Goal: Information Seeking & Learning: Learn about a topic

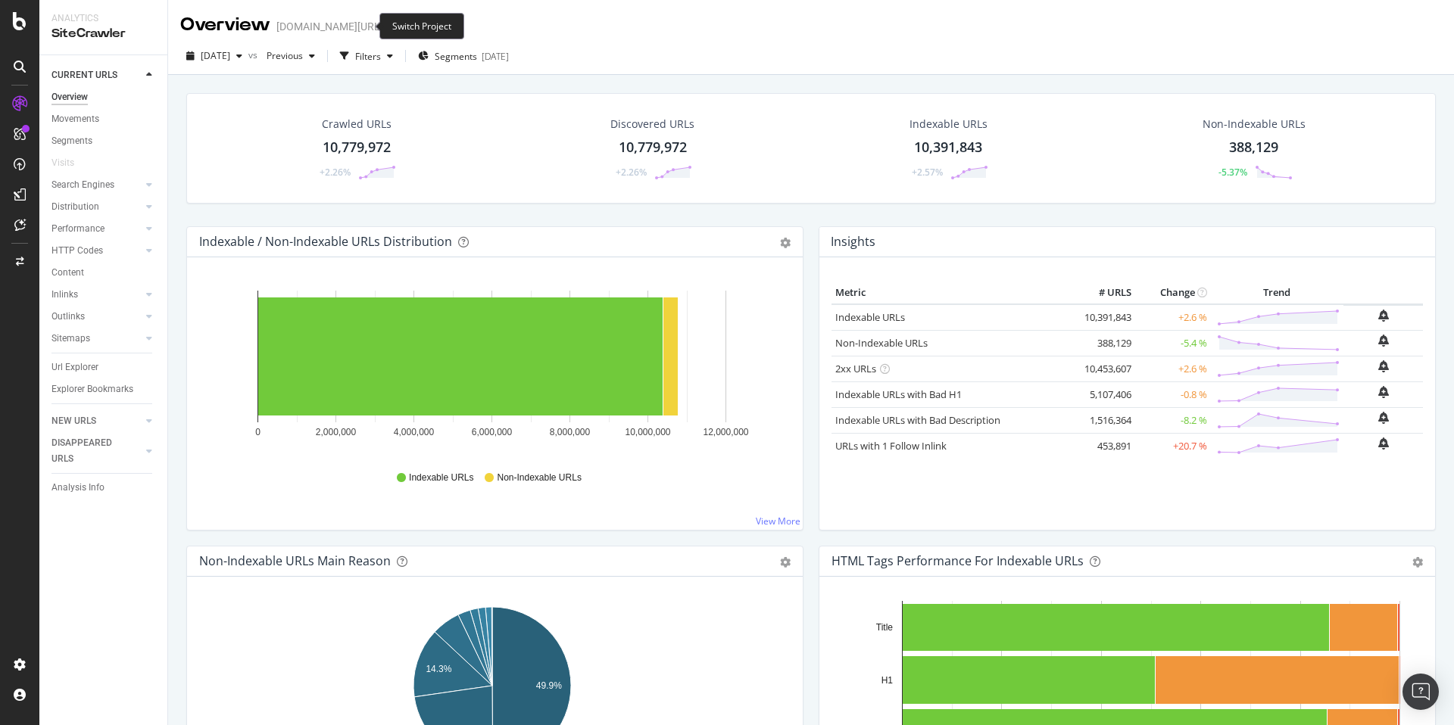
click at [389, 24] on icon "arrow-right-arrow-left" at bounding box center [393, 26] width 9 height 11
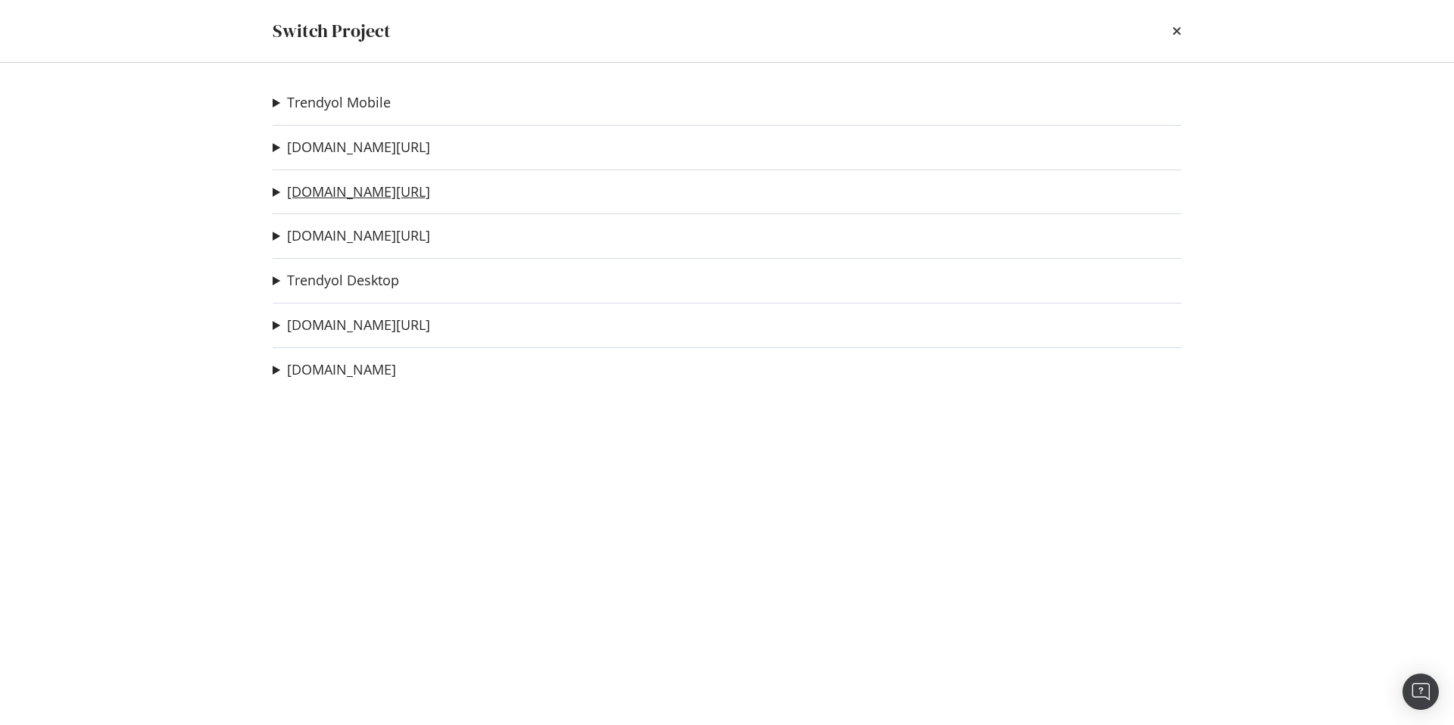
click at [345, 184] on link "trendyol.com/ar" at bounding box center [358, 192] width 143 height 16
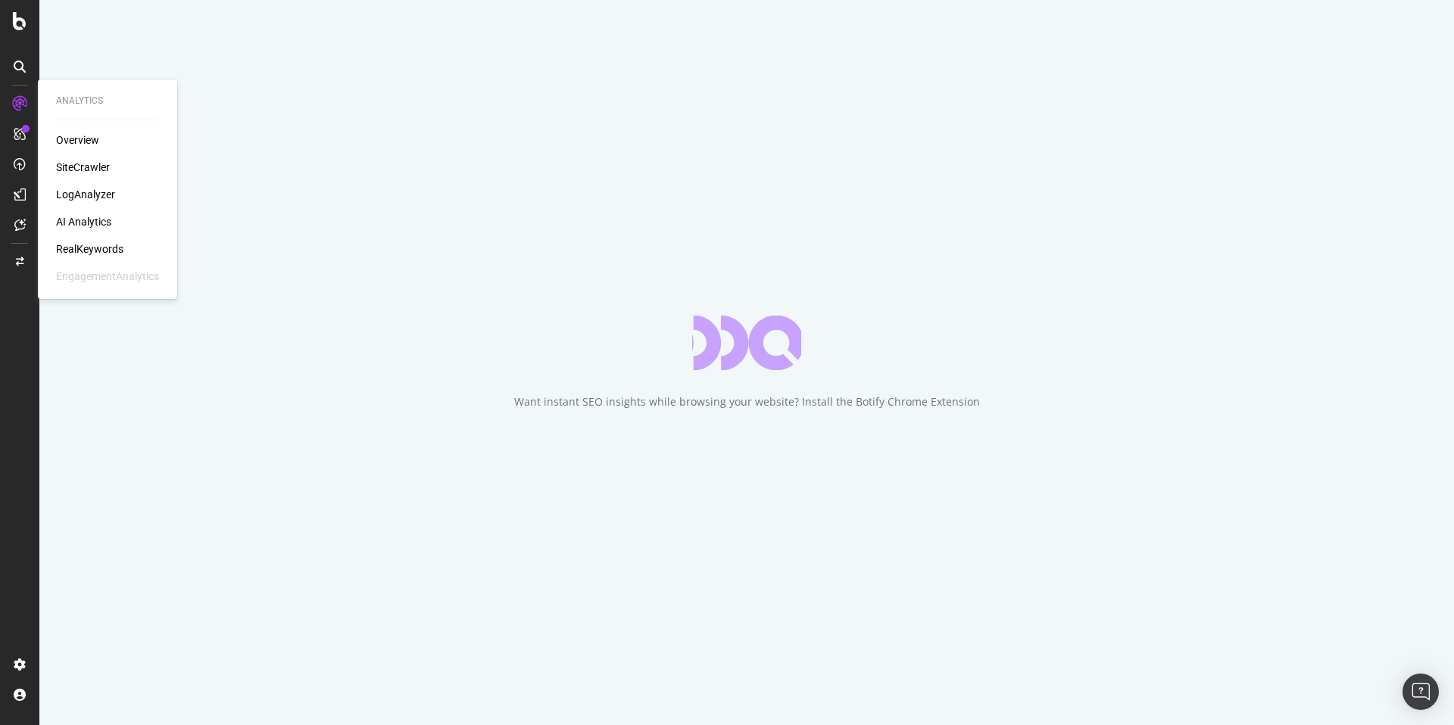
click at [92, 249] on div "RealKeywords" at bounding box center [89, 249] width 67 height 15
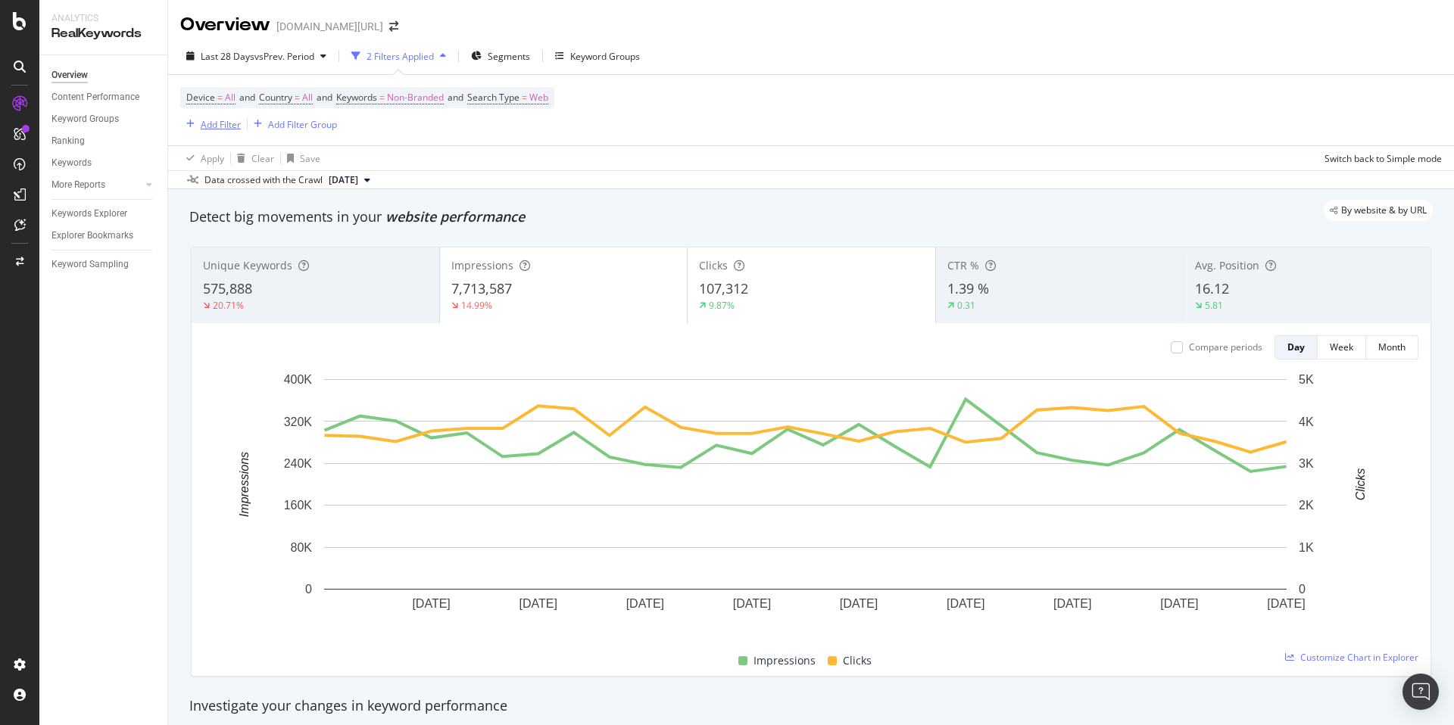
click at [219, 127] on div "Add Filter" at bounding box center [221, 124] width 40 height 13
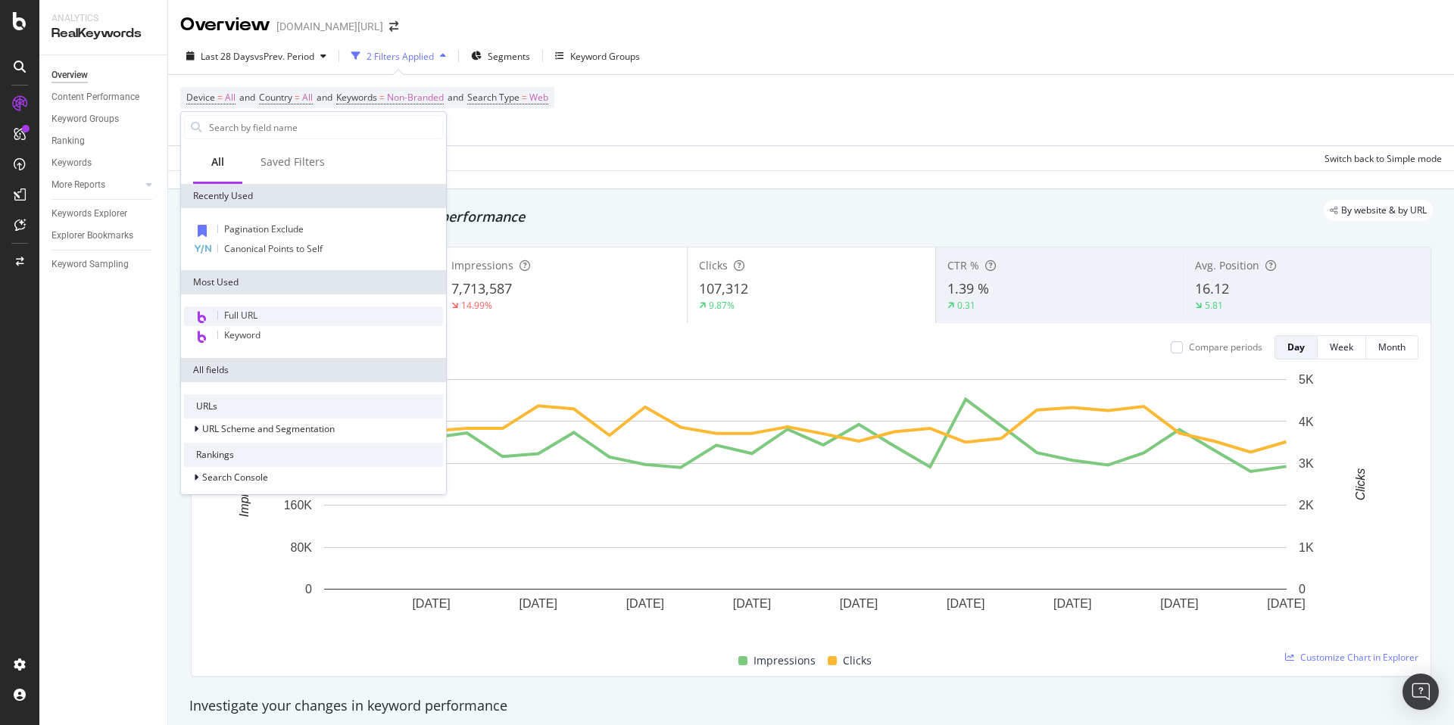
click at [272, 308] on div "Full URL" at bounding box center [313, 317] width 259 height 20
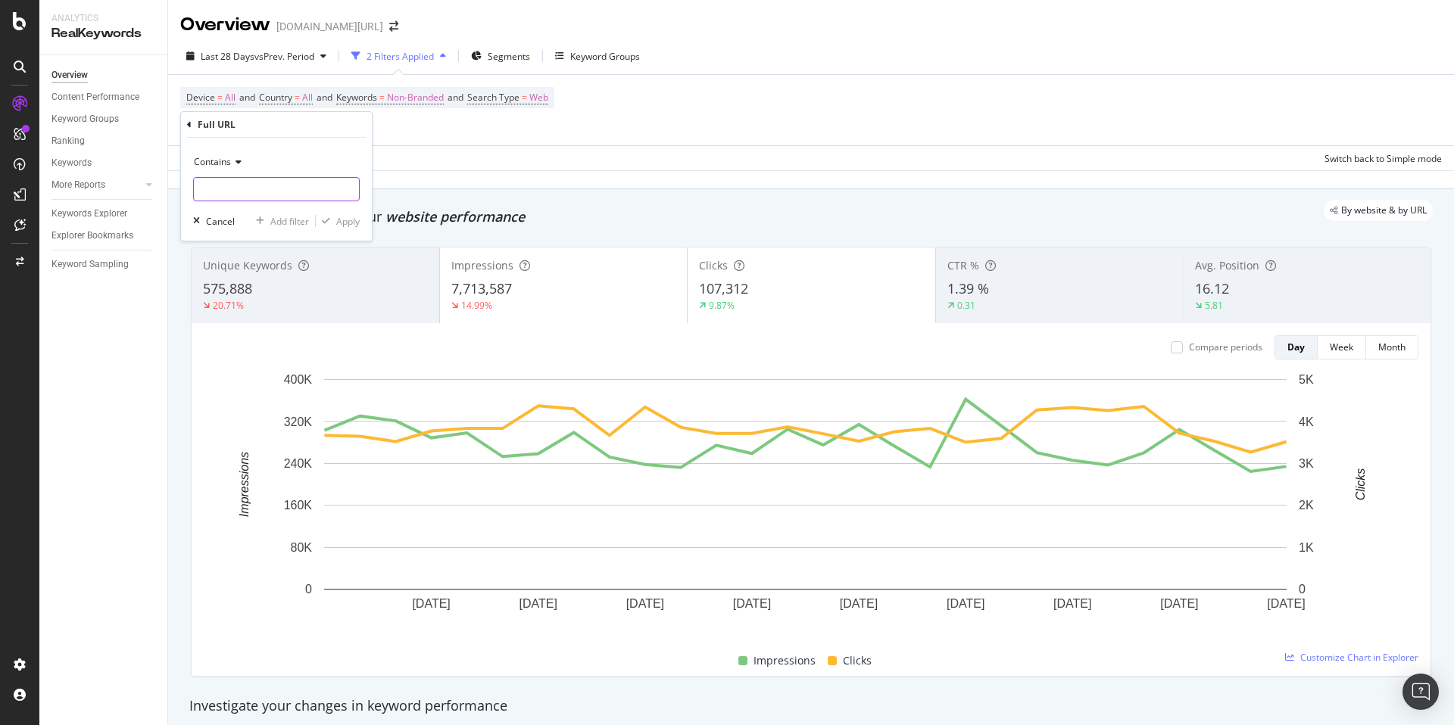
click at [280, 190] on input "text" at bounding box center [276, 189] width 165 height 24
paste input "https://www.trendyol.com/ar/plus-size-blouses-x-c102778"
type input "https://www.trendyol.com/ar/plus-size-blouses-x-c102778"
click at [220, 165] on span "Contains" at bounding box center [212, 161] width 37 height 13
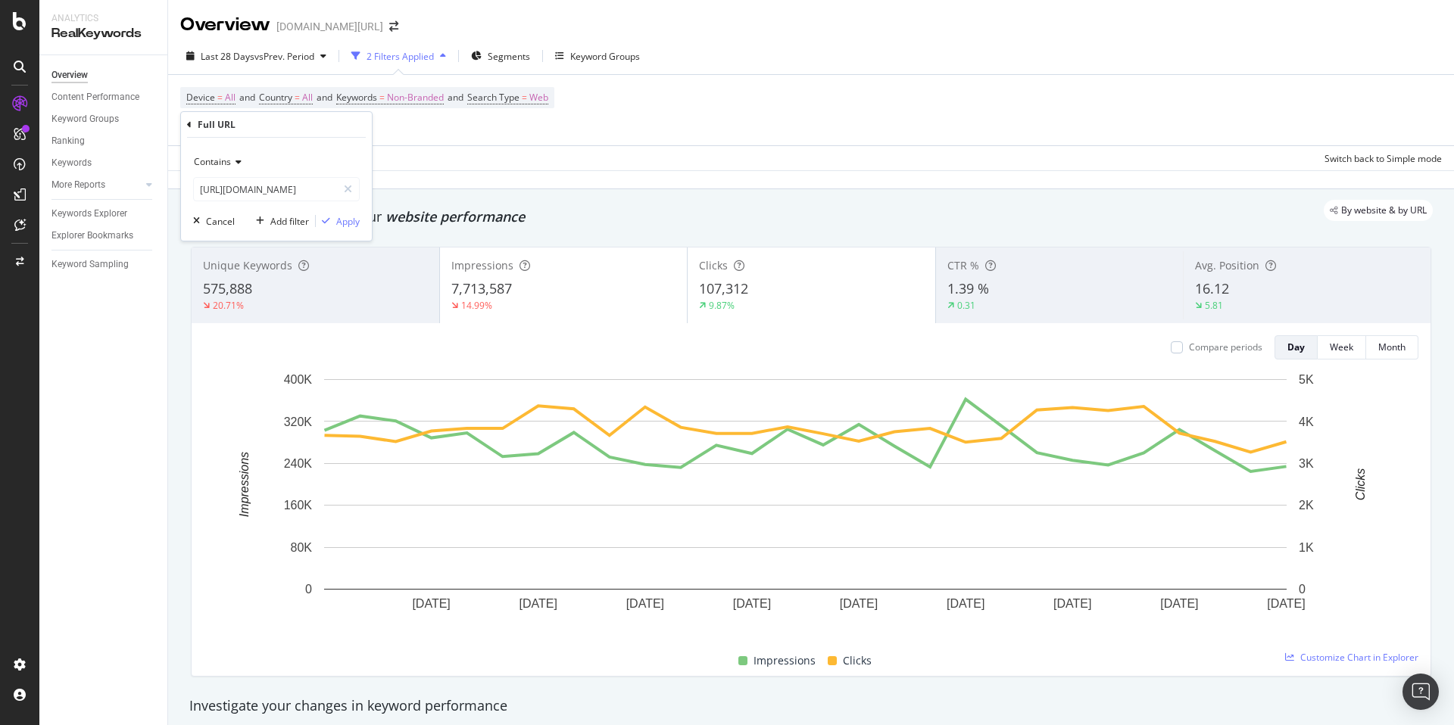
scroll to position [0, 0]
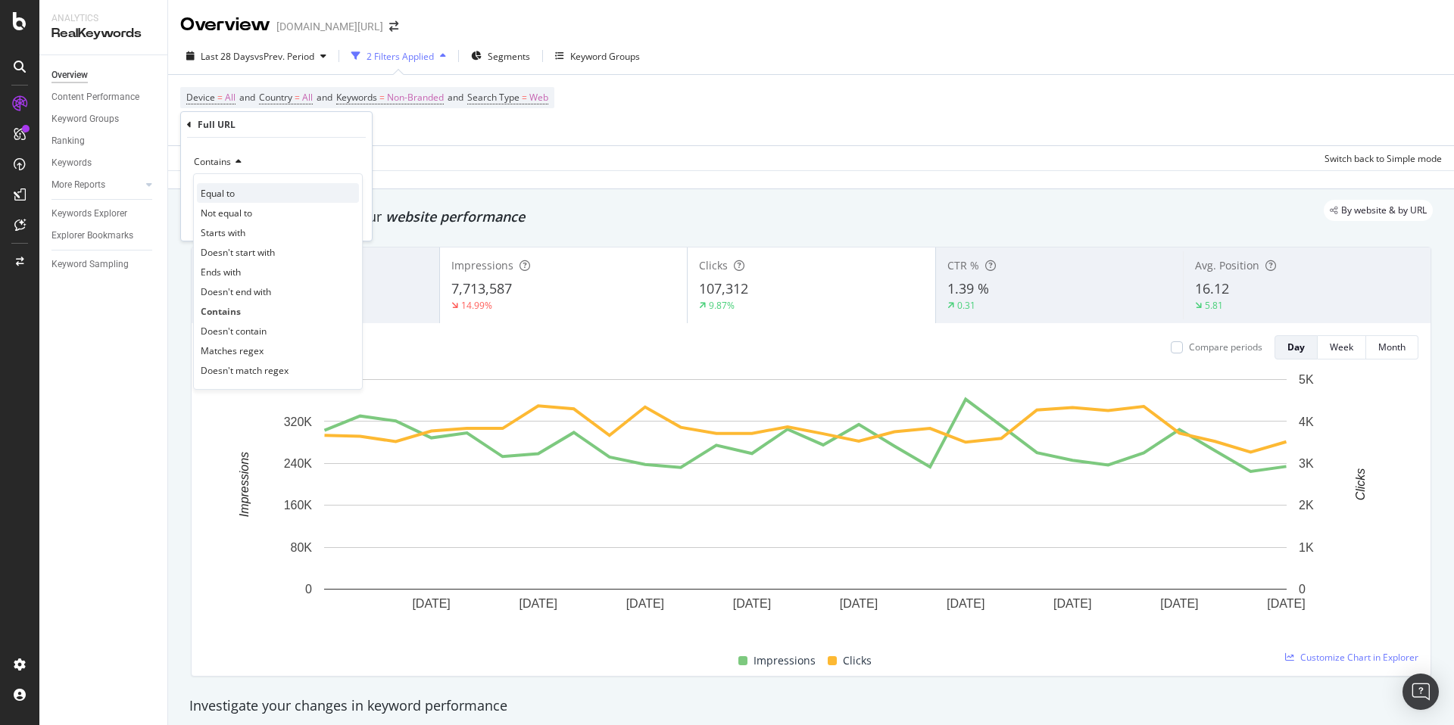
click at [226, 193] on span "Equal to" at bounding box center [218, 193] width 34 height 13
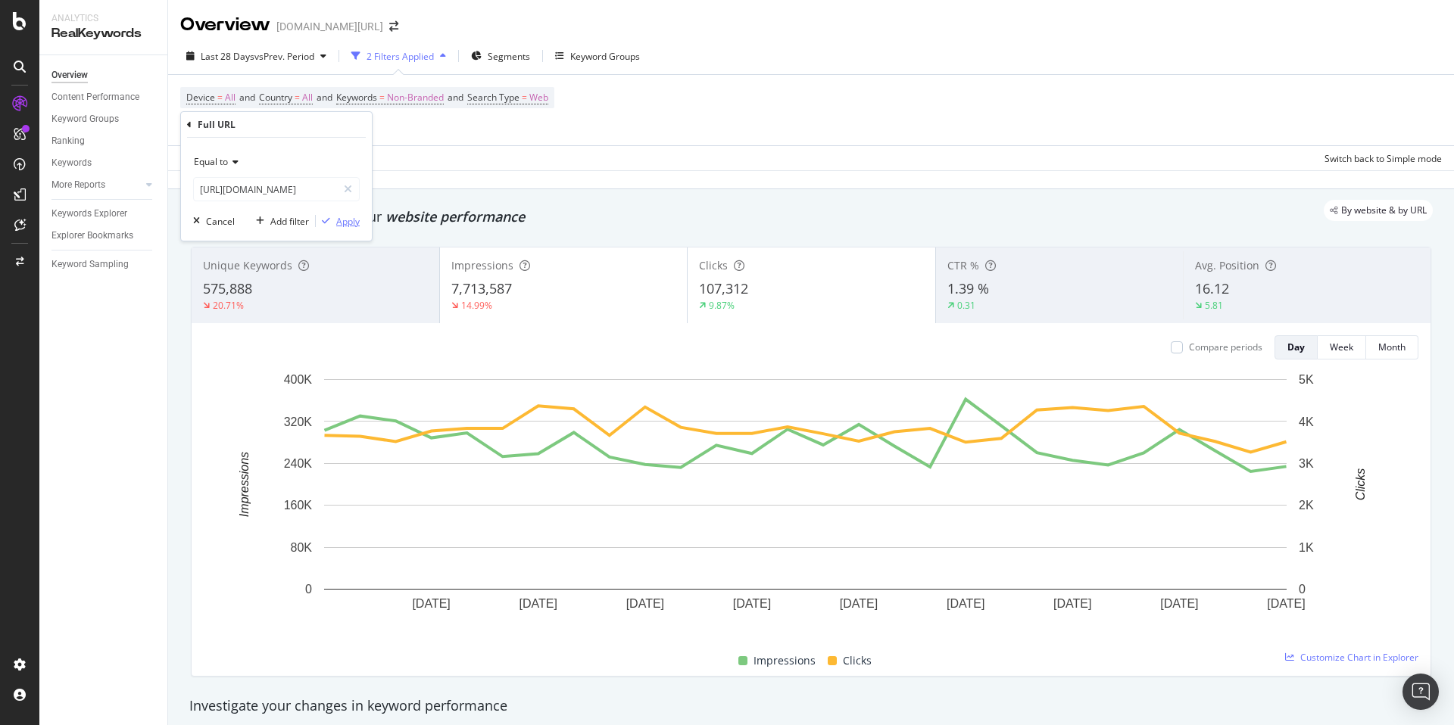
click at [342, 220] on div "Apply" at bounding box center [347, 221] width 23 height 13
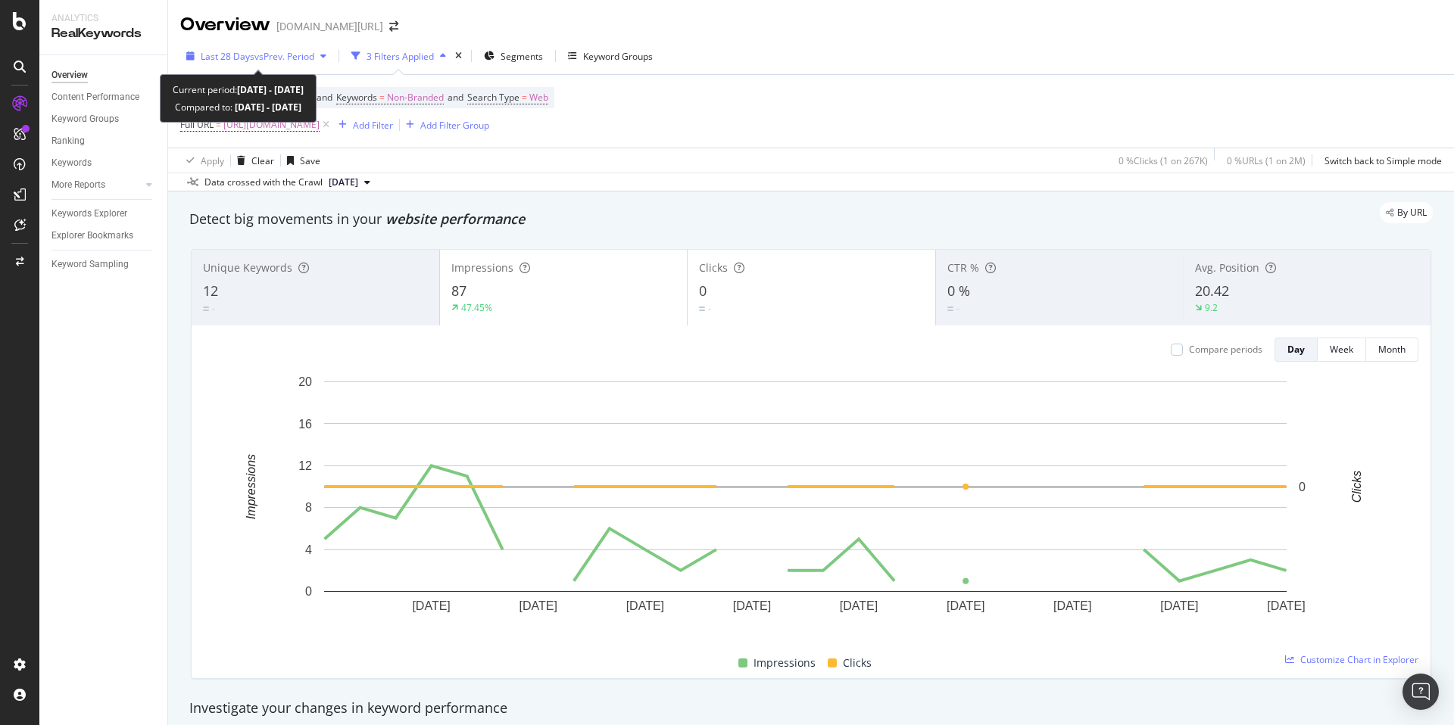
click at [241, 58] on span "Last 28 Days" at bounding box center [228, 56] width 54 height 13
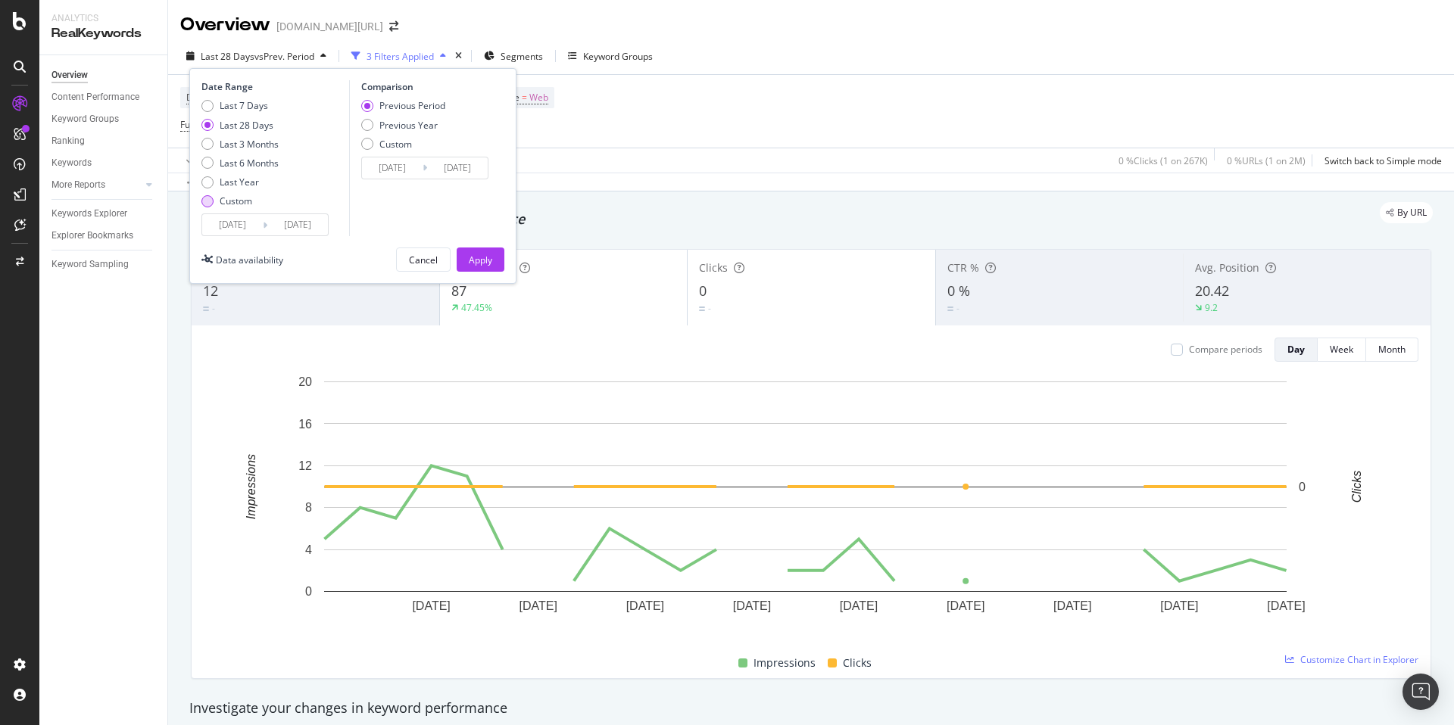
click at [240, 199] on div "Custom" at bounding box center [236, 201] width 33 height 13
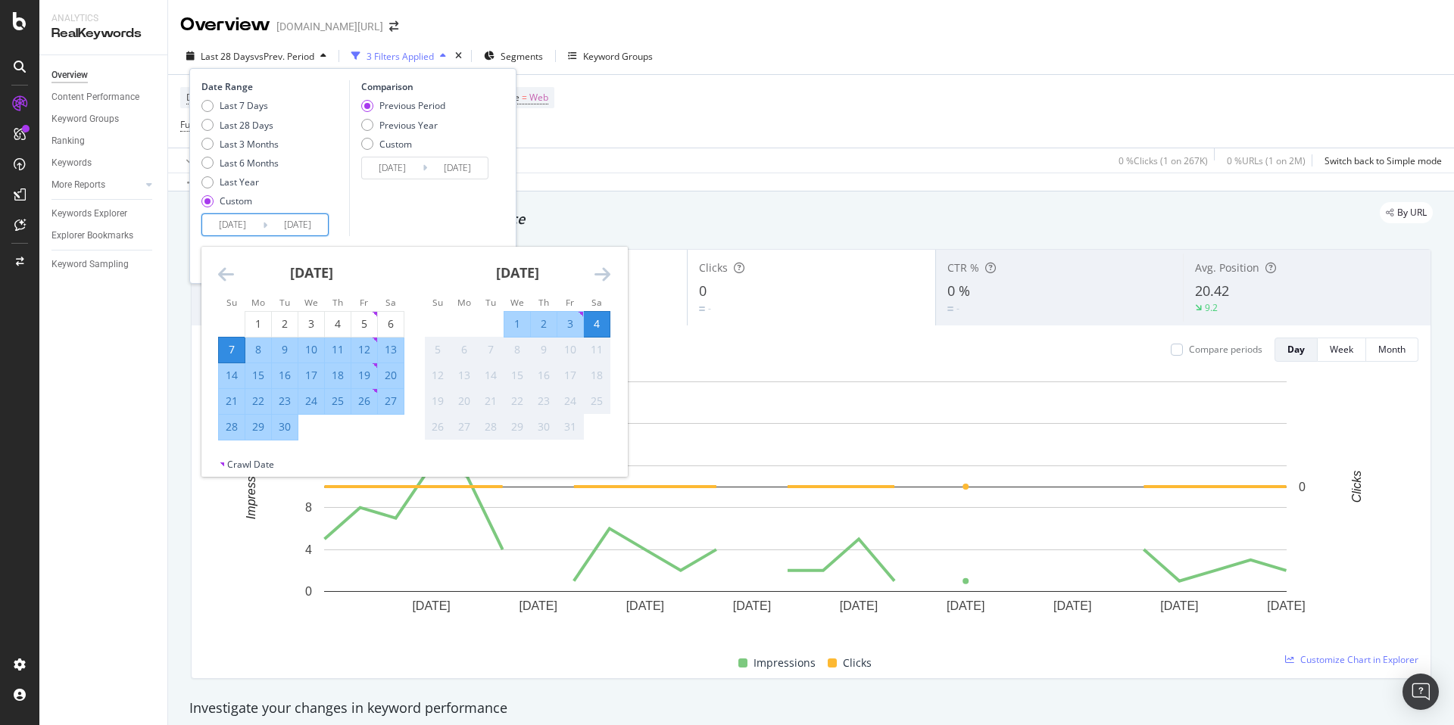
click at [255, 221] on input "[DATE]" at bounding box center [232, 224] width 61 height 21
click at [222, 276] on icon "Move backward to switch to the previous month." at bounding box center [226, 274] width 16 height 18
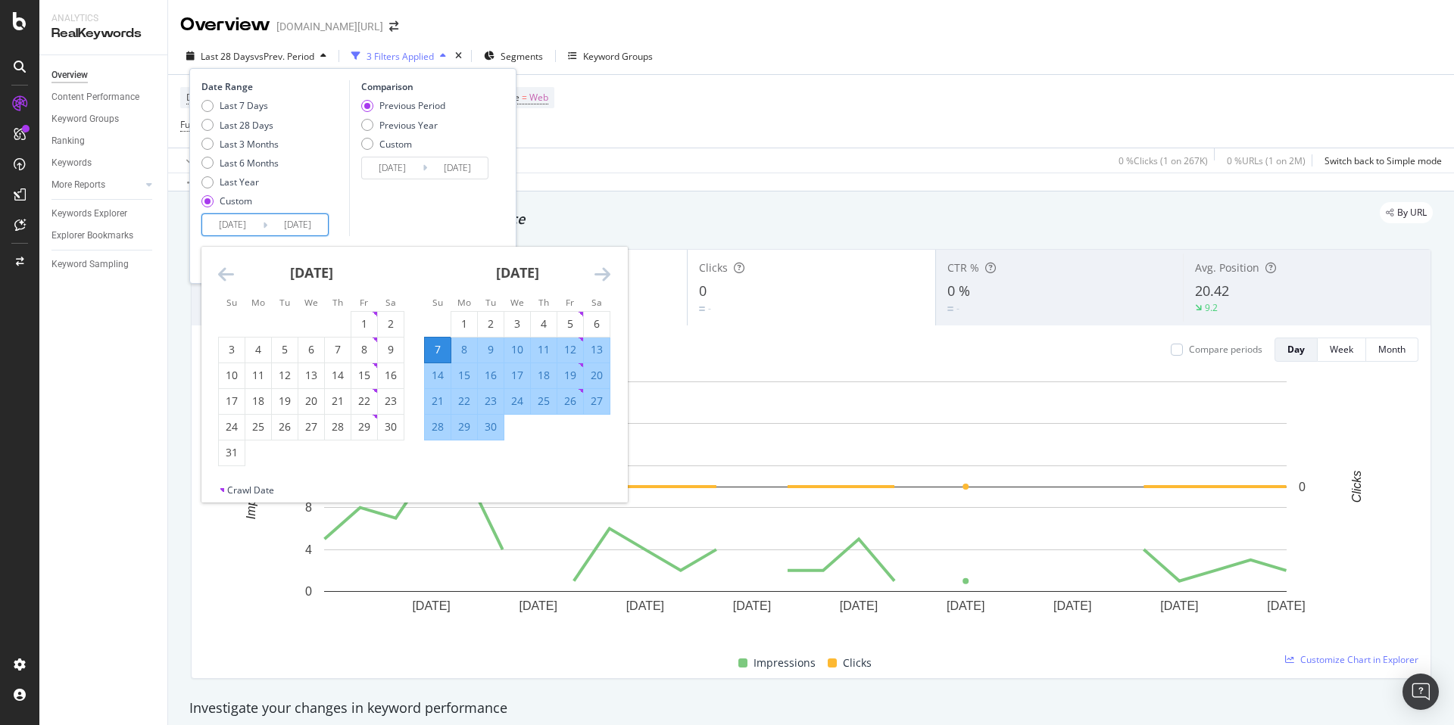
click at [222, 276] on icon "Move backward to switch to the previous month." at bounding box center [226, 274] width 16 height 18
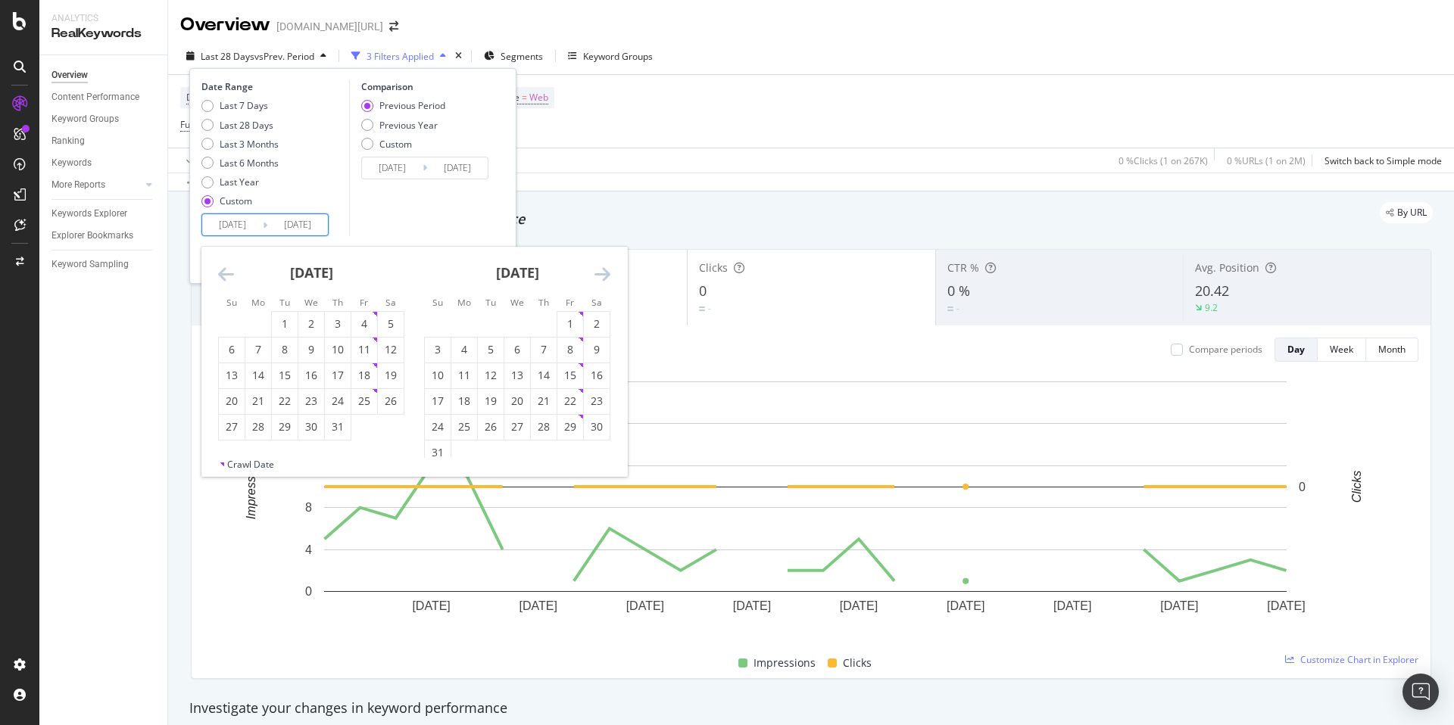
click at [223, 276] on icon "Move backward to switch to the previous month." at bounding box center [226, 274] width 16 height 18
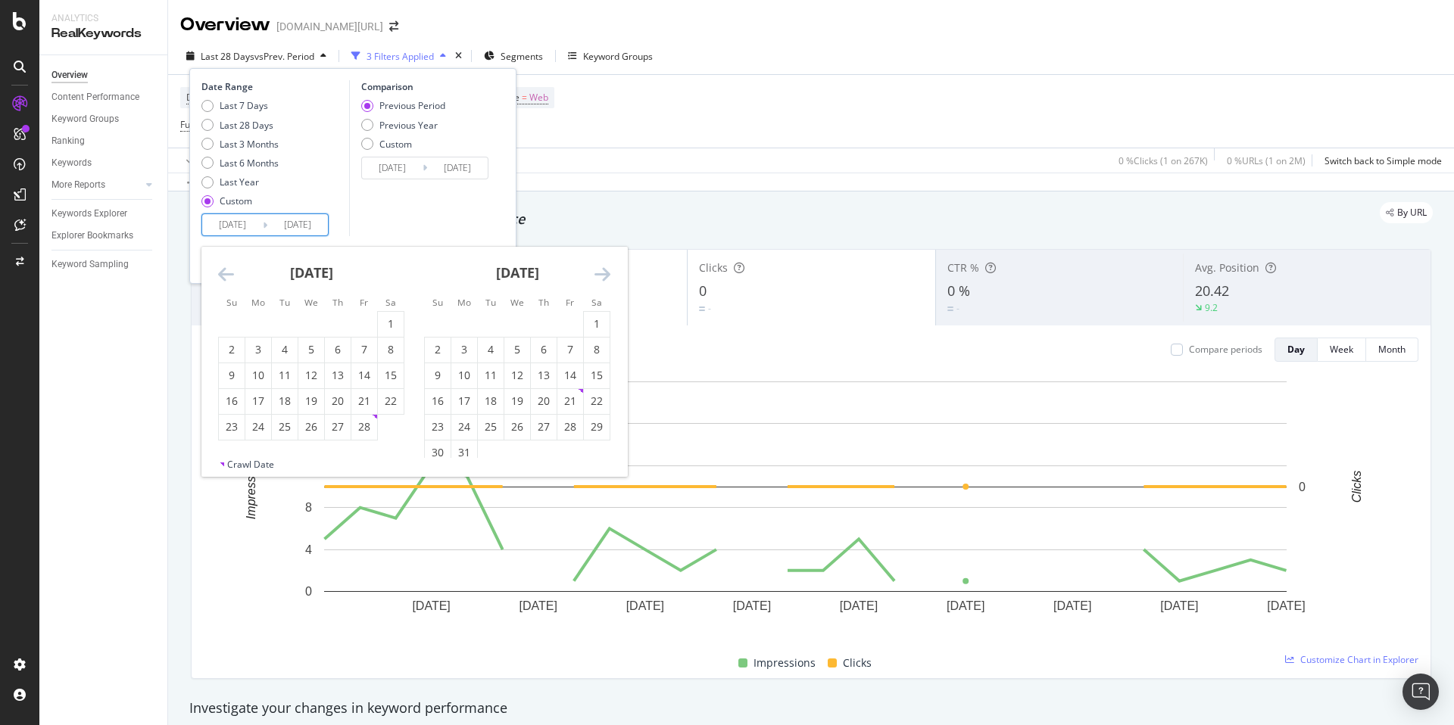
click at [223, 276] on icon "Move backward to switch to the previous month." at bounding box center [226, 274] width 16 height 18
click at [244, 176] on div "Last Year" at bounding box center [239, 182] width 39 height 13
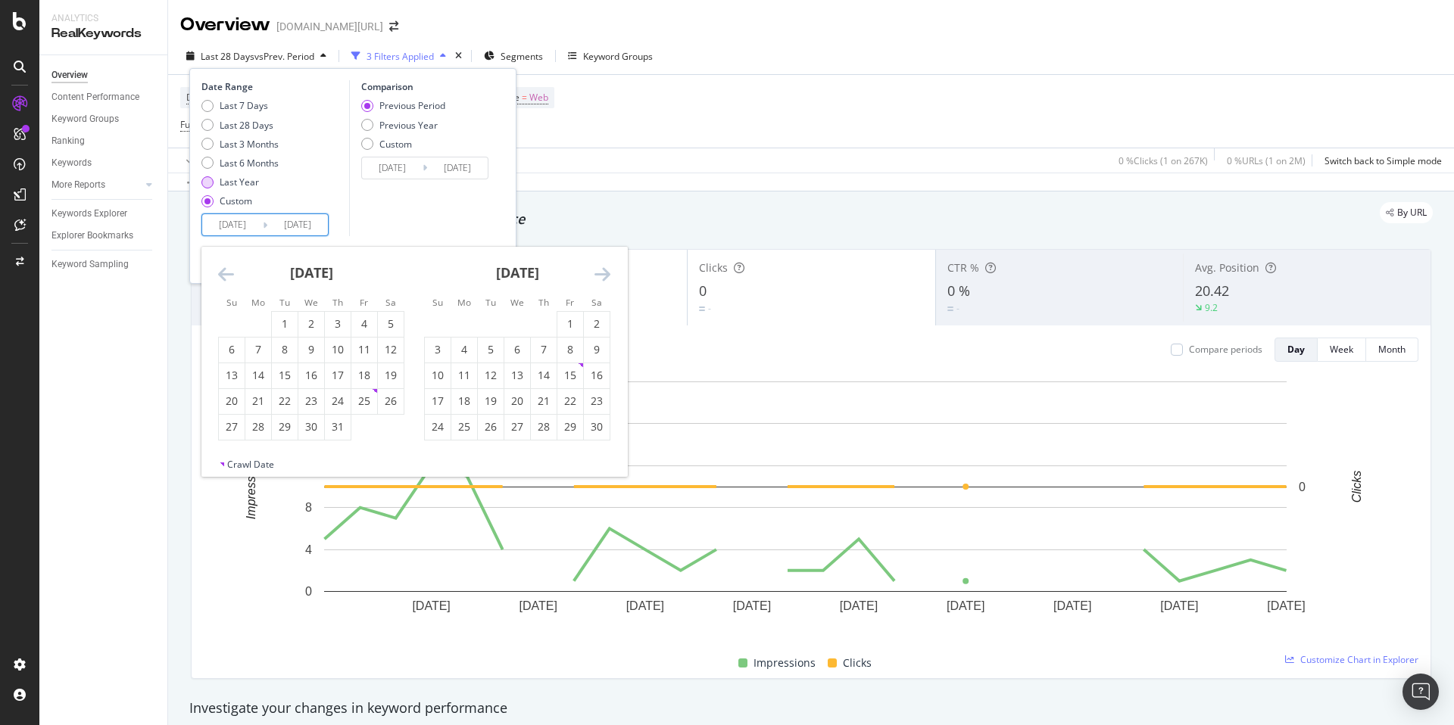
type input "2024/10/05"
type input "2023/10/06"
type input "[DATE]"
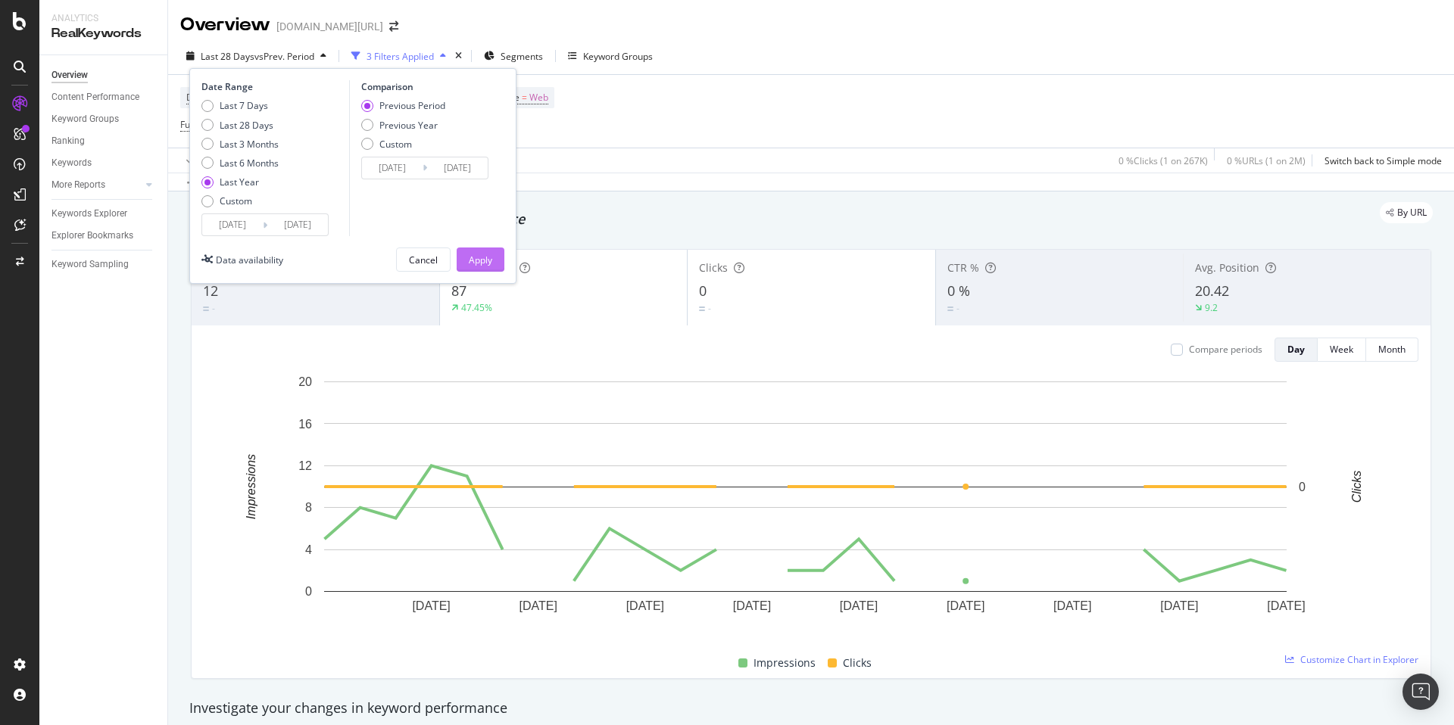
click at [481, 269] on div "Apply" at bounding box center [480, 259] width 23 height 23
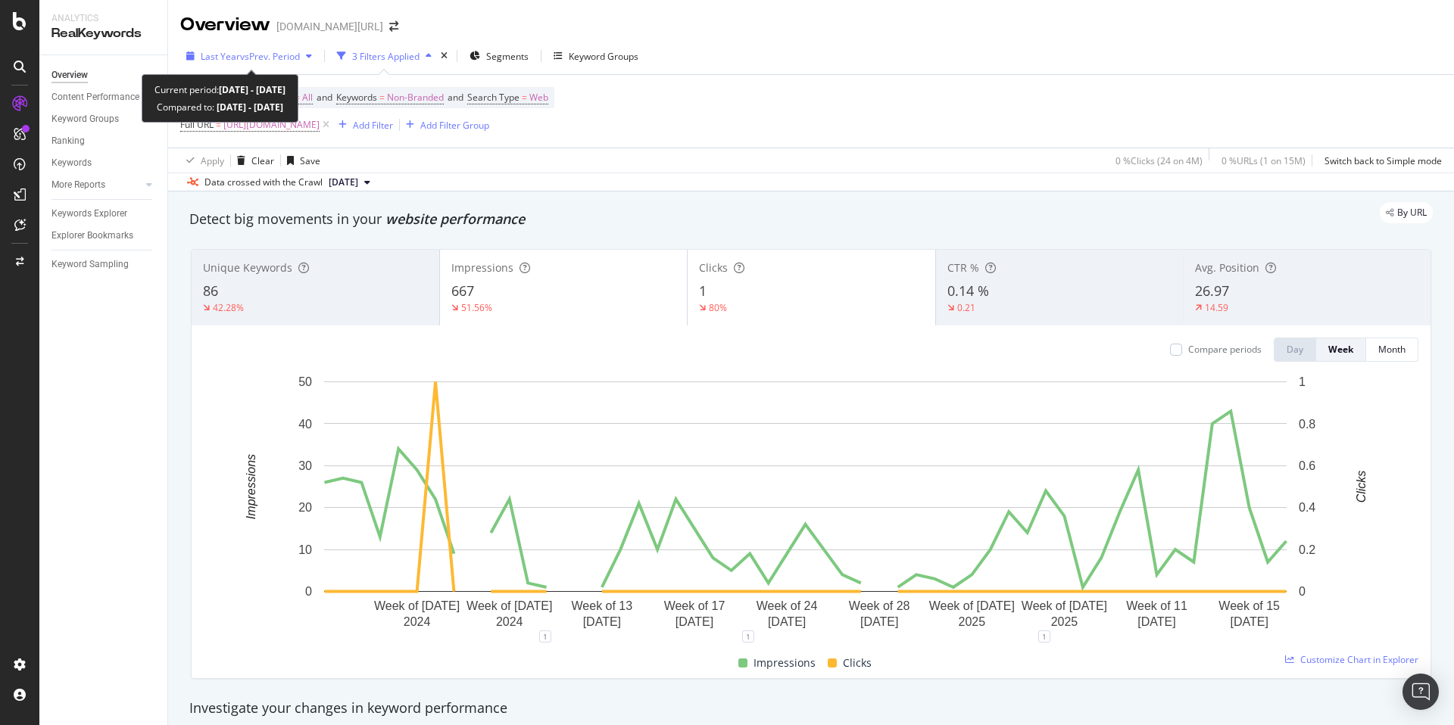
click at [241, 61] on span "vs Prev. Period" at bounding box center [270, 56] width 60 height 13
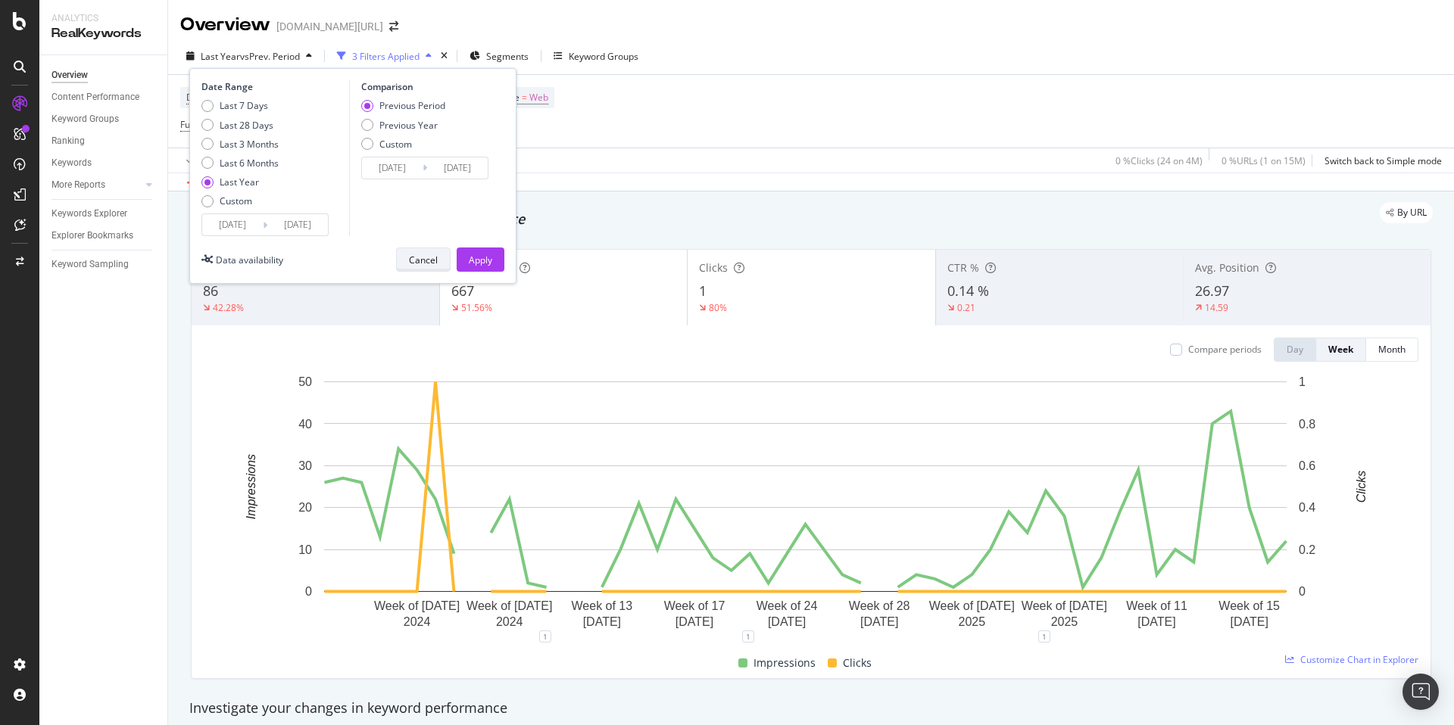
click at [425, 260] on div "Cancel" at bounding box center [423, 260] width 29 height 13
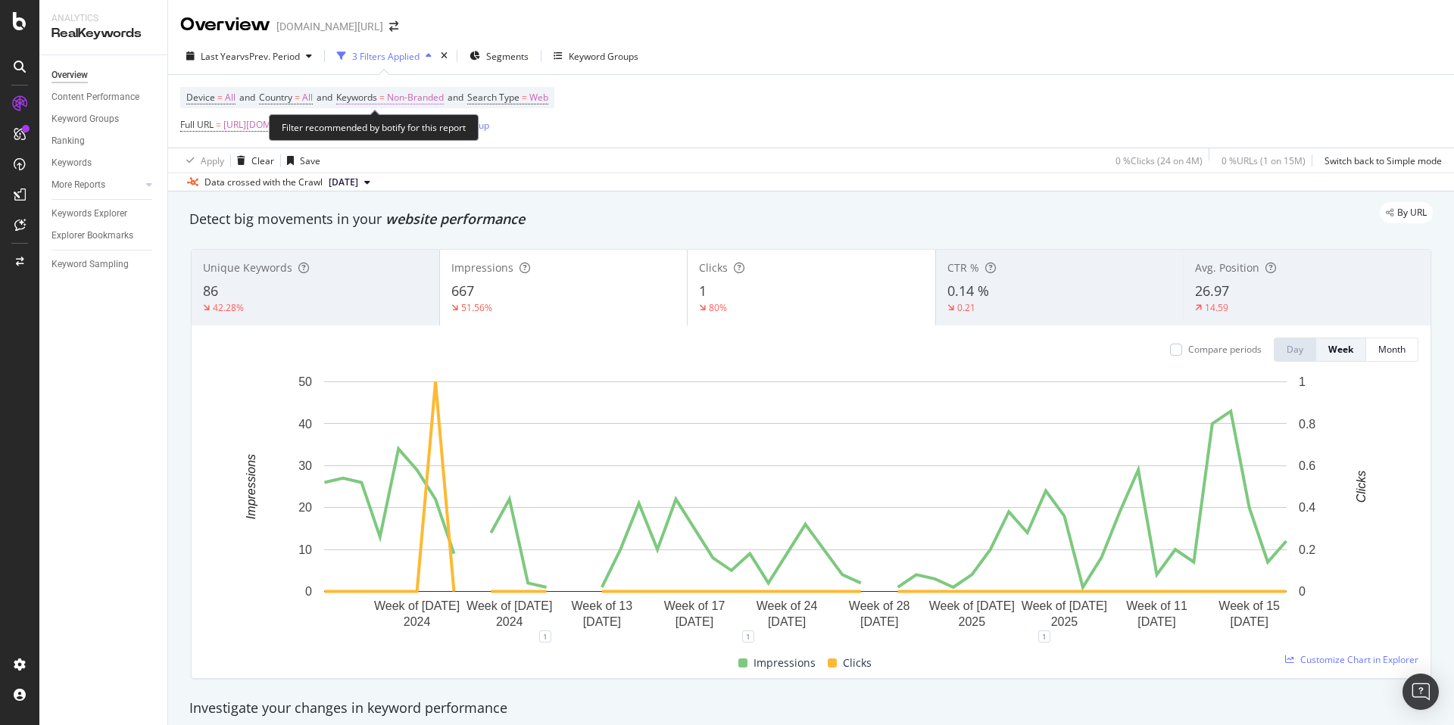
click at [405, 101] on span "Non-Branded" at bounding box center [415, 97] width 57 height 21
click at [396, 129] on span "Non-Branded" at bounding box center [389, 132] width 63 height 13
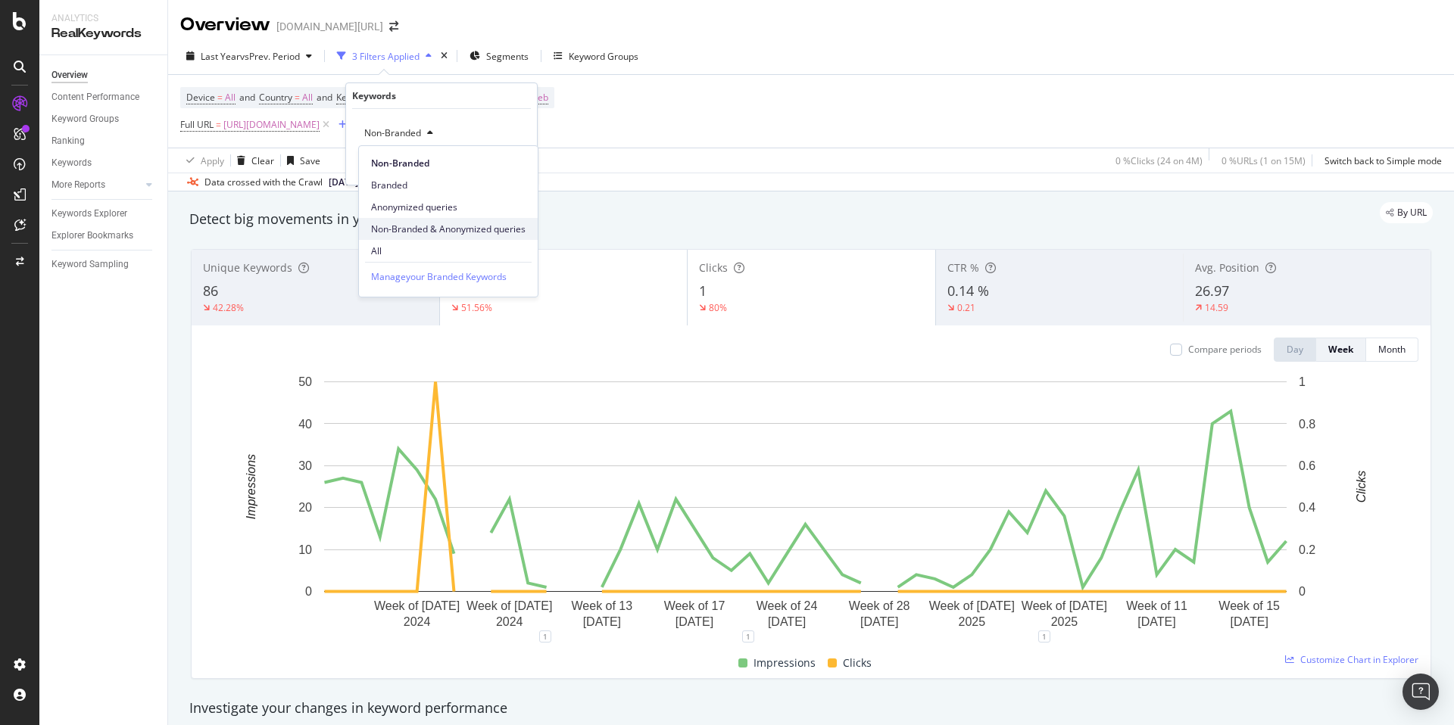
click at [443, 226] on span "Non-Branded & Anonymized queries" at bounding box center [448, 230] width 154 height 14
click at [519, 159] on div "Apply" at bounding box center [524, 165] width 23 height 13
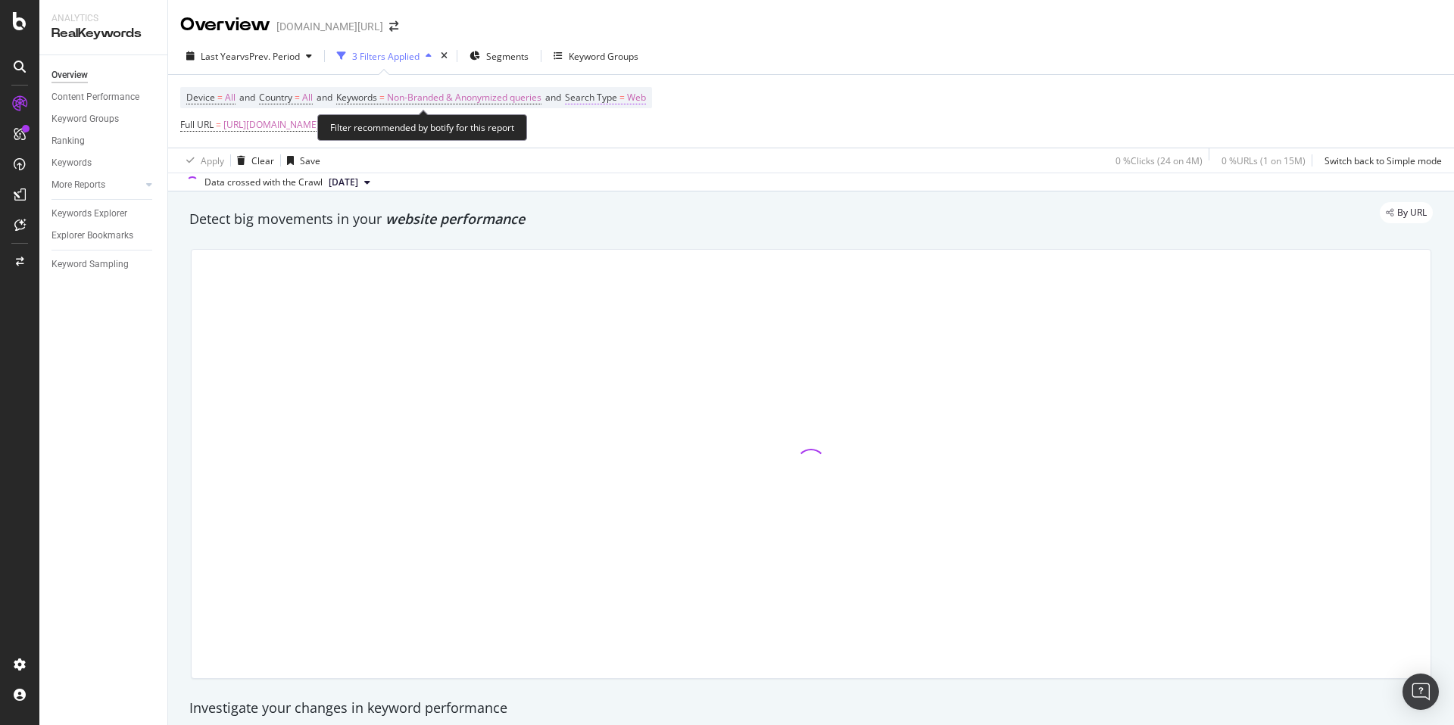
click at [632, 95] on span "Search Type = Web" at bounding box center [605, 98] width 81 height 14
click at [620, 130] on icon at bounding box center [618, 133] width 11 height 9
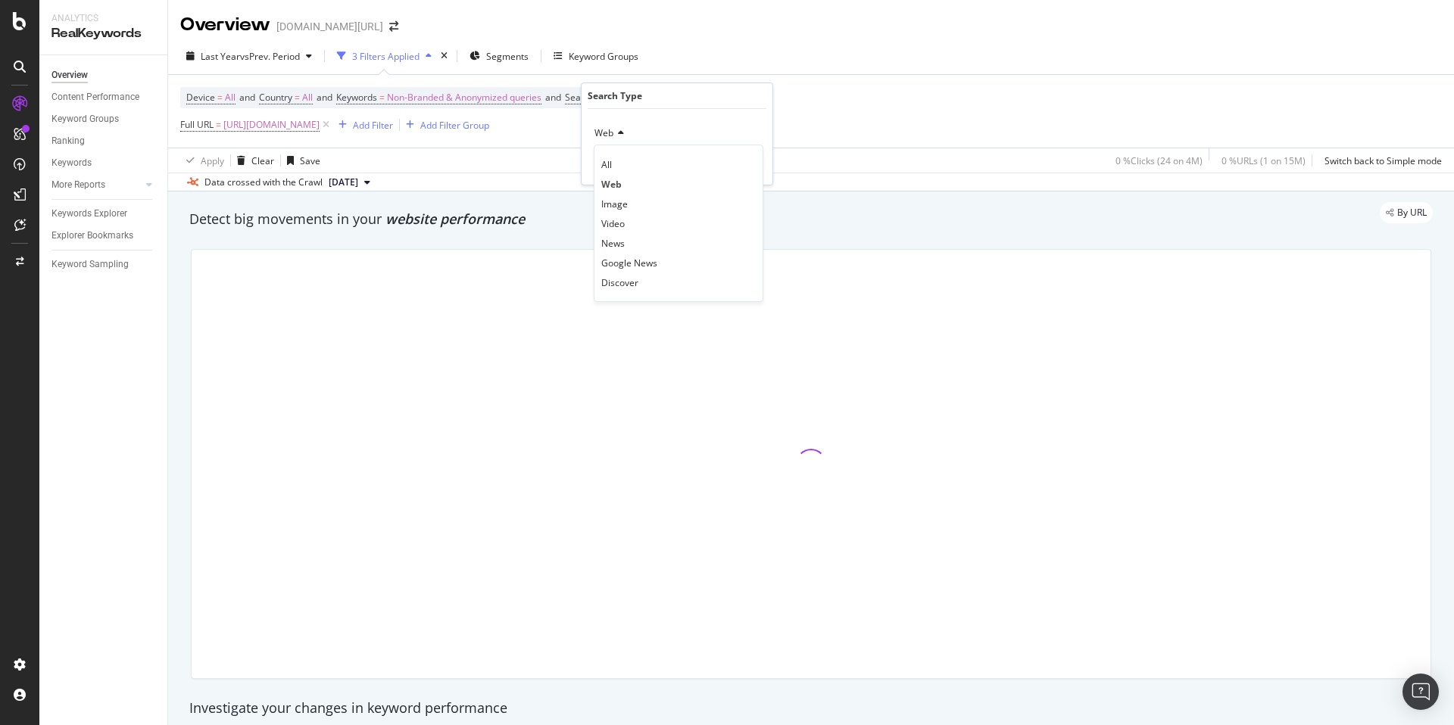
click at [980, 119] on div "Device = All and Country = All and Keywords = Non-Branded & Anonymized queries …" at bounding box center [811, 111] width 1262 height 73
click at [393, 121] on div "Add Filter" at bounding box center [373, 125] width 40 height 13
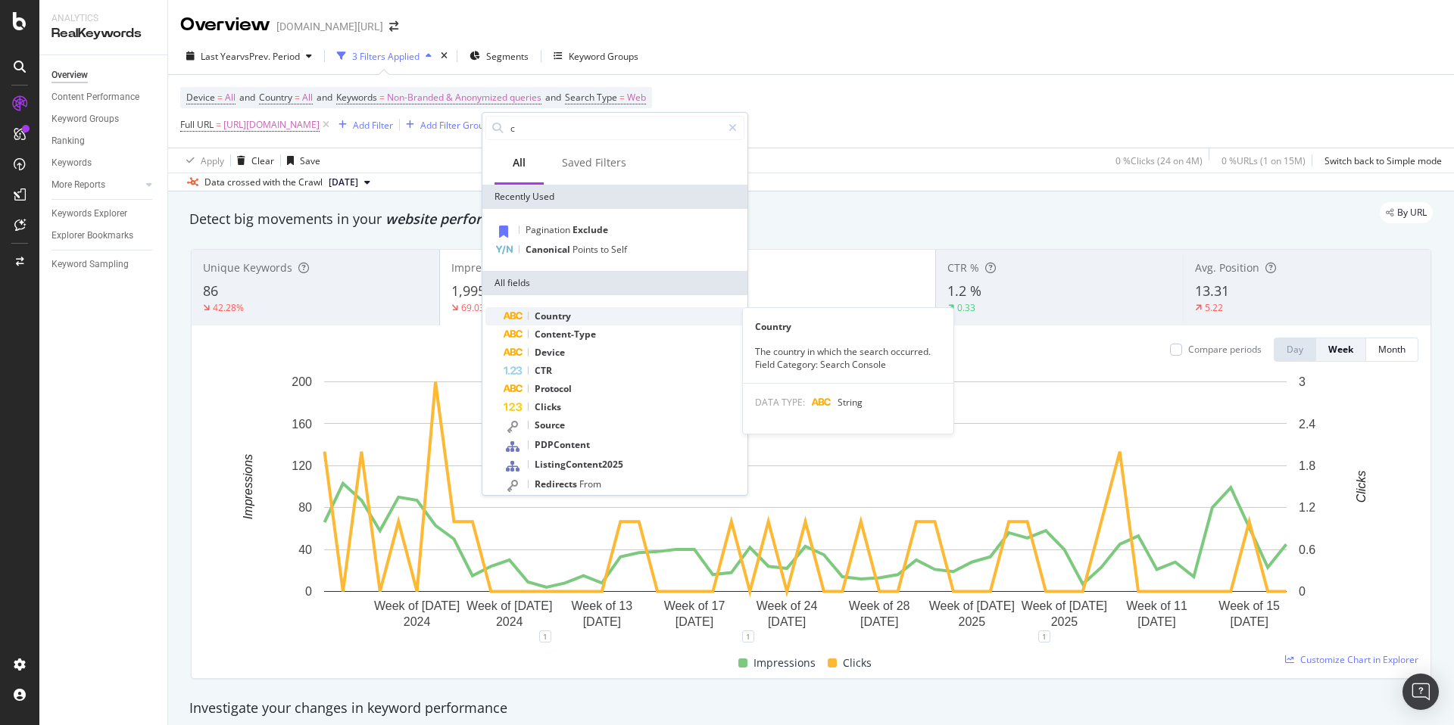
type input "c"
click at [545, 315] on span "Country" at bounding box center [553, 316] width 36 height 13
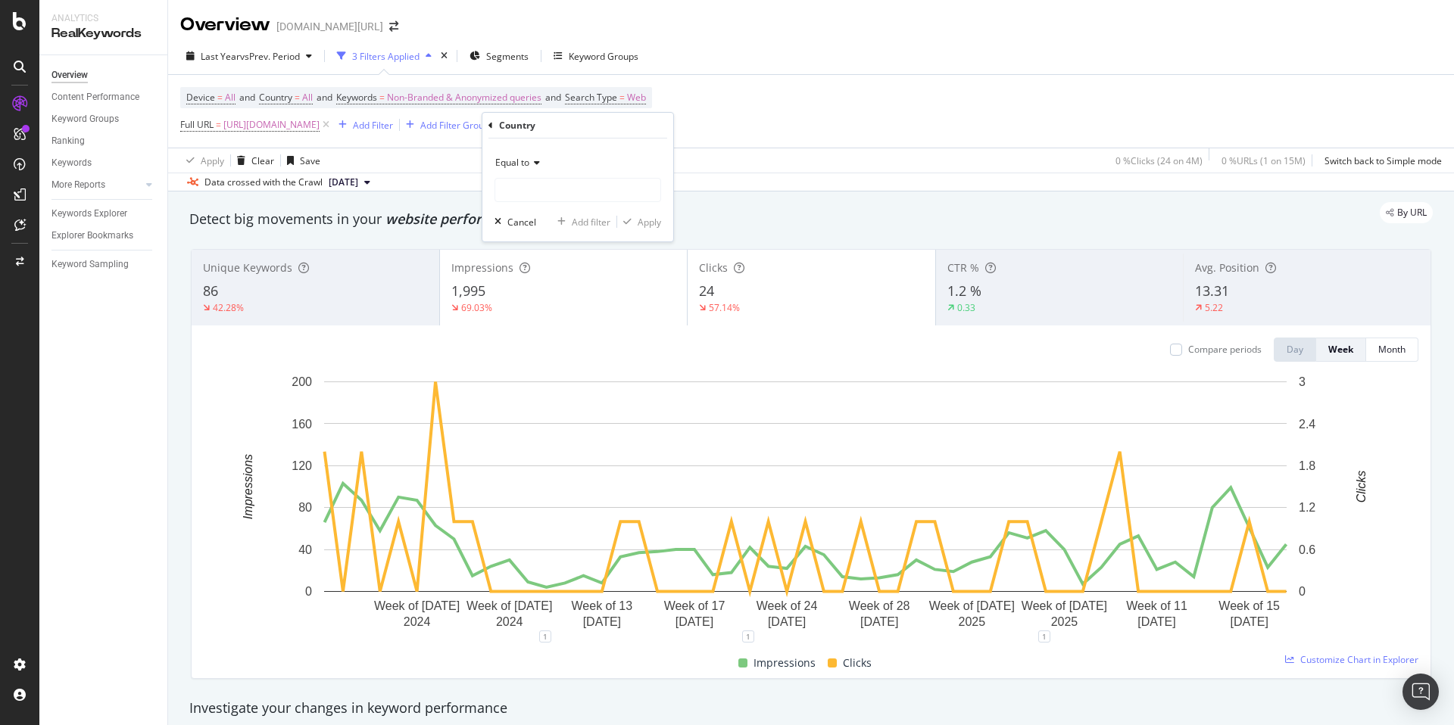
click at [532, 167] on icon at bounding box center [534, 162] width 11 height 9
click at [591, 145] on div "Equal to Equal to Not equal to Starts with Doesn't start with Ends with Doesn't…" at bounding box center [577, 190] width 191 height 103
click at [563, 196] on input "text" at bounding box center [577, 190] width 165 height 24
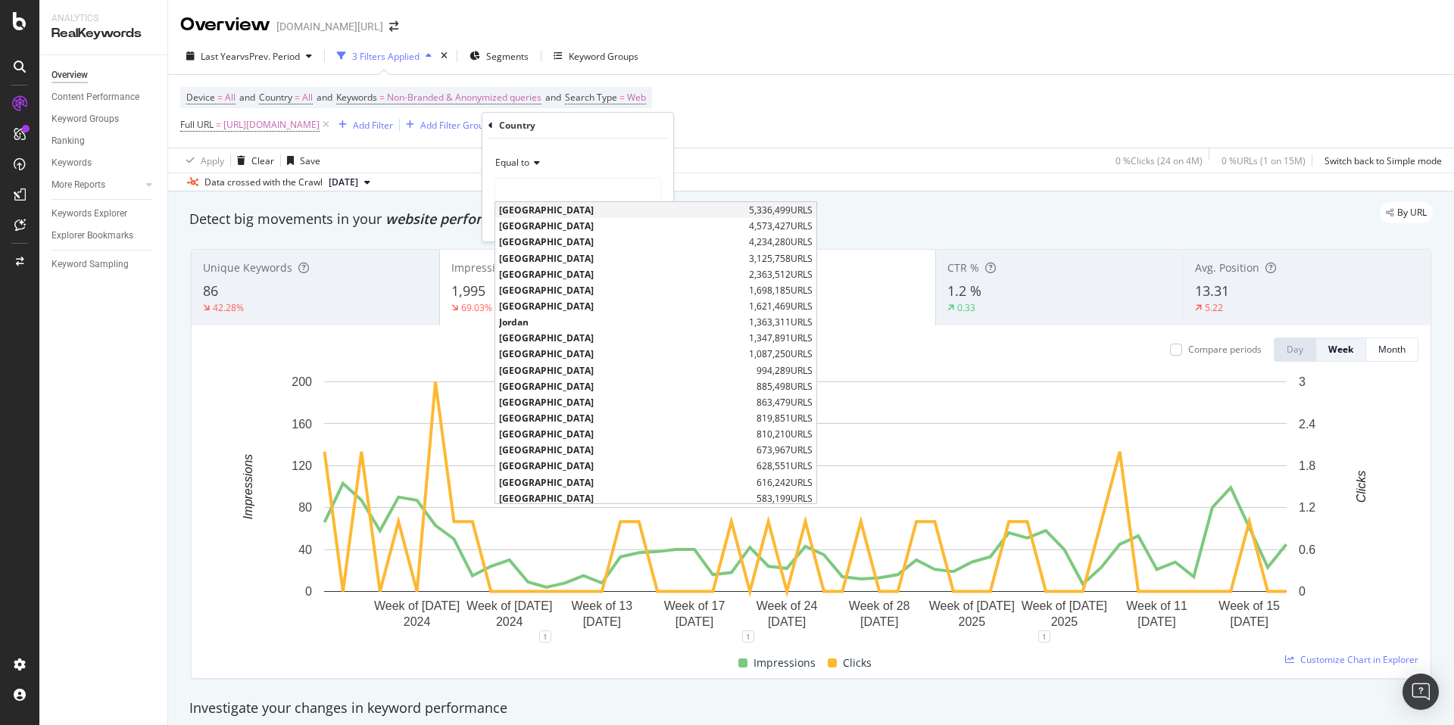
click at [556, 212] on span "Saudi Arabia" at bounding box center [622, 210] width 246 height 13
type input "Saudi Arabia"
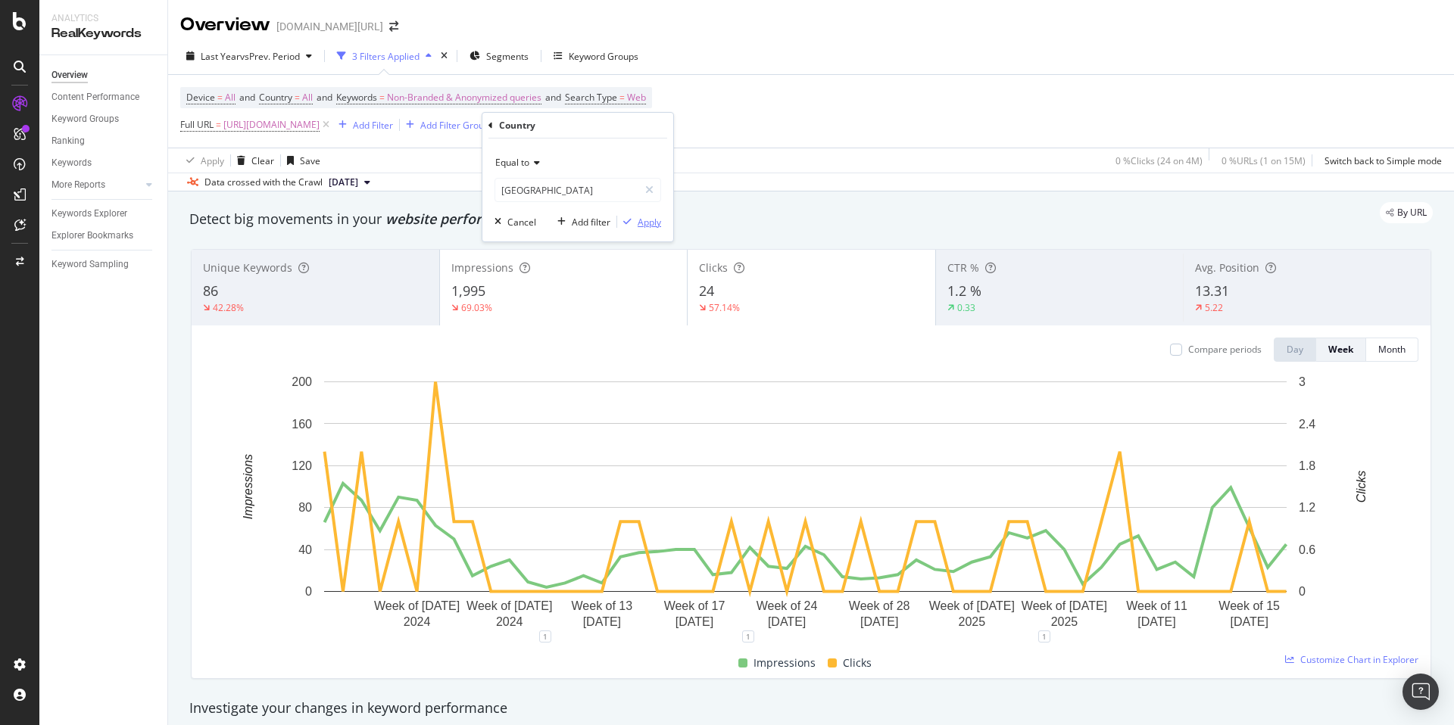
click at [638, 221] on div "Apply" at bounding box center [649, 222] width 23 height 13
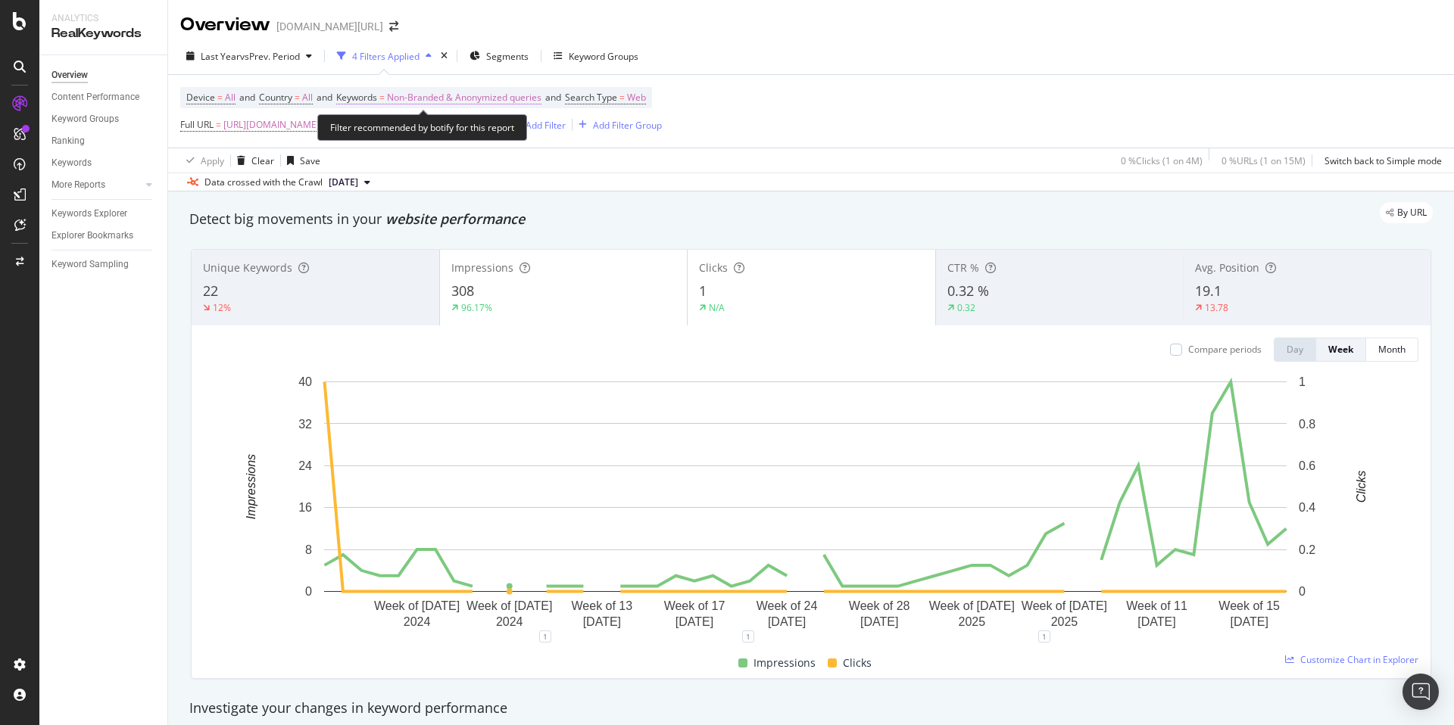
click at [488, 97] on span "Non-Branded & Anonymized queries" at bounding box center [464, 97] width 154 height 21
click at [462, 124] on div "Non-Branded & Anonymized queries" at bounding box center [447, 133] width 179 height 23
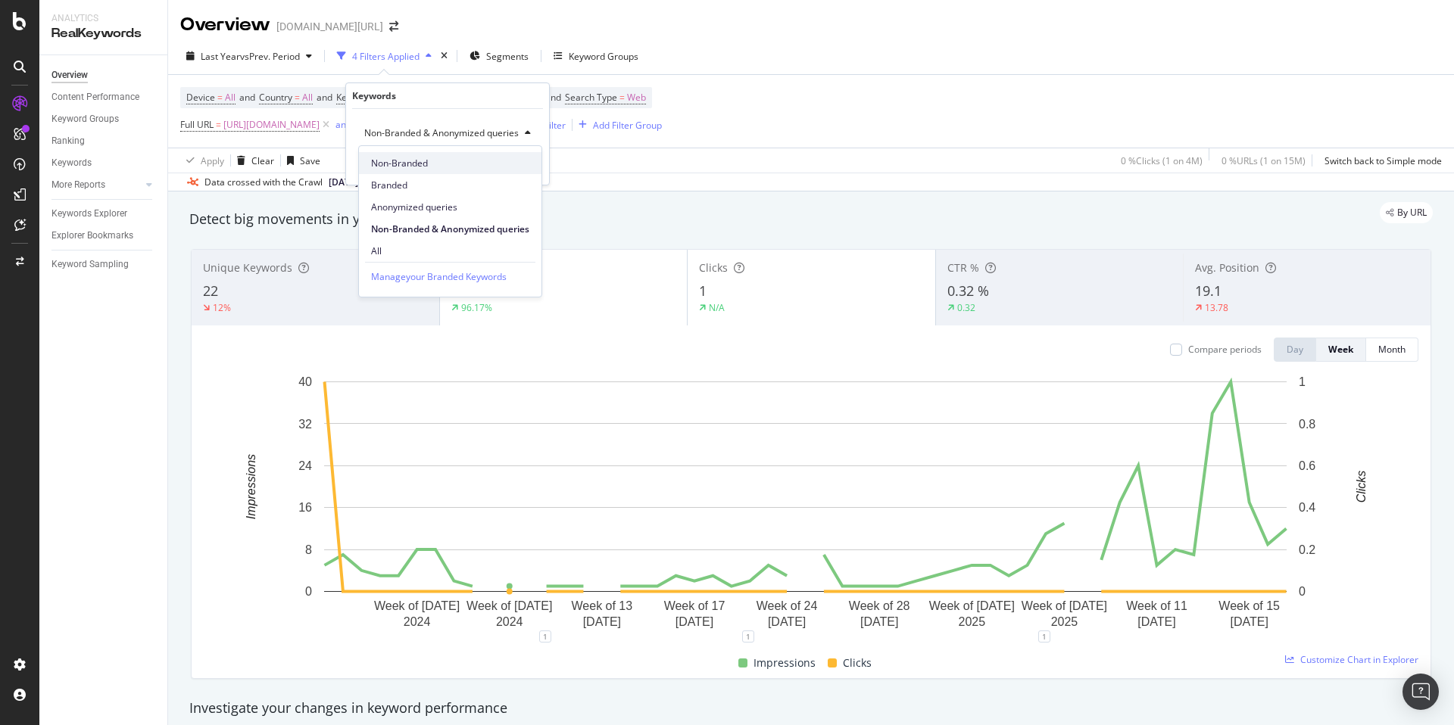
click at [442, 163] on span "Non-Branded" at bounding box center [450, 164] width 158 height 14
click at [399, 129] on span "Non-Branded" at bounding box center [389, 132] width 63 height 13
click at [419, 252] on span "All" at bounding box center [448, 252] width 154 height 14
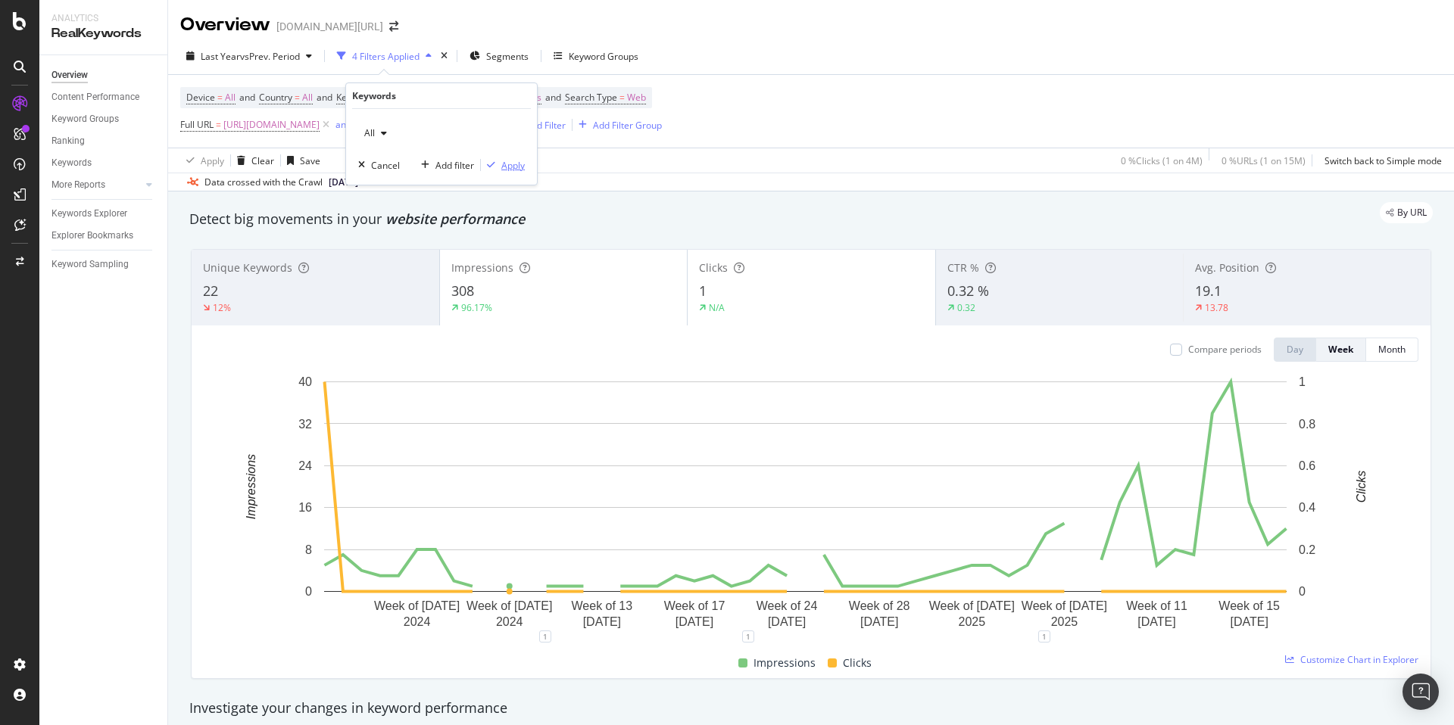
click at [519, 167] on div "Apply" at bounding box center [512, 165] width 23 height 13
click at [320, 129] on span "https://www.trendyol.com/ar/plus-size-blouses-x-c102778" at bounding box center [271, 124] width 96 height 21
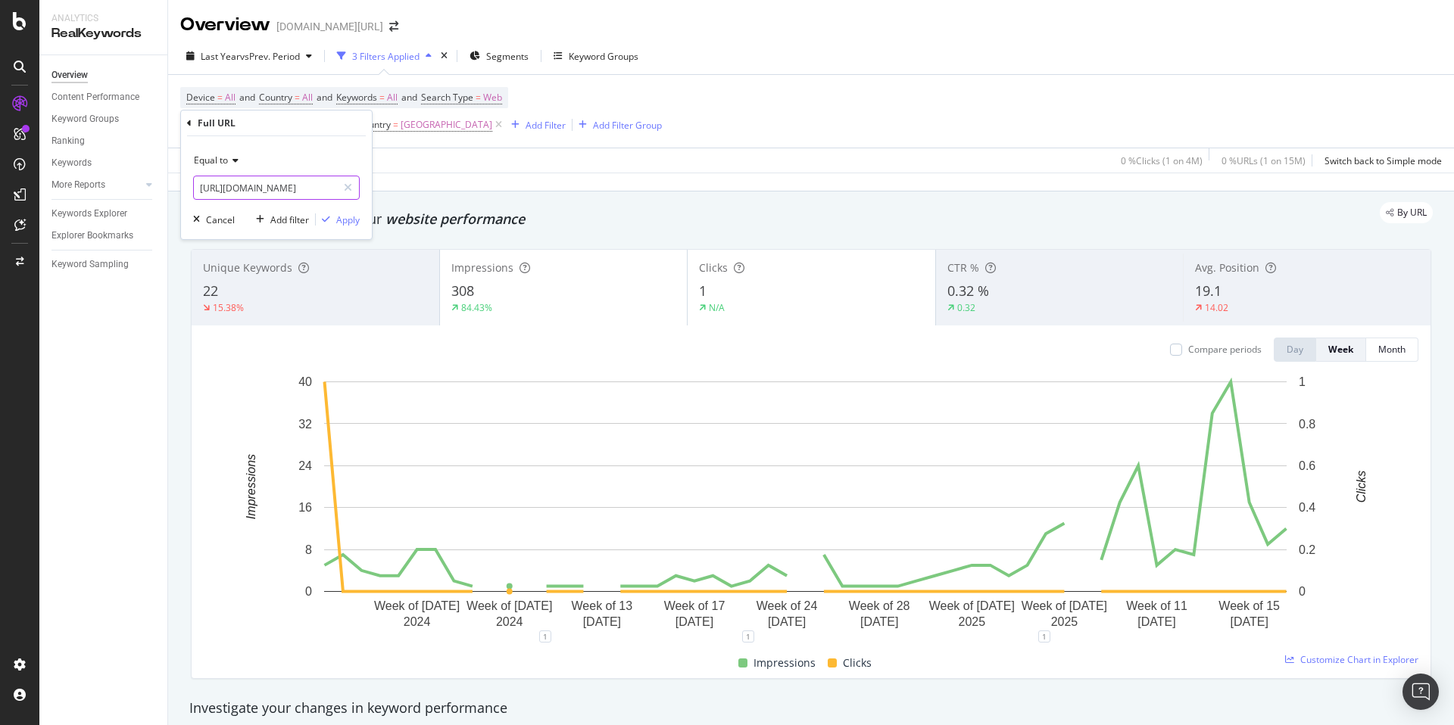
click at [276, 187] on input "https://www.trendyol.com/ar/plus-size-blouses-x-c102778" at bounding box center [265, 188] width 143 height 24
paste input "maternity-blouses-x-c104629"
type input "https://www.trendyol.com/ar/maternity-blouses-x-c104629"
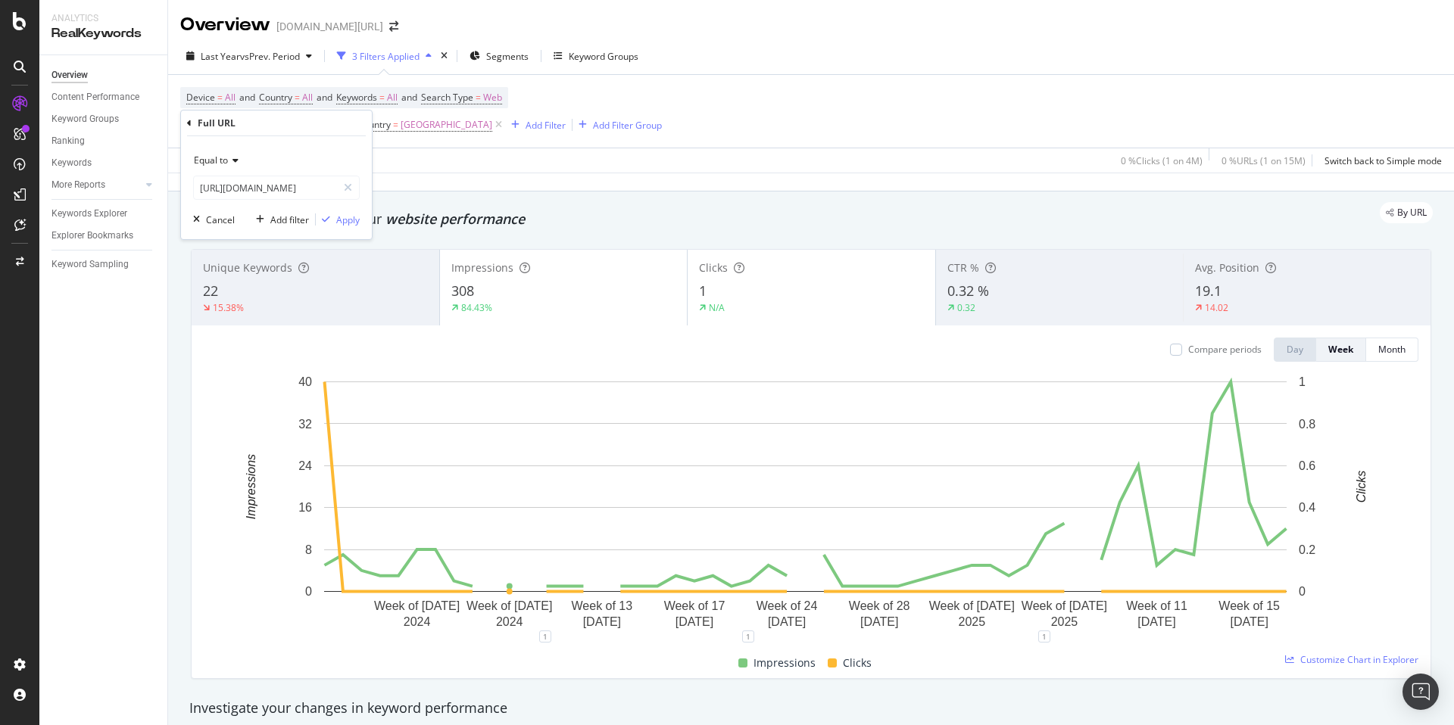
click at [358, 227] on div "Equal to https://www.trendyol.com/ar/maternity-blouses-x-c104629 Cancel Add fil…" at bounding box center [276, 187] width 191 height 103
click at [347, 220] on div "Apply" at bounding box center [347, 220] width 23 height 13
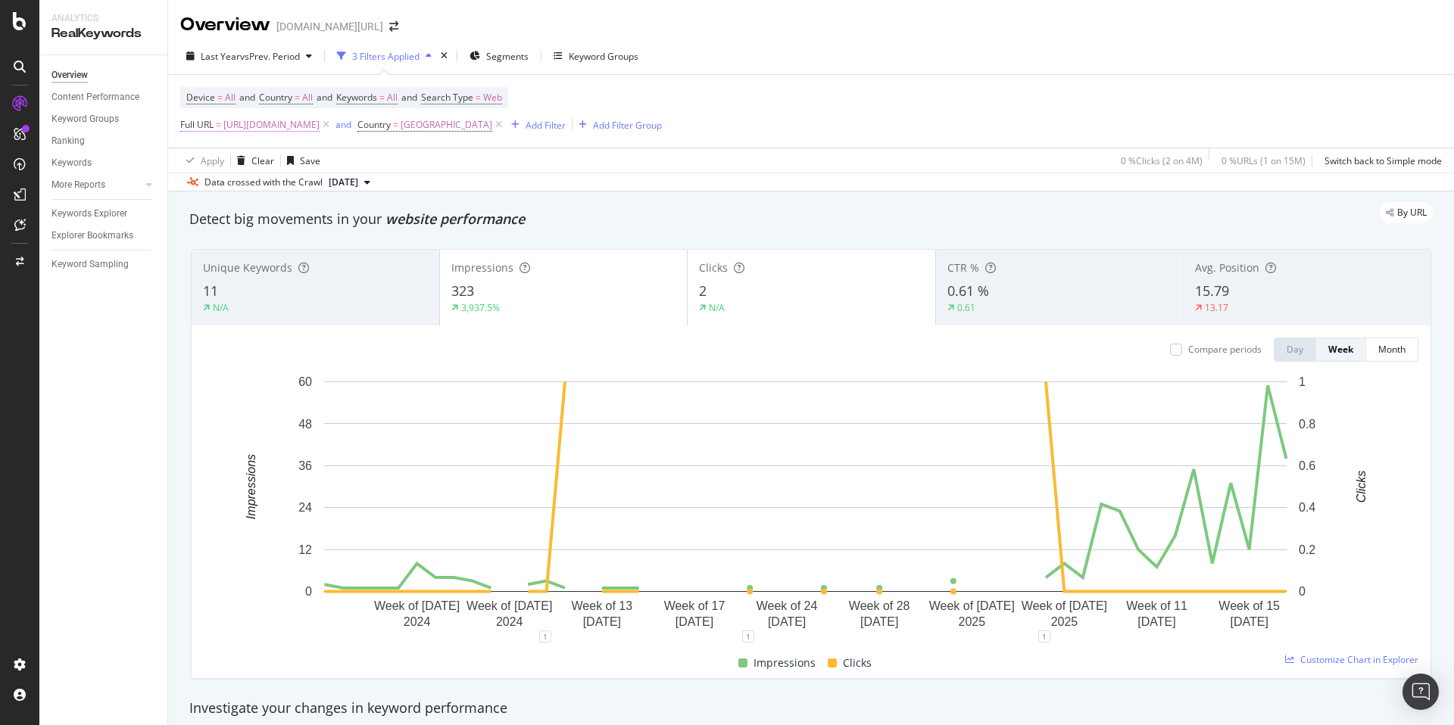
click at [320, 129] on span "https://www.trendyol.com/ar/maternity-blouses-x-c104629" at bounding box center [271, 124] width 96 height 21
click at [984, 111] on div "Device = All and Country = All and Keywords = All and Search Type = Web Full UR…" at bounding box center [811, 111] width 1262 height 73
click at [320, 126] on span "https://www.trendyol.com/ar/maternity-blouses-x-c104629" at bounding box center [271, 124] width 96 height 21
click at [315, 162] on div "Equal to" at bounding box center [276, 160] width 167 height 24
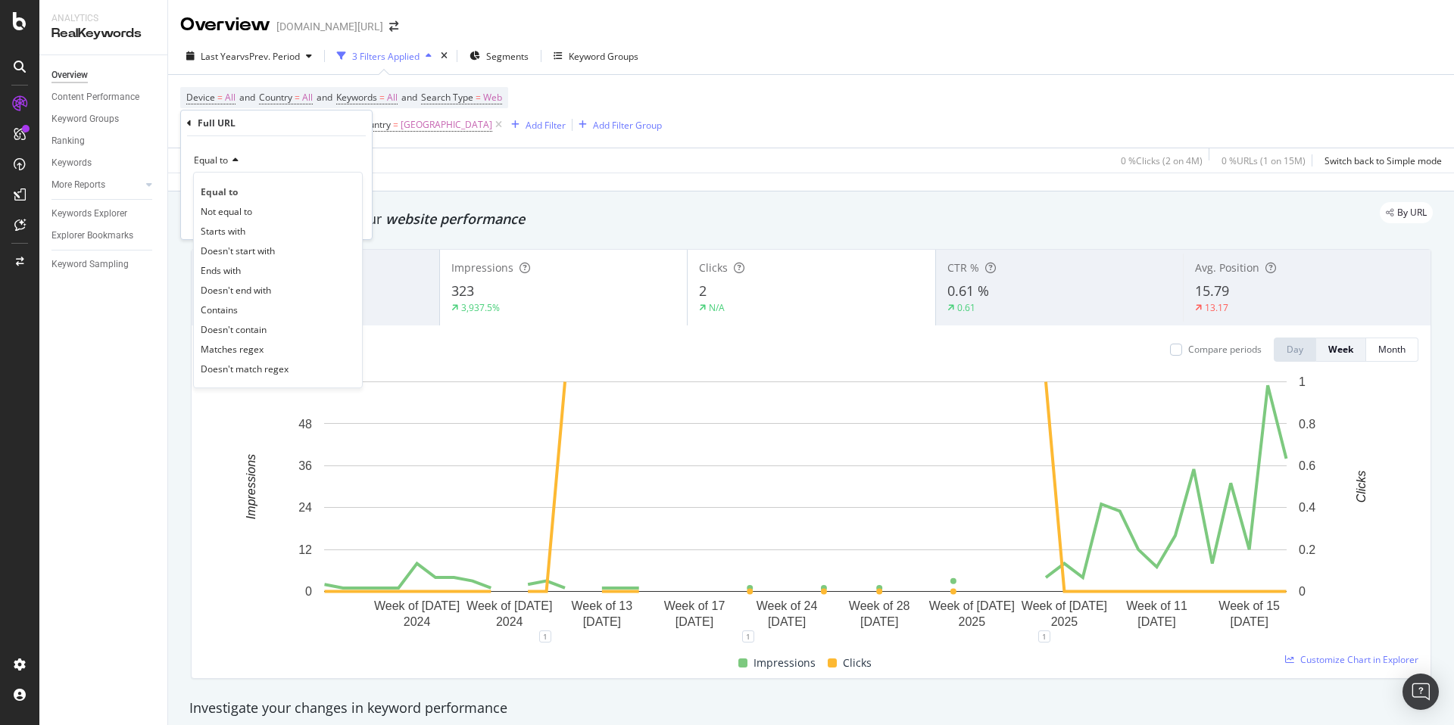
click at [313, 139] on div "Equal to Equal to Not equal to Starts with Doesn't start with Ends with Doesn't…" at bounding box center [276, 187] width 191 height 103
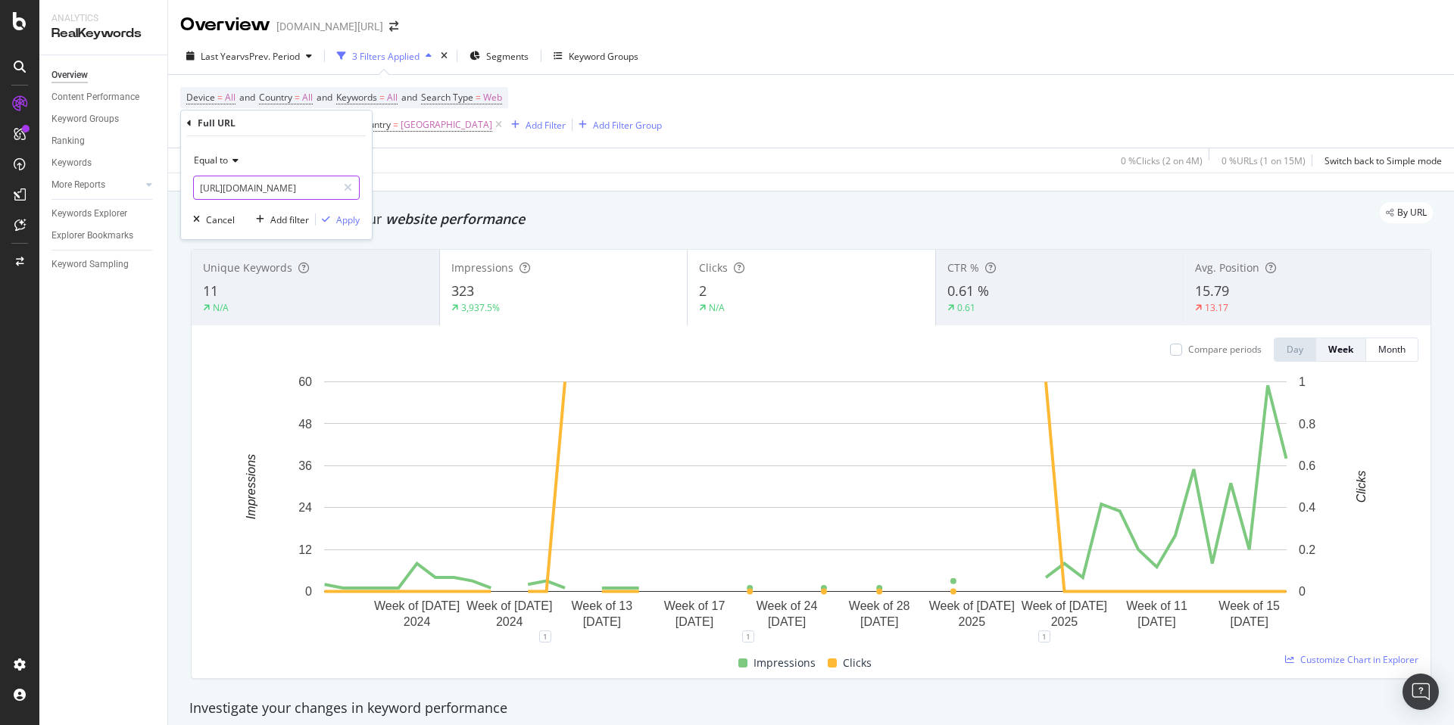
click at [301, 185] on input "https://www.trendyol.com/ar/maternity-blouses-x-c104629" at bounding box center [265, 188] width 143 height 24
paste input "sweatsuits-x-c104637"
type input "https://www.trendyol.com/ar/maternity-sweatsuits-x-c104637"
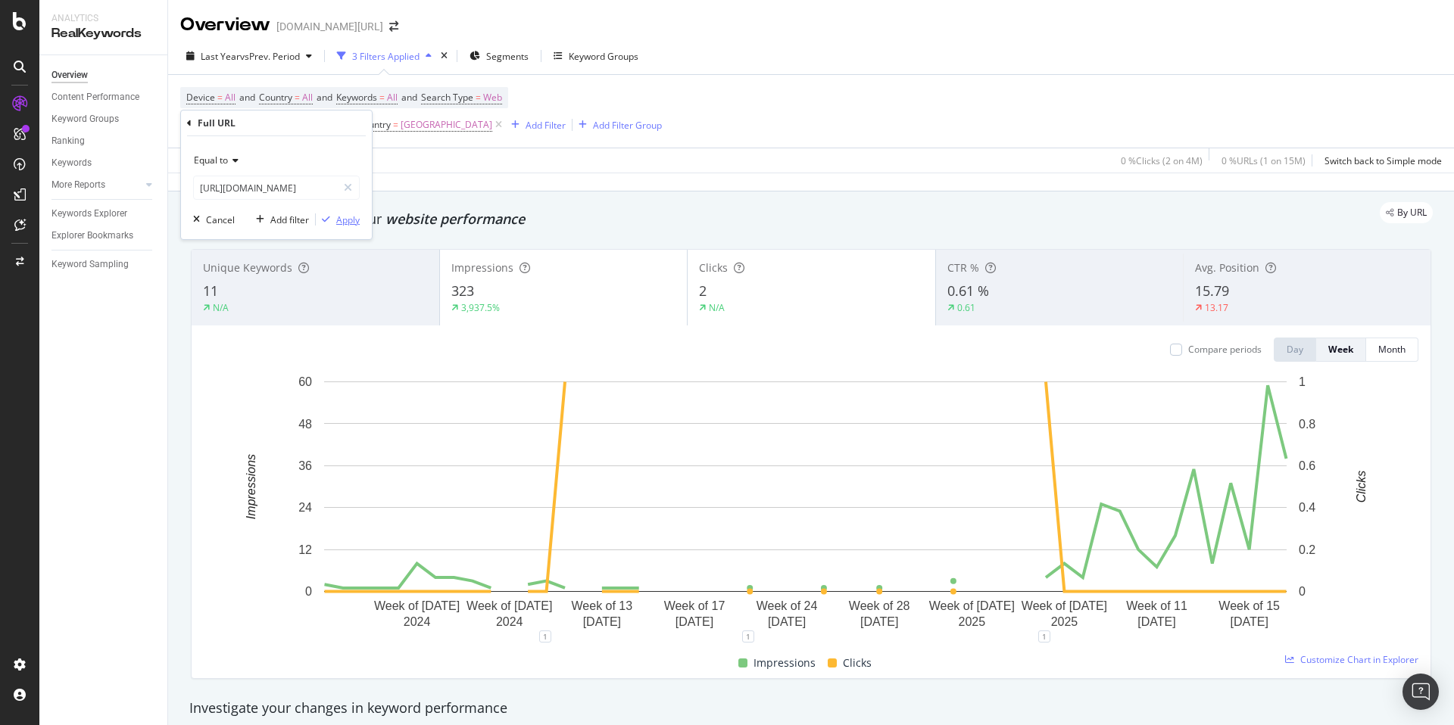
click at [349, 219] on div "Apply" at bounding box center [347, 220] width 23 height 13
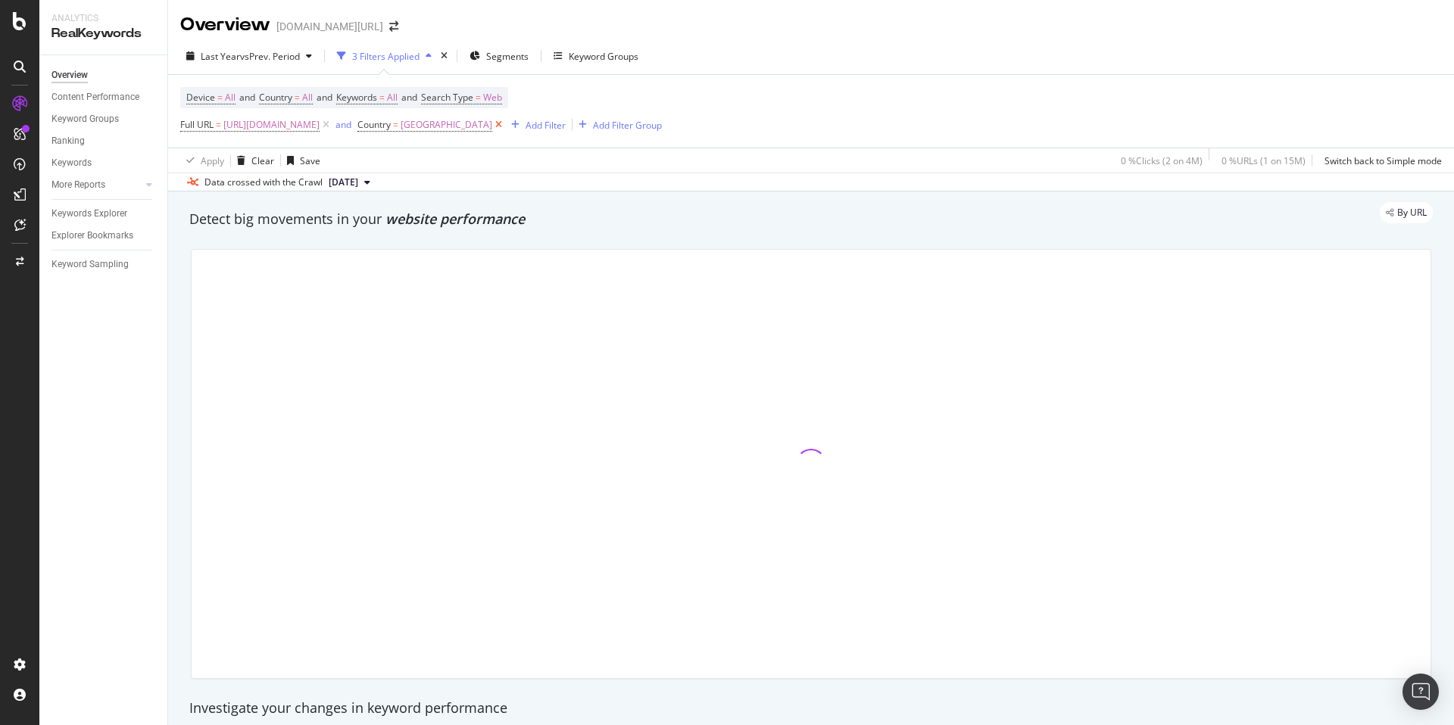
click at [505, 124] on icon at bounding box center [498, 124] width 13 height 15
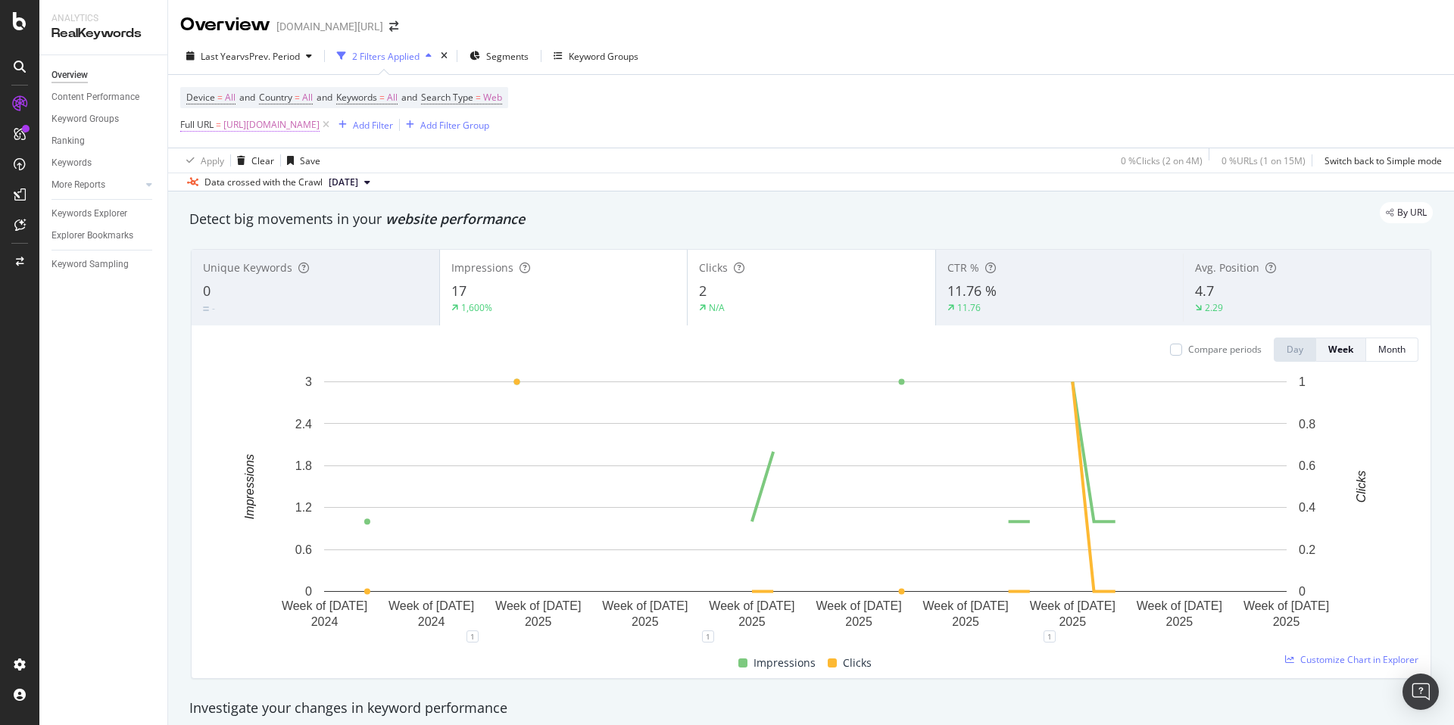
click at [320, 118] on span "https://www.trendyol.com/ar/maternity-sweatsuits-x-c104637" at bounding box center [271, 124] width 96 height 21
click at [313, 185] on input "https://www.trendyol.com/ar/maternity-sweatsuits-x-c104637" at bounding box center [265, 188] width 143 height 24
paste input "dresses-x-c56"
type input "https://www.trendyol.com/ar/dresses-x-c56"
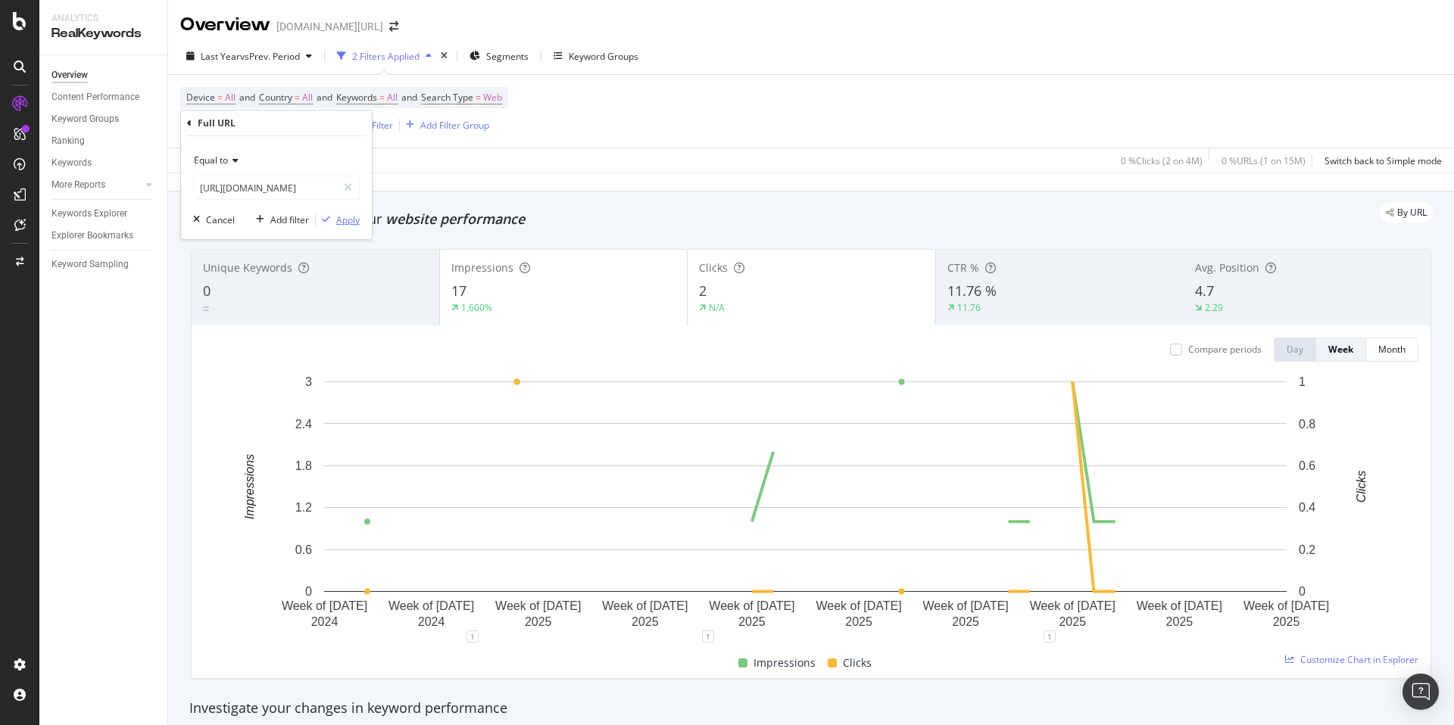
scroll to position [0, 0]
click at [347, 218] on div "Apply" at bounding box center [347, 220] width 23 height 13
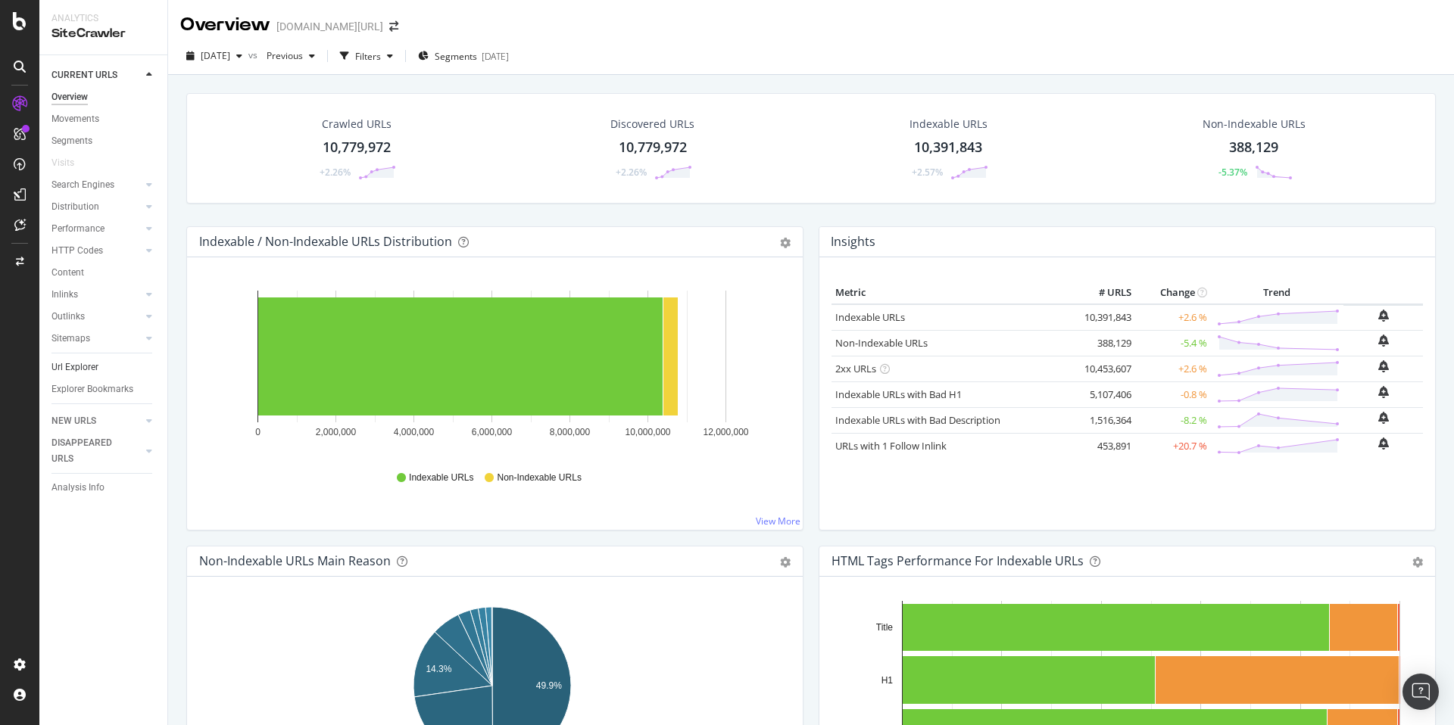
click at [104, 368] on link "Url Explorer" at bounding box center [103, 368] width 105 height 16
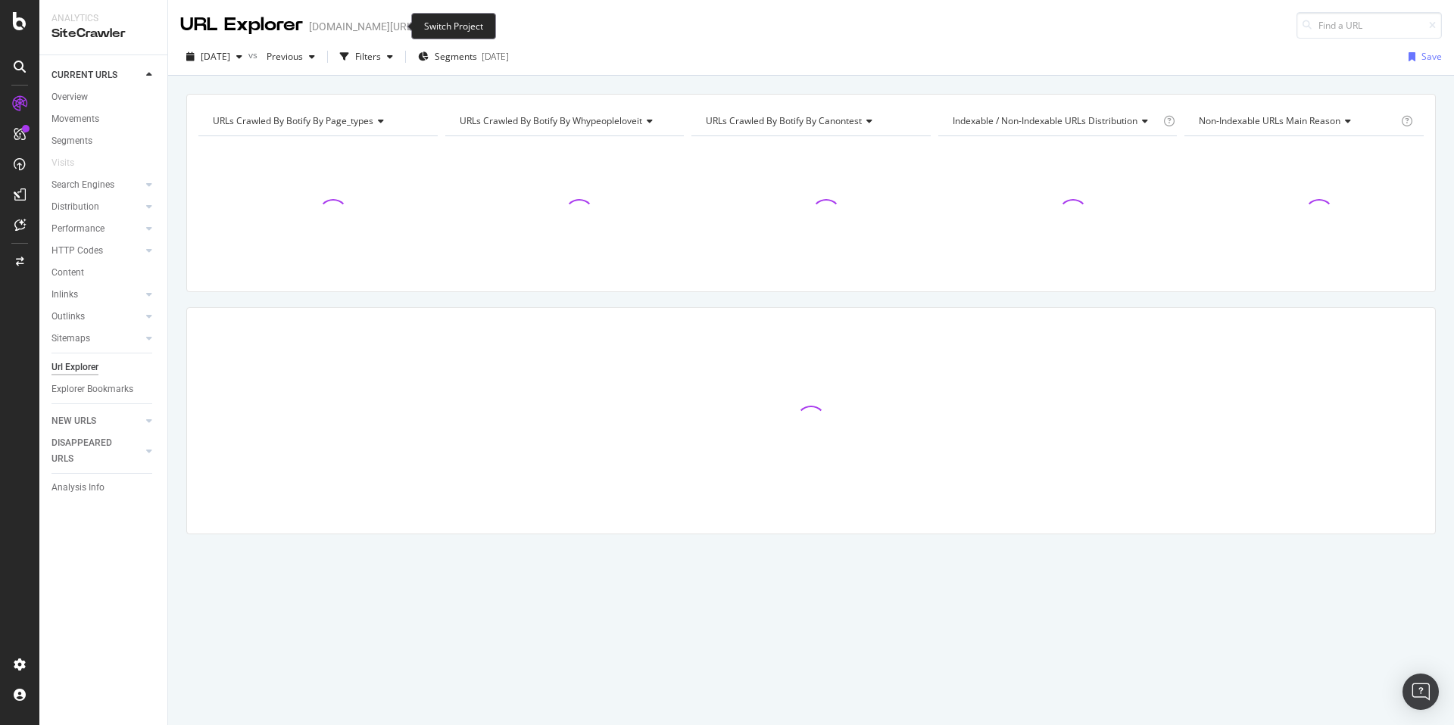
click at [422, 23] on icon "arrow-right-arrow-left" at bounding box center [426, 26] width 9 height 11
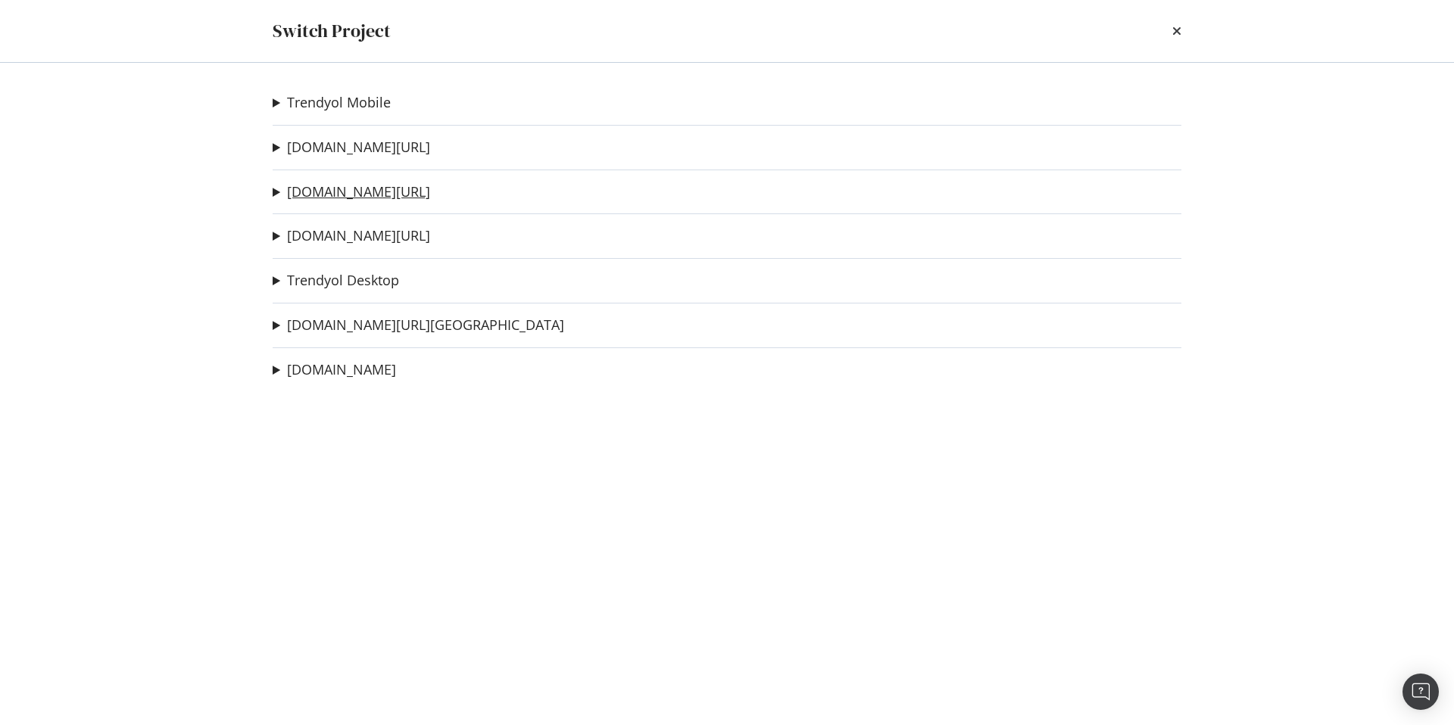
click at [364, 190] on link "trendyol.com/ar" at bounding box center [358, 192] width 143 height 16
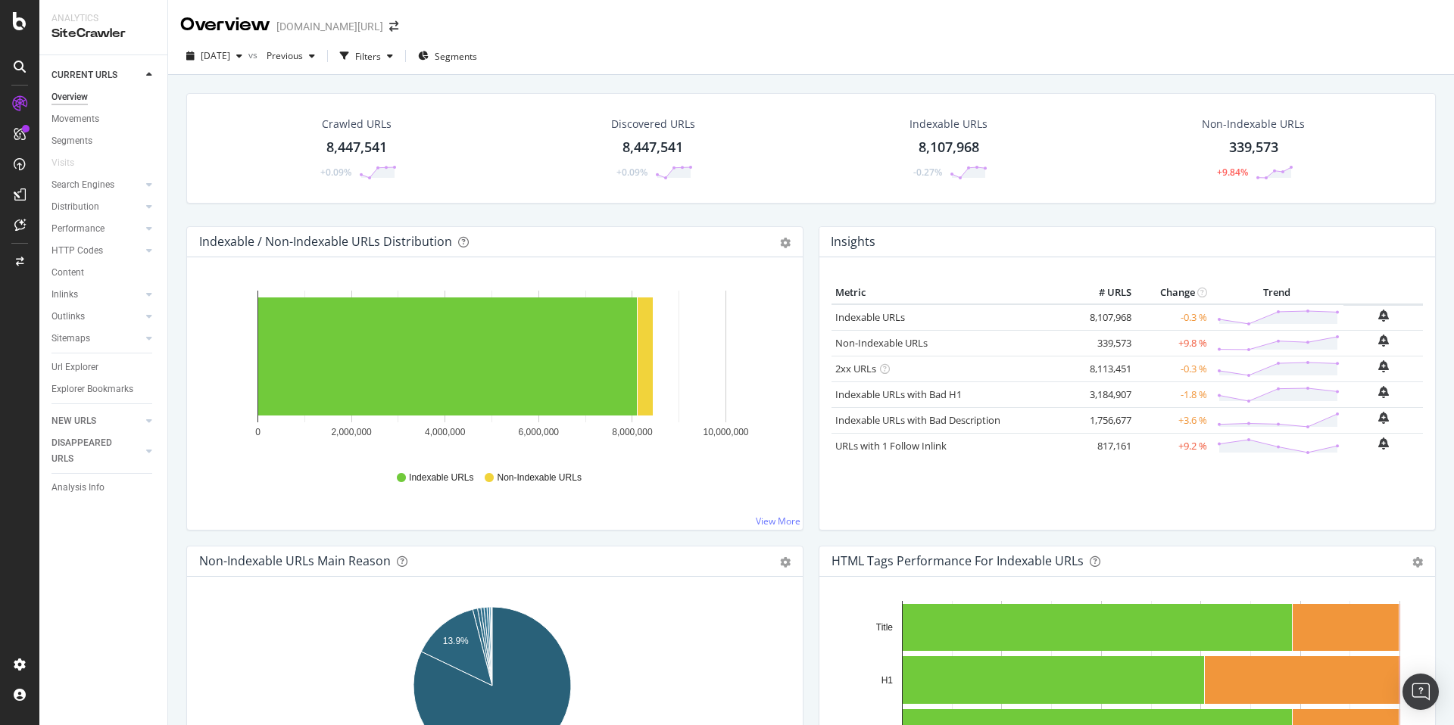
drag, startPoint x: 86, startPoint y: 360, endPoint x: 158, endPoint y: 334, distance: 76.7
click at [86, 361] on div "Url Explorer" at bounding box center [74, 368] width 47 height 16
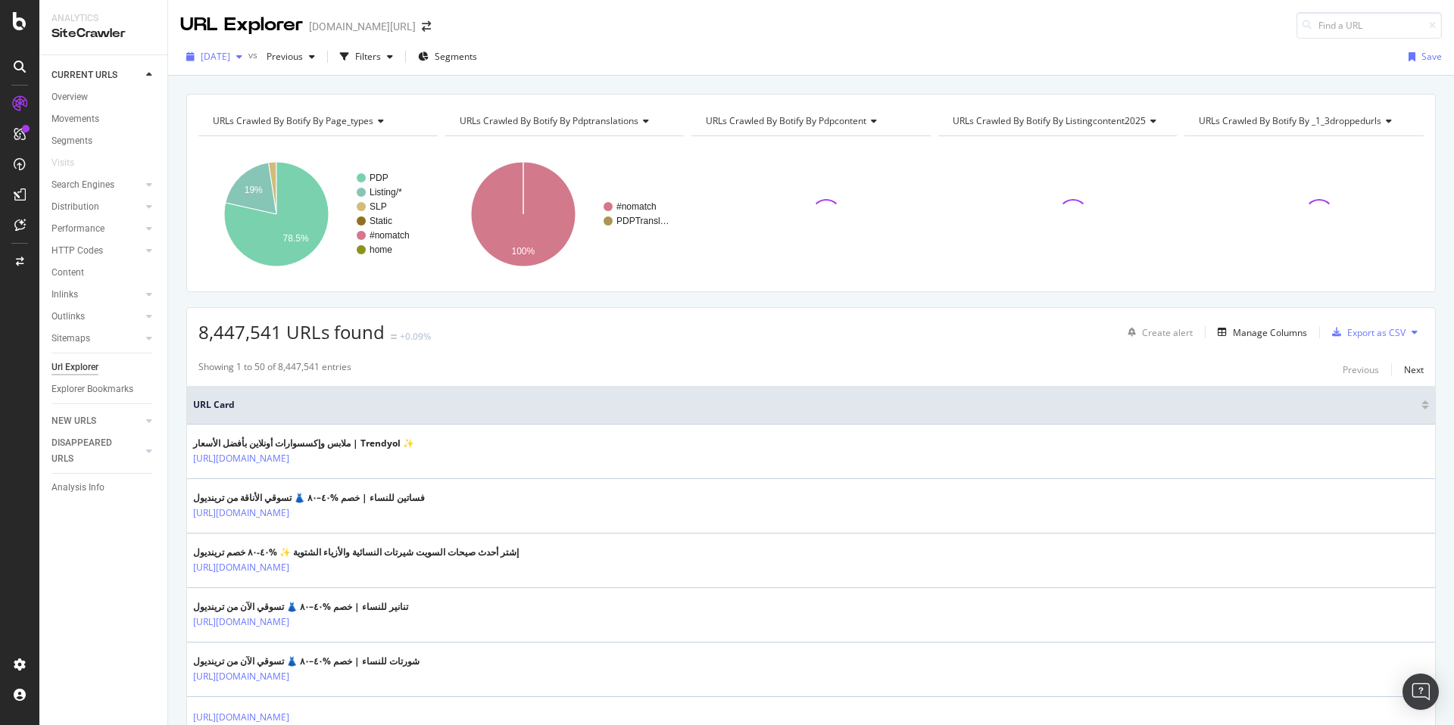
click at [238, 67] on div "[DATE]" at bounding box center [214, 56] width 68 height 23
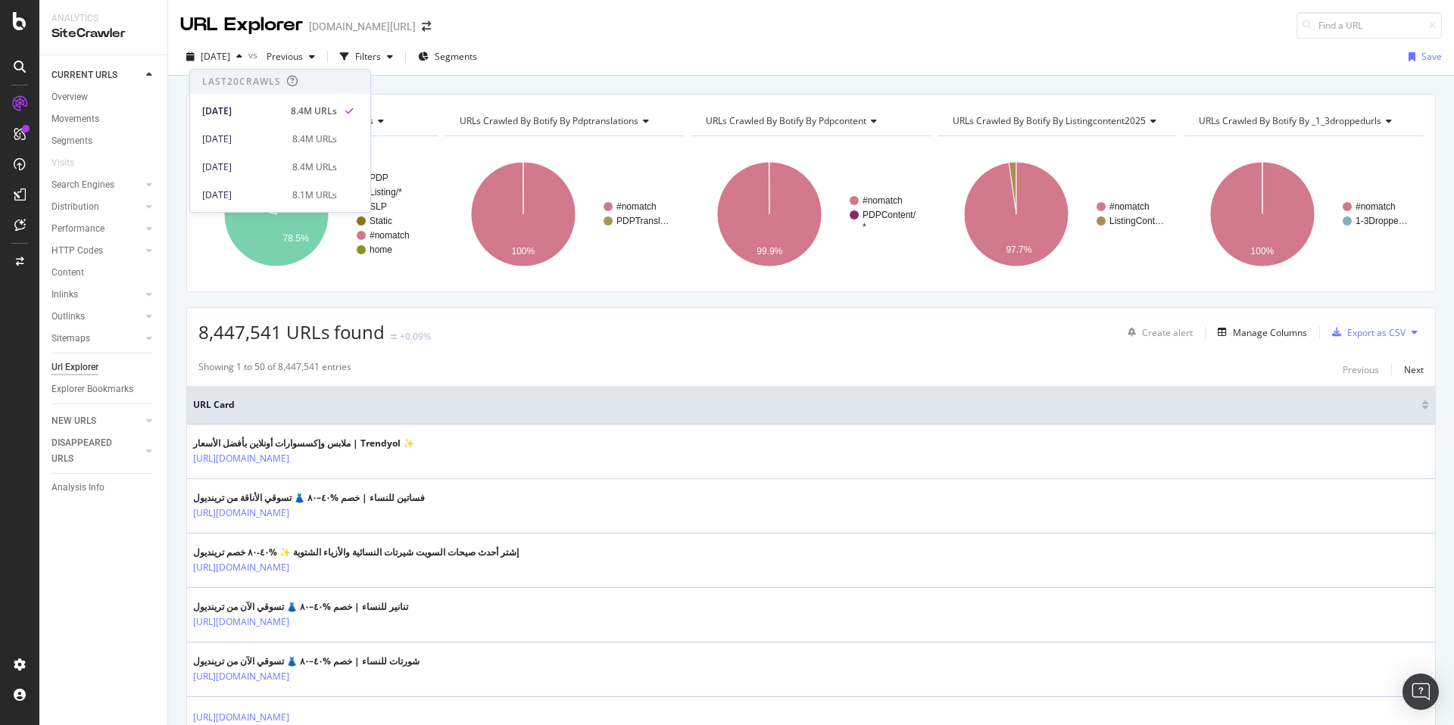
click at [624, 66] on div "2025 Oct. 3rd vs Previous Filters Segments Save" at bounding box center [811, 60] width 1286 height 30
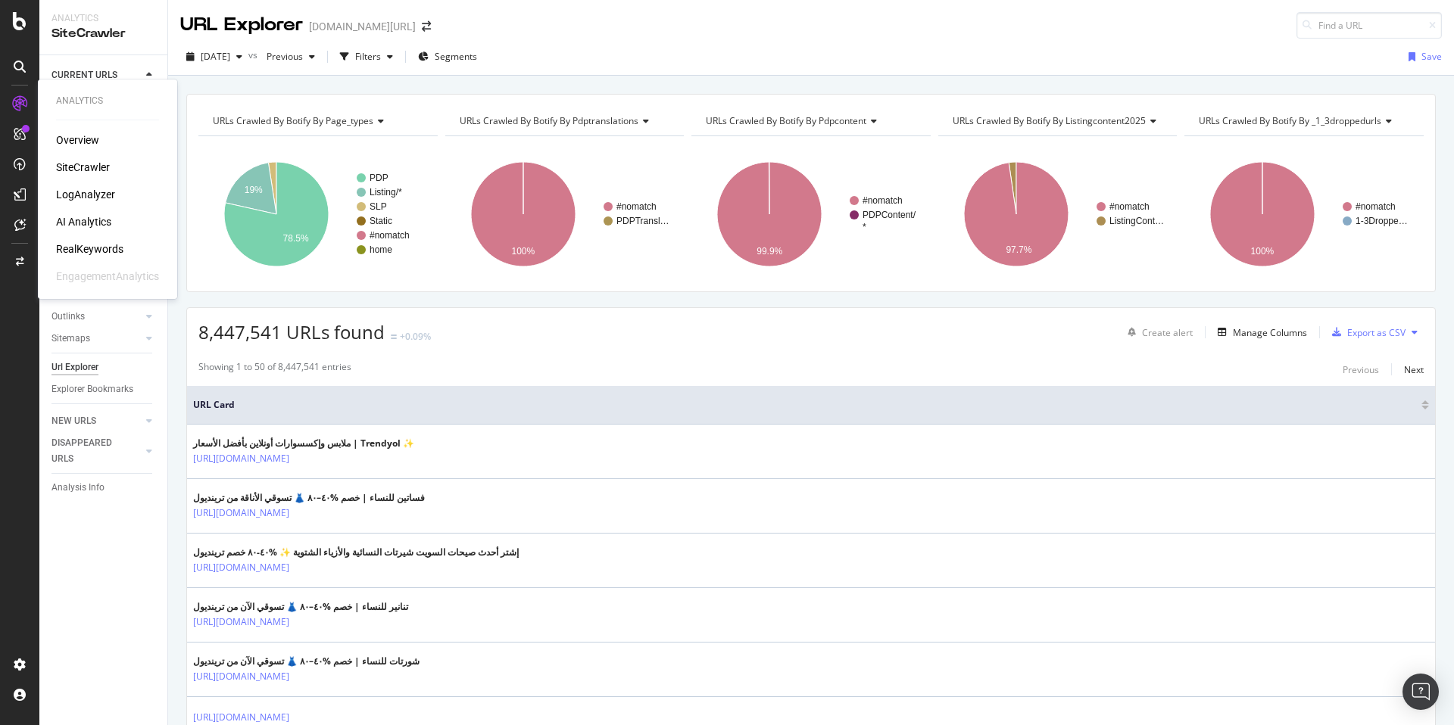
click at [109, 246] on div "RealKeywords" at bounding box center [89, 249] width 67 height 15
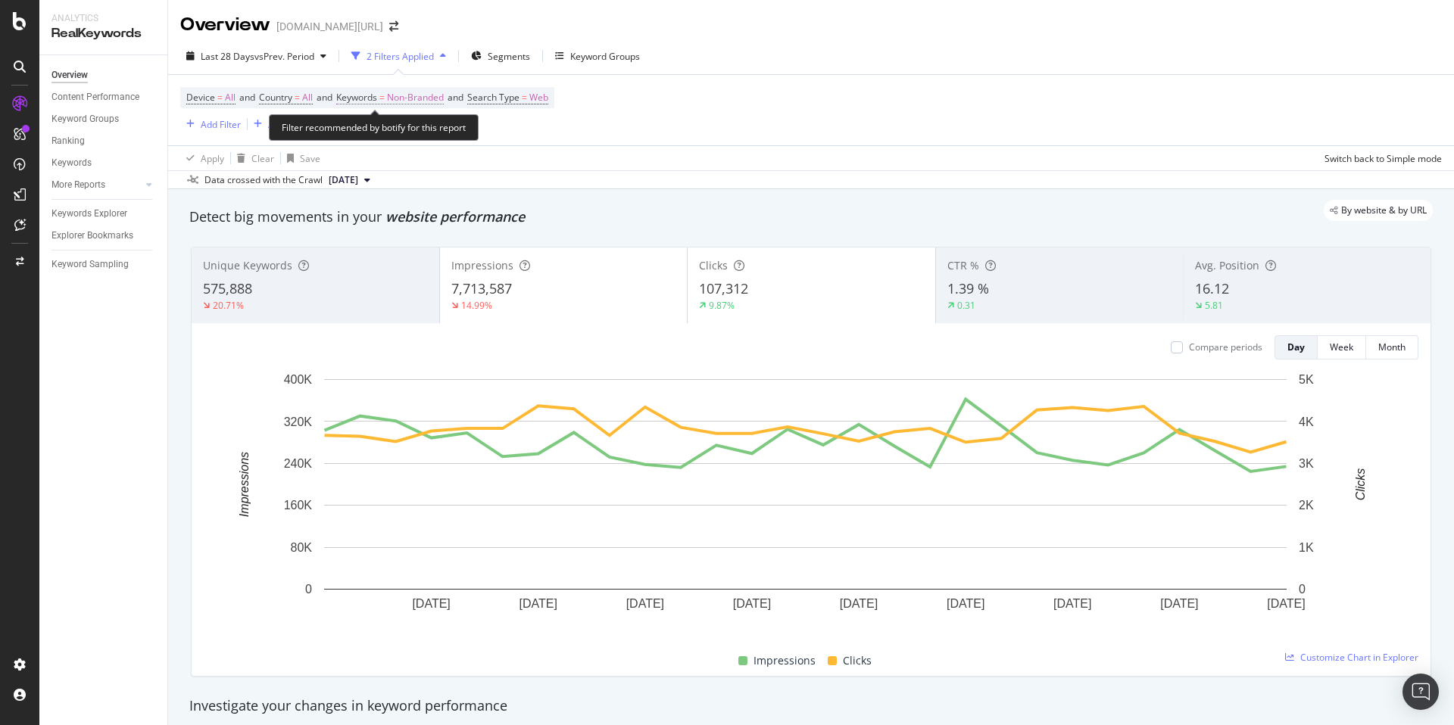
click at [429, 99] on span "Non-Branded" at bounding box center [415, 97] width 57 height 21
click at [394, 137] on span "Non-Branded" at bounding box center [389, 132] width 63 height 13
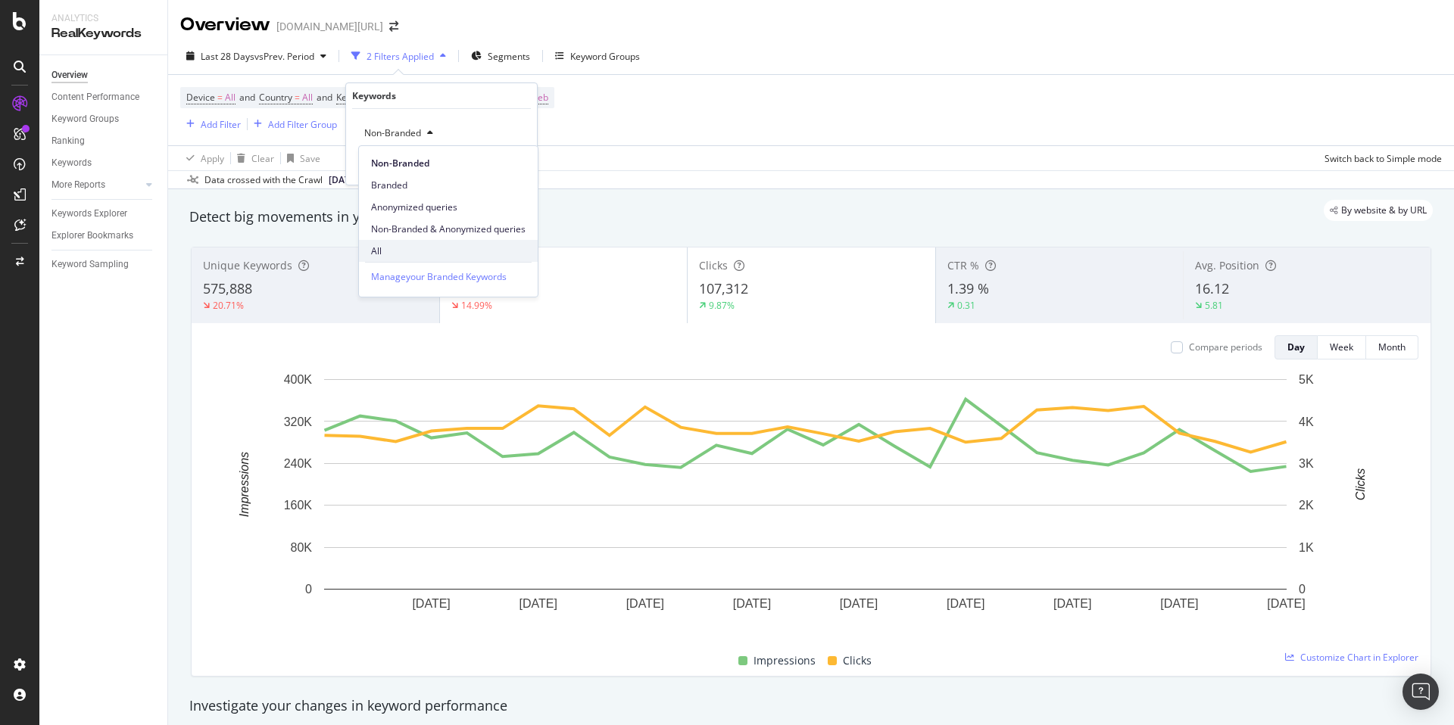
click at [412, 251] on span "All" at bounding box center [448, 252] width 154 height 14
click at [522, 170] on div "Apply" at bounding box center [512, 165] width 23 height 13
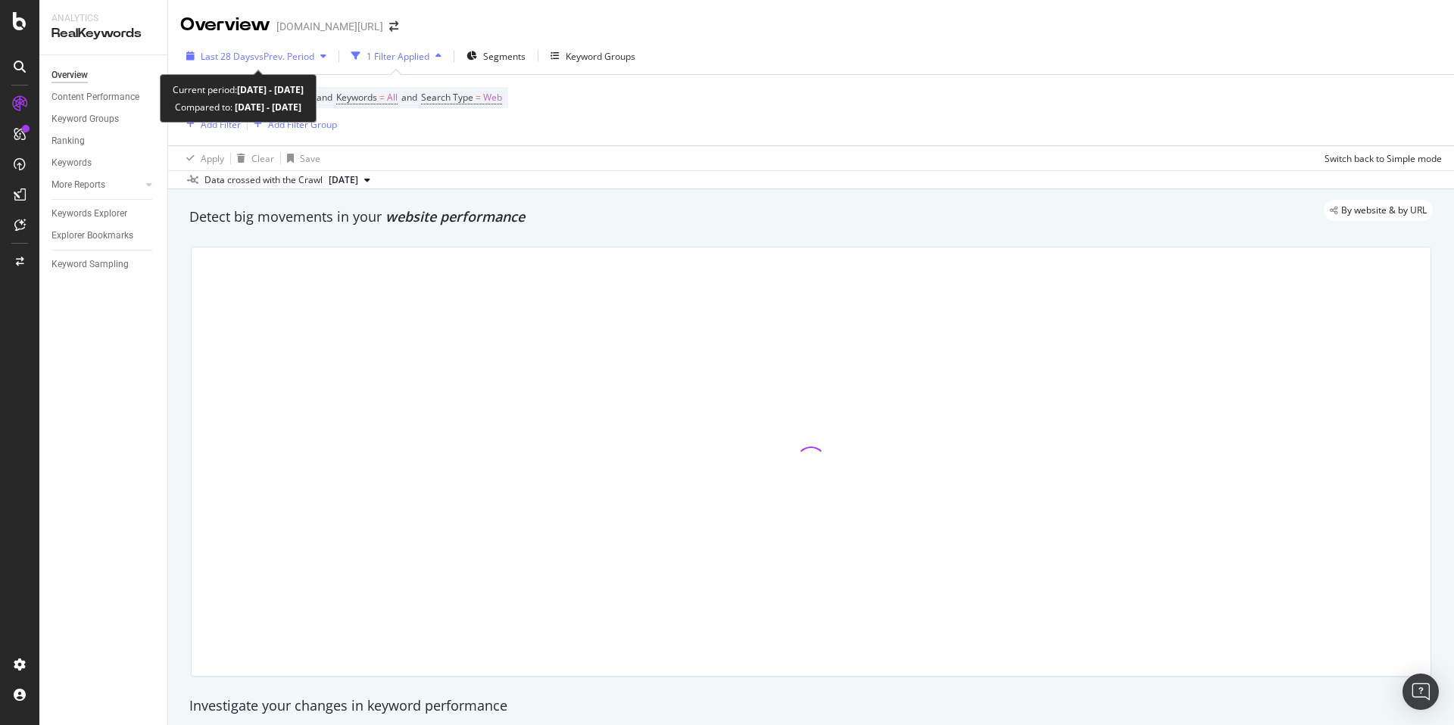
click at [289, 67] on div "Last 28 Days vs Prev. Period" at bounding box center [256, 56] width 152 height 23
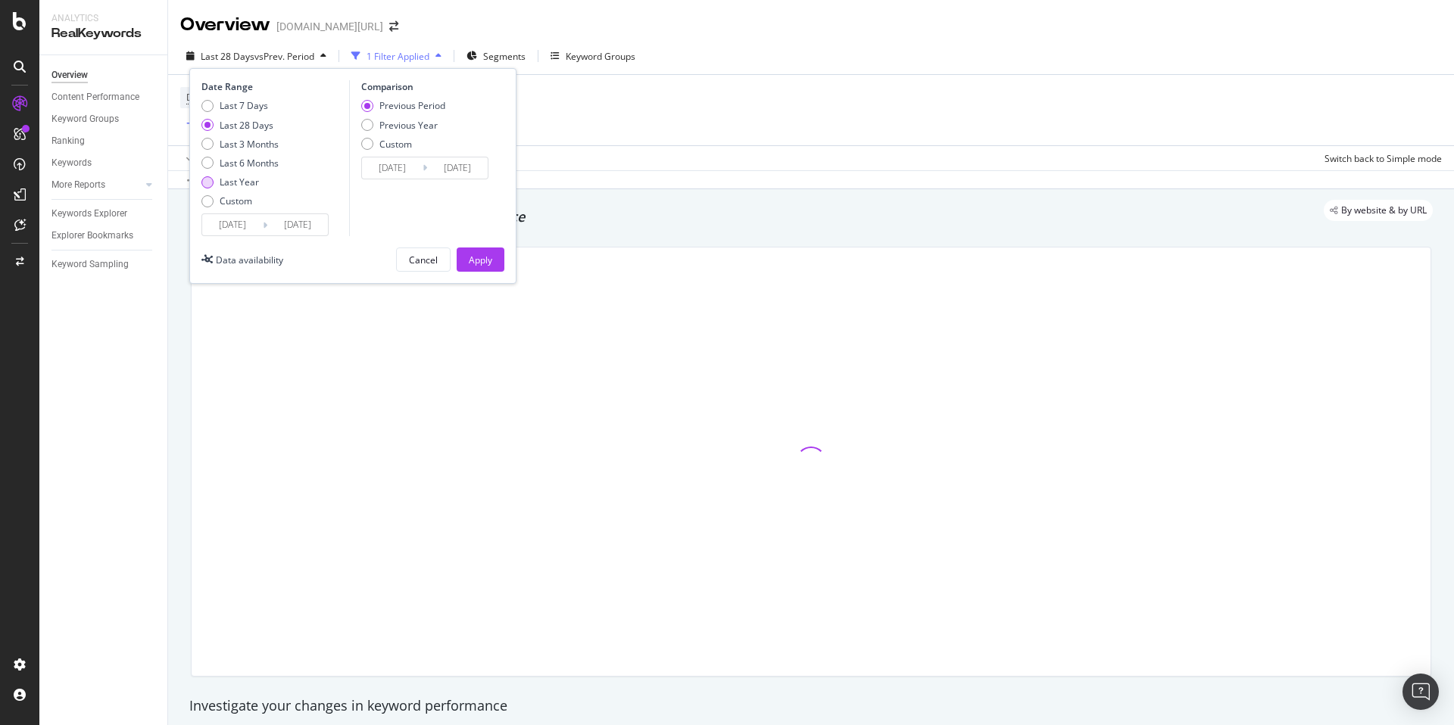
click at [248, 186] on div "Last Year" at bounding box center [239, 182] width 39 height 13
type input "2024/10/05"
type input "2023/10/06"
type input "[DATE]"
click at [472, 263] on div "Apply" at bounding box center [480, 260] width 23 height 13
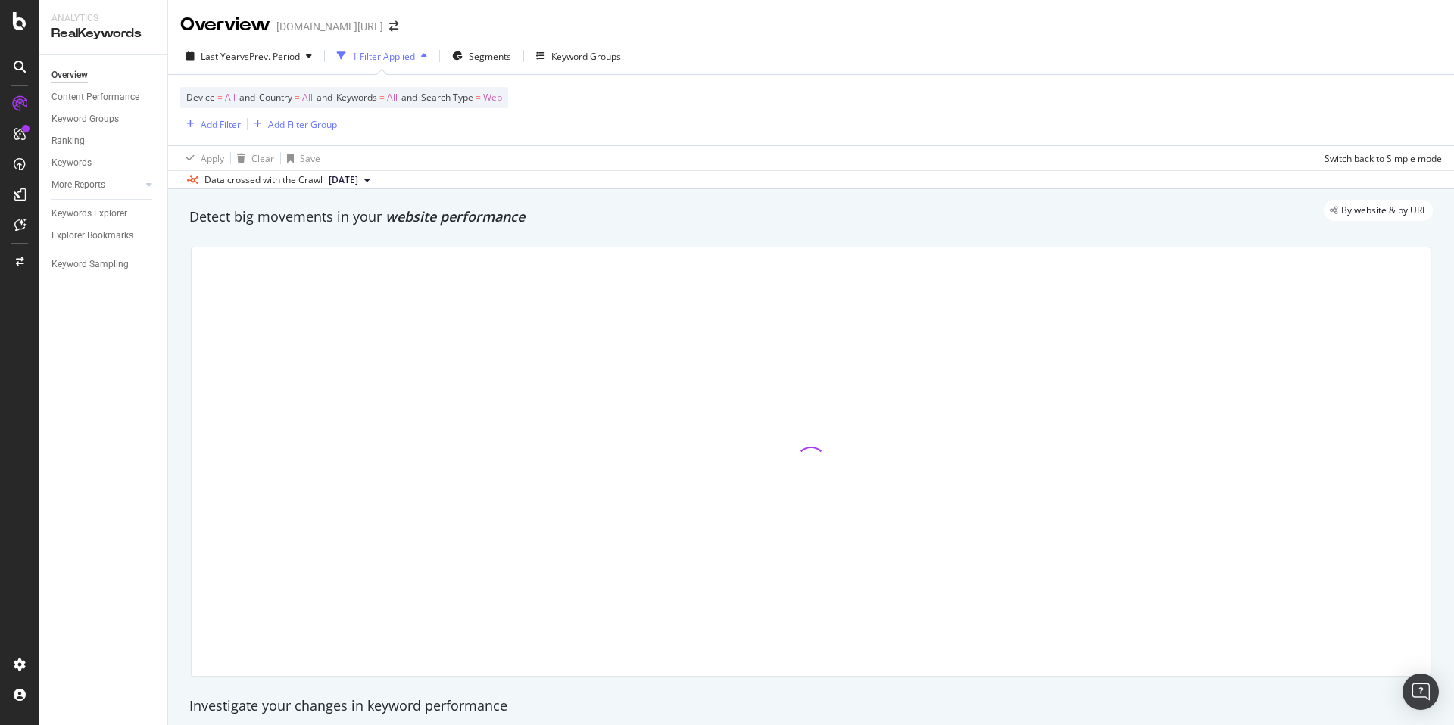
click at [228, 130] on div "Add Filter" at bounding box center [210, 124] width 61 height 17
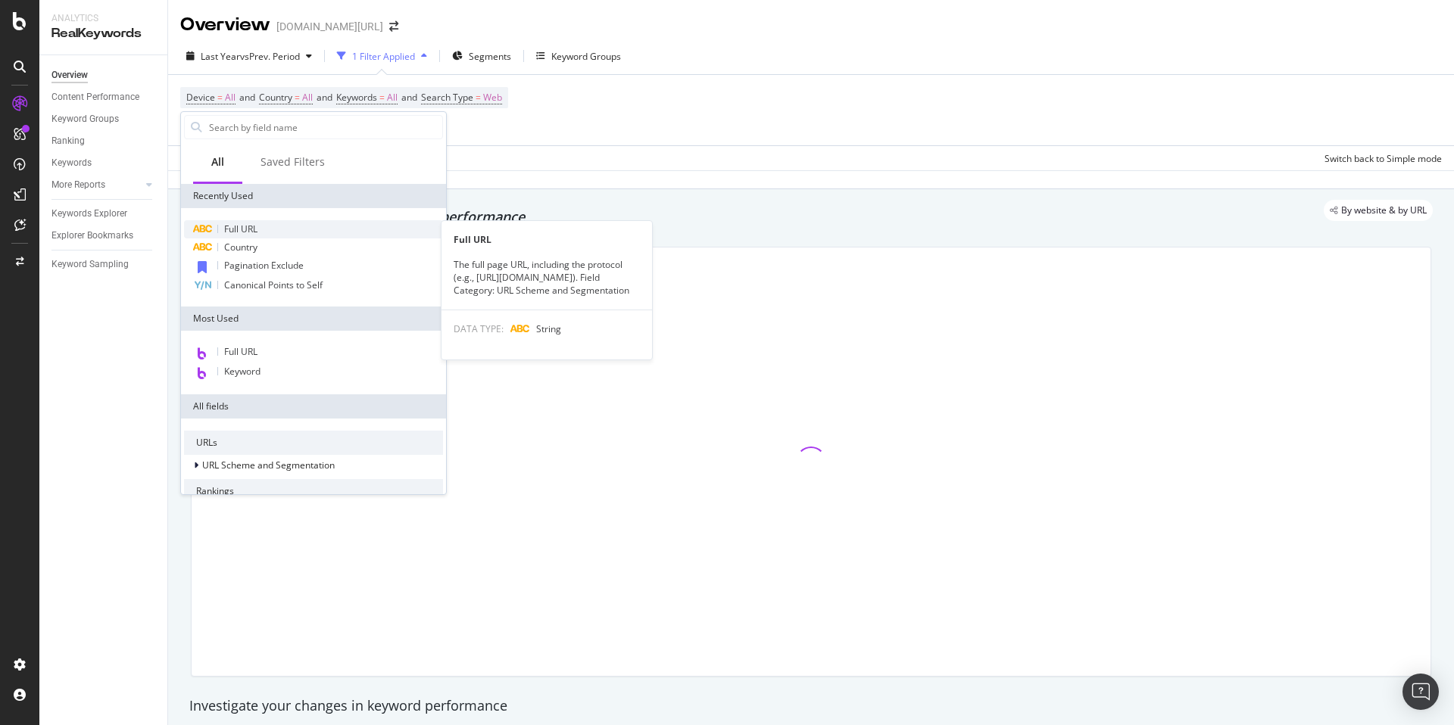
click at [275, 229] on div "Full URL" at bounding box center [313, 229] width 259 height 18
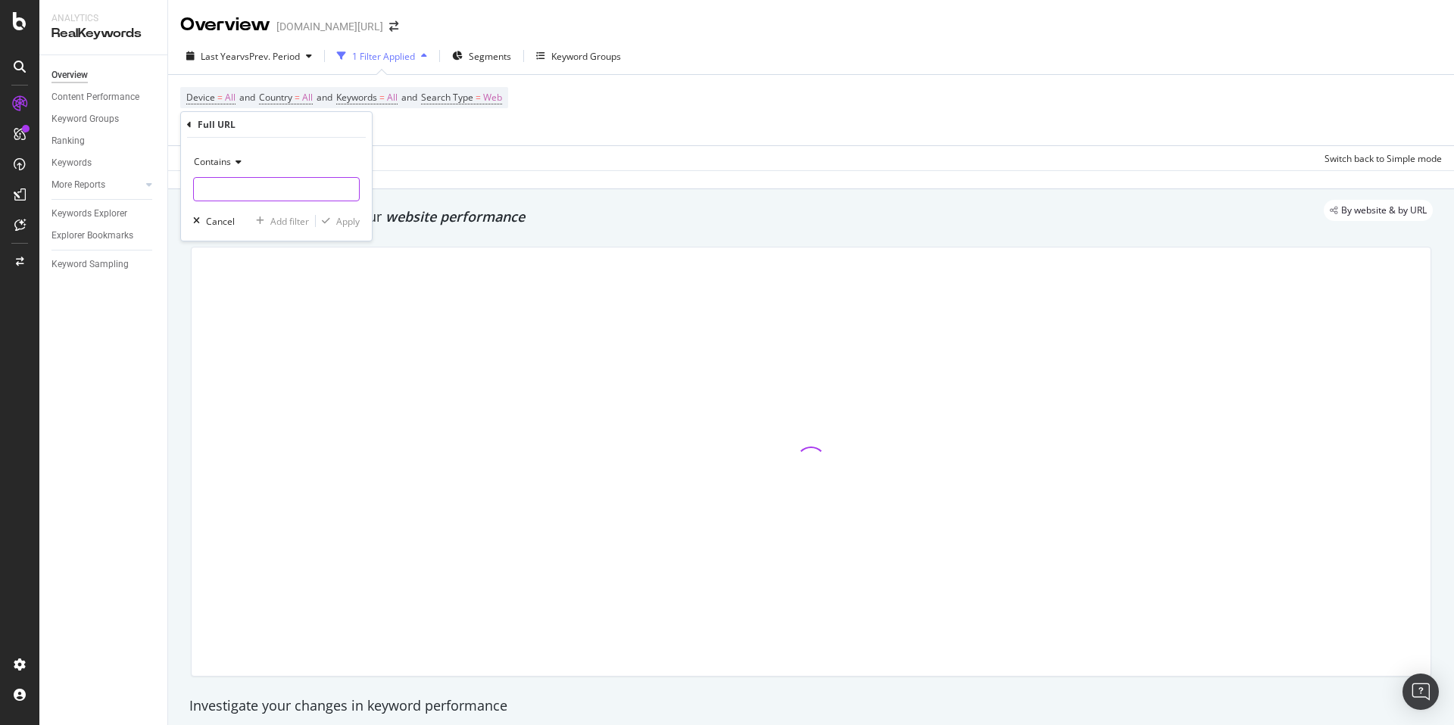
click at [233, 187] on input "text" at bounding box center [276, 189] width 165 height 24
paste input "https://www.trendyol.com/ar/maternity-top-and-bottom-set-x-c104627"
type input "https://www.trendyol.com/ar/maternity-top-and-bottom-set-x-c104627"
click at [336, 220] on div "Apply" at bounding box center [347, 221] width 23 height 13
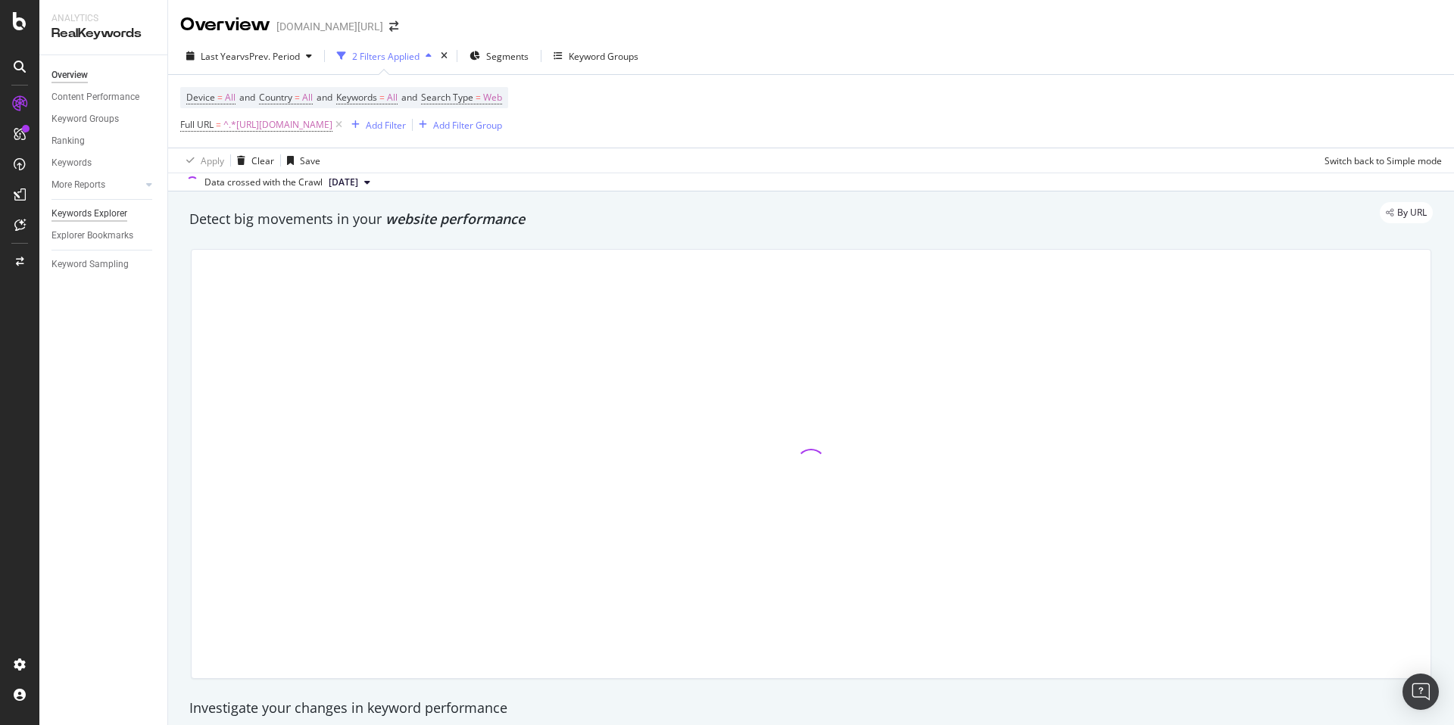
click at [92, 212] on div "Keywords Explorer" at bounding box center [89, 214] width 76 height 16
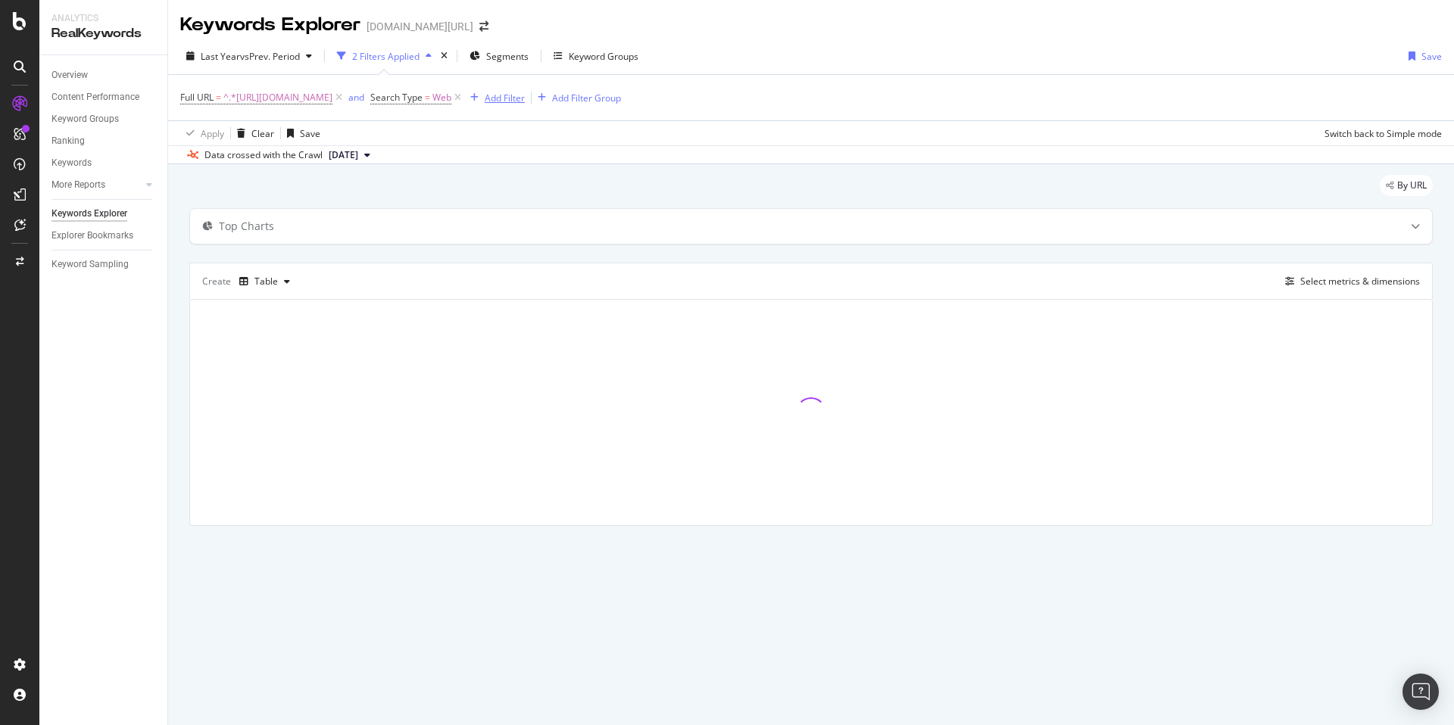
click at [525, 96] on div "Add Filter" at bounding box center [505, 98] width 40 height 13
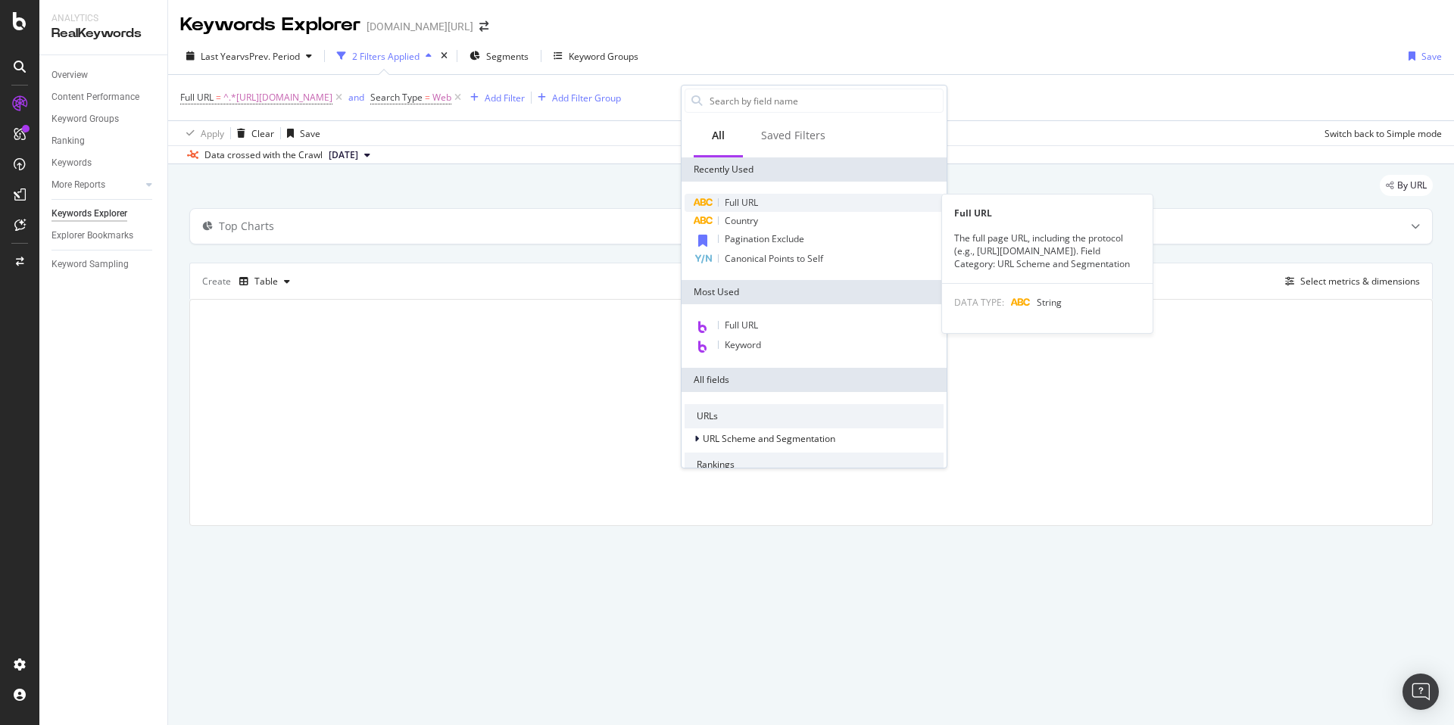
click at [762, 201] on div "Full URL" at bounding box center [814, 203] width 259 height 18
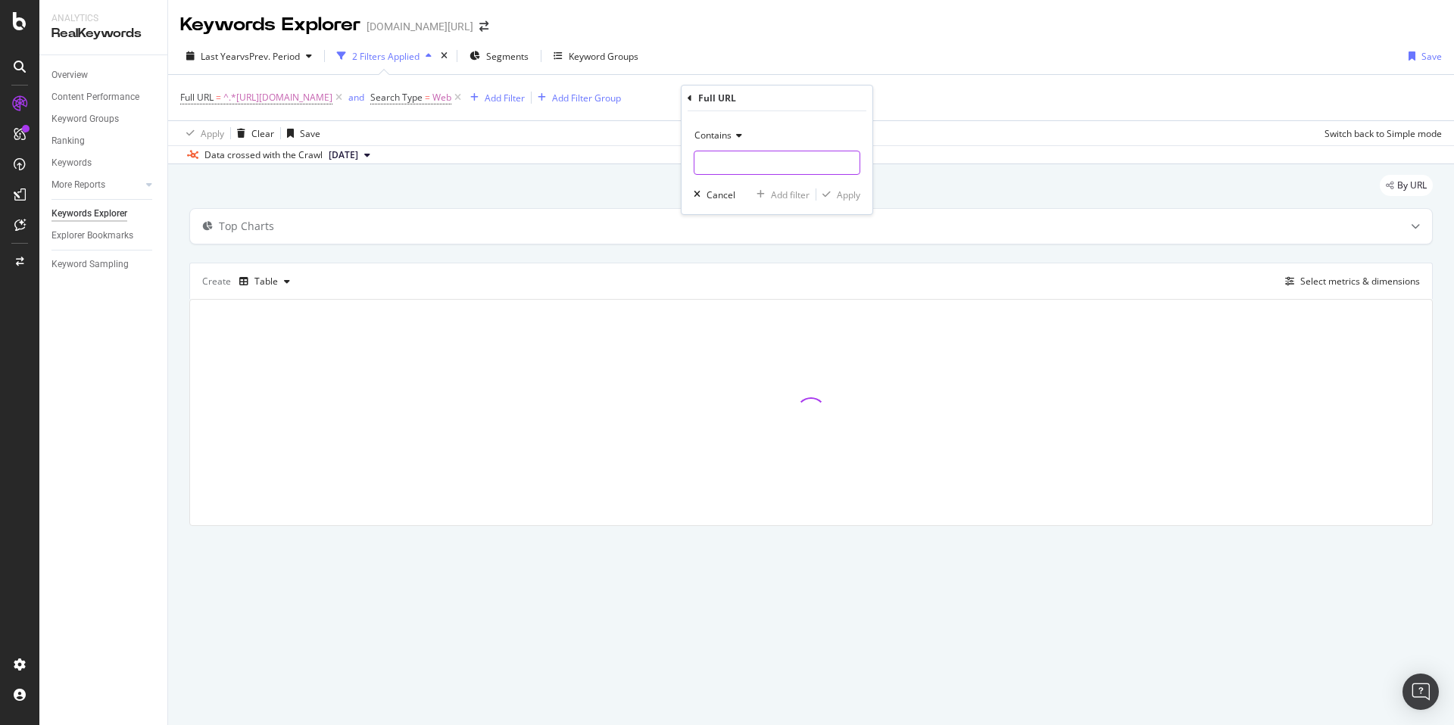
click at [775, 153] on input "text" at bounding box center [776, 163] width 165 height 24
paste input "https://www.trendyol.com/ar/maternity-sweatsuits-x-c104637"
type input "https://www.trendyol.com/ar/maternity-sweatsuits-x-c104637"
click at [843, 196] on div "Apply" at bounding box center [848, 195] width 23 height 13
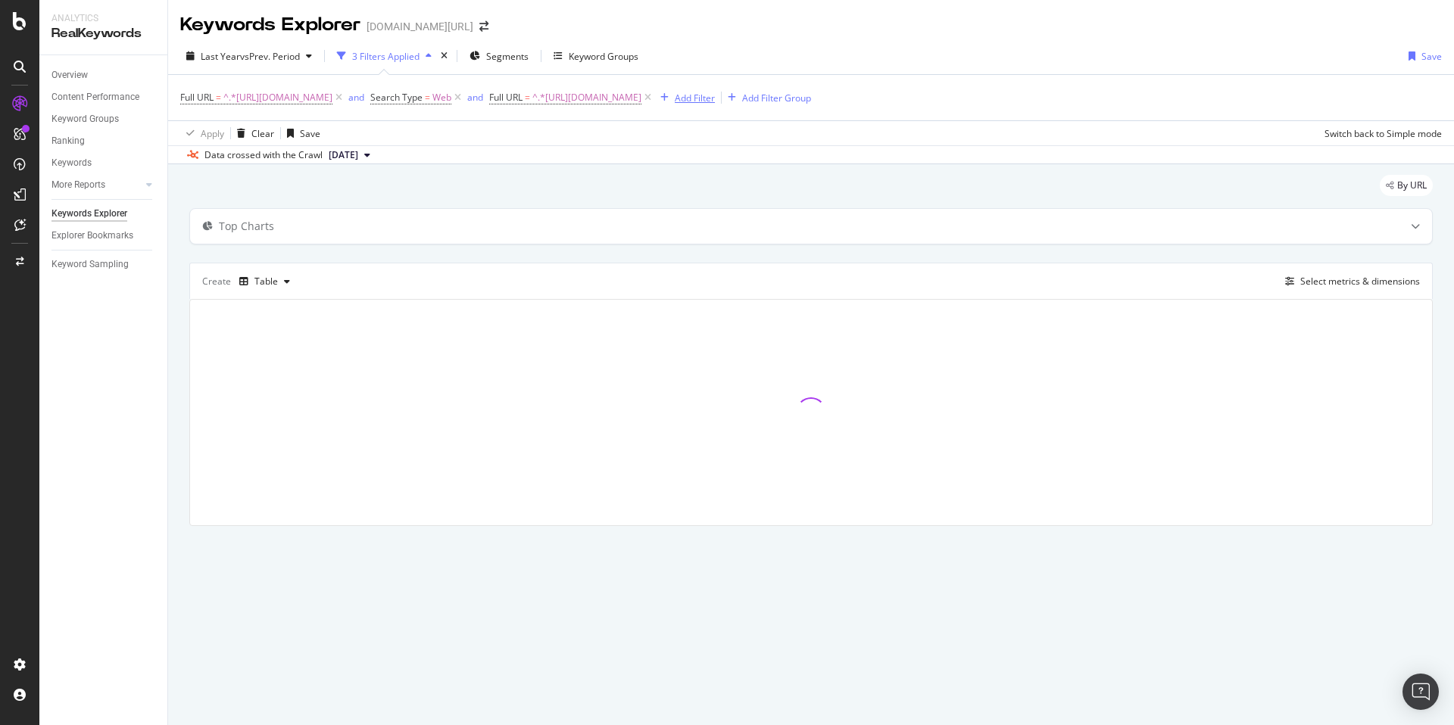
click at [715, 101] on div "Add Filter" at bounding box center [695, 98] width 40 height 13
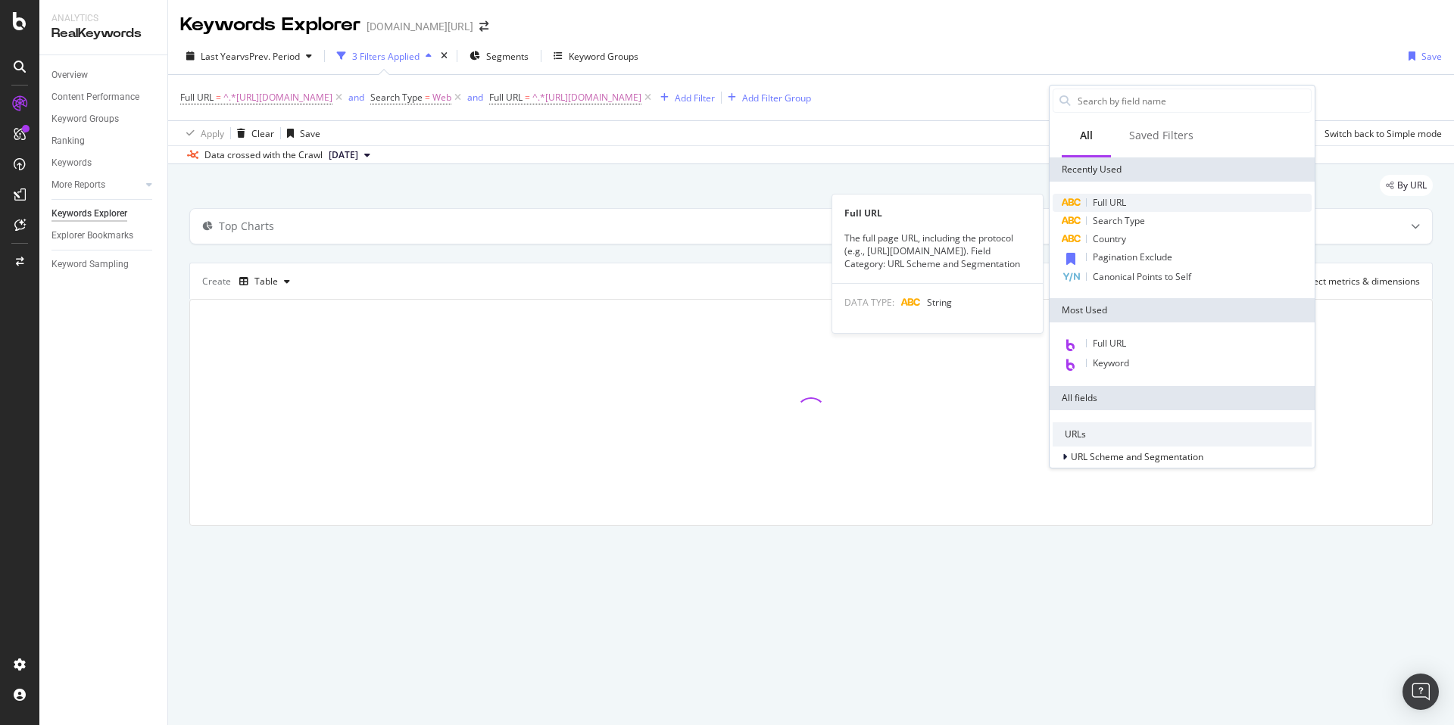
click at [1126, 202] on span "Full URL" at bounding box center [1109, 202] width 33 height 13
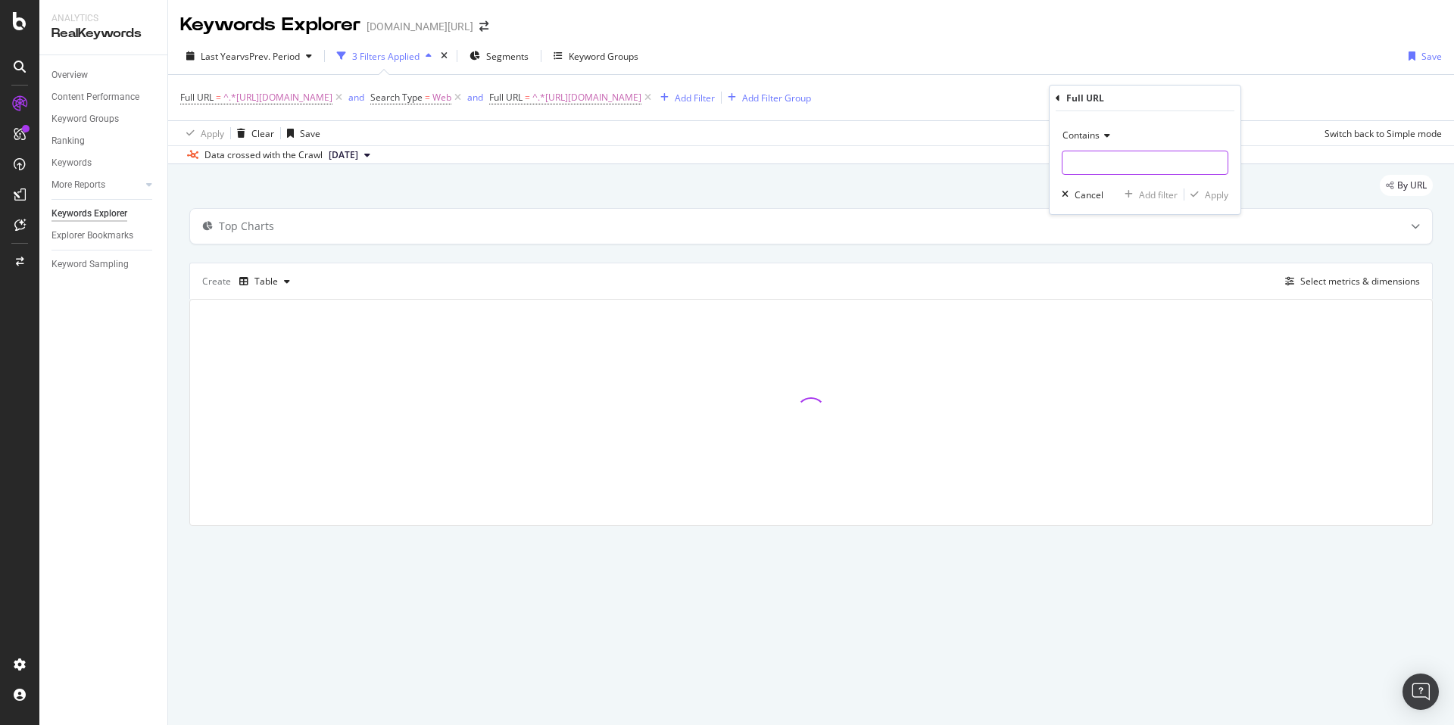
click at [1124, 164] on input "text" at bounding box center [1144, 163] width 165 height 24
click at [894, 136] on div "Apply Clear Save Switch back to Simple mode" at bounding box center [811, 132] width 1286 height 25
click at [641, 98] on span "^.*https://www.trendyol.com/ar/maternity-sweatsuits-x-c104637.*$" at bounding box center [586, 97] width 109 height 21
click at [743, 129] on span "Contains" at bounding box center [737, 132] width 37 height 13
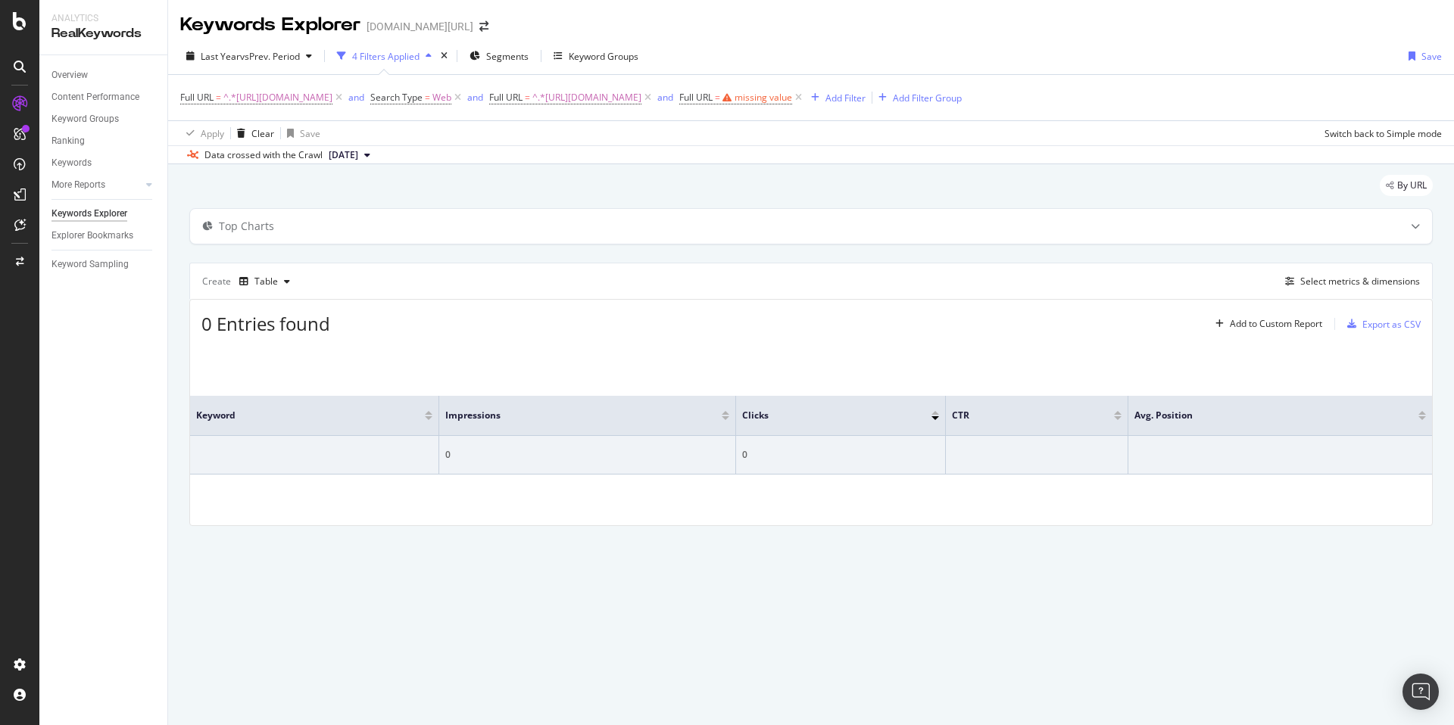
click at [497, 178] on div "By URL" at bounding box center [810, 191] width 1243 height 33
click at [805, 95] on icon at bounding box center [798, 97] width 13 height 15
drag, startPoint x: 571, startPoint y: 101, endPoint x: 571, endPoint y: 123, distance: 22.0
click at [364, 101] on div "and" at bounding box center [356, 97] width 16 height 13
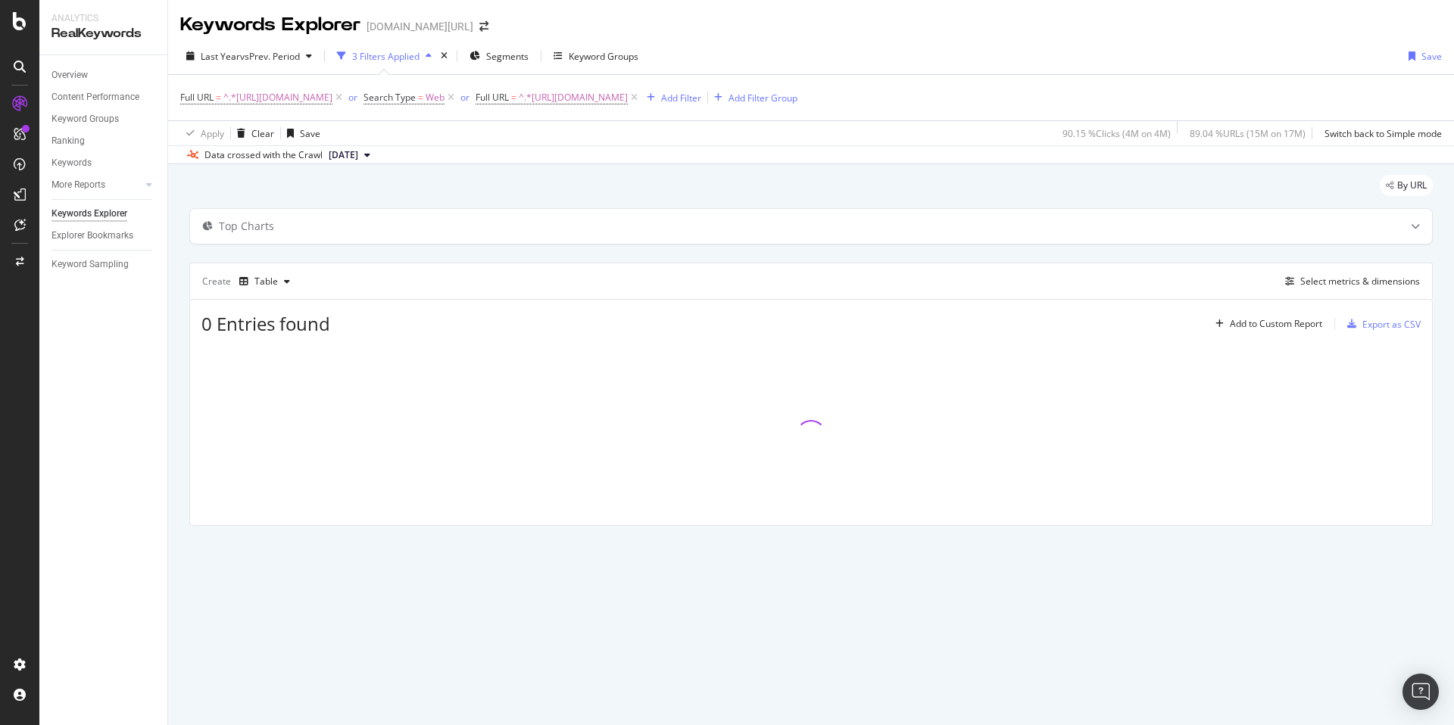
click at [435, 191] on div "By URL" at bounding box center [810, 191] width 1243 height 33
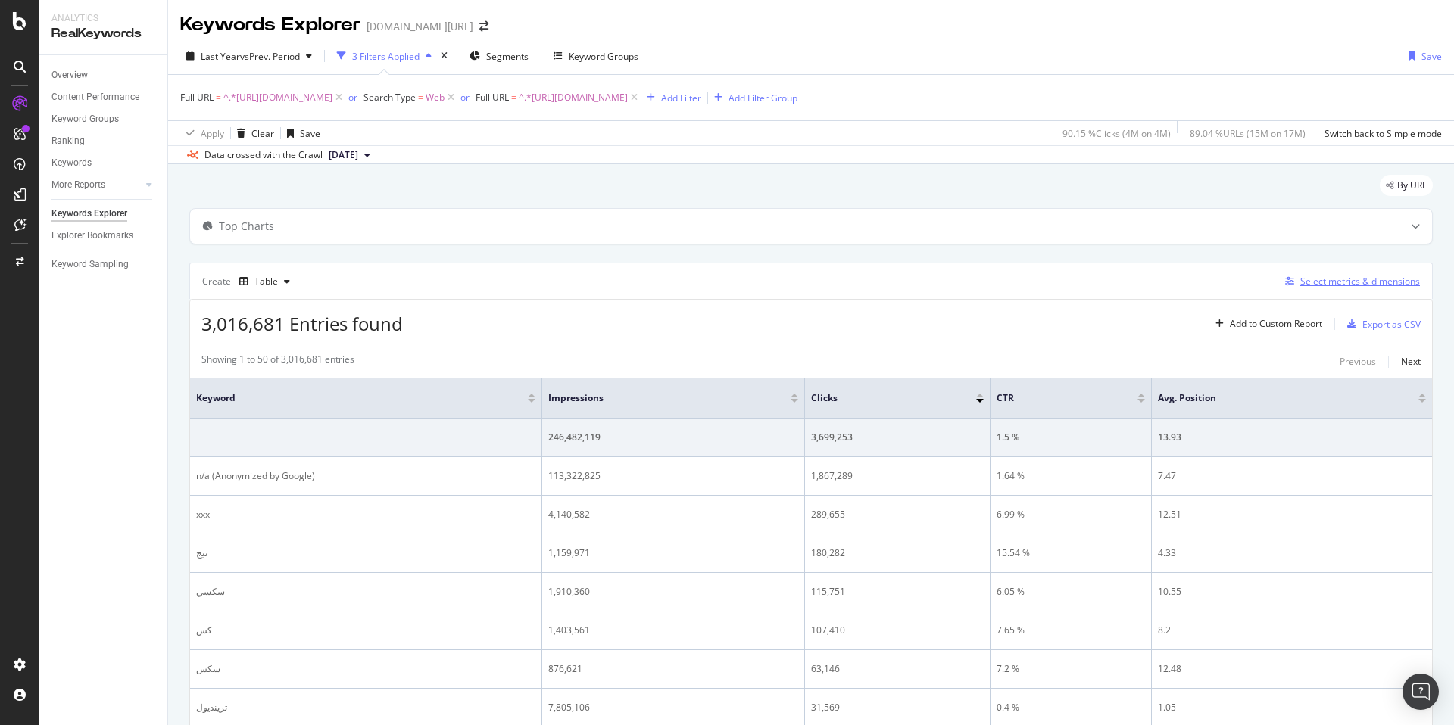
click at [1312, 284] on div "Select metrics & dimensions" at bounding box center [1360, 281] width 120 height 13
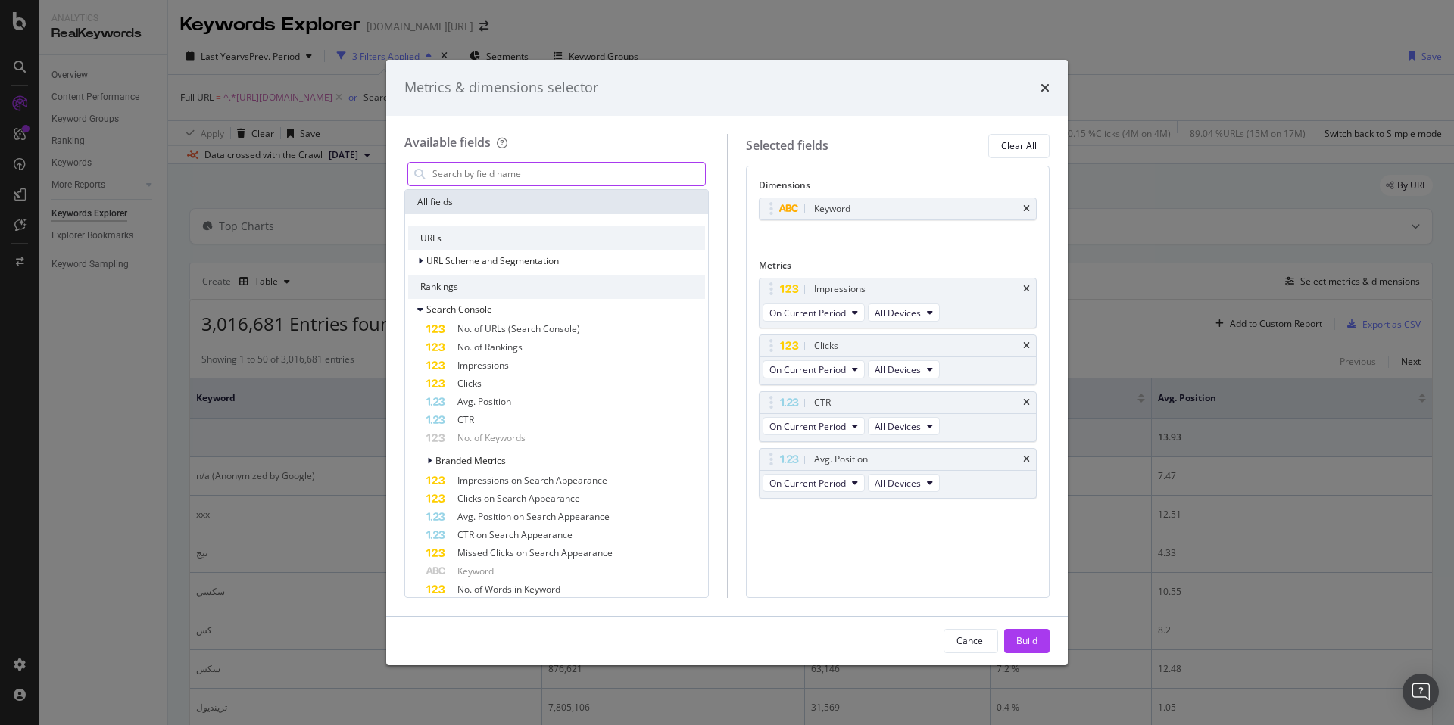
click at [513, 179] on input "modal" at bounding box center [568, 174] width 274 height 23
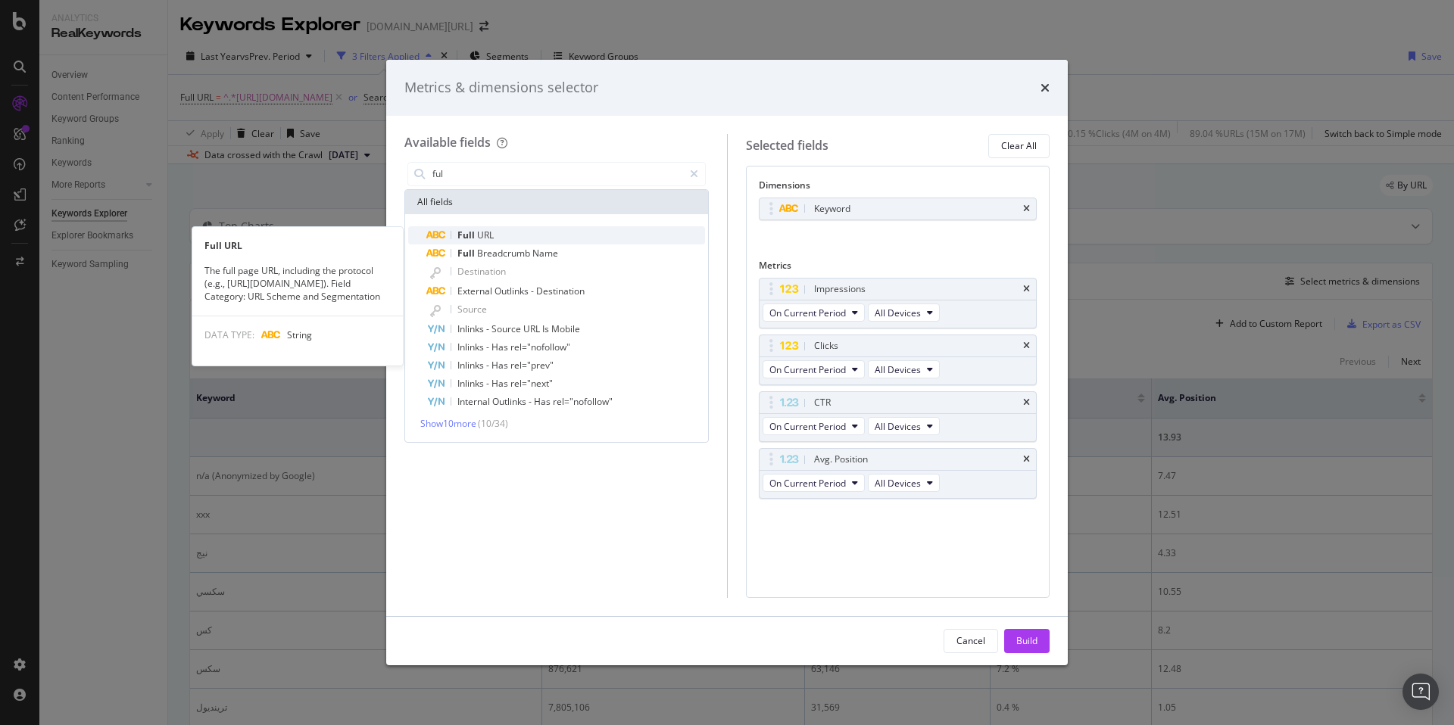
type input "ful"
click at [501, 231] on div "Full URL" at bounding box center [565, 235] width 279 height 18
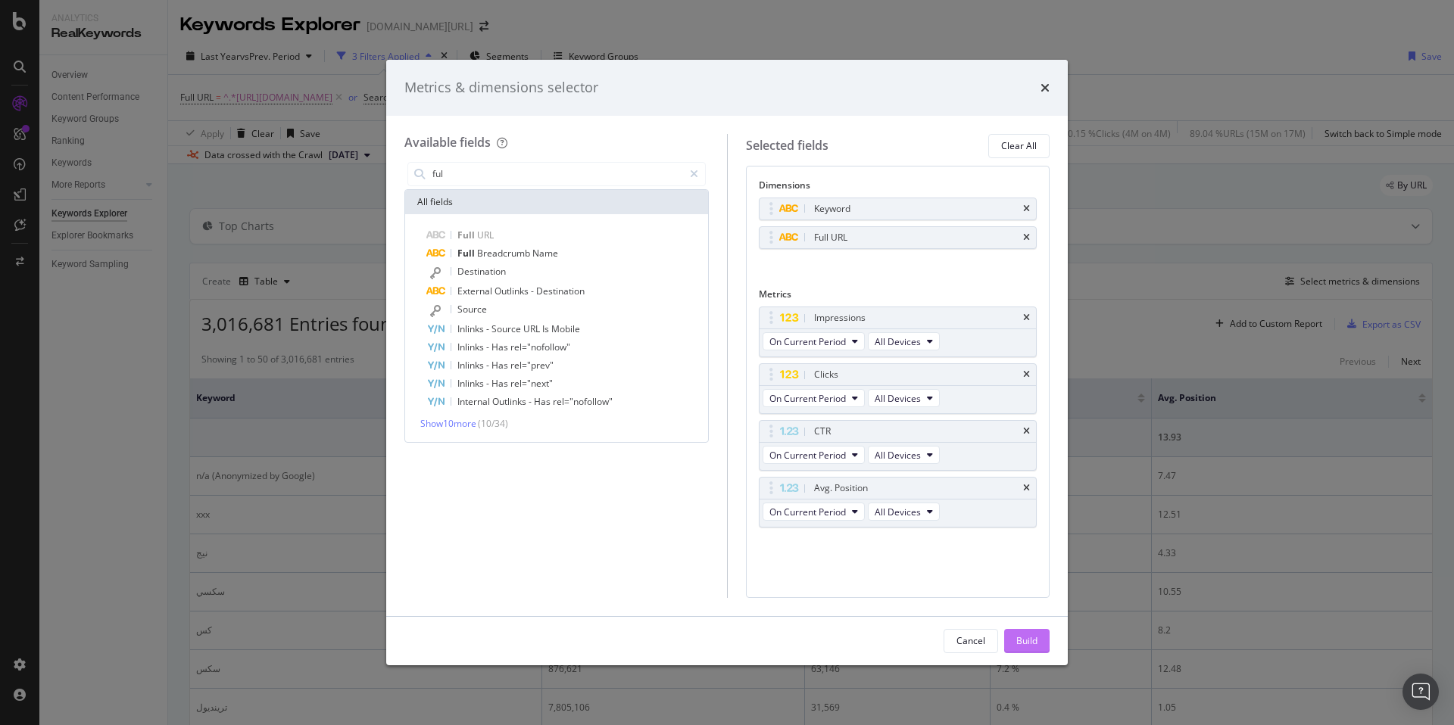
click at [1037, 649] on div "Build" at bounding box center [1026, 641] width 21 height 23
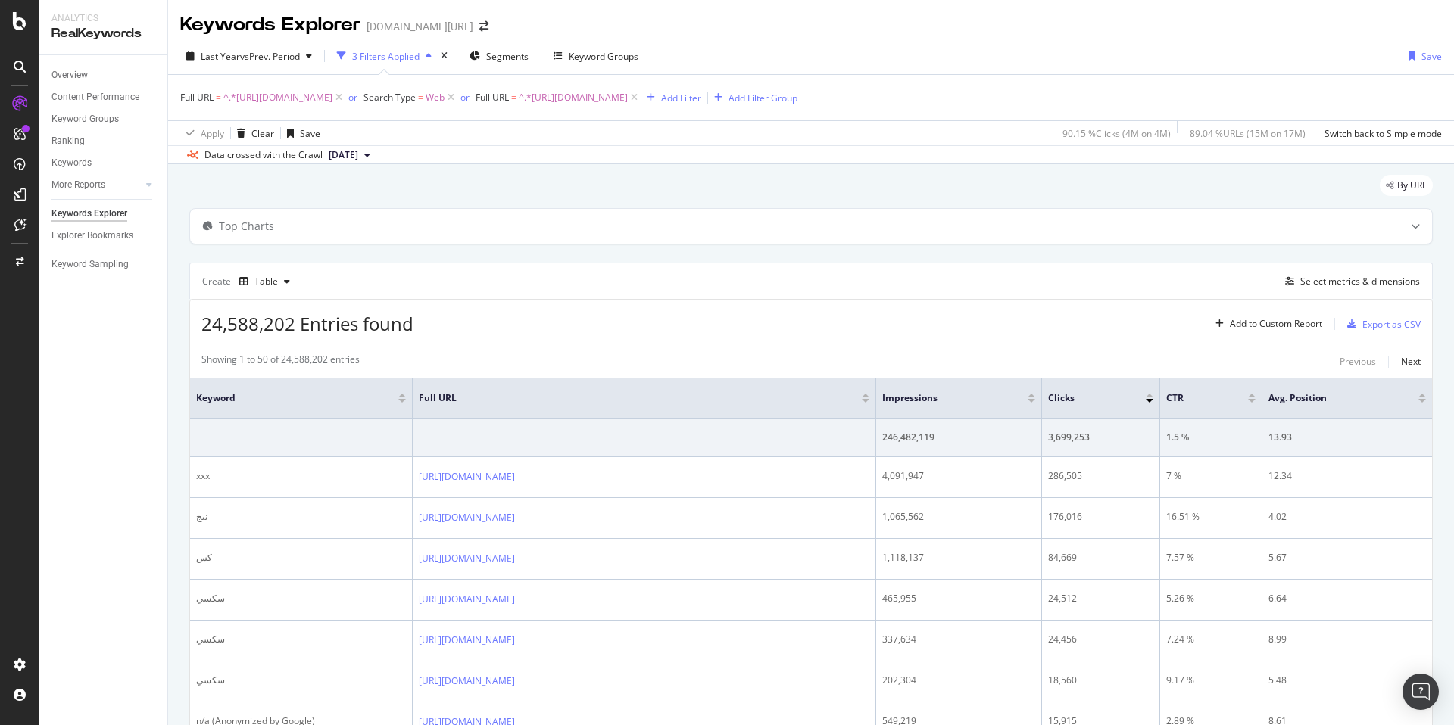
click at [628, 95] on span "^.*https://www.trendyol.com/ar/maternity-sweatsuits-x-c104637.*$" at bounding box center [573, 97] width 109 height 21
click at [731, 135] on span "Contains" at bounding box center [724, 132] width 37 height 13
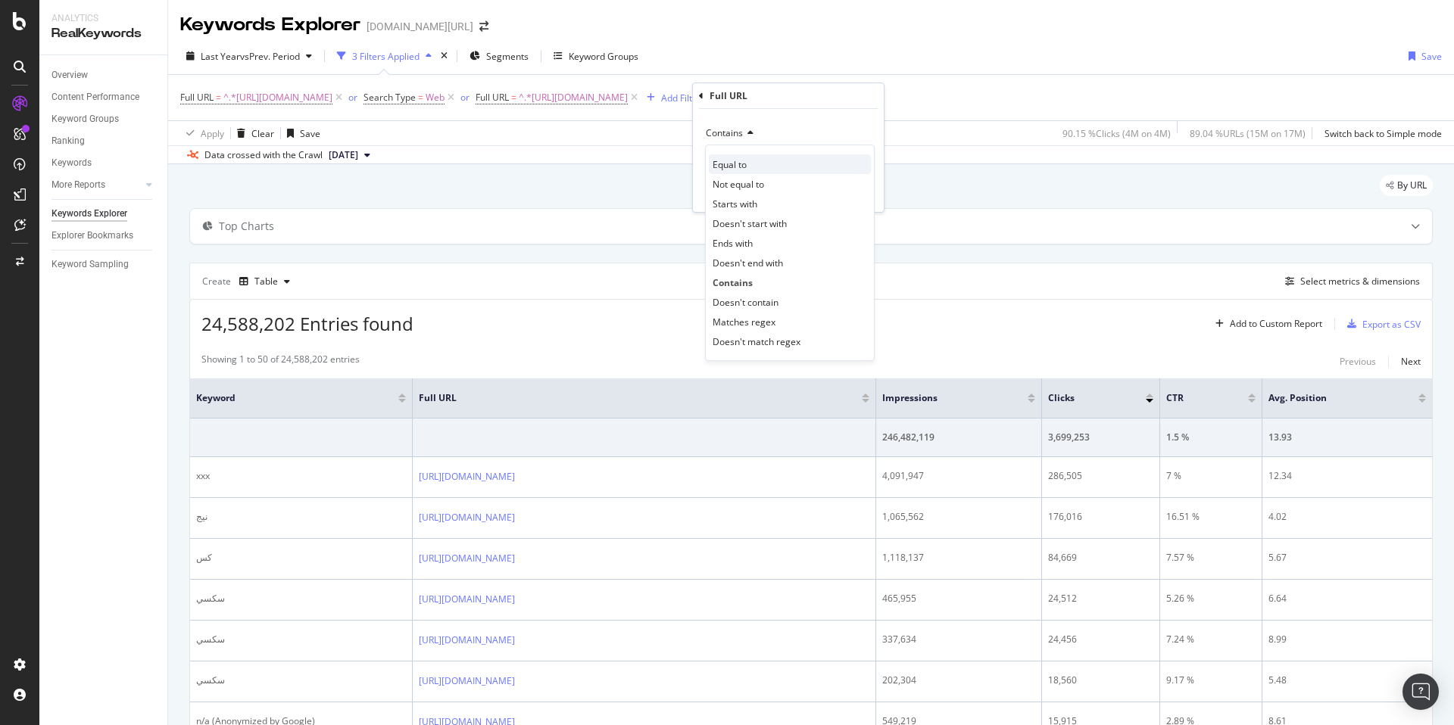
click at [759, 170] on div "Equal to" at bounding box center [790, 164] width 162 height 20
click at [861, 193] on div "Apply" at bounding box center [859, 192] width 23 height 13
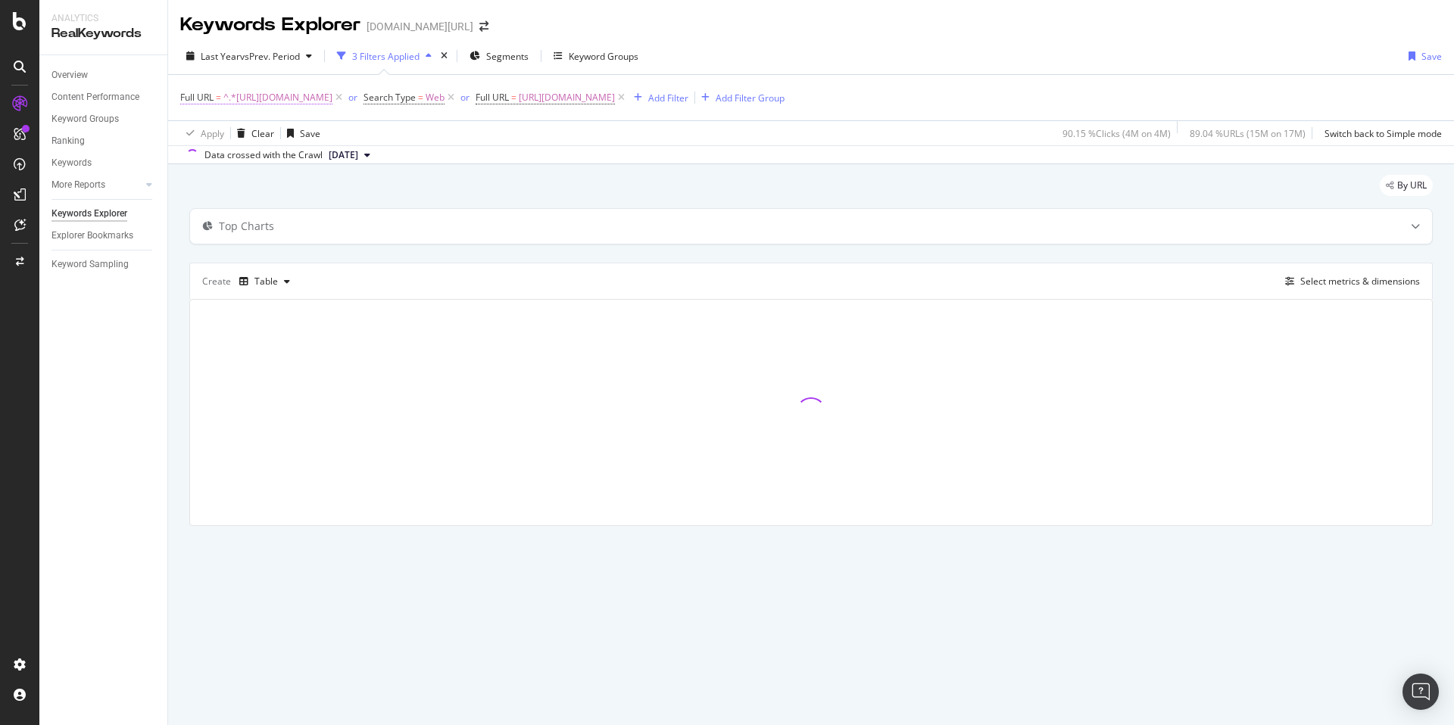
click at [332, 91] on span "^.*https://www.trendyol.com/ar/maternity-top-and-bottom-set-x-c104627.*$" at bounding box center [277, 97] width 109 height 21
click at [229, 131] on span "Contains" at bounding box center [212, 132] width 37 height 13
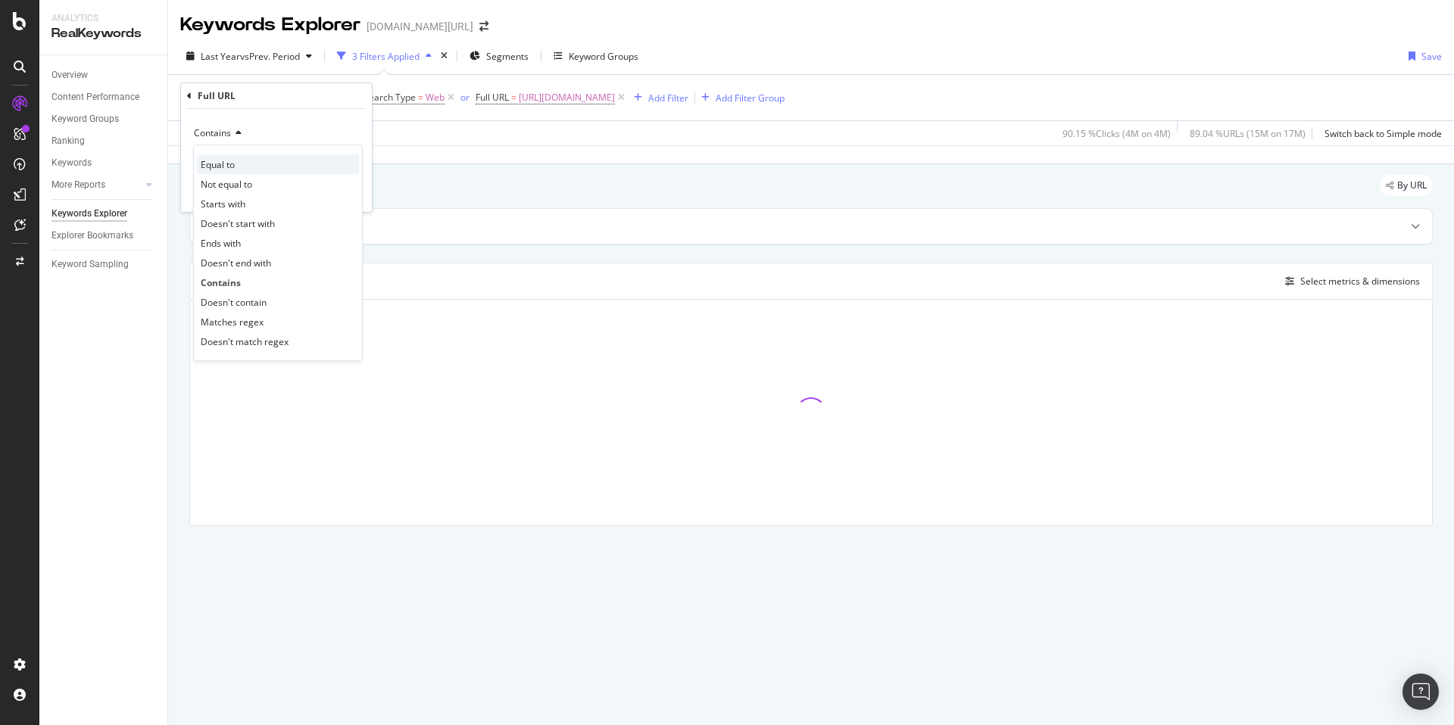
click at [249, 168] on div "Equal to" at bounding box center [278, 164] width 162 height 20
click at [357, 190] on div "Apply" at bounding box center [347, 192] width 23 height 13
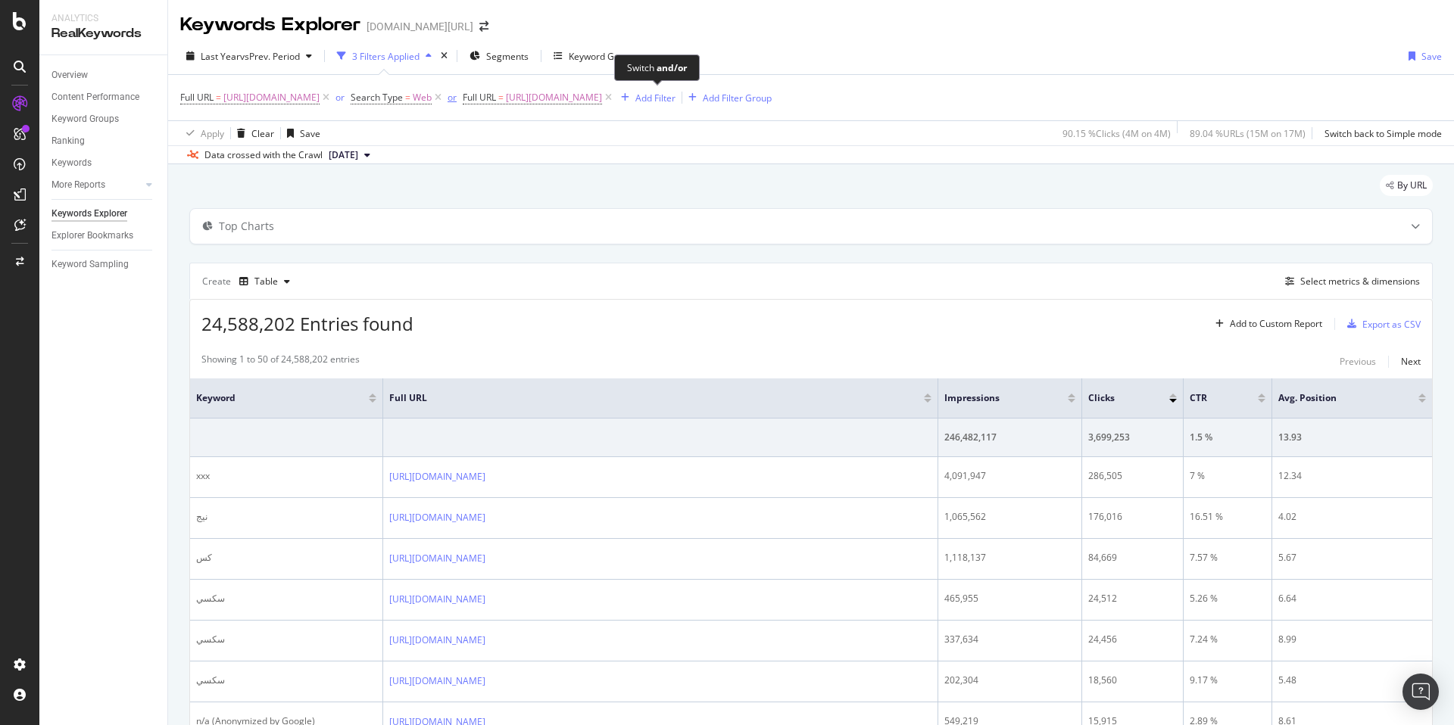
click at [457, 92] on div "or" at bounding box center [452, 97] width 9 height 13
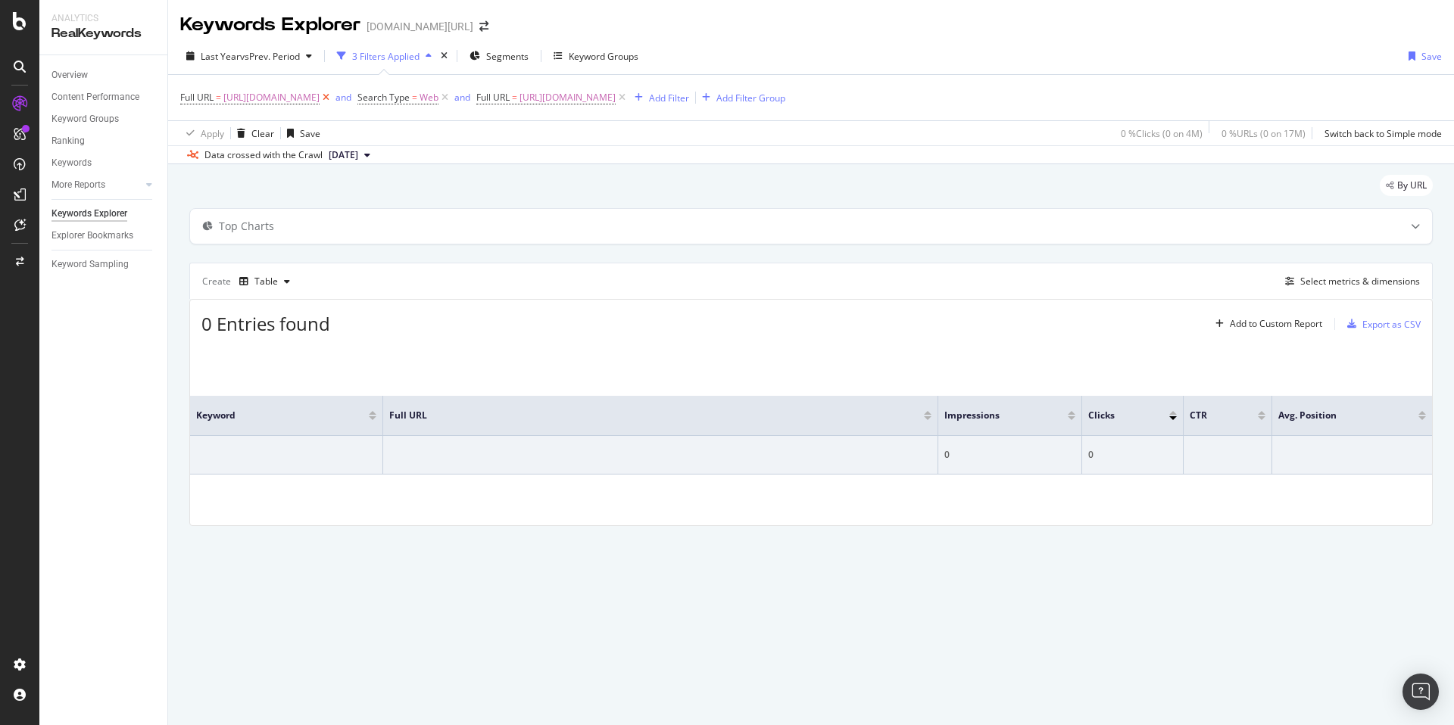
click at [332, 99] on icon at bounding box center [326, 97] width 13 height 15
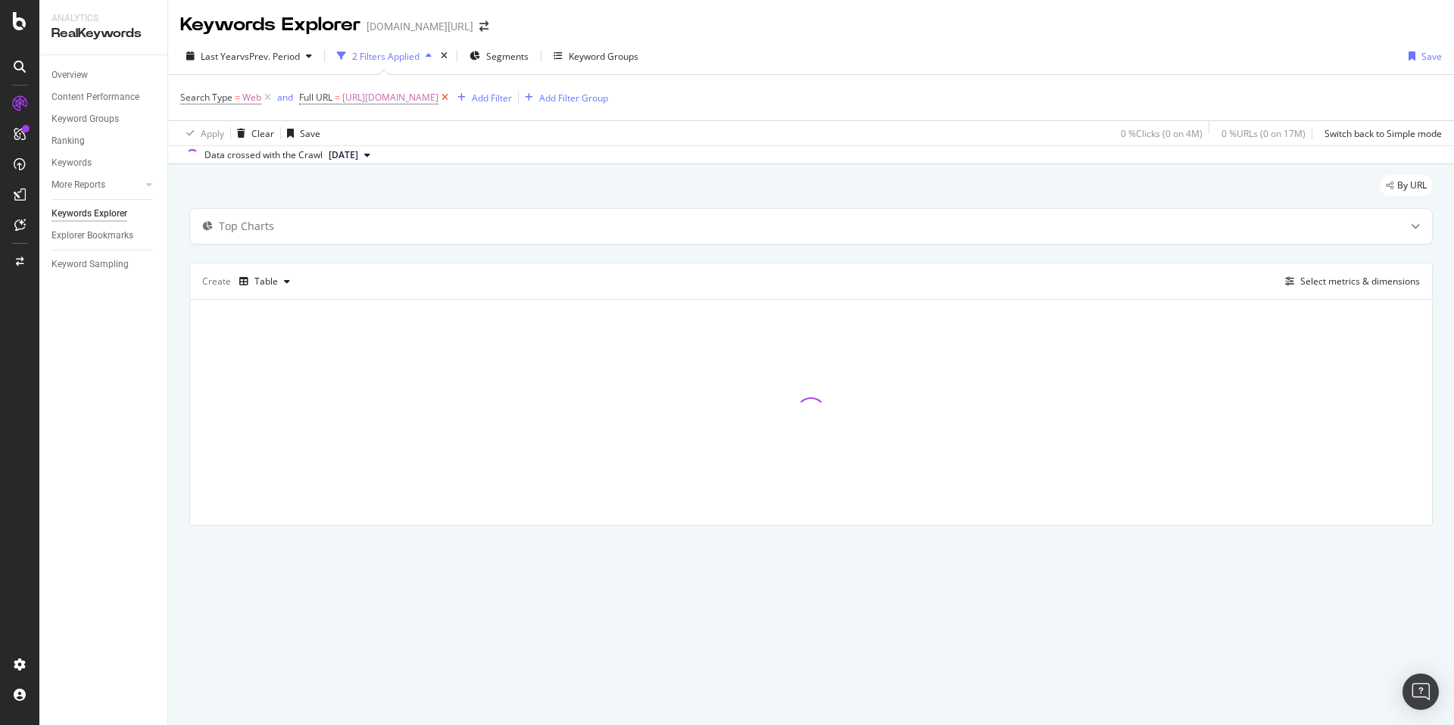
click at [451, 98] on icon at bounding box center [444, 97] width 13 height 15
click at [304, 95] on div "Add Filter" at bounding box center [315, 98] width 40 height 13
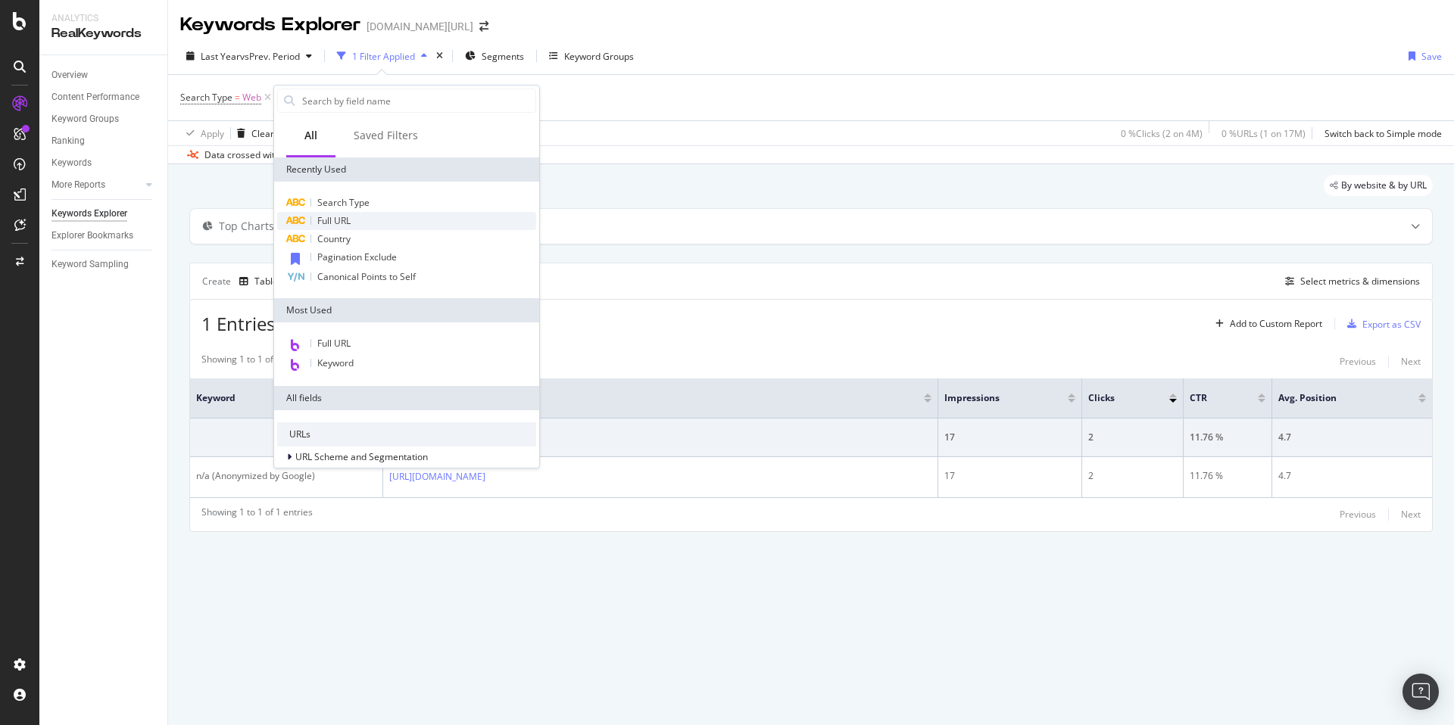
click at [354, 218] on div "Full URL" at bounding box center [406, 221] width 259 height 18
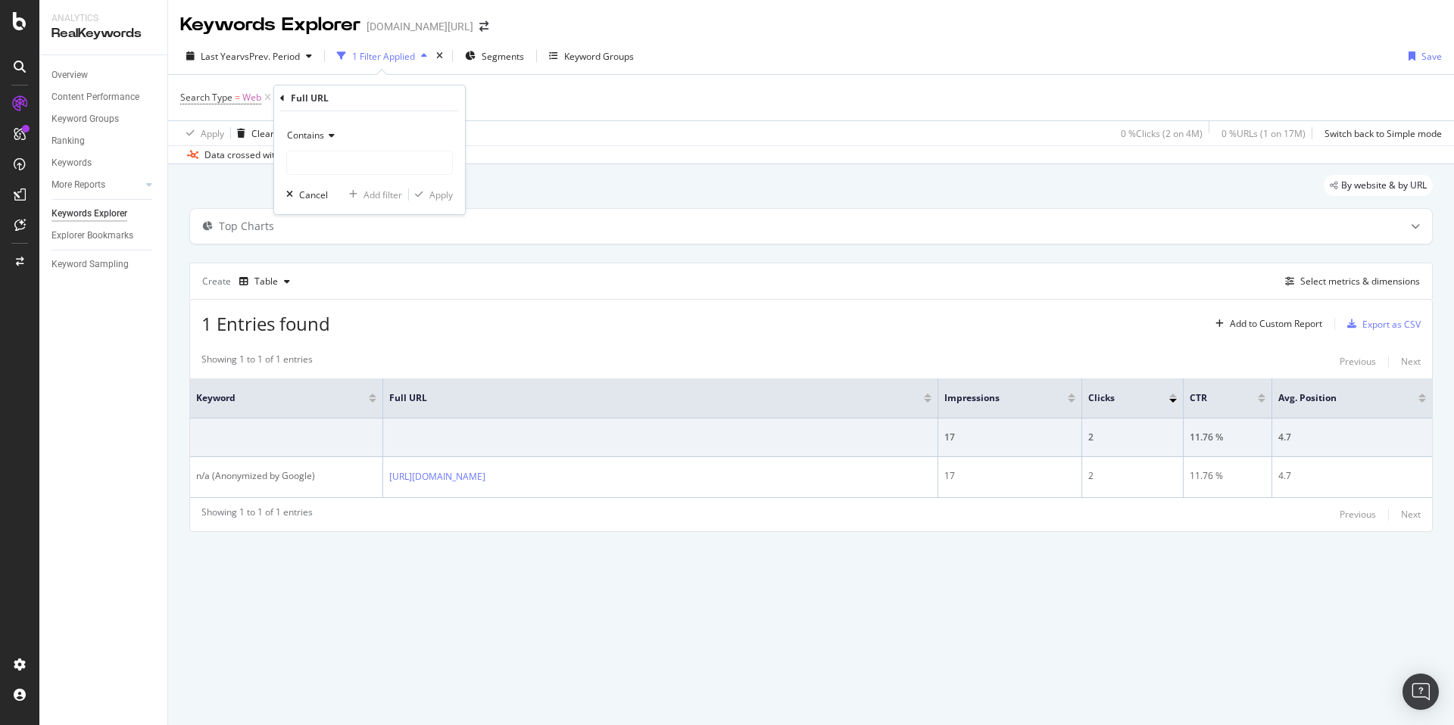
click at [323, 143] on div "Contains" at bounding box center [369, 135] width 167 height 24
click at [345, 164] on div "Equal to" at bounding box center [371, 167] width 162 height 20
click at [354, 166] on input "text" at bounding box center [369, 163] width 165 height 24
paste input "https://www.trendyol.com/ar/garters-x-c60"
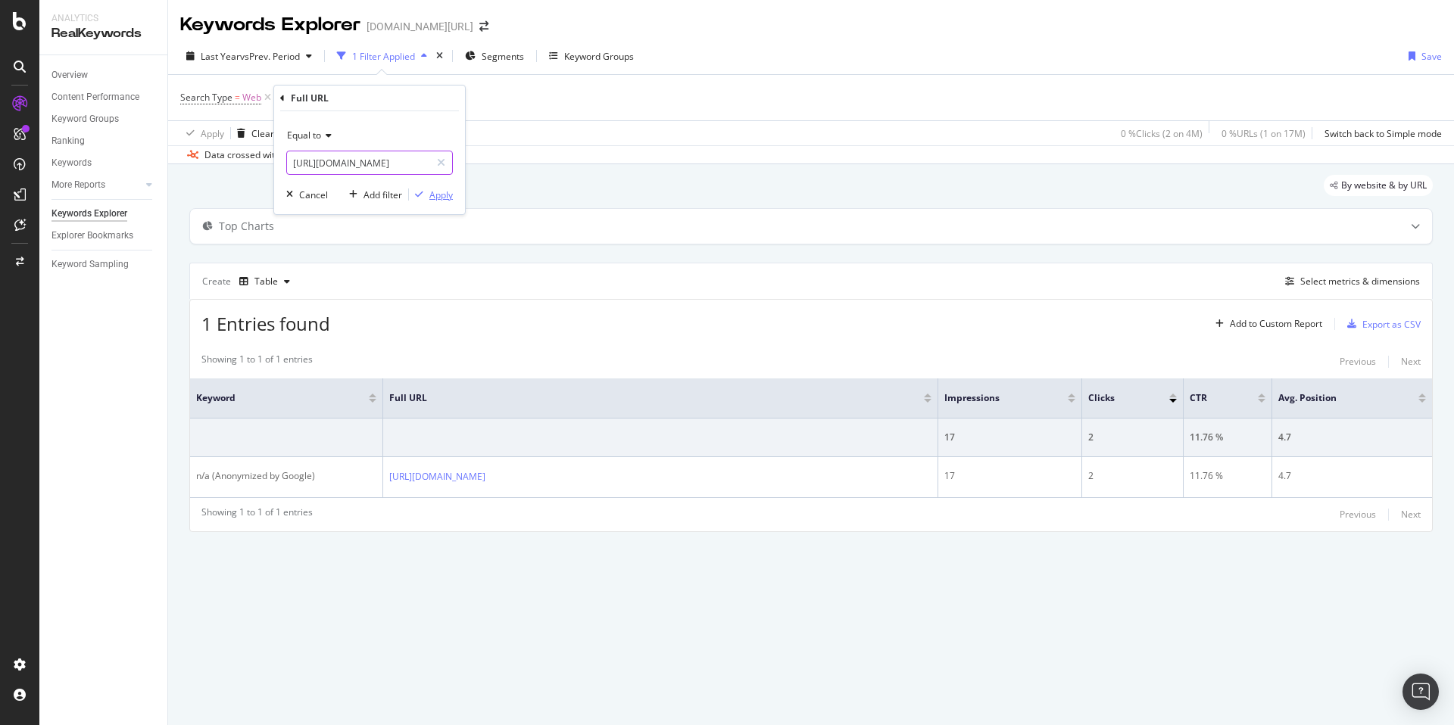
type input "https://www.trendyol.com/ar/garters-x-c60"
click at [444, 199] on div "Apply" at bounding box center [440, 195] width 23 height 13
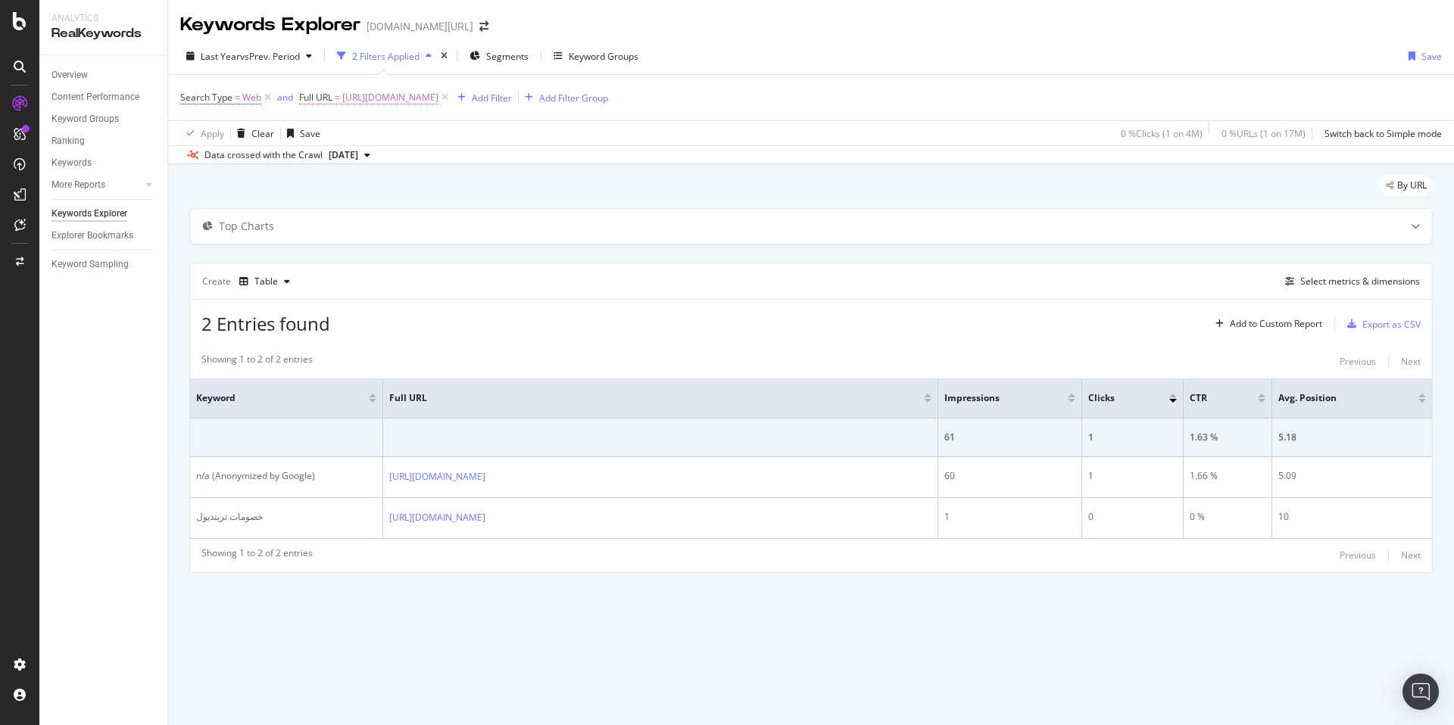
click at [413, 95] on span "https://www.trendyol.com/ar/garters-x-c60" at bounding box center [390, 97] width 96 height 21
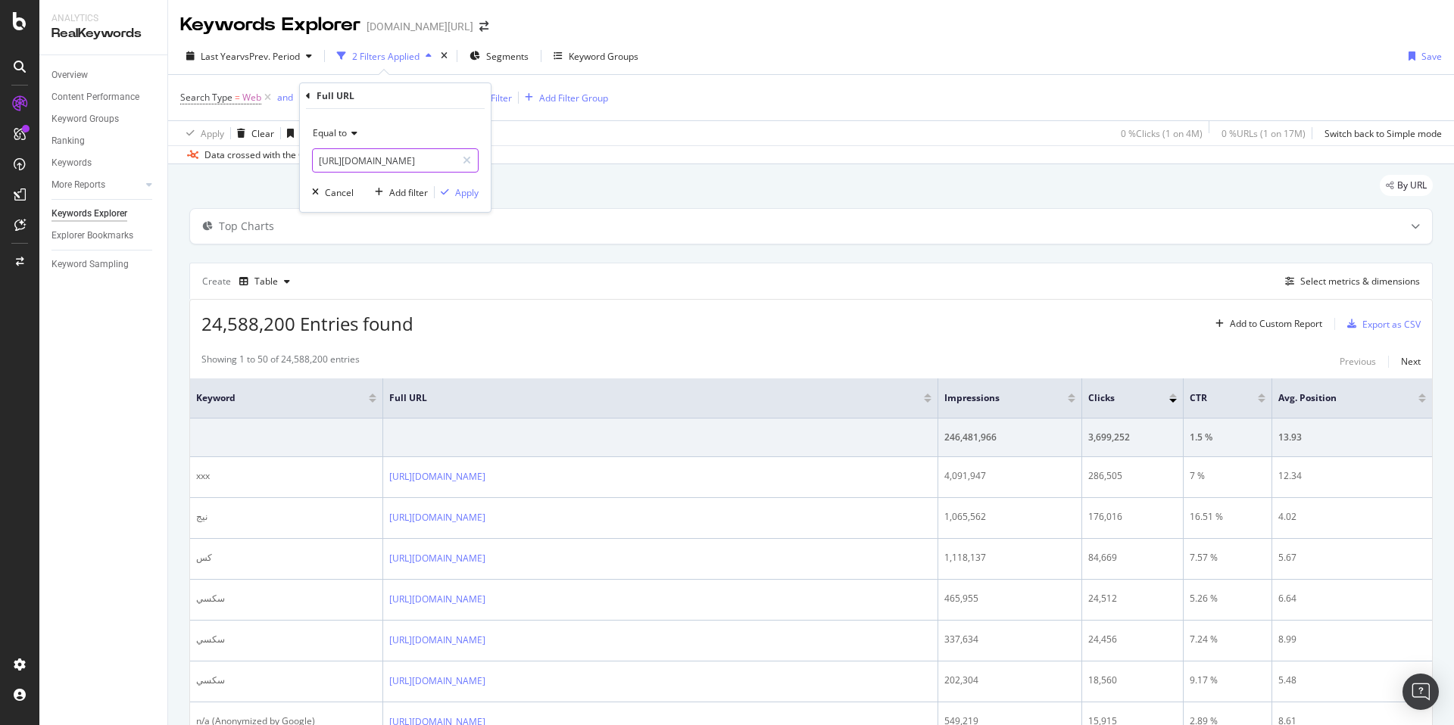
click at [410, 159] on input "https://www.trendyol.com/ar/garters-x-c60" at bounding box center [384, 160] width 143 height 24
paste input "women-garters-x-g1"
type input "https://www.trendyol.com/ar/women-garters-x-g1-c60"
click at [472, 195] on div "Apply" at bounding box center [466, 192] width 23 height 13
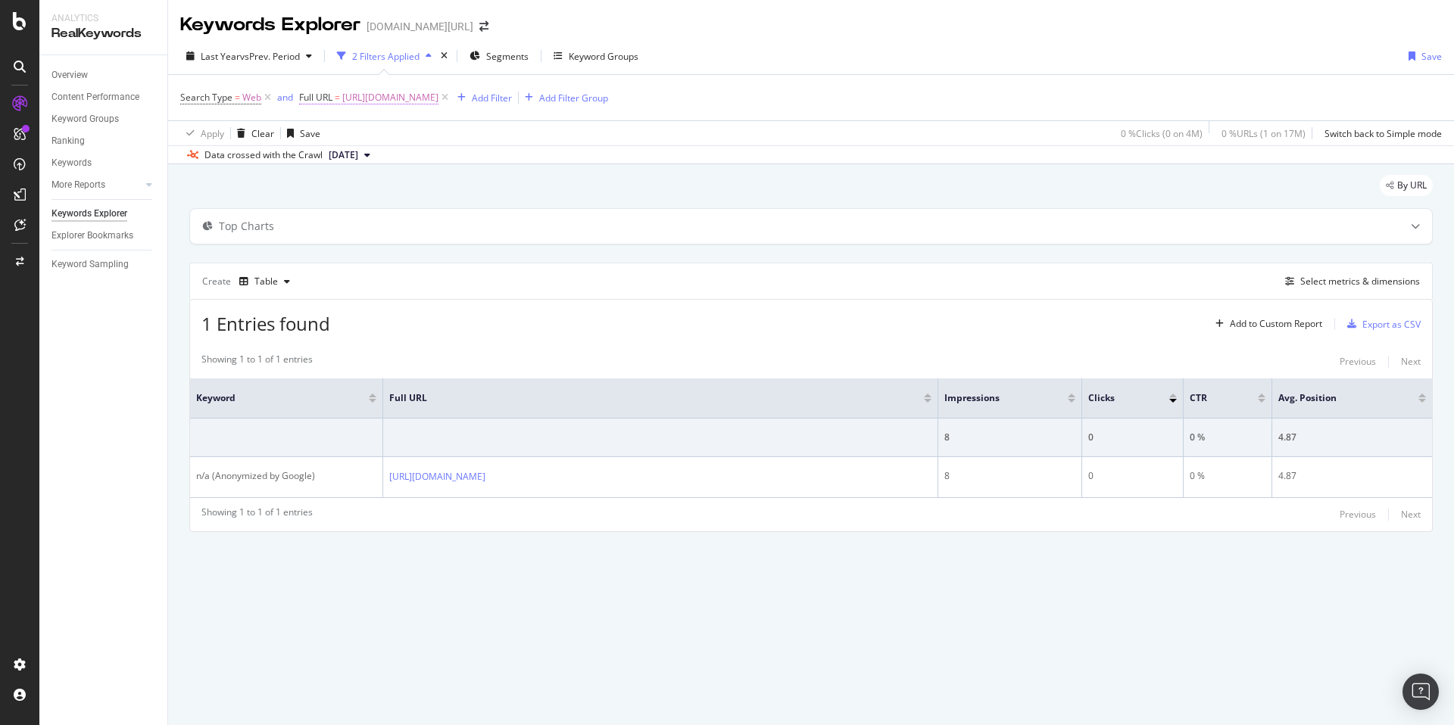
click at [438, 94] on span "https://www.trendyol.com/ar/women-garters-x-g1-c60" at bounding box center [390, 97] width 96 height 21
click at [406, 164] on input "https://www.trendyol.com/ar/women-garters-x-g1-c60" at bounding box center [384, 160] width 143 height 24
paste input "pareos-x-c67"
type input "https://www.trendyol.com/ar/pareos-x-c67"
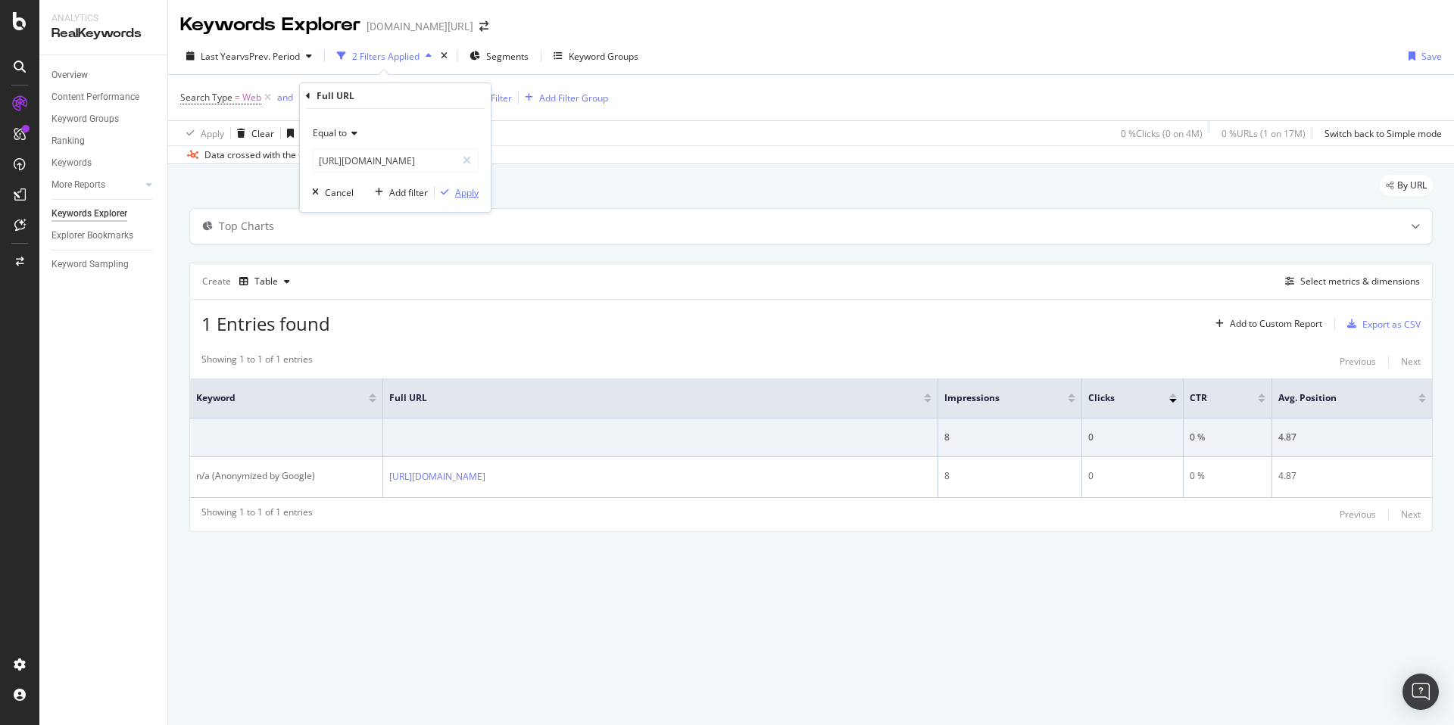
scroll to position [0, 0]
click at [469, 194] on div "Apply" at bounding box center [466, 192] width 23 height 13
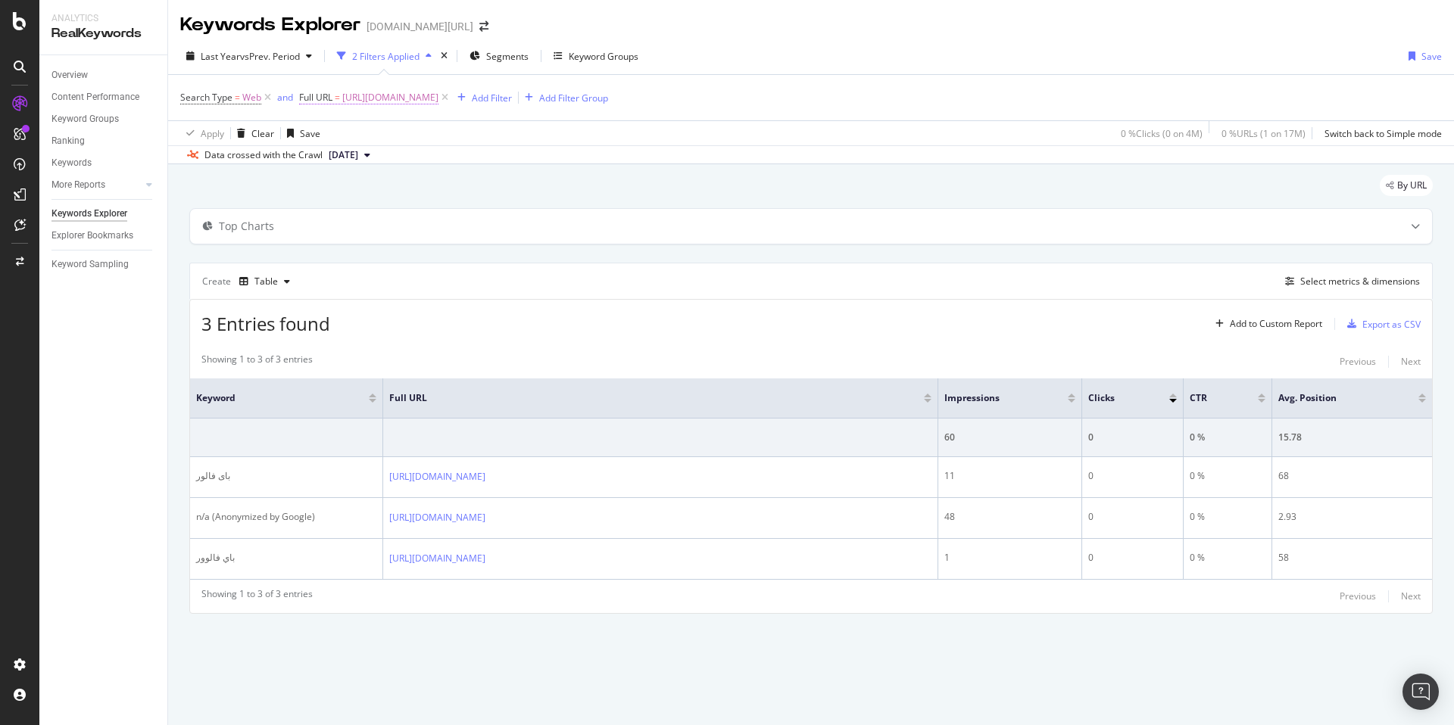
click at [438, 102] on span "https://www.trendyol.com/ar/pareos-x-c67" at bounding box center [390, 97] width 96 height 21
click at [426, 156] on input "https://www.trendyol.com/ar/pareos-x-c67" at bounding box center [384, 160] width 143 height 24
paste input "women-pareos-x-g1"
type input "https://www.trendyol.com/ar/women-pareos-x-g1-c67"
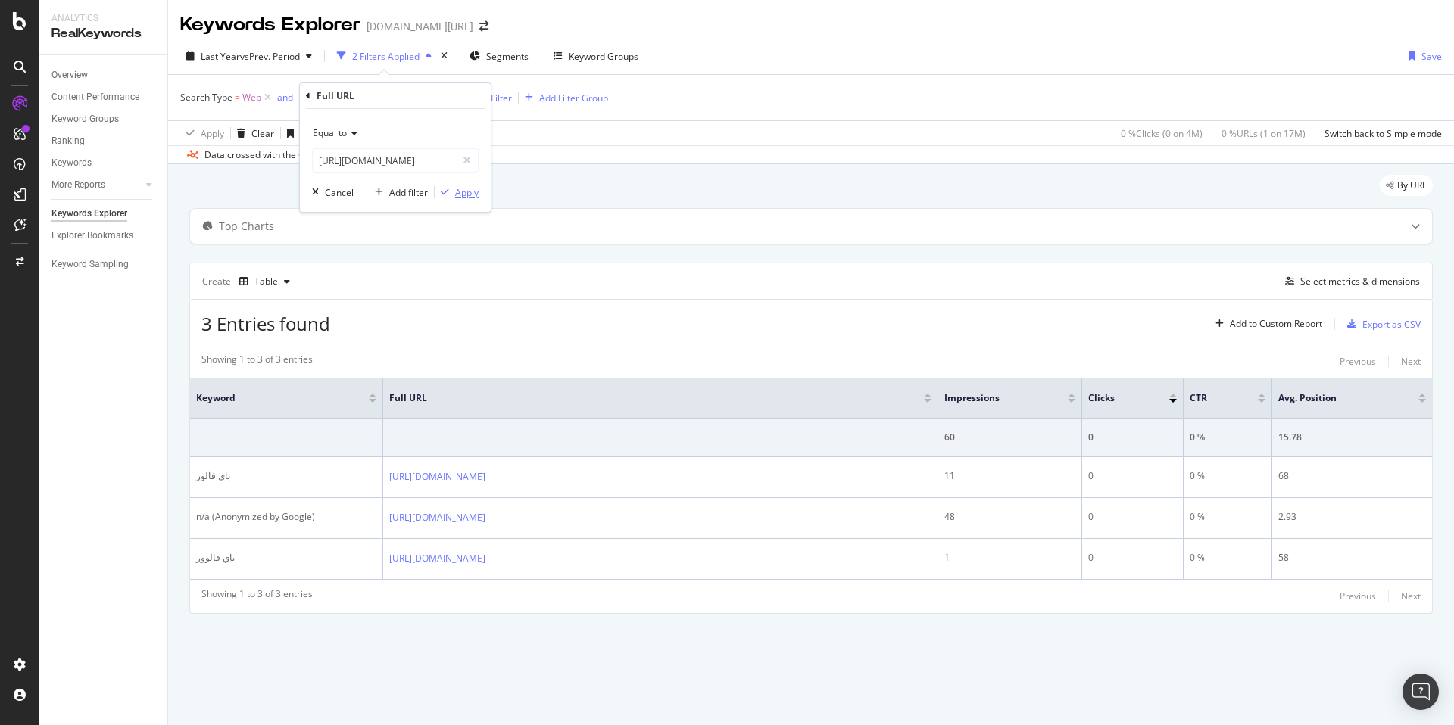
click at [470, 197] on div "Apply" at bounding box center [466, 192] width 23 height 13
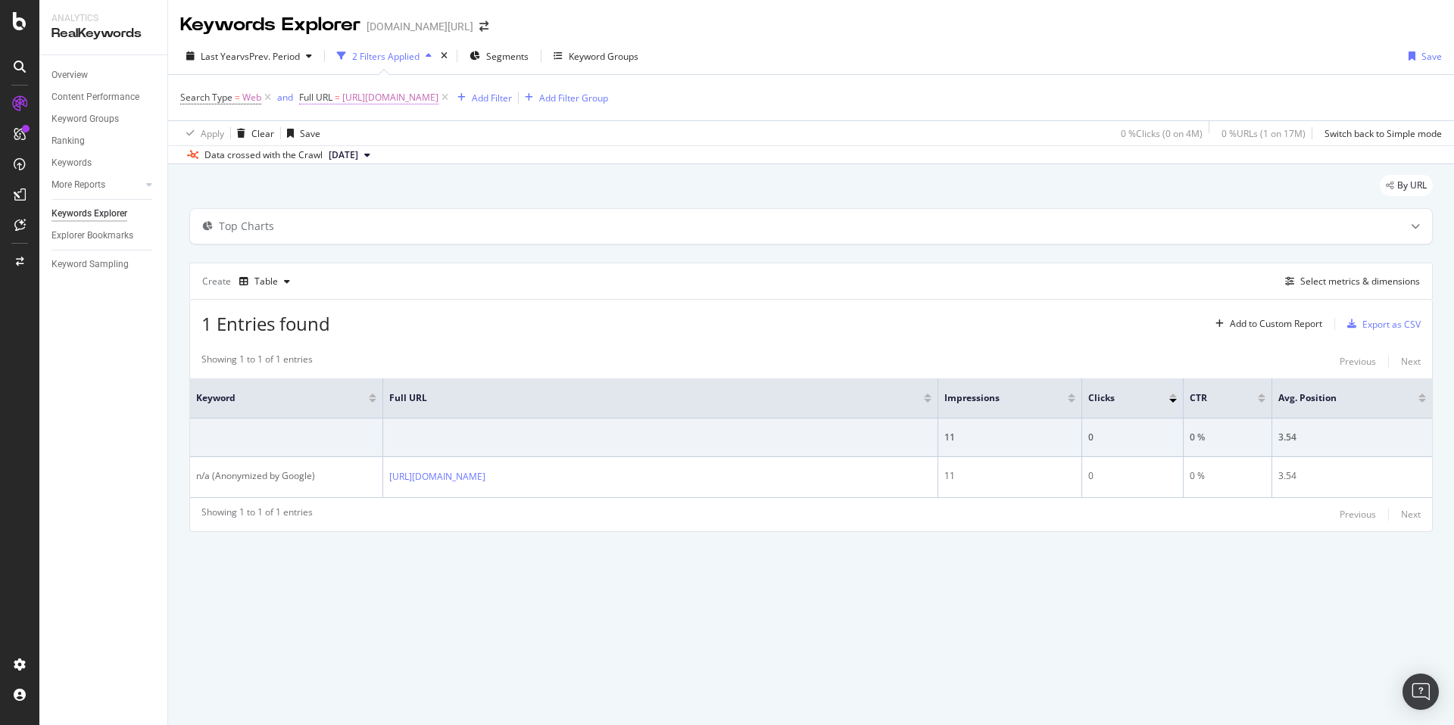
click at [438, 102] on span "https://www.trendyol.com/ar/women-pareos-x-g1-c67" at bounding box center [390, 97] width 96 height 21
click at [410, 161] on input "https://www.trendyol.com/ar/women-pareos-x-g1-c67" at bounding box center [384, 160] width 143 height 24
paste input "maternity-gown-x-c164829"
type input "https://www.trendyol.com/ar/maternity-gown-x-c164829"
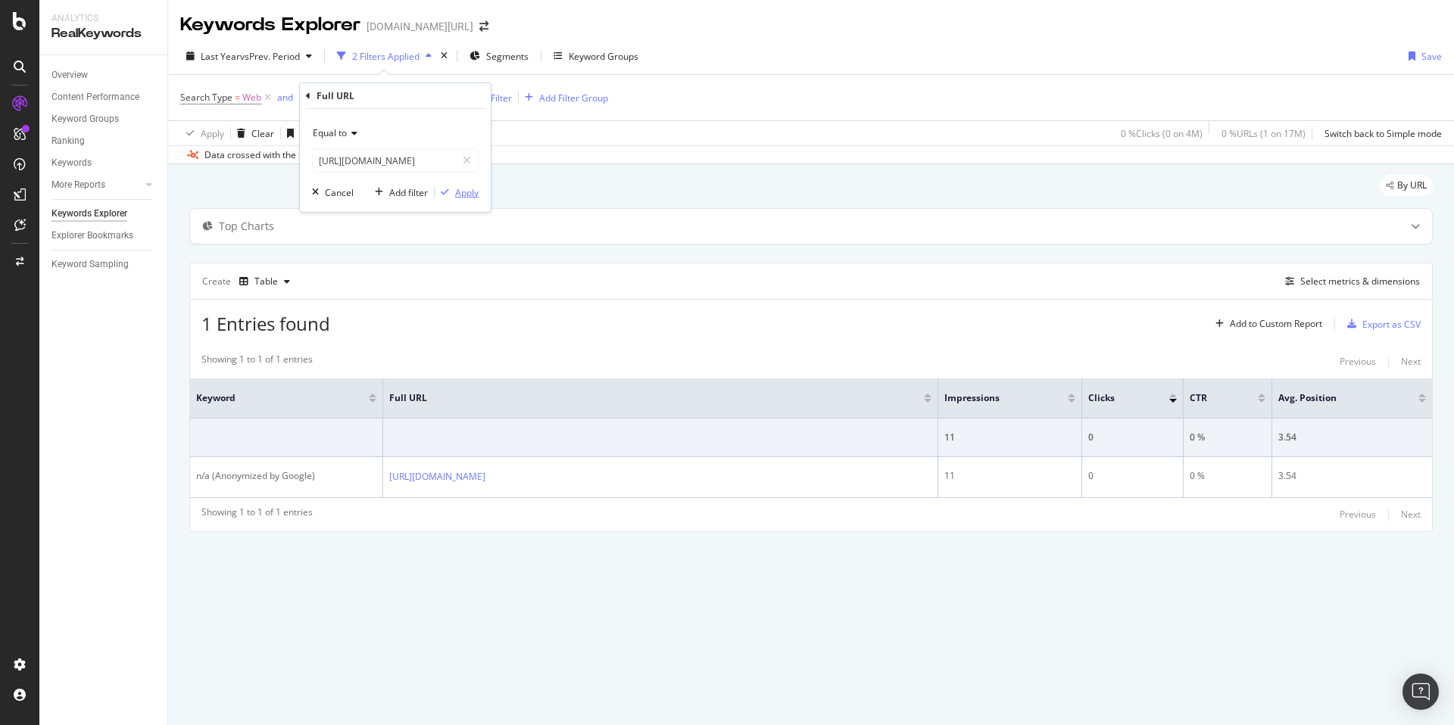
click at [467, 194] on div "Apply" at bounding box center [466, 192] width 23 height 13
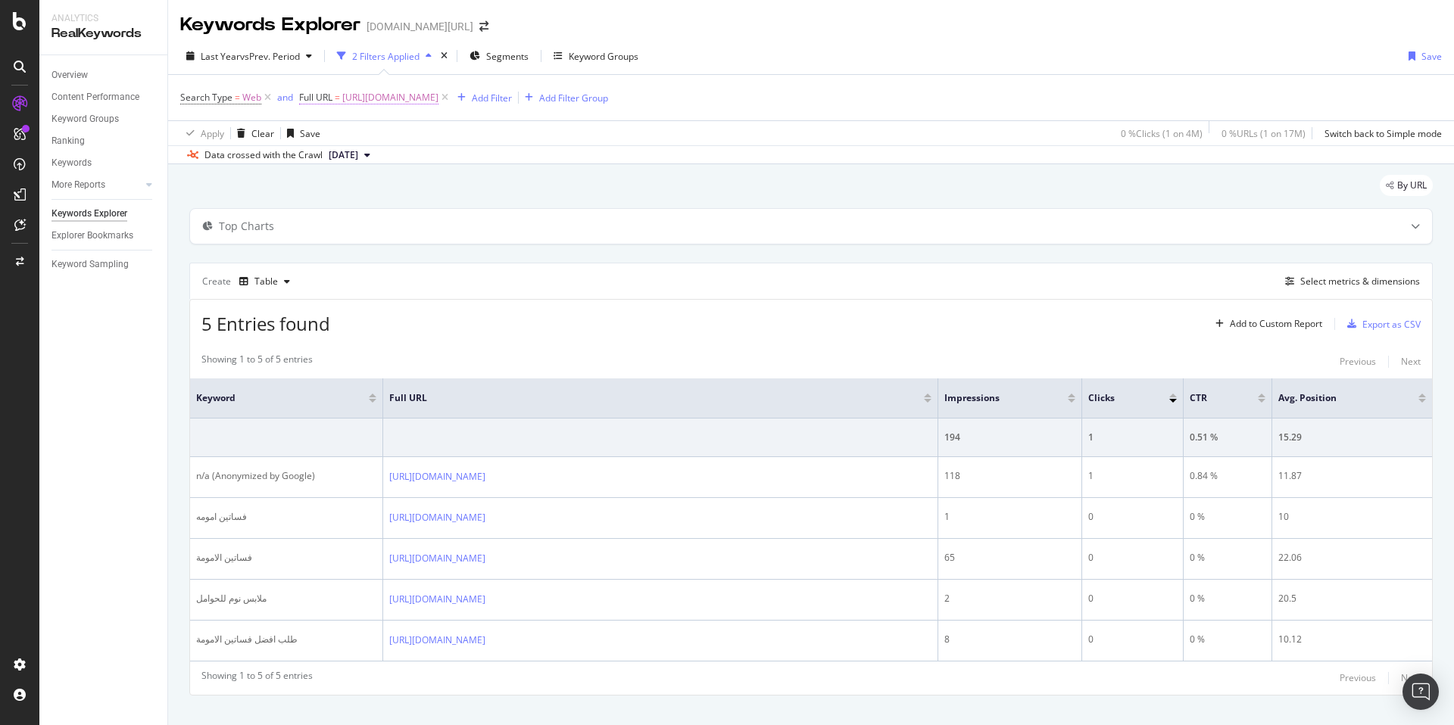
click at [438, 104] on span "https://www.trendyol.com/ar/maternity-gown-x-c164829" at bounding box center [390, 97] width 96 height 21
click at [397, 152] on input "https://www.trendyol.com/ar/maternity-gown-x-c164829" at bounding box center [384, 160] width 143 height 24
paste input "women-maternity-gown-x-g1"
type input "https://www.trendyol.com/ar/women-maternity-gown-x-g1-c164829"
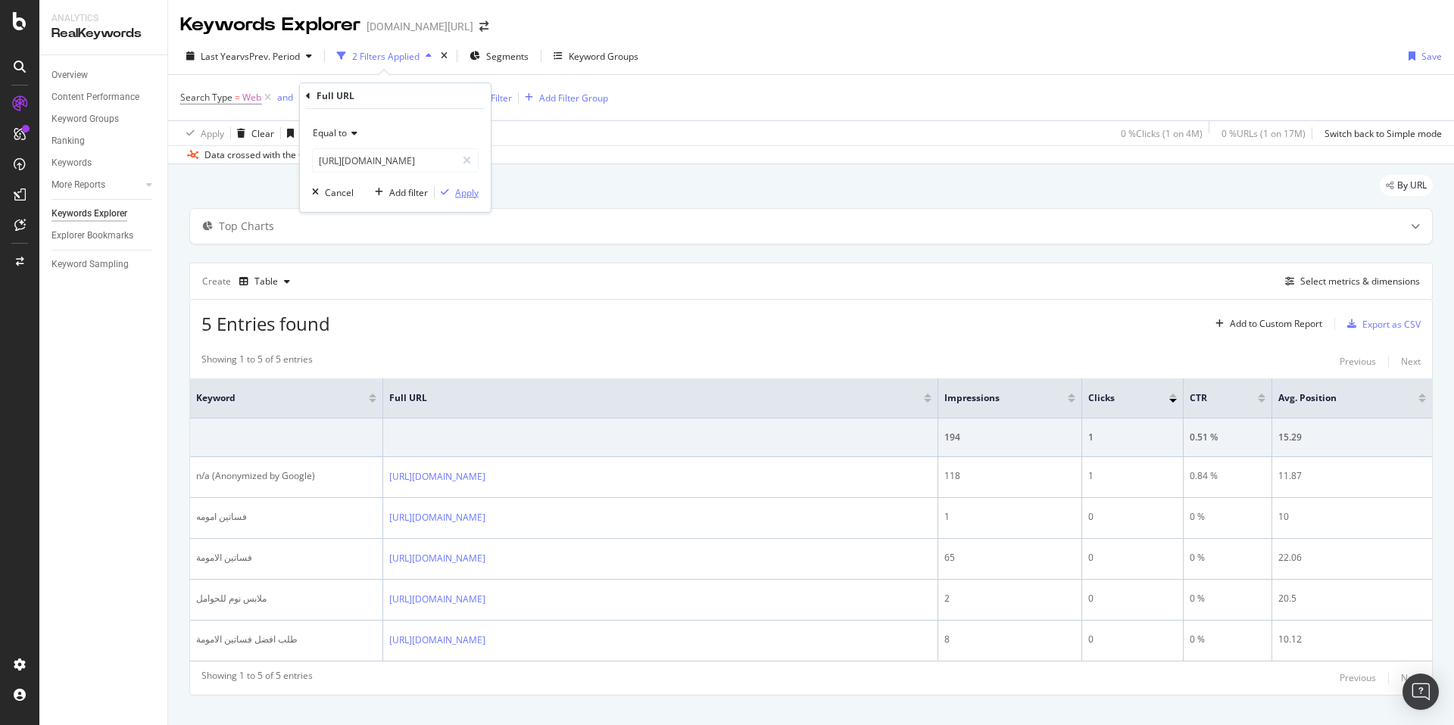
click at [469, 192] on div "Apply" at bounding box center [466, 192] width 23 height 13
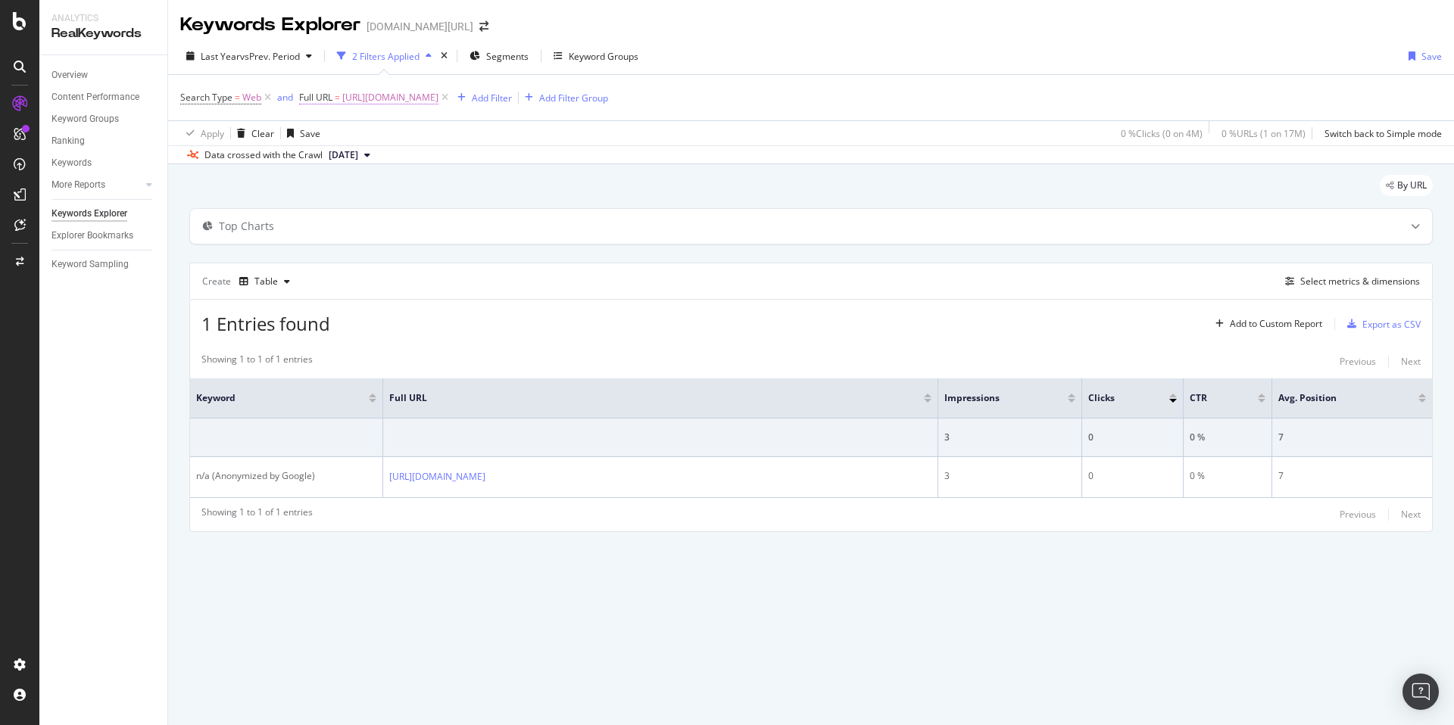
click at [438, 98] on span "https://www.trendyol.com/ar/women-maternity-gown-x-g1-c164829" at bounding box center [390, 97] width 96 height 21
click at [394, 153] on input "https://www.trendyol.com/ar/women-maternity-gown-x-g1-c164829" at bounding box center [384, 160] width 143 height 24
paste input "plus-size-bodysuit-x-c150353"
type input "https://www.trendyol.com/ar/plus-size-bodysuit-x-c150353"
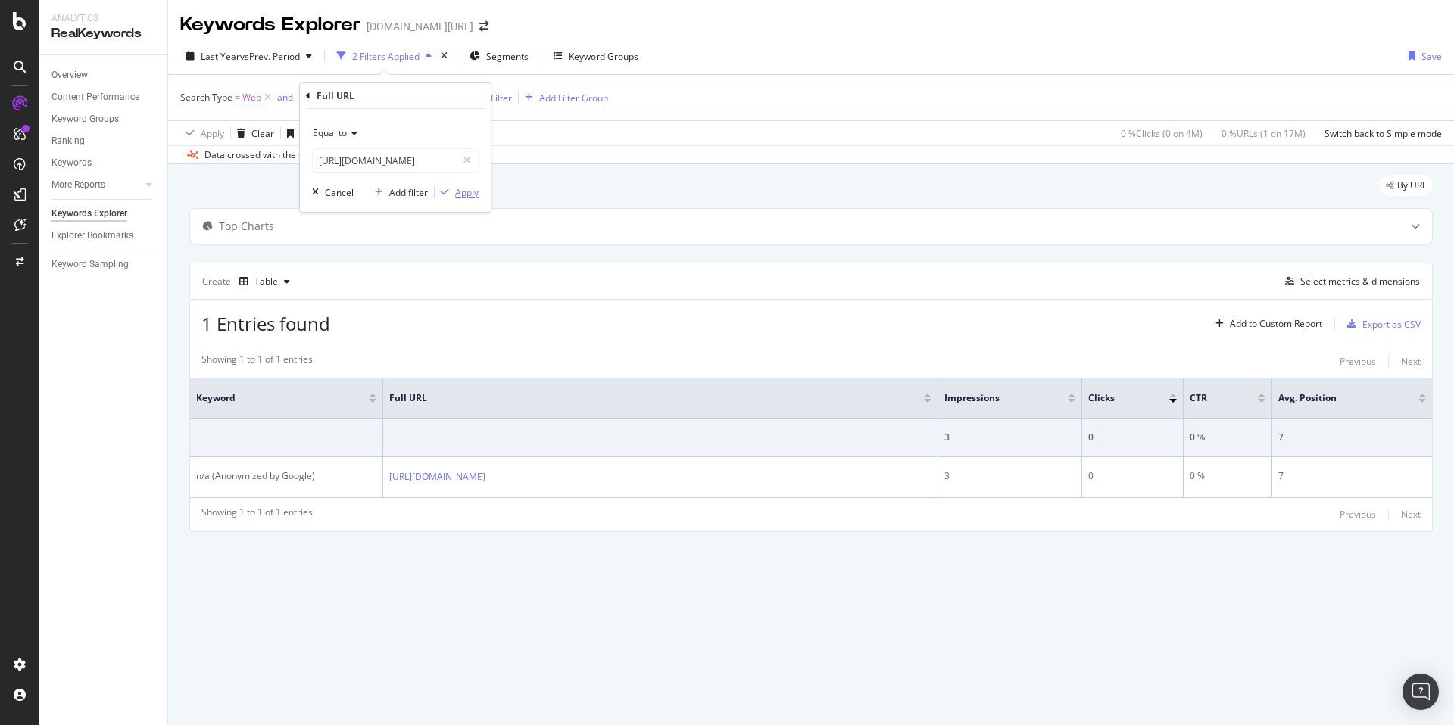
click at [467, 193] on div "Apply" at bounding box center [466, 192] width 23 height 13
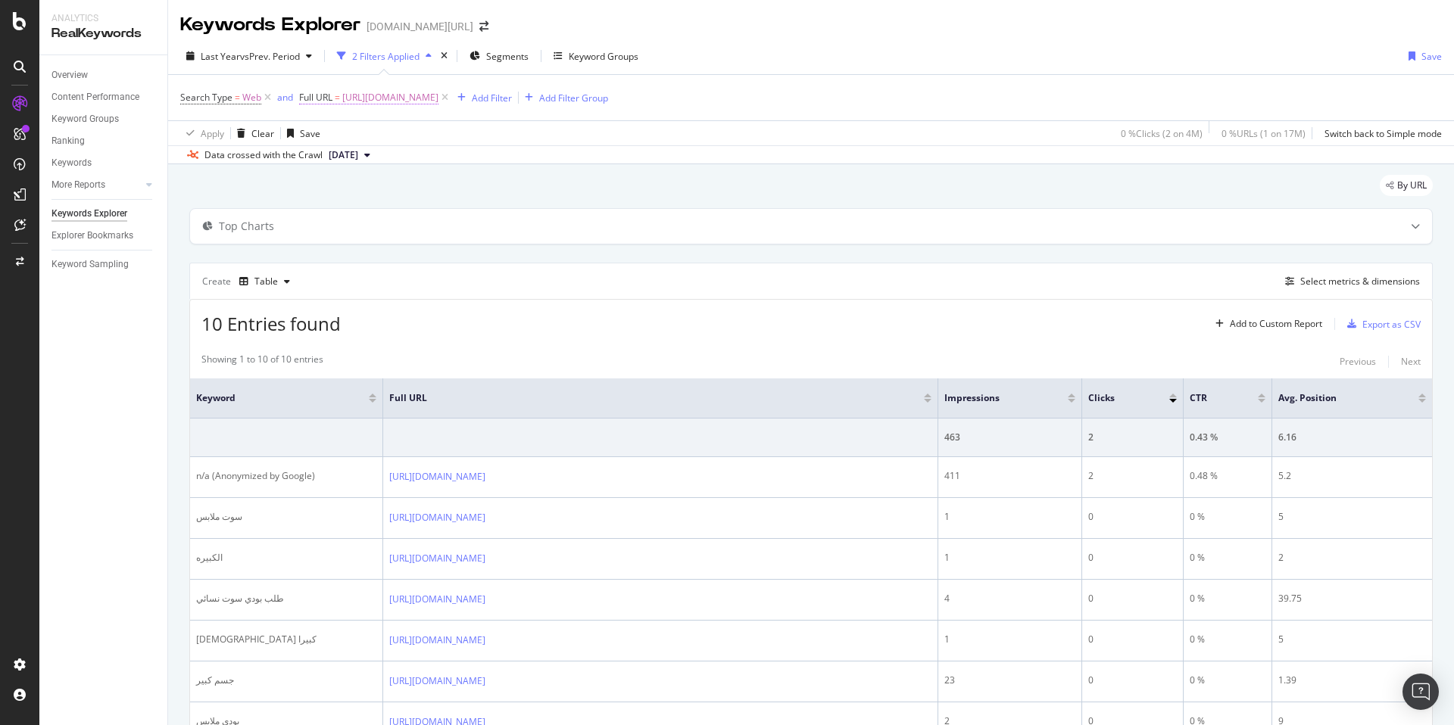
click at [438, 101] on span "https://www.trendyol.com/ar/plus-size-bodysuit-x-c150353" at bounding box center [390, 97] width 96 height 21
click at [406, 158] on input "https://www.trendyol.com/ar/plus-size-bodysuit-x-c150353" at bounding box center [384, 160] width 143 height 24
paste input "women-plus-size-bodysuit-x-g1"
type input "https://www.trendyol.com/ar/women-plus-size-bodysuit-x-g1-c150353"
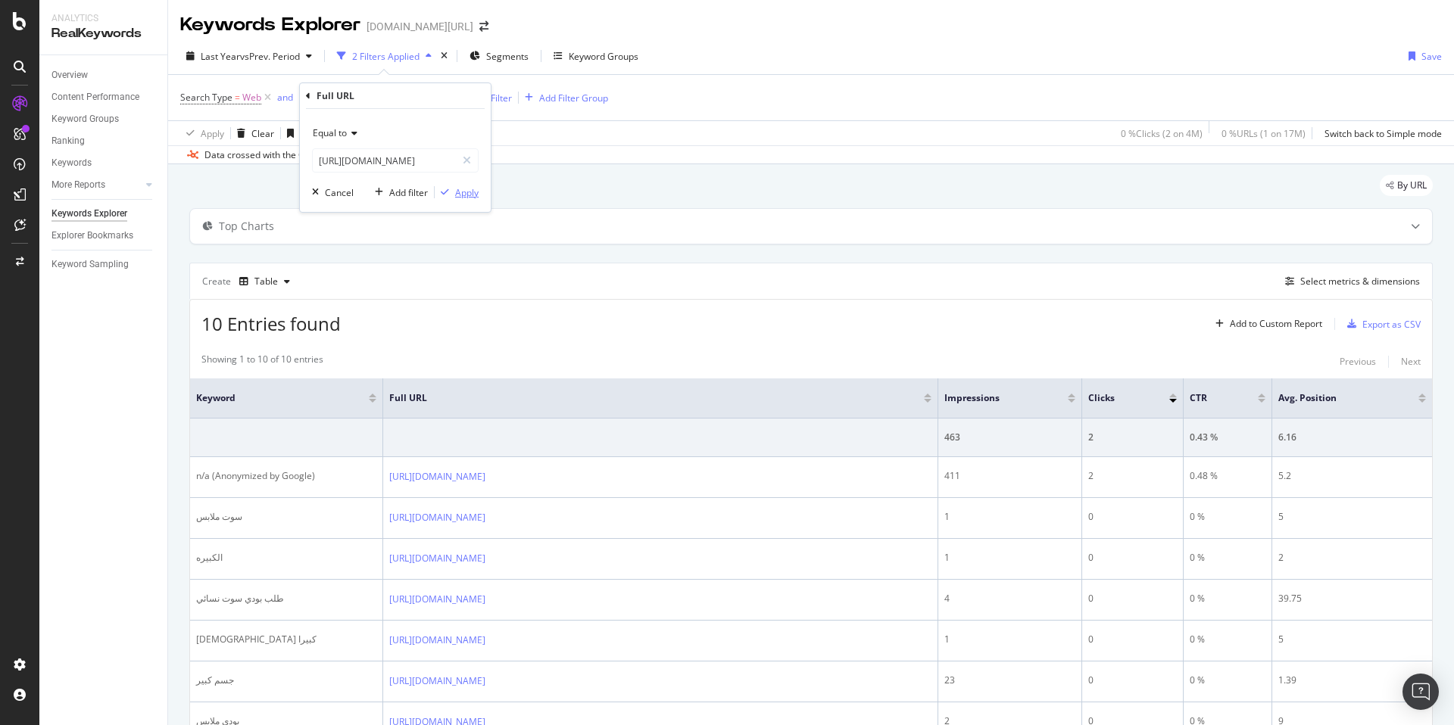
scroll to position [0, 0]
click at [464, 189] on div "Apply" at bounding box center [466, 192] width 23 height 13
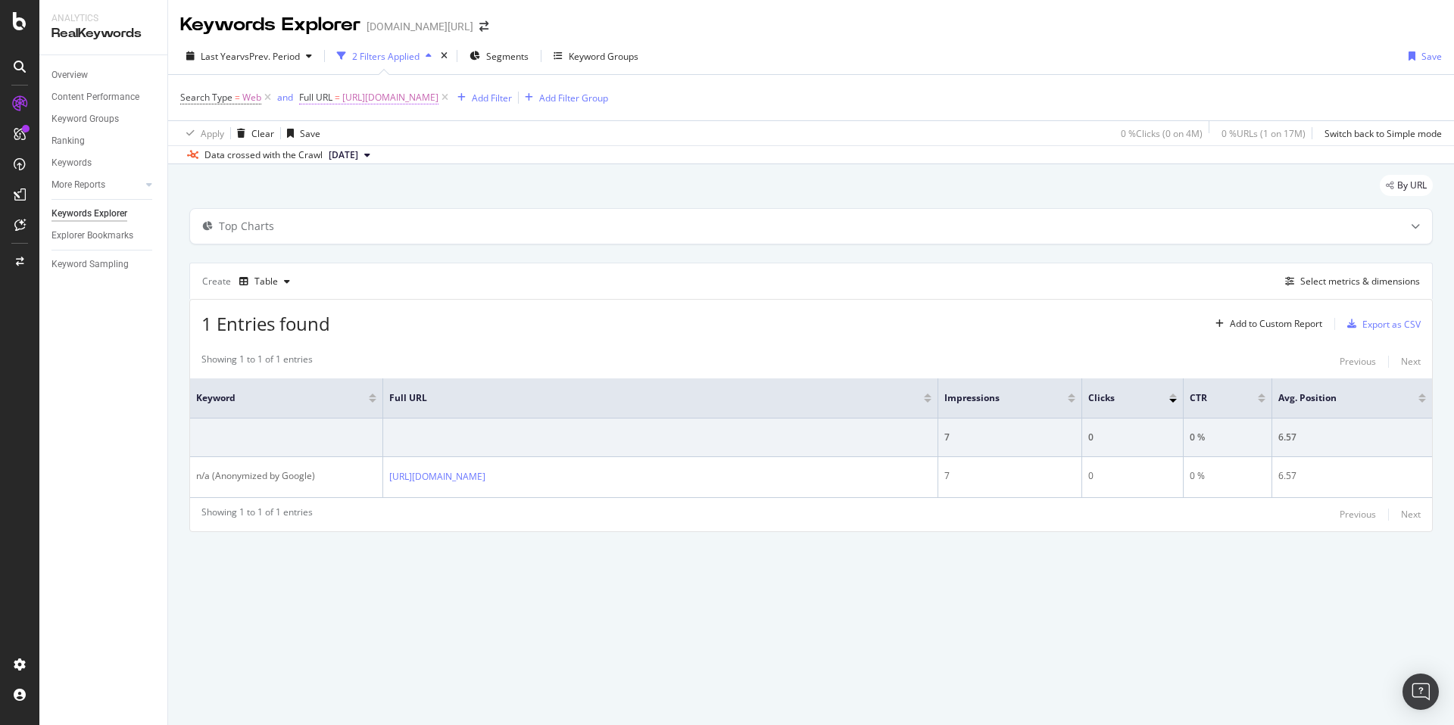
click at [438, 98] on span "https://www.trendyol.com/ar/women-plus-size-bodysuit-x-g1-c150353" at bounding box center [390, 97] width 96 height 21
click at [370, 159] on input "https://www.trendyol.com/ar/women-plus-size-bodysuit-x-g1-c150353" at bounding box center [384, 160] width 143 height 24
paste input "evening-shoes-x-g1-c101430"
type input "https://www.trendyol.com/ar/women-evening-shoes-x-g1-c101430"
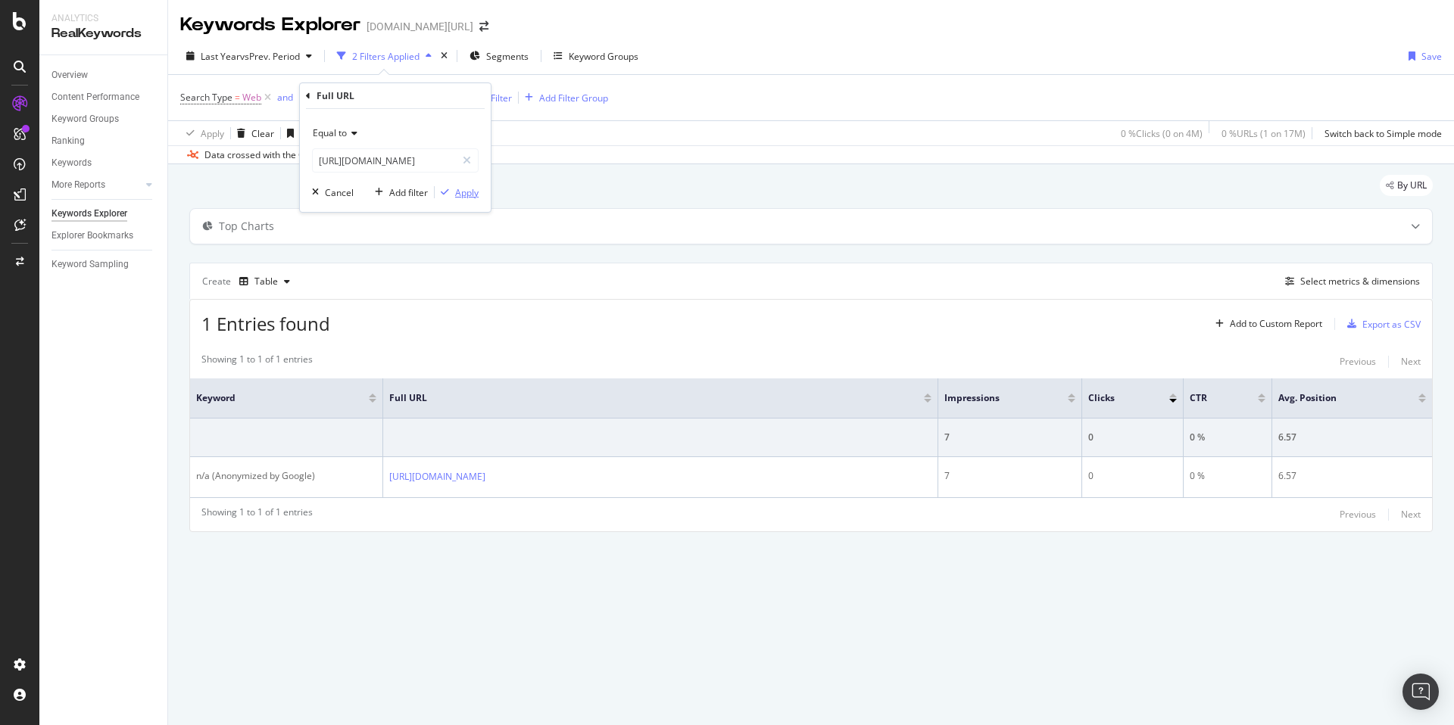
click at [469, 195] on div "Apply" at bounding box center [466, 192] width 23 height 13
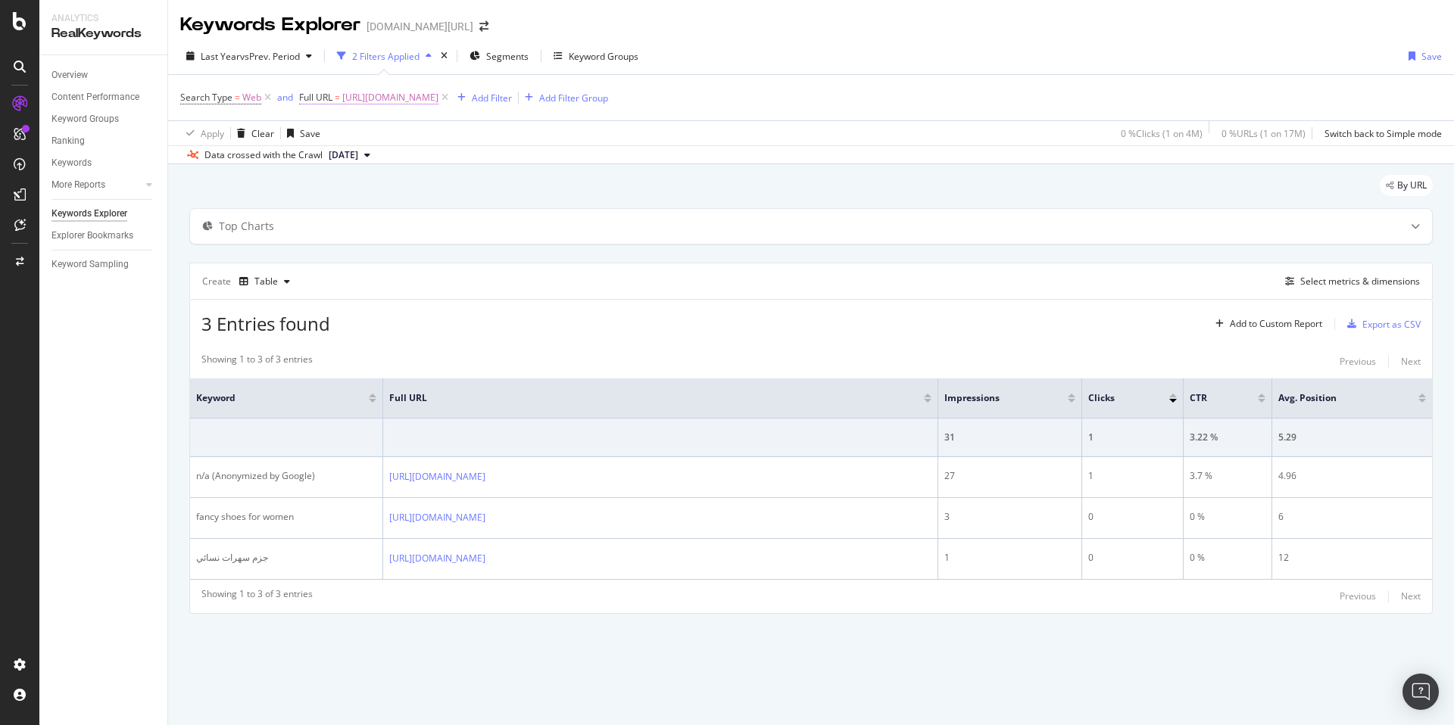
click at [438, 95] on span "https://www.trendyol.com/ar/women-evening-shoes-x-g1-c101430" at bounding box center [390, 97] width 96 height 21
click at [407, 162] on input "https://www.trendyol.com/ar/women-evening-shoes-x-g1-c101430" at bounding box center [384, 160] width 143 height 24
paste input "bikini-bottoms-x-g1-c101468"
type input "https://www.trendyol.com/ar/women-bikini-bottoms-x-g1-c101468"
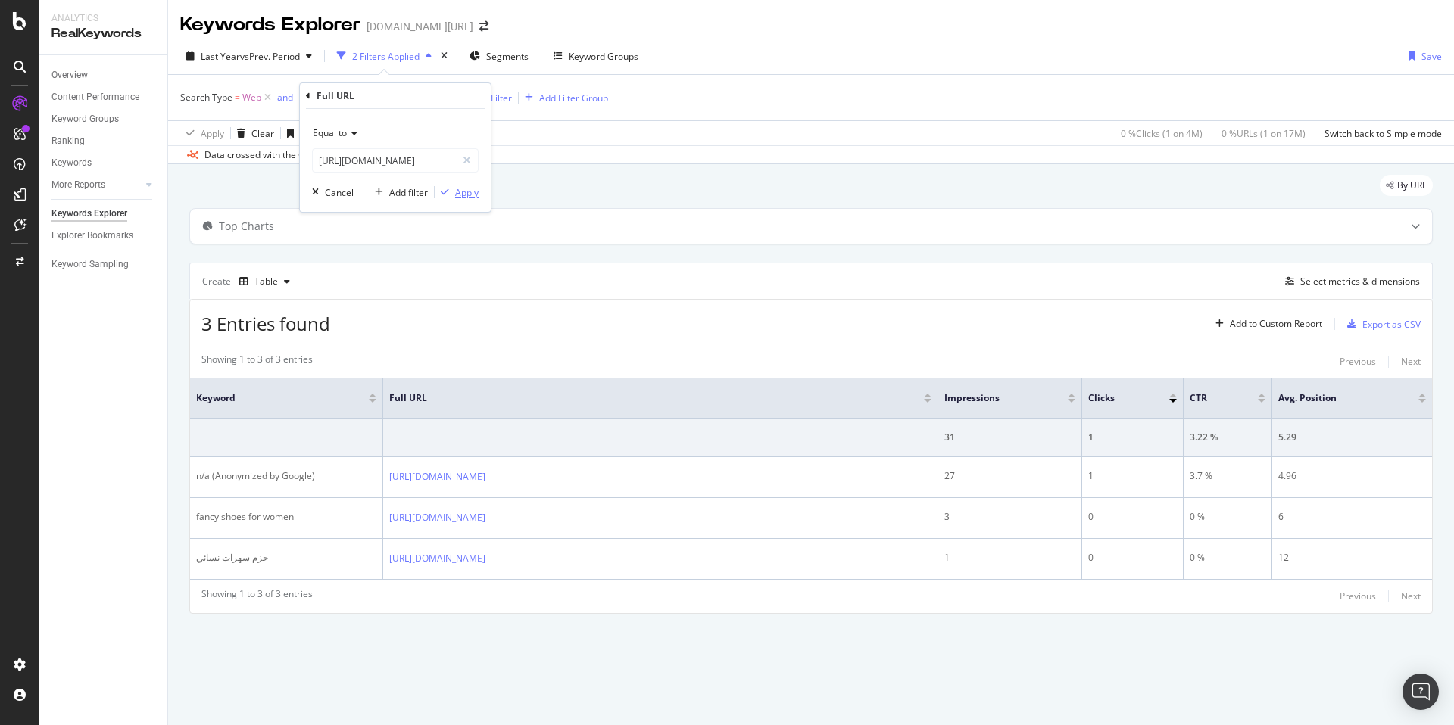
click at [471, 192] on div "Apply" at bounding box center [466, 192] width 23 height 13
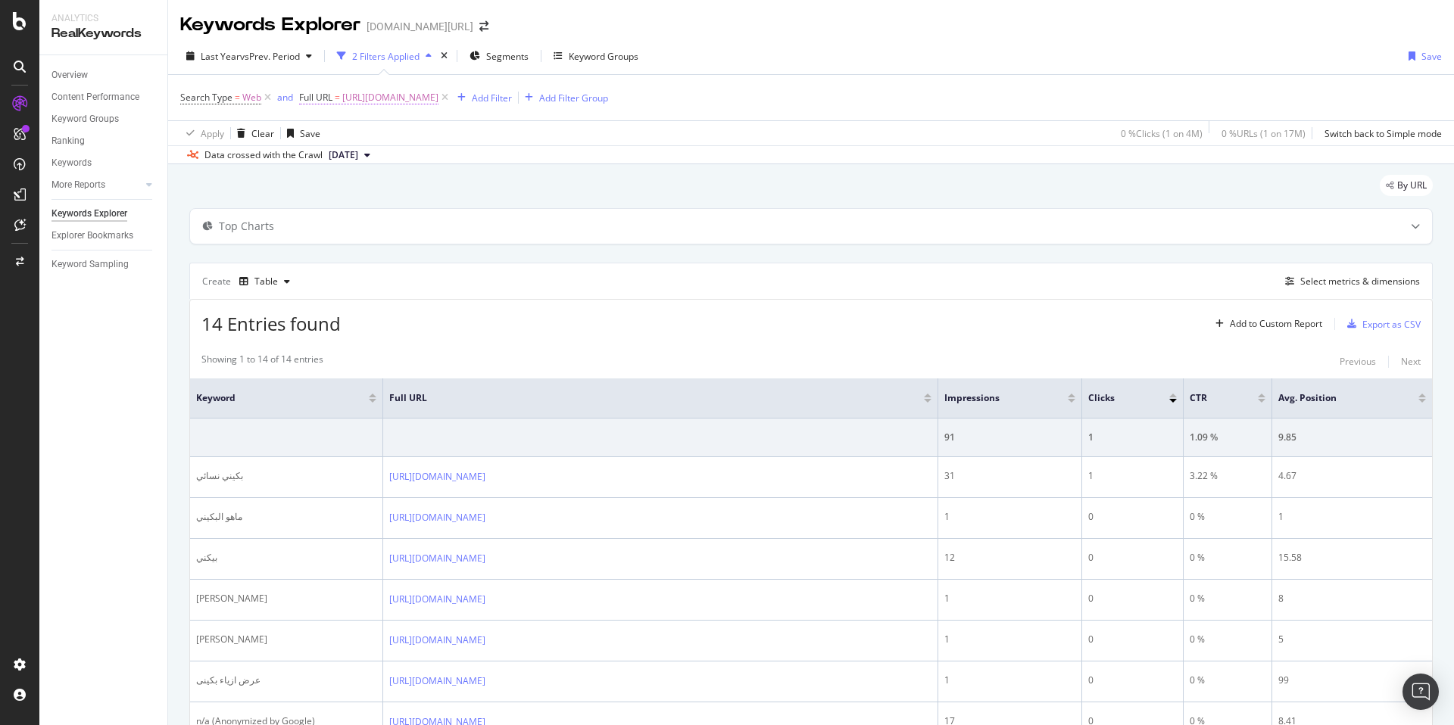
click at [438, 92] on span "https://www.trendyol.com/ar/women-bikini-bottoms-x-g1-c101468" at bounding box center [390, 97] width 96 height 21
click at [393, 158] on input "https://www.trendyol.com/ar/women-bikini-bottoms-x-g1-c101468" at bounding box center [384, 160] width 143 height 24
click at [466, 195] on div "Apply" at bounding box center [466, 192] width 23 height 13
click at [438, 101] on span "https://www.trendyol.com/ar/women-bikini-bottoms-x-g1-c101468" at bounding box center [390, 97] width 96 height 21
click at [389, 161] on input "https://www.trendyol.com/ar/women-bikini-bottoms-x-g1-c101468" at bounding box center [384, 160] width 143 height 24
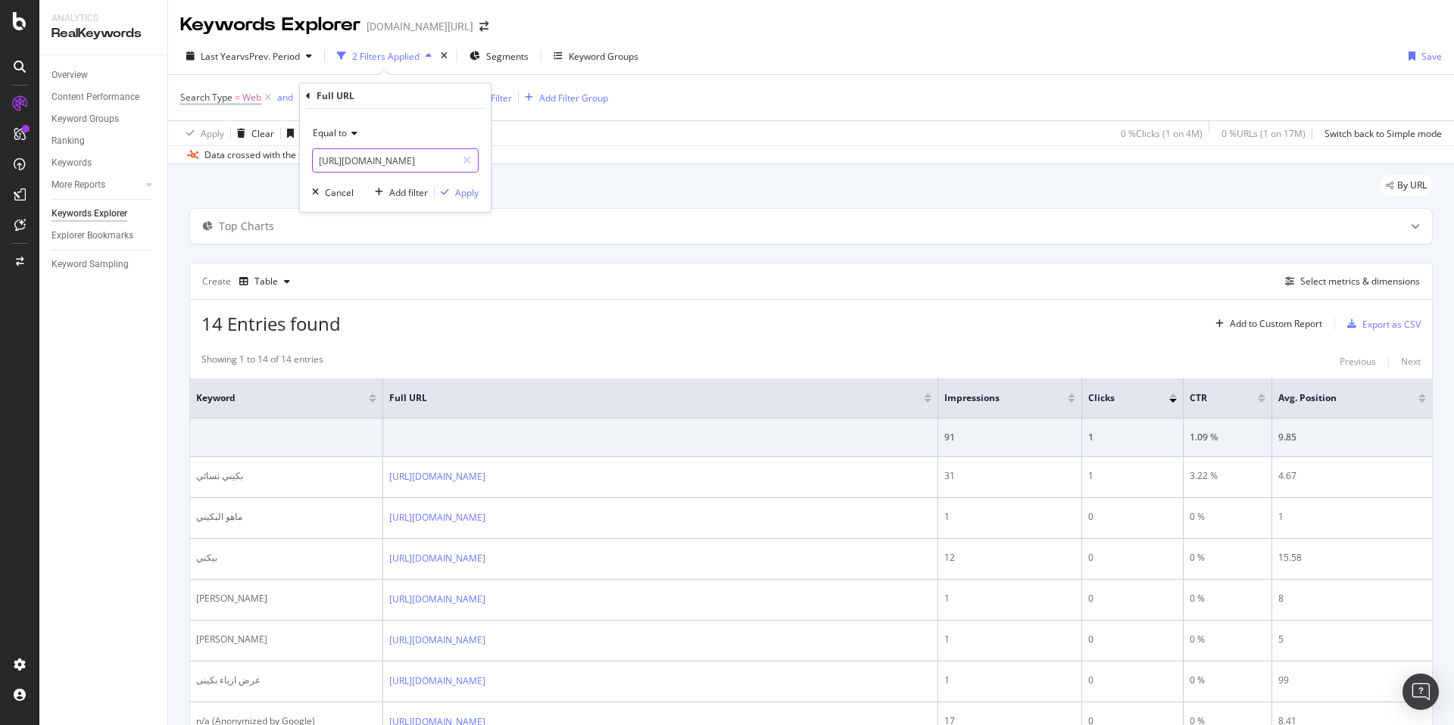
scroll to position [0, 149]
click at [458, 191] on div "Apply" at bounding box center [466, 192] width 23 height 13
click at [438, 101] on span "https://www.trendyol.com/ar/women-bikini-bottoms-x-g1-c101468" at bounding box center [390, 97] width 96 height 21
click at [405, 160] on input "https://www.trendyol.com/ar/women-bikini-bottoms-x-g1-c101468" at bounding box center [384, 160] width 143 height 24
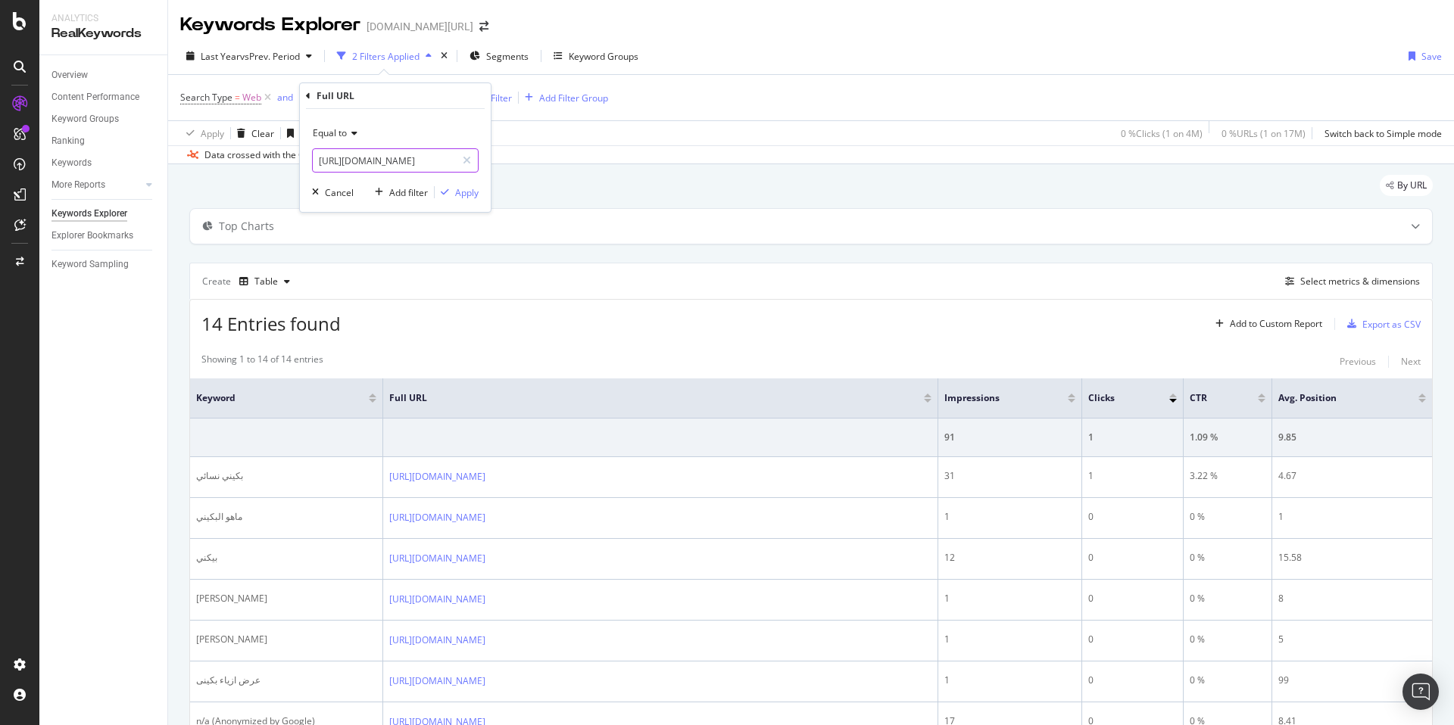
paste input "bikini-bottoms-x"
type input "https://www.trendyol.com/ar/bikini-bottoms-x-c101468"
click at [466, 194] on div "Apply" at bounding box center [466, 192] width 23 height 13
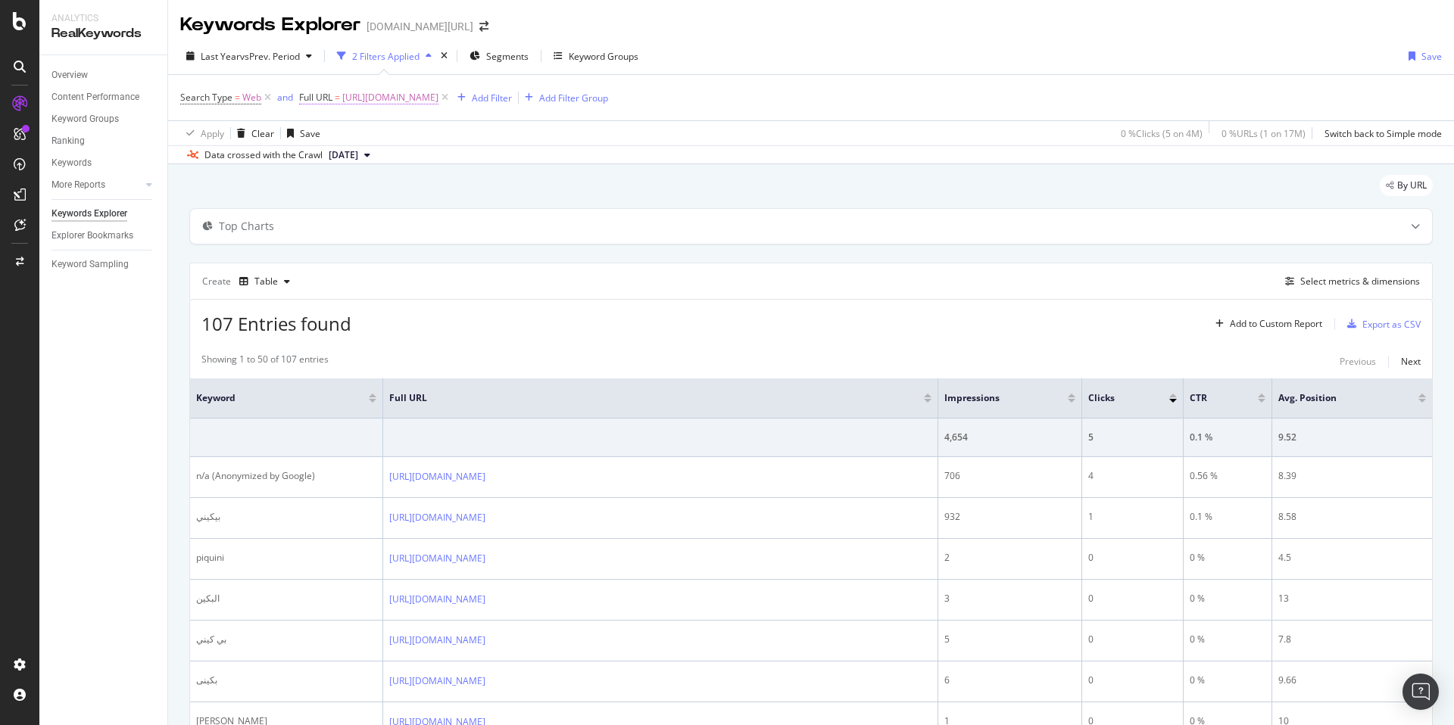
click at [438, 92] on span "https://www.trendyol.com/ar/bikini-bottoms-x-c101468" at bounding box center [390, 97] width 96 height 21
click at [394, 158] on input "https://www.trendyol.com/ar/bikini-bottoms-x-c101468" at bounding box center [384, 160] width 143 height 24
paste input "women-bikini-bottoms-x-g1"
type input "https://www.trendyol.com/ar/women-bikini-bottoms-x-g1-c101468"
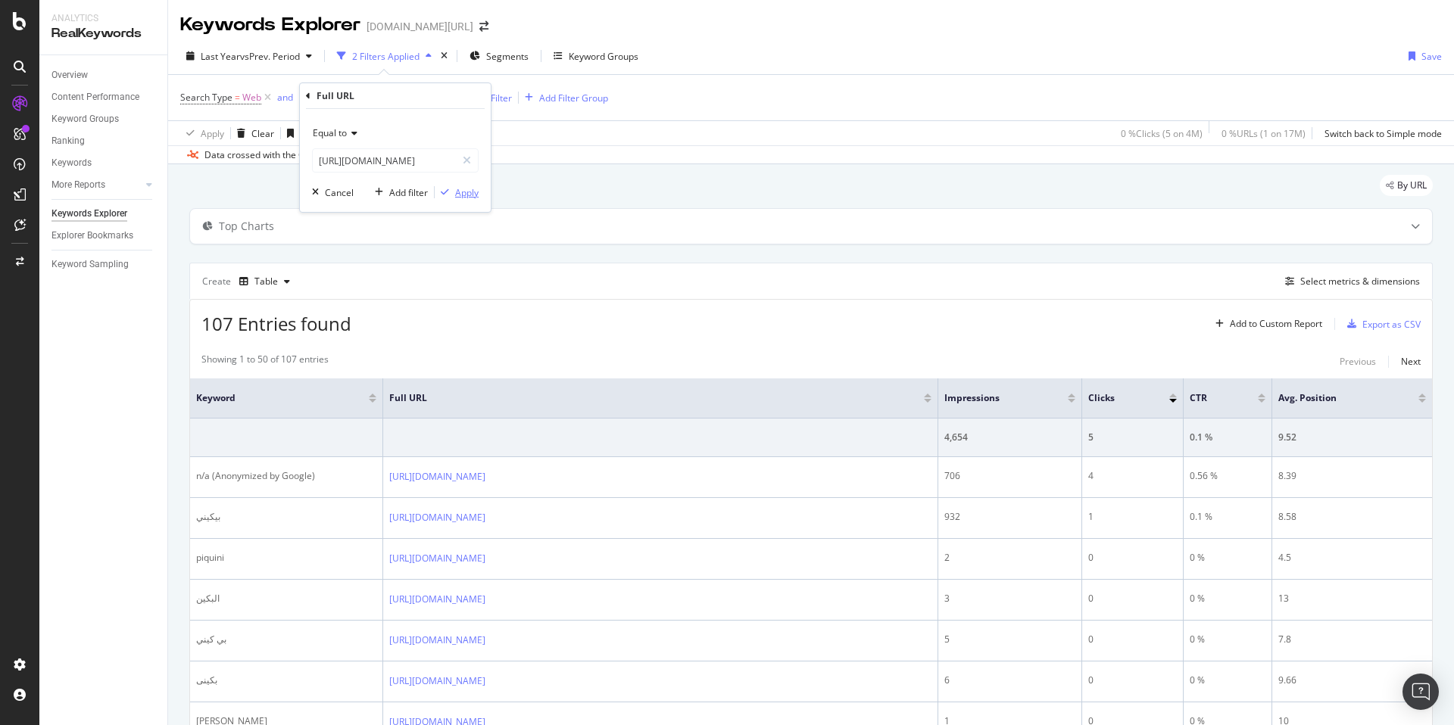
scroll to position [0, 0]
click at [466, 195] on div "Apply" at bounding box center [466, 192] width 23 height 13
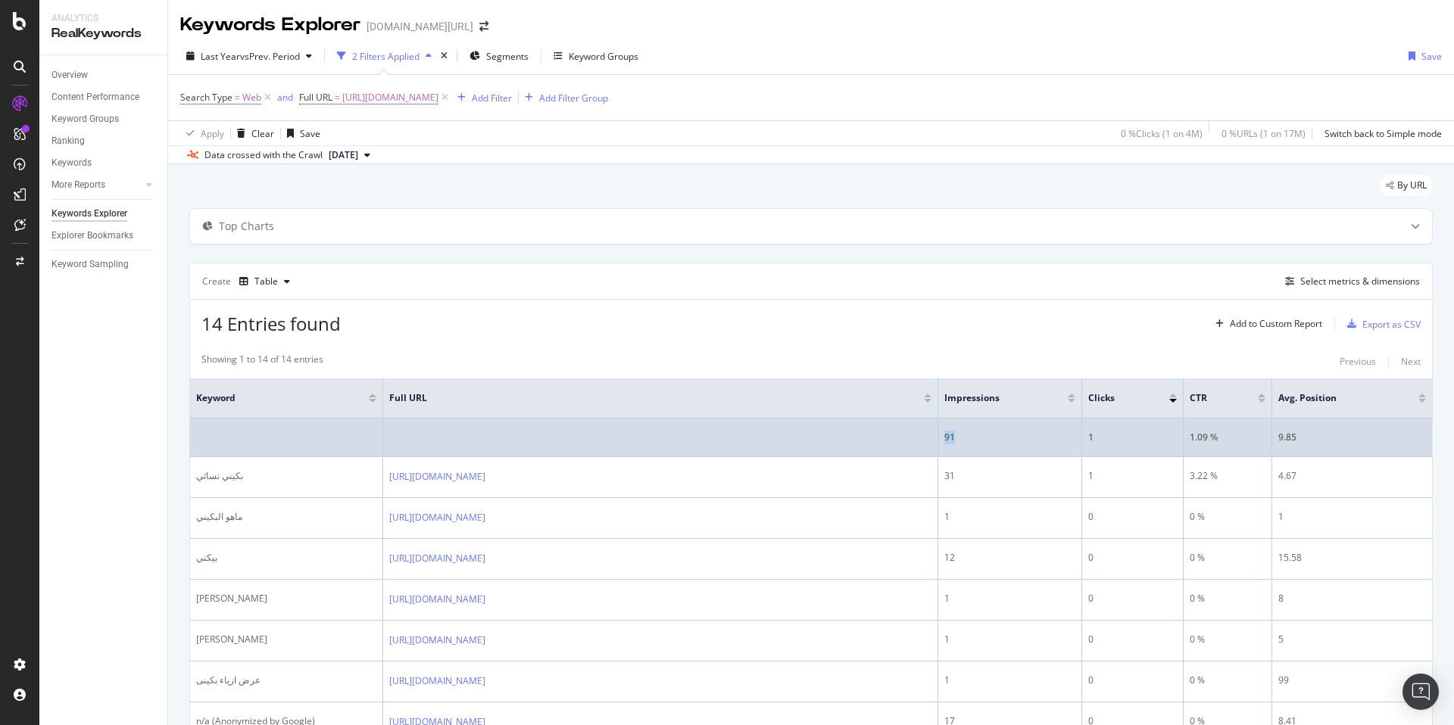
drag, startPoint x: 941, startPoint y: 439, endPoint x: 956, endPoint y: 437, distance: 14.6
click at [956, 437] on td "91" at bounding box center [1010, 438] width 144 height 39
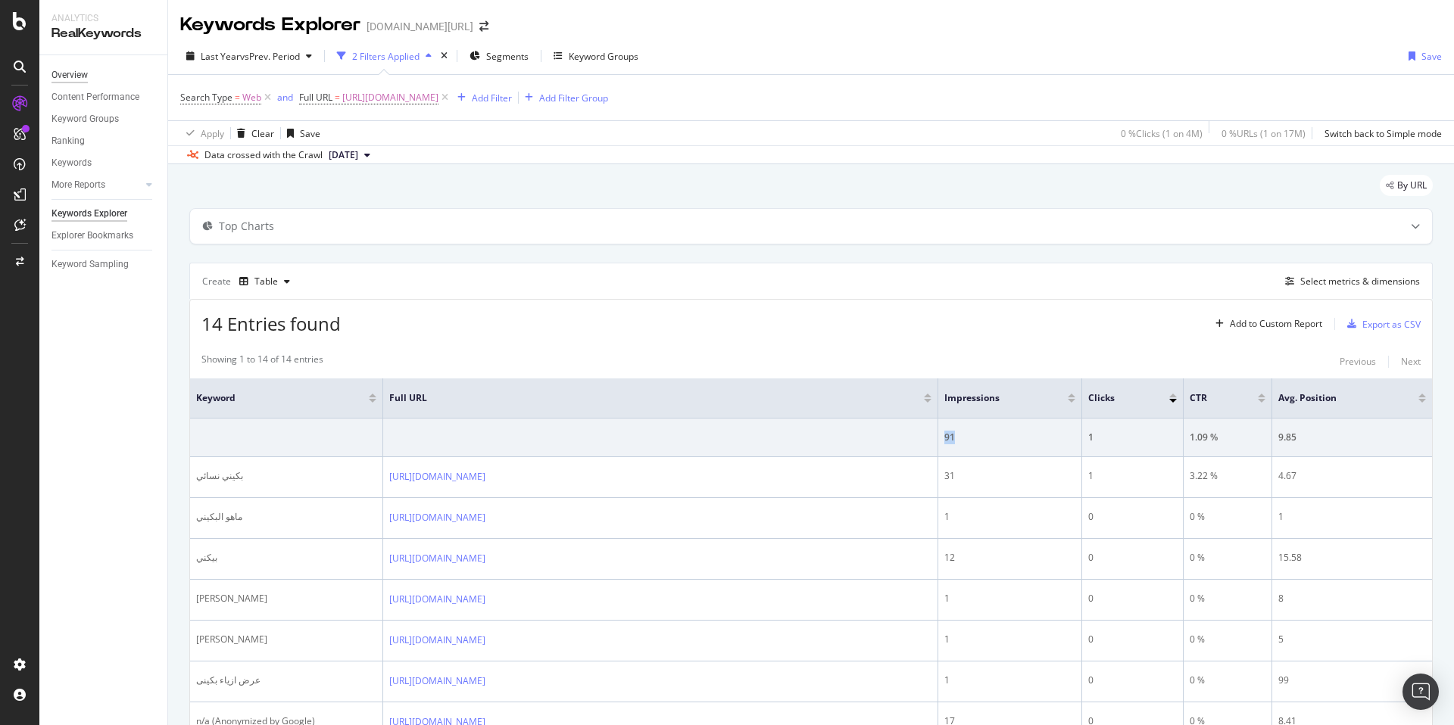
click at [77, 73] on div "Overview" at bounding box center [69, 75] width 36 height 16
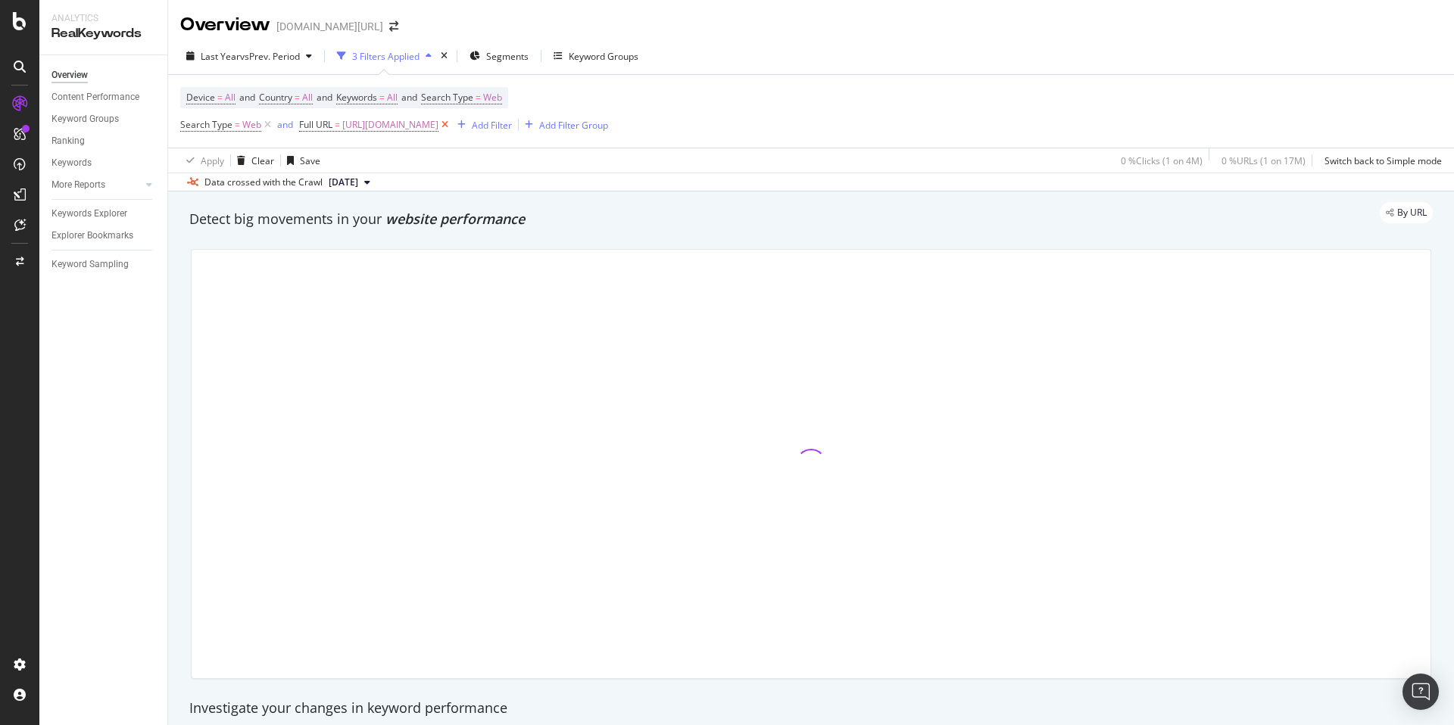
click at [451, 123] on icon at bounding box center [444, 124] width 13 height 15
click at [314, 128] on div "Add Filter" at bounding box center [315, 125] width 40 height 13
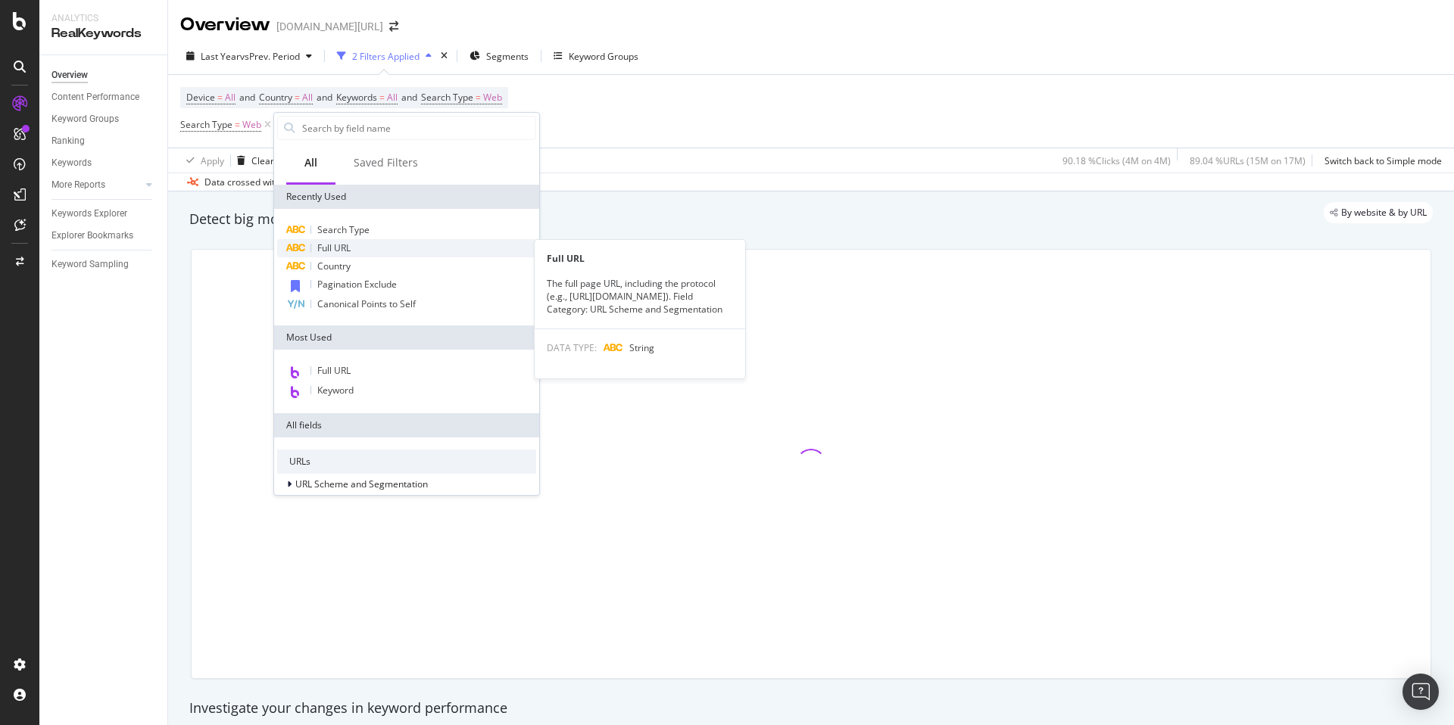
click at [340, 244] on span "Full URL" at bounding box center [333, 248] width 33 height 13
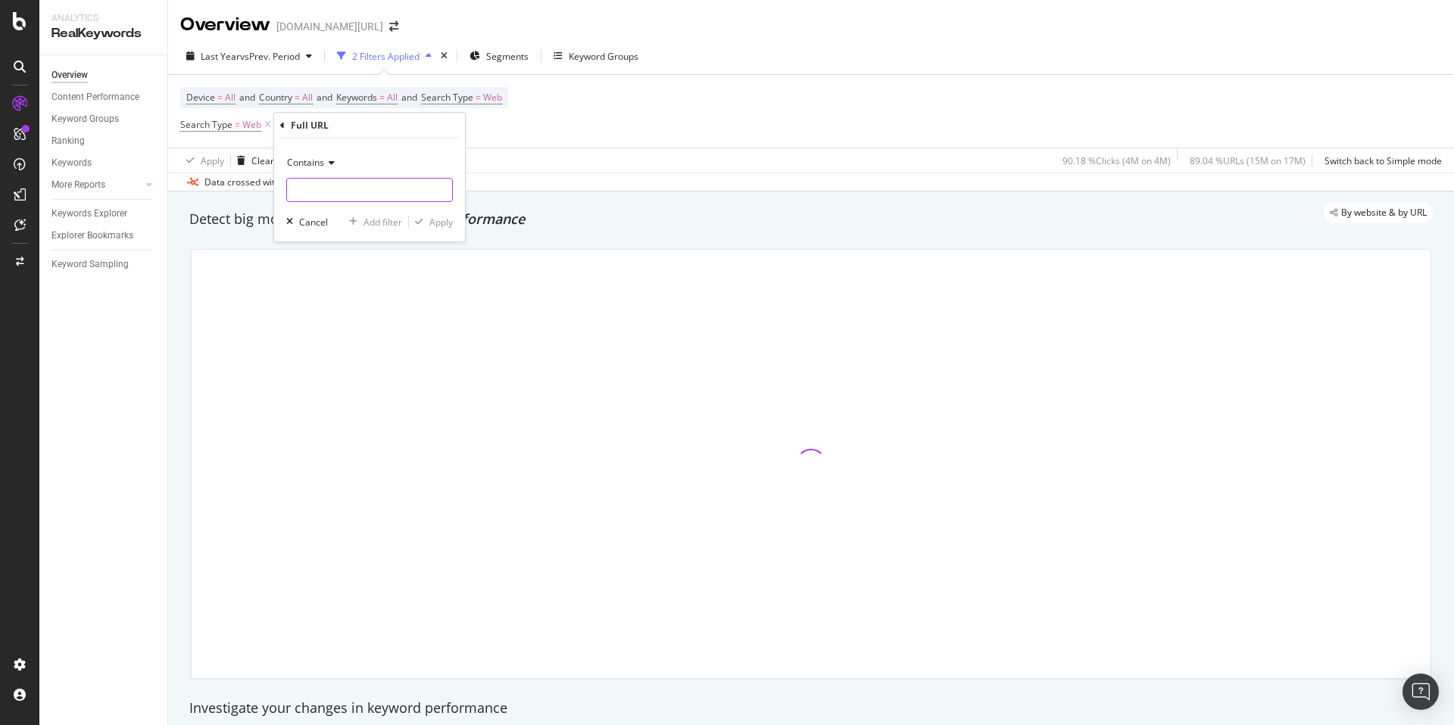
click at [340, 186] on input "text" at bounding box center [369, 190] width 165 height 24
paste input "https://www.trendyol.com/ar/dresses-x-c56"
type input "https://www.trendyol.com/ar/dresses-x-c56"
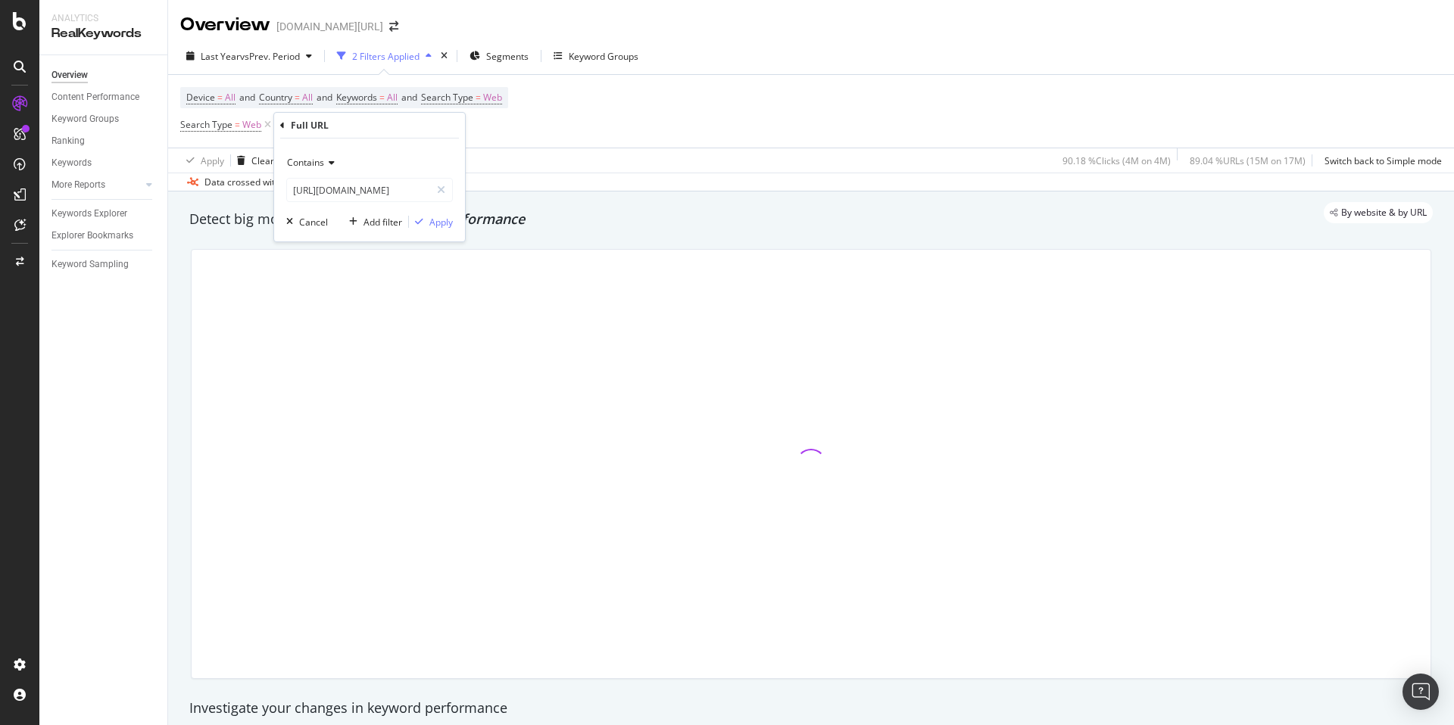
click at [320, 161] on span "Contains" at bounding box center [305, 162] width 37 height 13
click at [342, 197] on div "Equal to" at bounding box center [371, 194] width 162 height 20
click at [382, 195] on input "https://www.trendyol.com/ar/dresses-x-c56" at bounding box center [358, 190] width 143 height 24
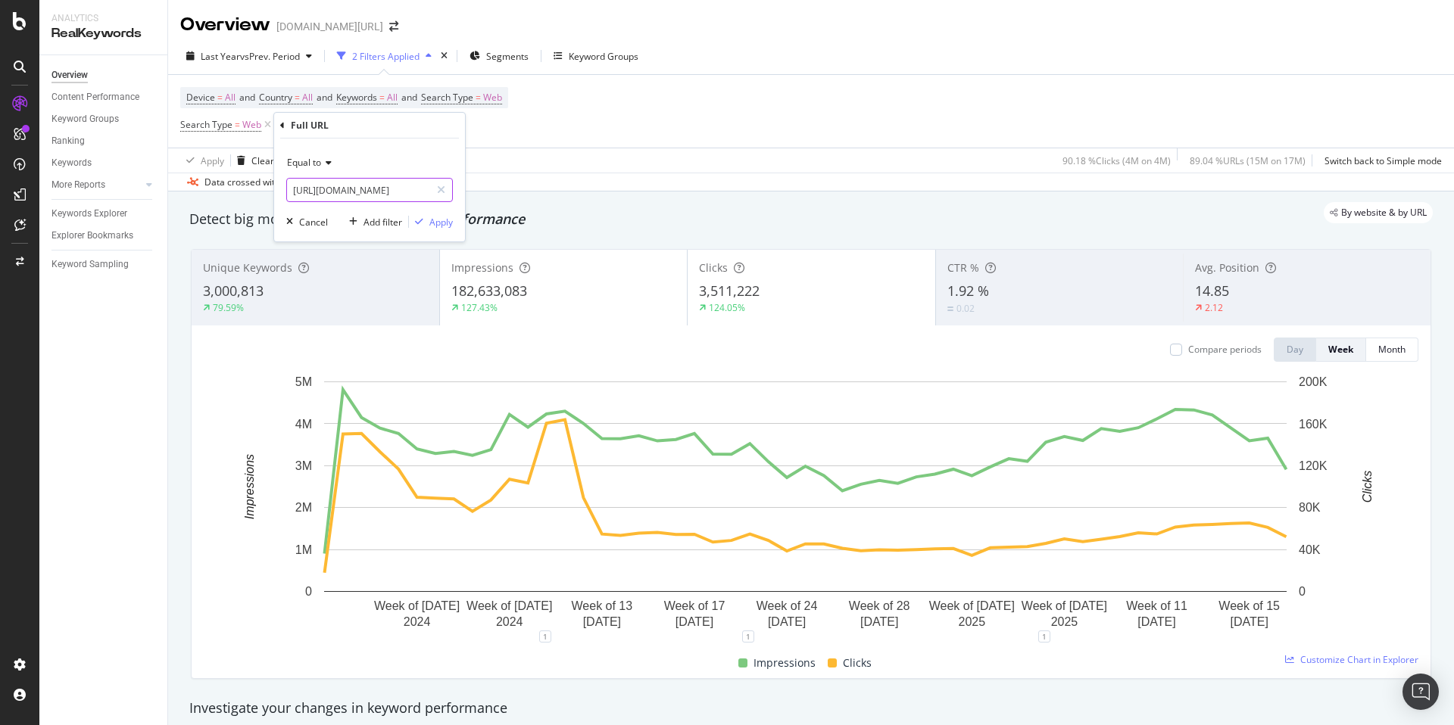
click at [383, 186] on input "https://www.trendyol.com/ar/dresses-x-c56" at bounding box center [358, 190] width 143 height 24
paste input "prom-dresses-x-c1117"
type input "https://www.trendyol.com/ar/prom-dresses-x-c1117"
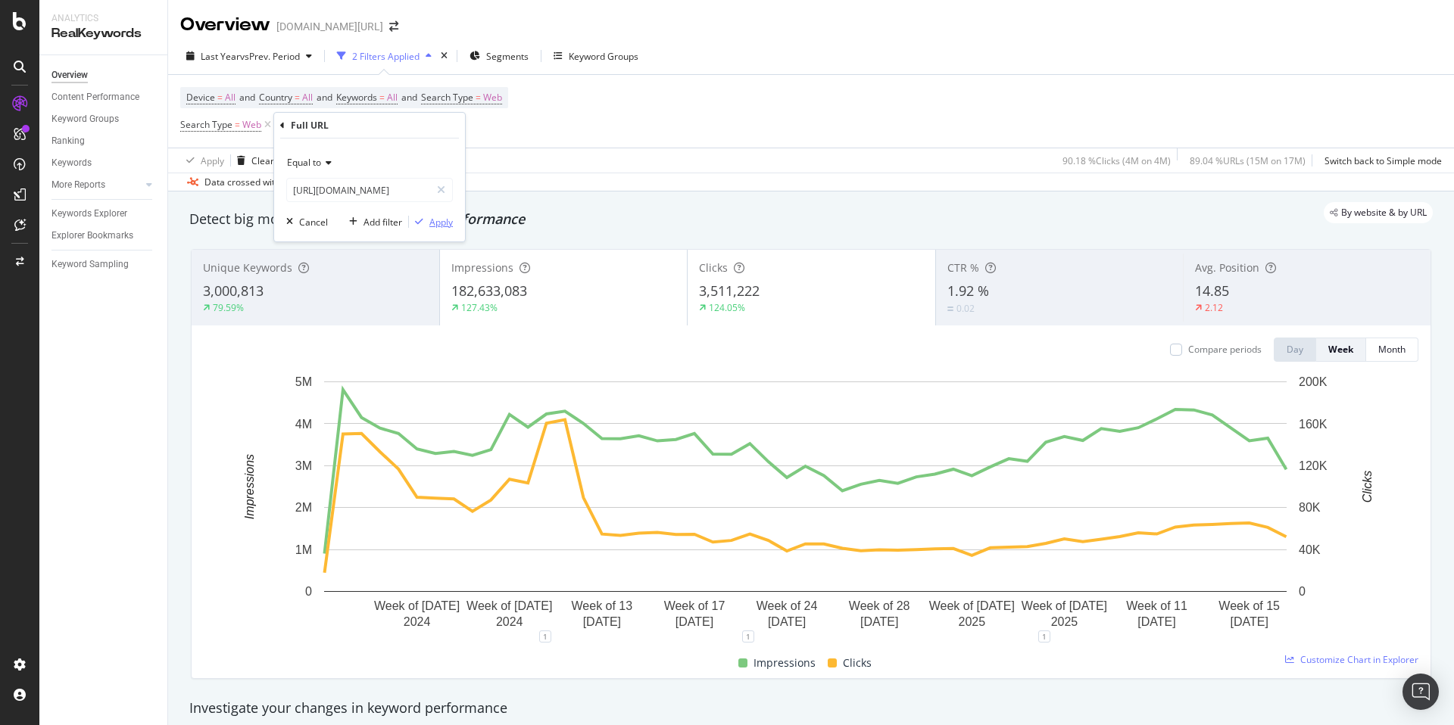
click at [447, 216] on div "Apply" at bounding box center [440, 222] width 23 height 13
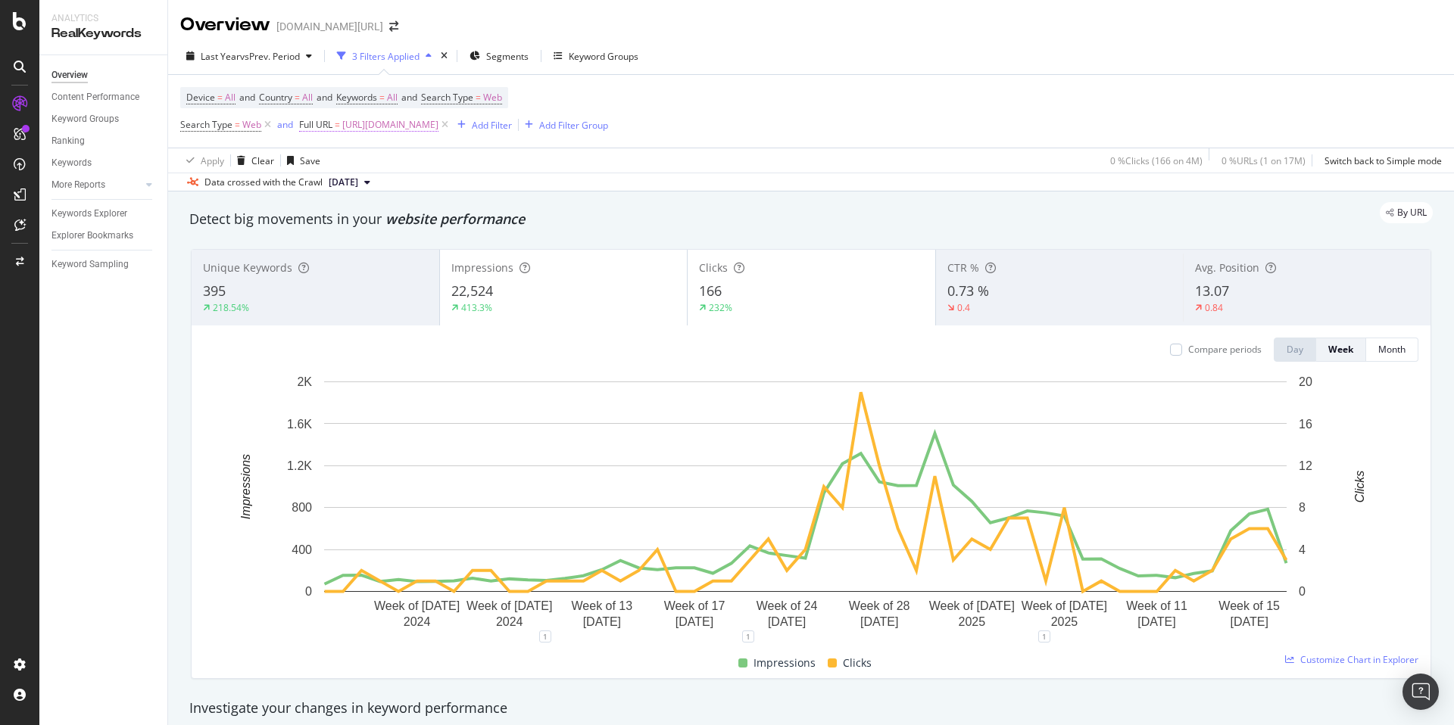
click at [438, 120] on span "https://www.trendyol.com/ar/prom-dresses-x-c1117" at bounding box center [390, 124] width 96 height 21
click at [577, 170] on div "Apply Clear Save 0 % Clicks ( 166 on 4M ) 0 % URLs ( 1 on 17M ) Switch back to …" at bounding box center [811, 160] width 1286 height 25
click at [438, 122] on span "https://www.trendyol.com/ar/prom-dresses-x-c1117" at bounding box center [390, 124] width 96 height 21
click at [394, 186] on input "https://www.trendyol.com/ar/prom-dresses-x-c1117" at bounding box center [384, 188] width 143 height 24
click at [897, 57] on div "Last Year vs Prev. Period 3 Filters Applied Segments Keyword Groups" at bounding box center [811, 59] width 1286 height 30
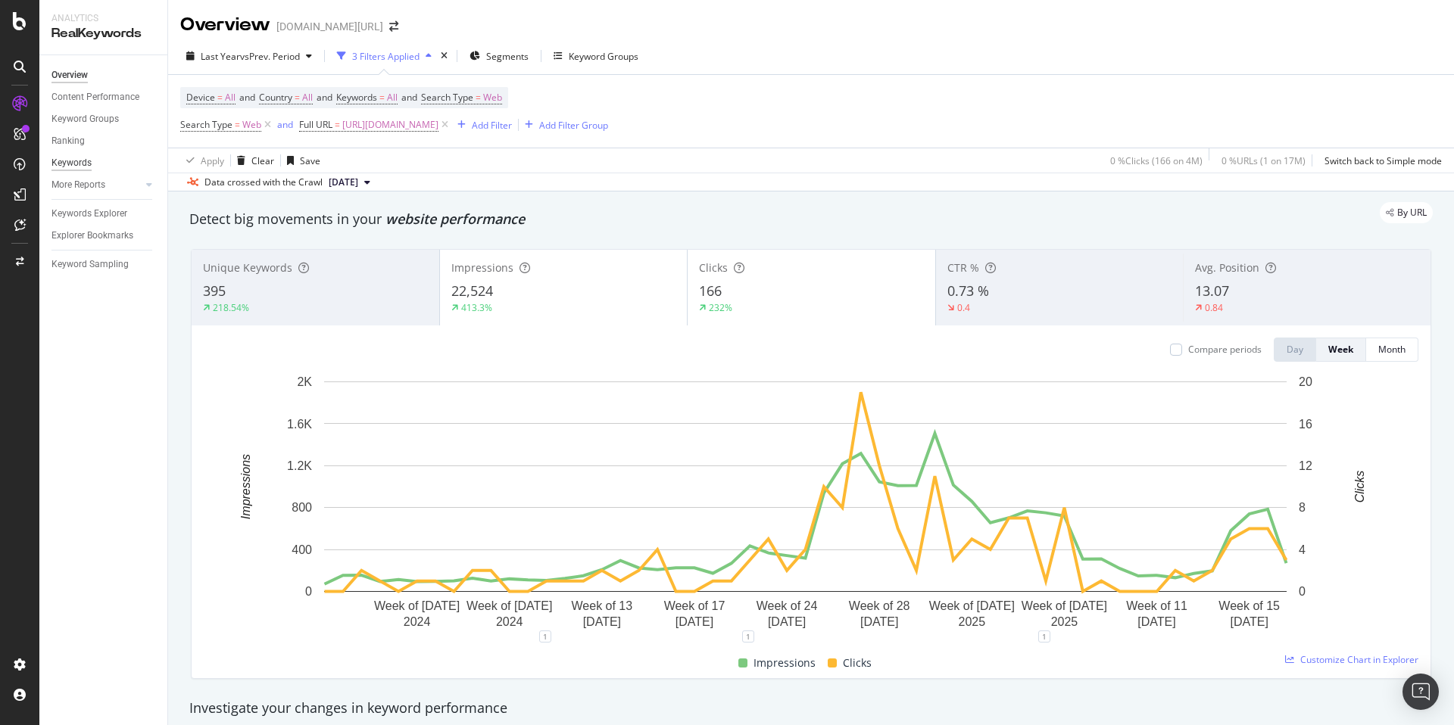
click at [81, 162] on div "Keywords" at bounding box center [71, 163] width 40 height 16
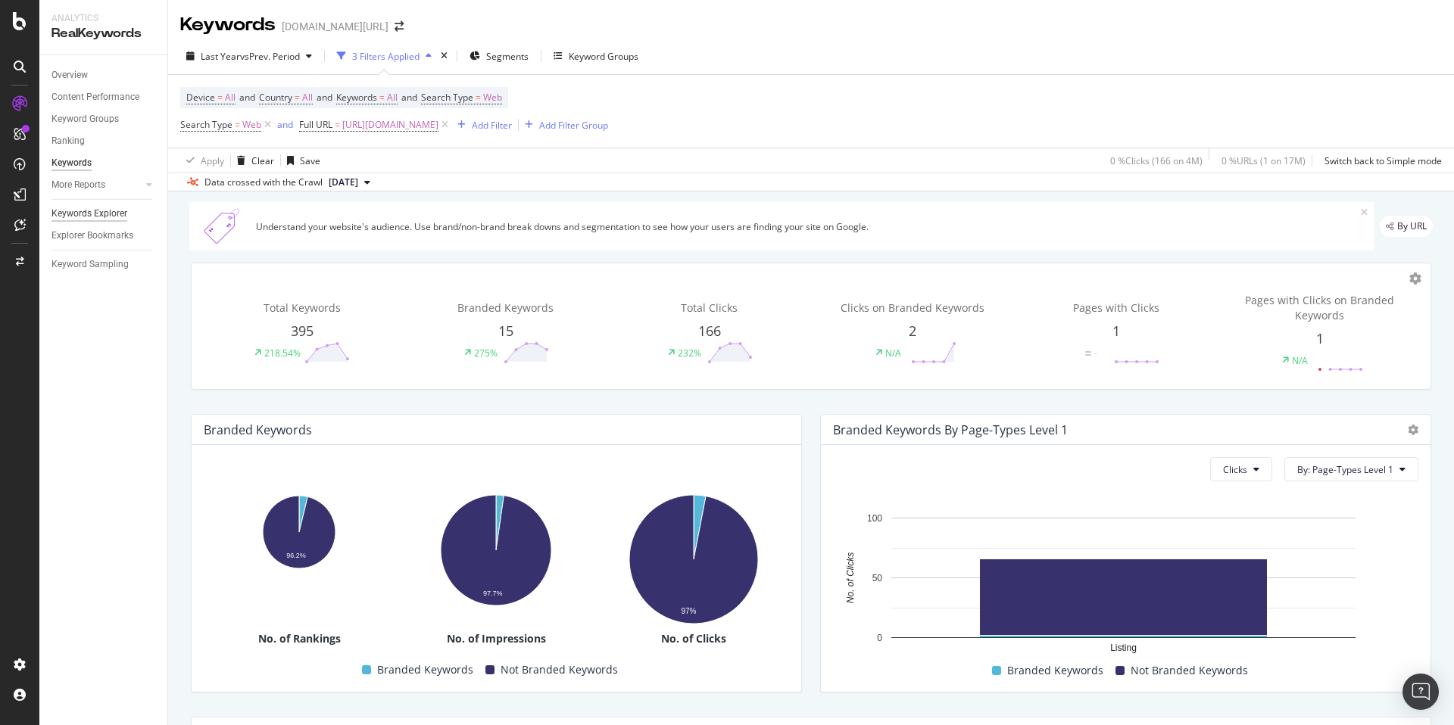
click at [100, 209] on div "Keywords Explorer" at bounding box center [89, 214] width 76 height 16
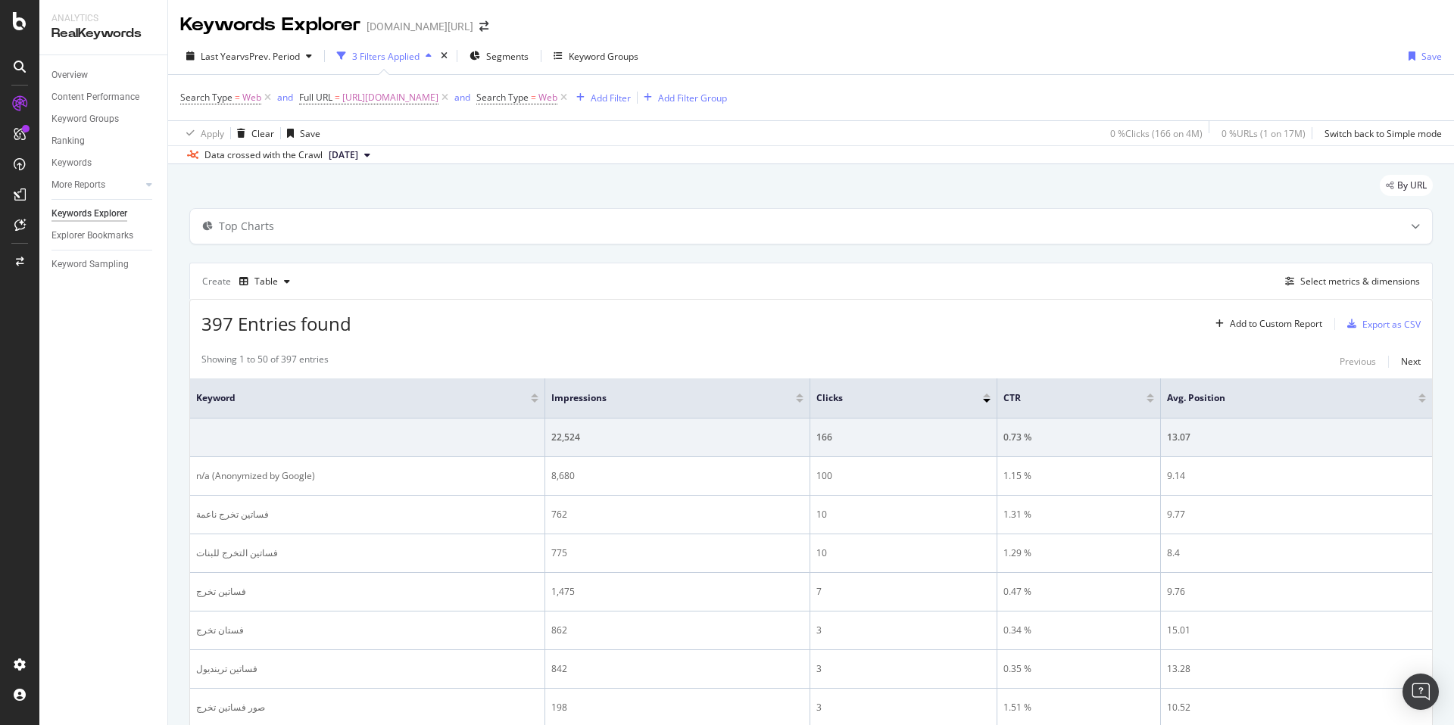
click at [796, 395] on div at bounding box center [800, 396] width 8 height 4
click at [877, 400] on div at bounding box center [876, 401] width 8 height 4
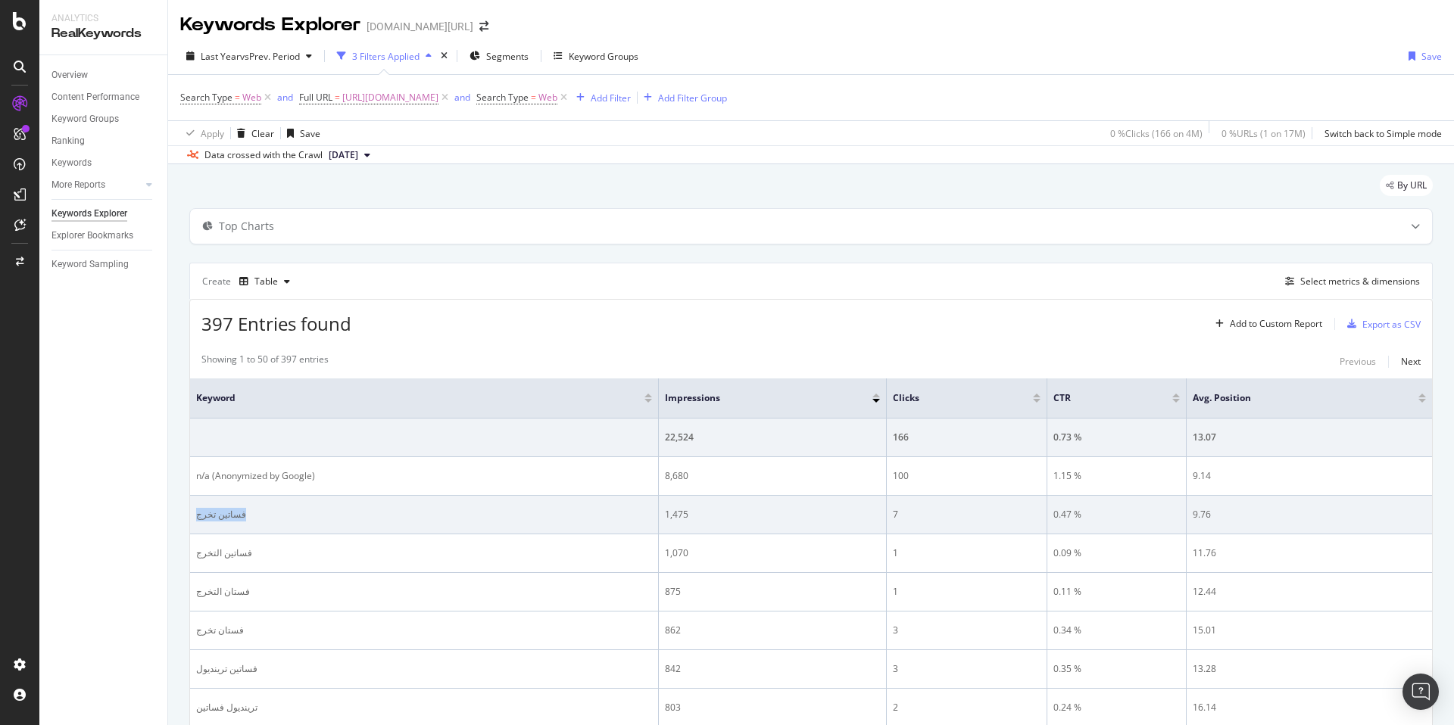
drag, startPoint x: 196, startPoint y: 516, endPoint x: 242, endPoint y: 513, distance: 45.5
click at [242, 513] on div "فساتين تخرج" at bounding box center [424, 515] width 456 height 14
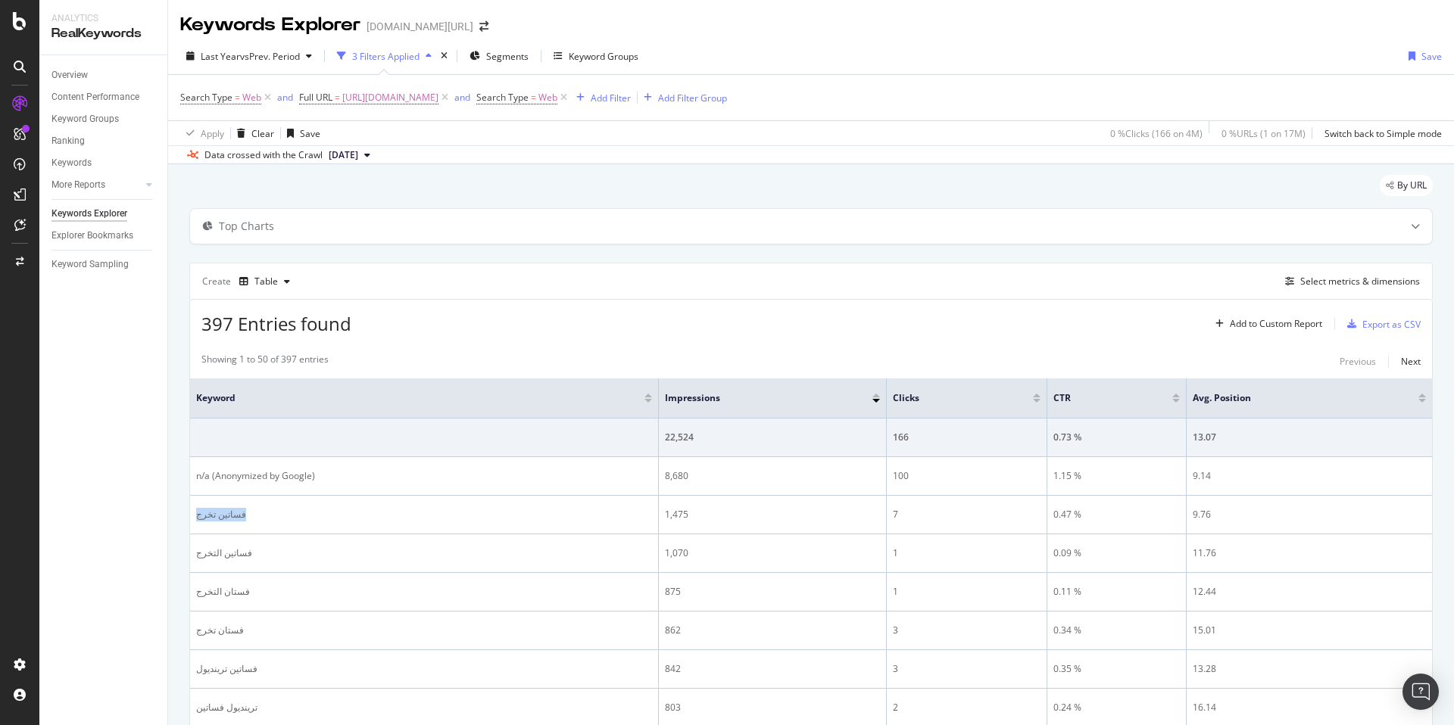
click at [232, 487] on div at bounding box center [232, 487] width 0 height 0
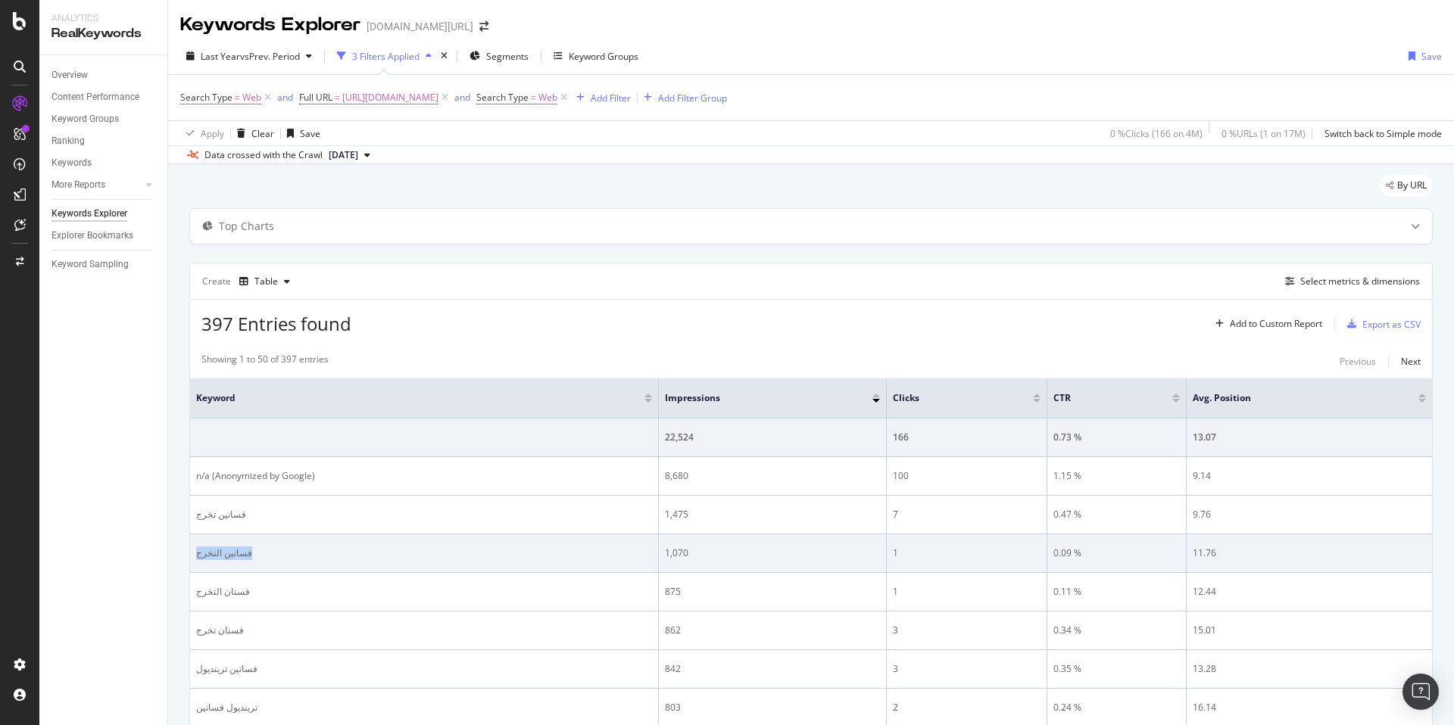
drag, startPoint x: 193, startPoint y: 554, endPoint x: 258, endPoint y: 552, distance: 65.1
click at [258, 552] on td "فساتين التخرج" at bounding box center [424, 554] width 469 height 39
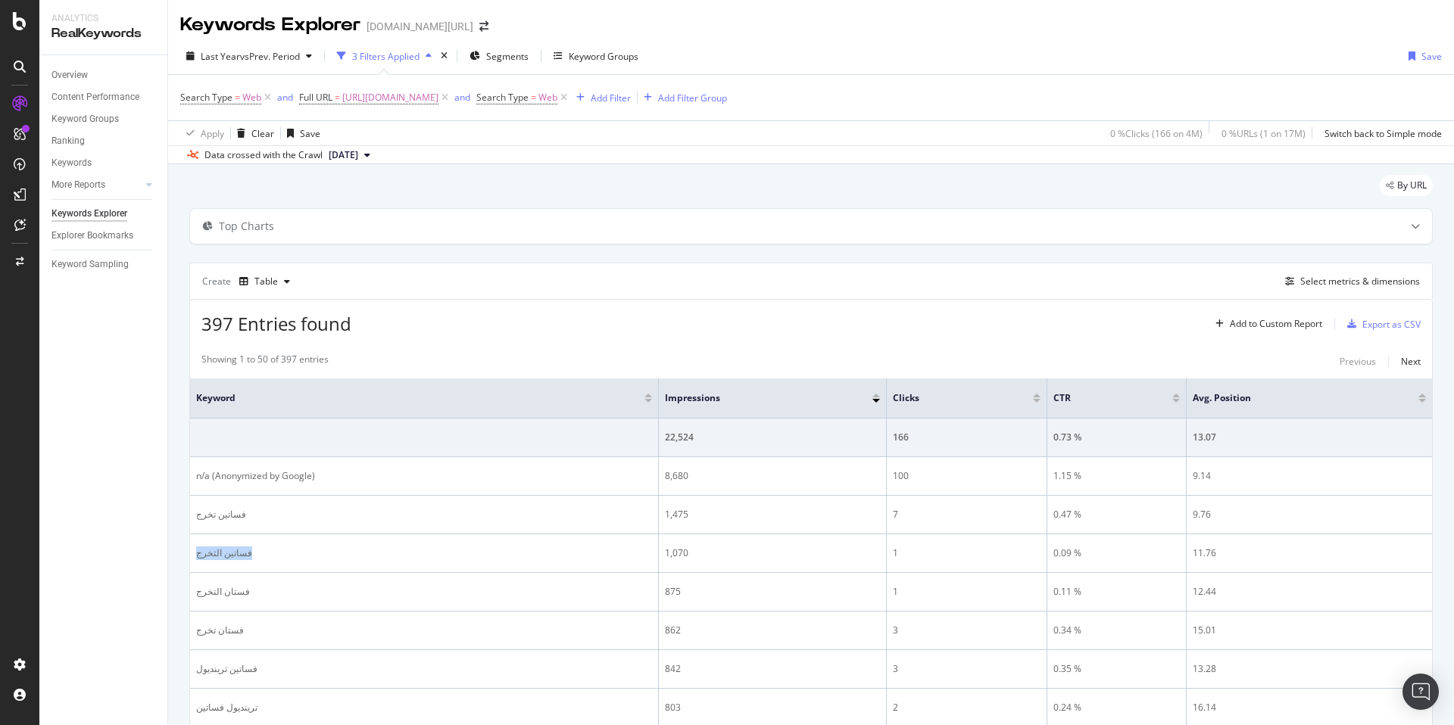
click at [248, 526] on div at bounding box center [248, 526] width 0 height 0
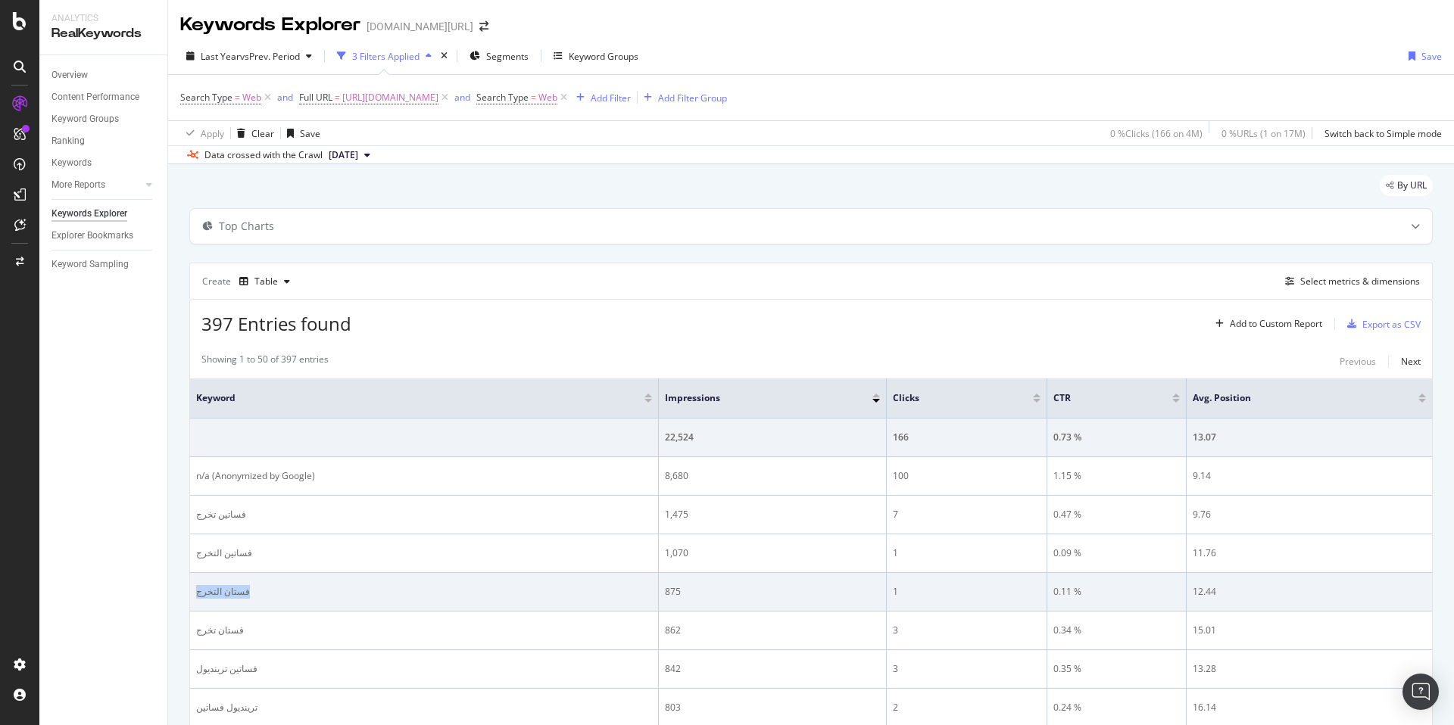
drag, startPoint x: 195, startPoint y: 595, endPoint x: 249, endPoint y: 592, distance: 54.6
click at [249, 592] on td "فستان التخرج" at bounding box center [424, 592] width 469 height 39
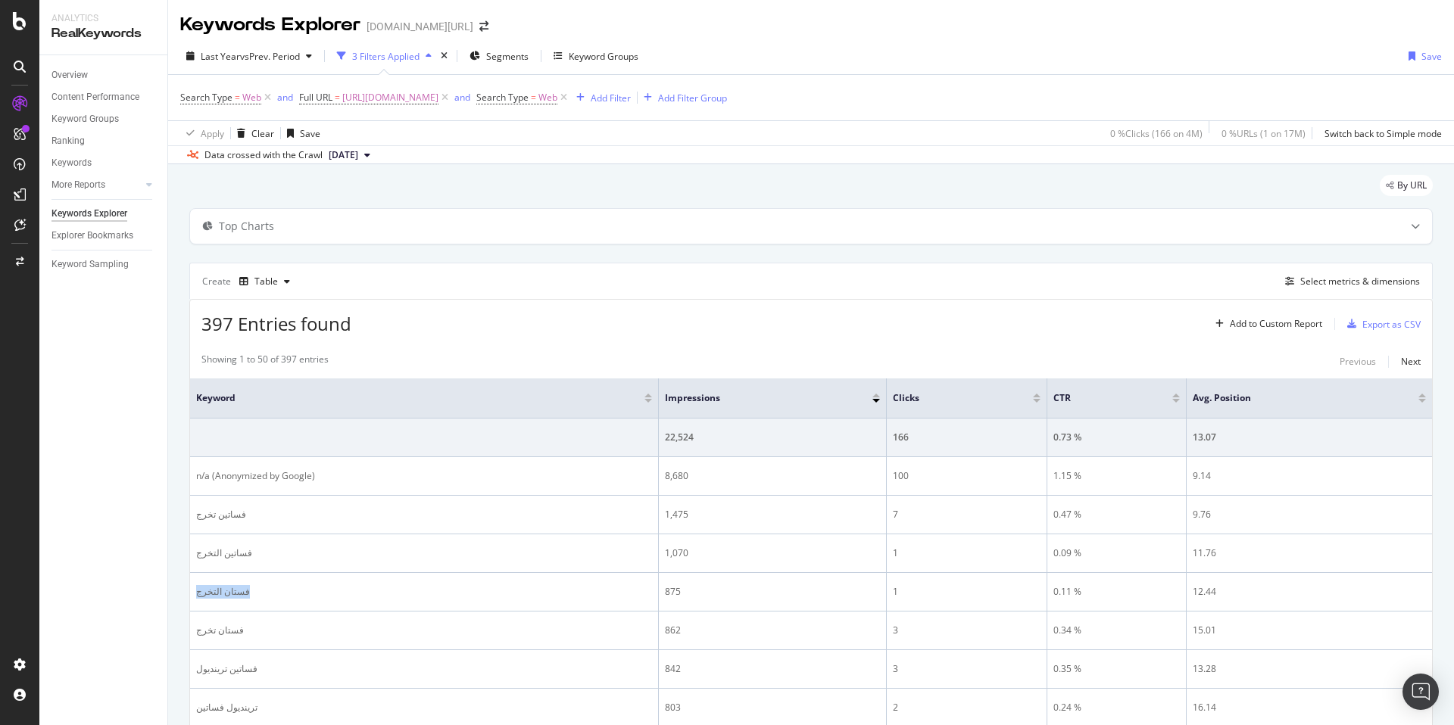
click at [239, 599] on div at bounding box center [239, 599] width 0 height 0
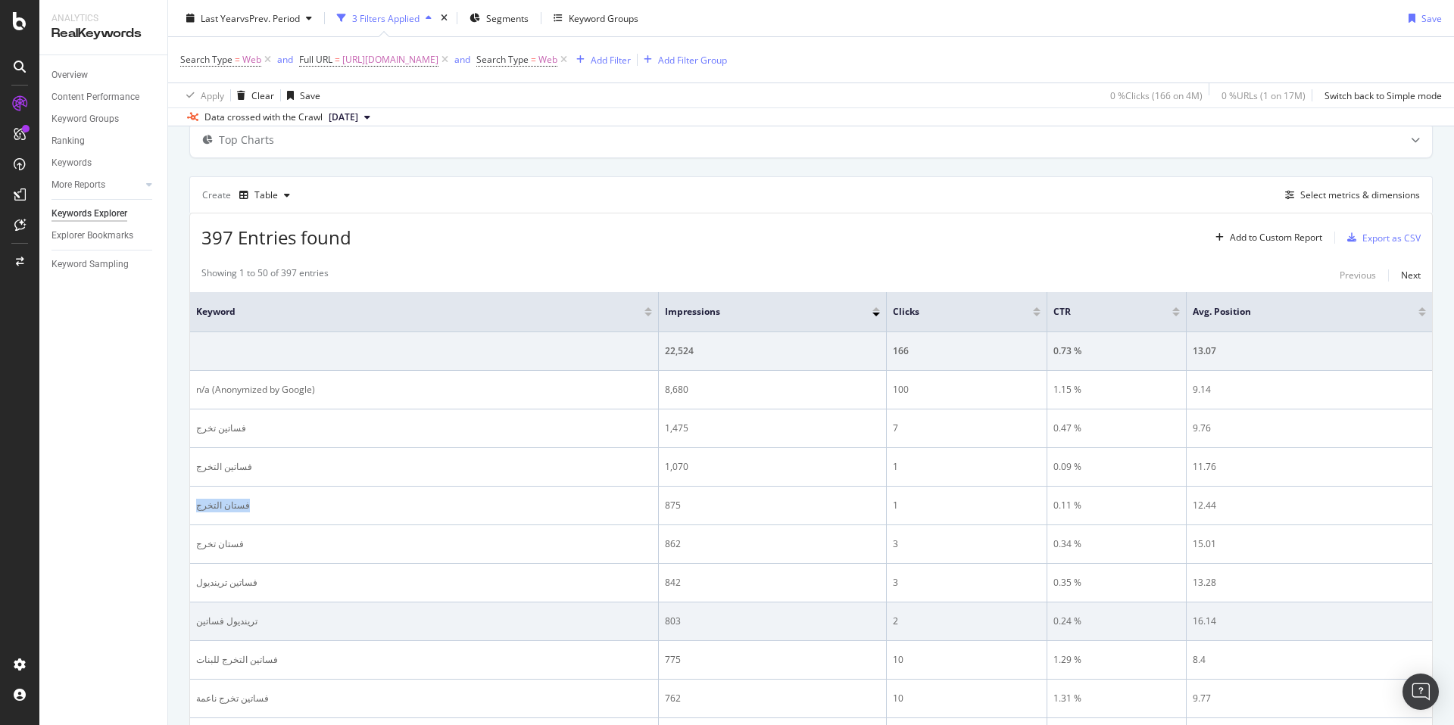
scroll to position [102, 0]
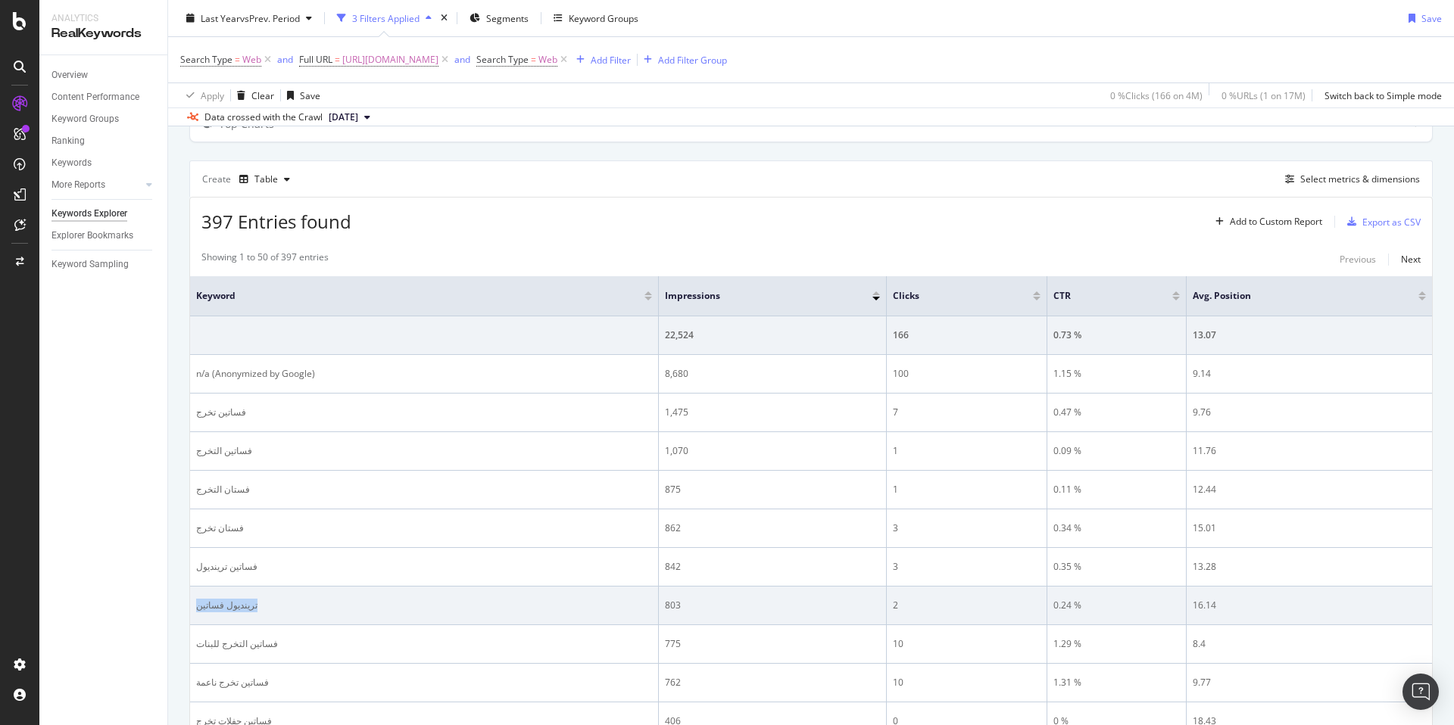
drag, startPoint x: 198, startPoint y: 603, endPoint x: 272, endPoint y: 604, distance: 74.2
click at [272, 604] on div "ترينديول فساتين" at bounding box center [424, 606] width 456 height 14
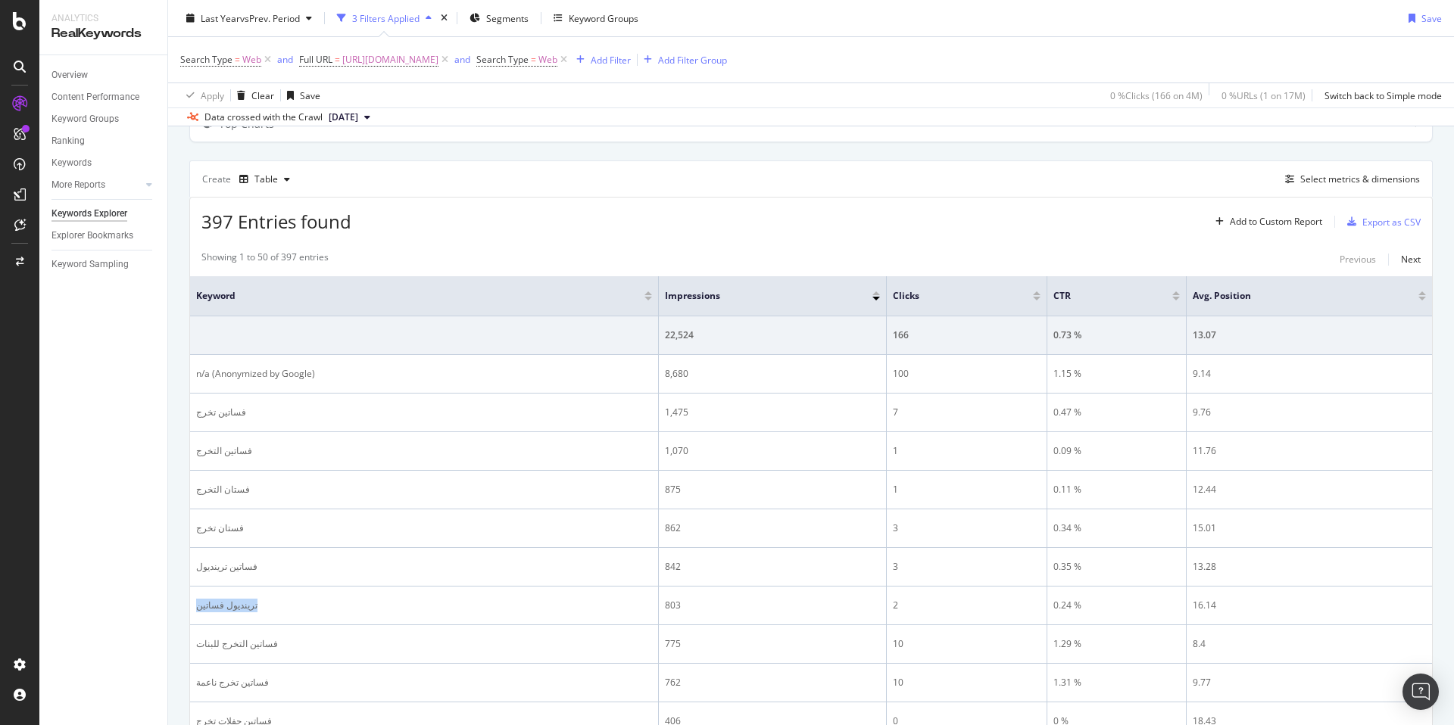
click at [262, 578] on div at bounding box center [262, 578] width 0 height 0
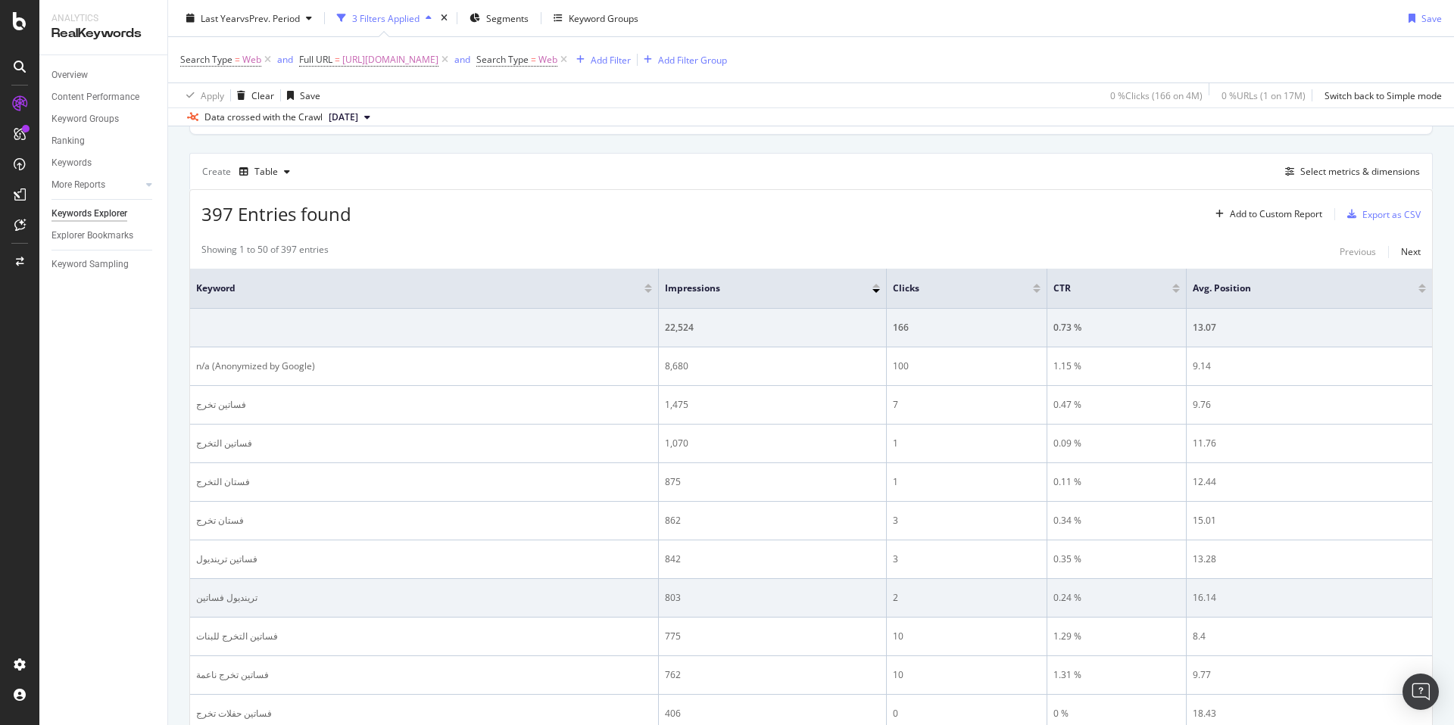
scroll to position [127, 0]
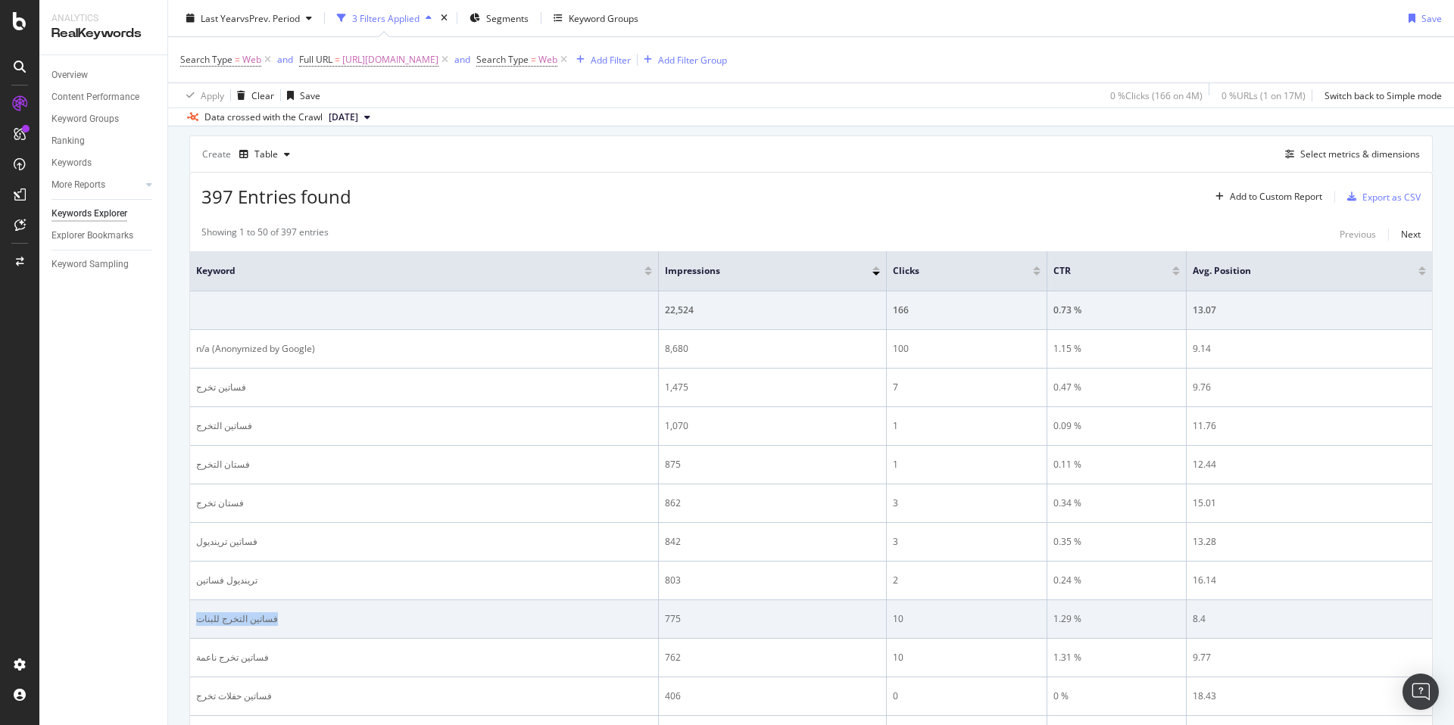
drag, startPoint x: 194, startPoint y: 616, endPoint x: 289, endPoint y: 616, distance: 95.4
click at [289, 616] on td "فساتين التخرج للبنات" at bounding box center [424, 619] width 469 height 39
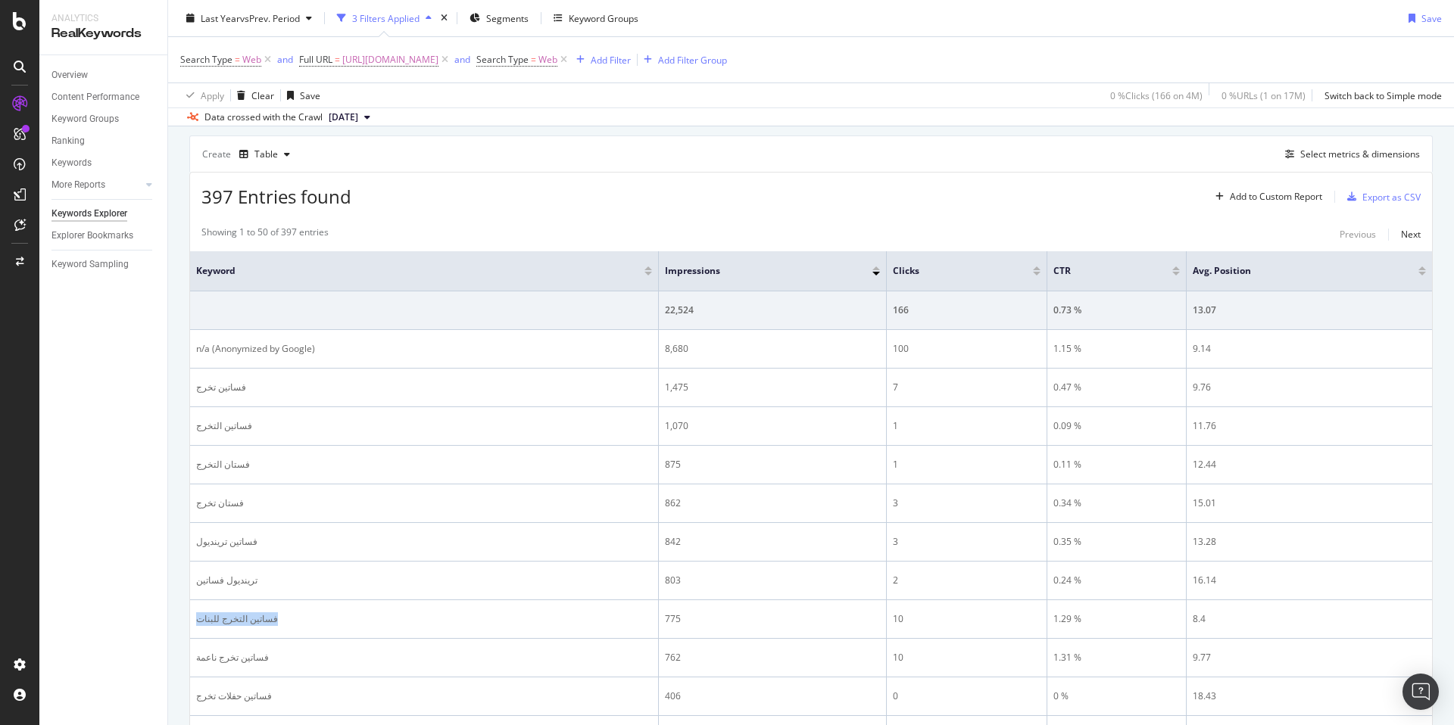
click at [279, 591] on div at bounding box center [279, 591] width 0 height 0
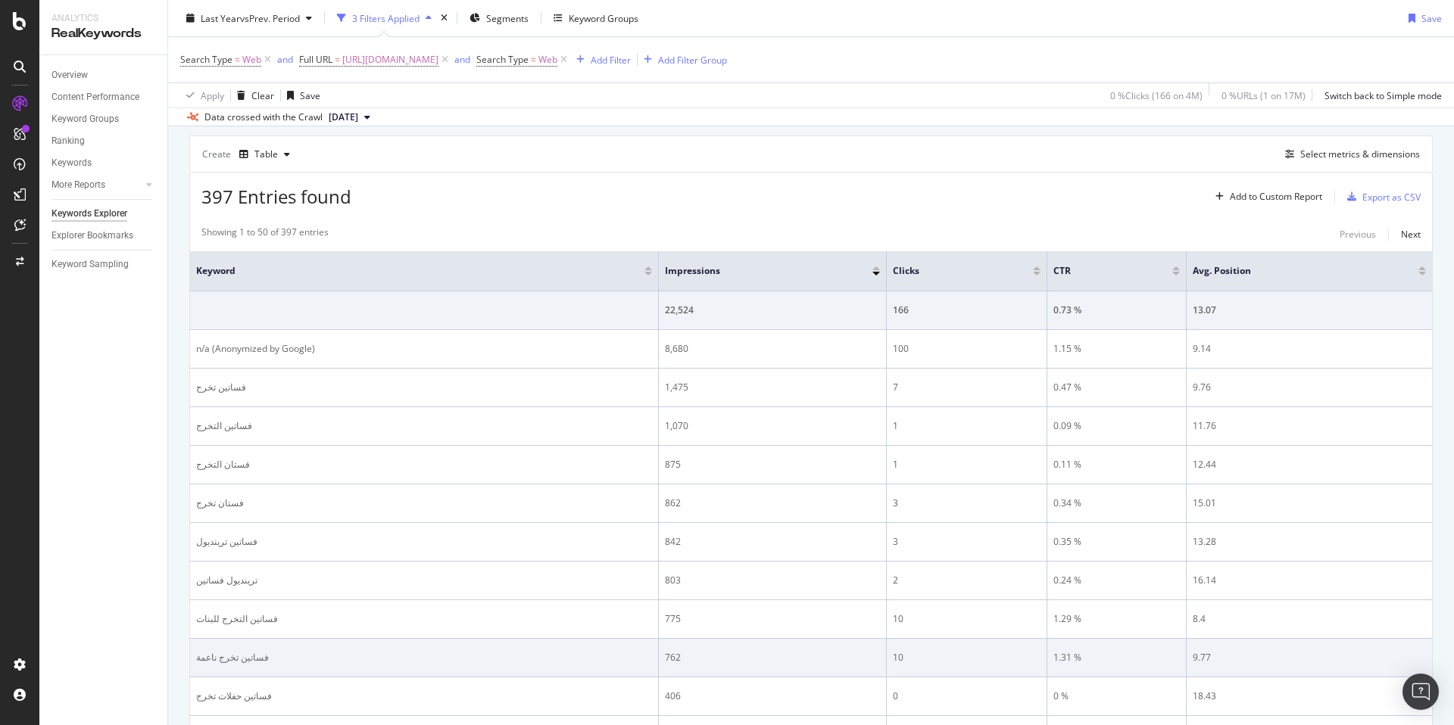
click at [197, 657] on div "فساتين تخرج ناعمة" at bounding box center [424, 658] width 456 height 14
click at [274, 658] on div "فساتين تخرج ناعمة" at bounding box center [424, 658] width 456 height 14
drag, startPoint x: 274, startPoint y: 658, endPoint x: 202, endPoint y: 655, distance: 72.0
click at [268, 660] on div "فساتين تخرج ناعمة" at bounding box center [424, 658] width 456 height 14
drag, startPoint x: 202, startPoint y: 655, endPoint x: 190, endPoint y: 655, distance: 12.1
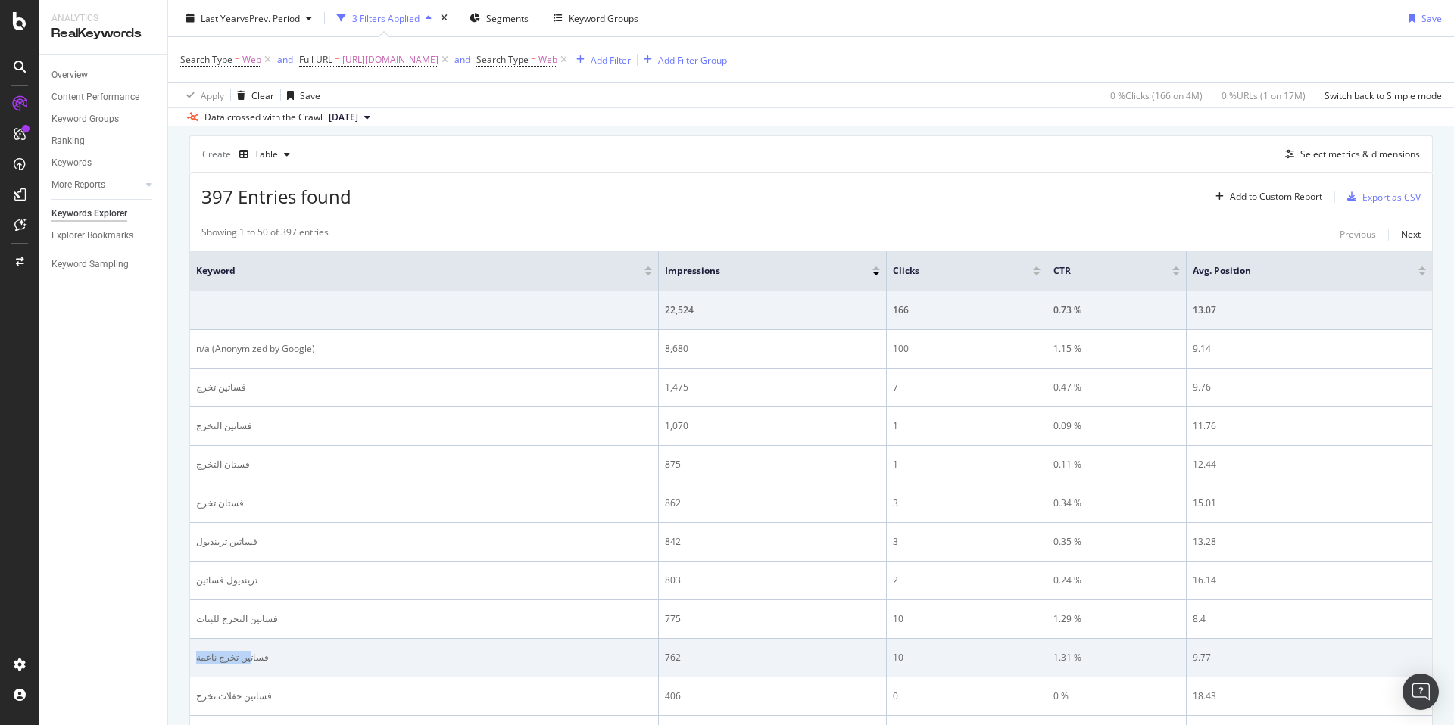
click at [190, 655] on td "فساتين تخرج ناعمة" at bounding box center [424, 658] width 469 height 39
click at [191, 654] on td "فساتين تخرج ناعمة" at bounding box center [424, 658] width 469 height 39
drag, startPoint x: 192, startPoint y: 654, endPoint x: 275, endPoint y: 659, distance: 83.4
click at [275, 659] on td "فساتين تخرج ناعمة" at bounding box center [424, 658] width 469 height 39
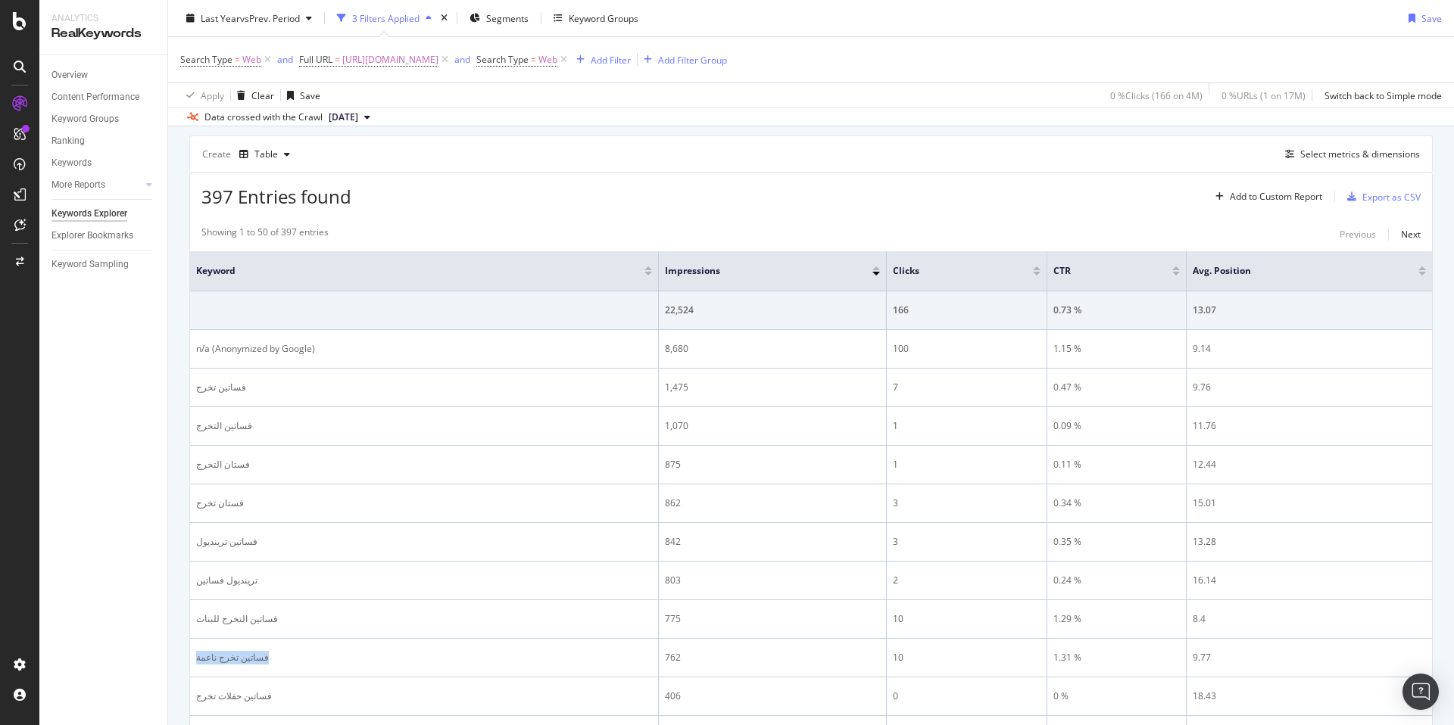
click at [265, 665] on div at bounding box center [265, 665] width 0 height 0
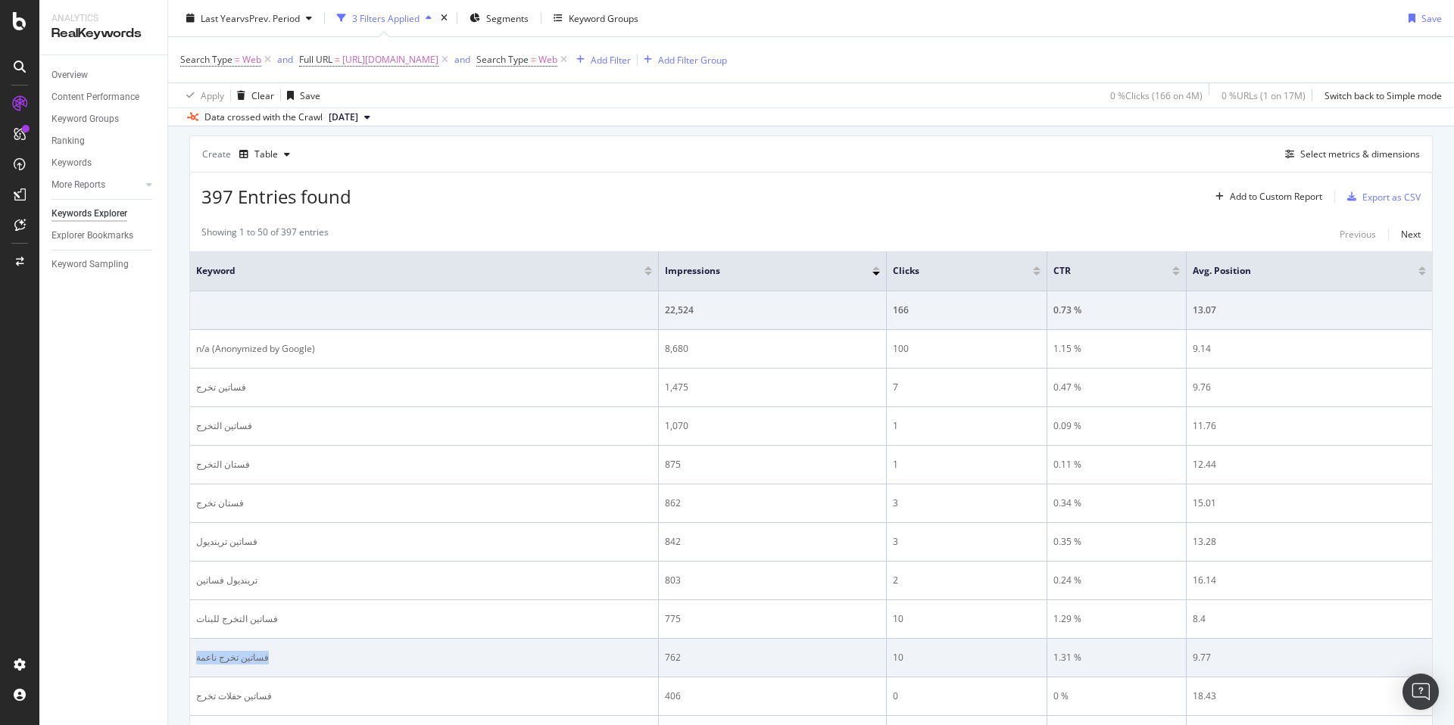
click at [332, 653] on div "فساتين تخرج ناعمة" at bounding box center [424, 658] width 456 height 14
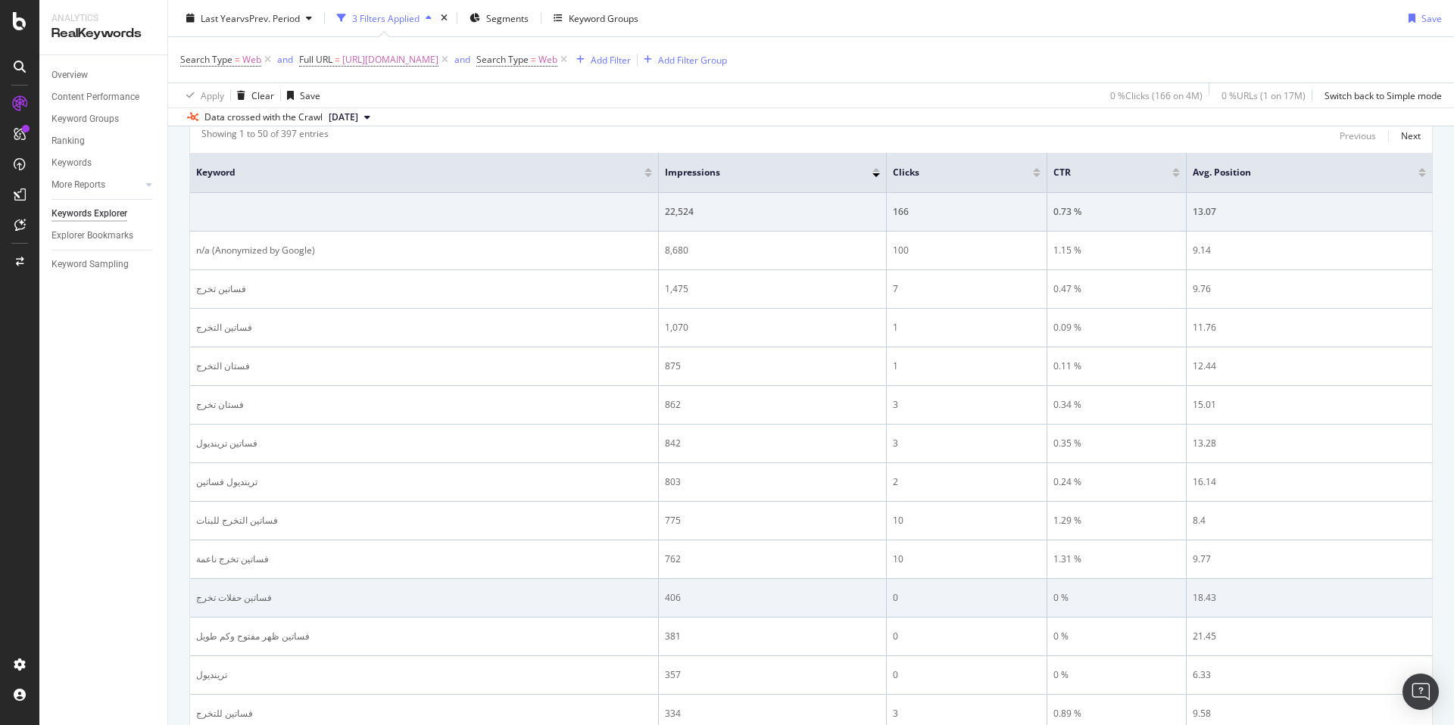
scroll to position [229, 0]
drag, startPoint x: 284, startPoint y: 595, endPoint x: 193, endPoint y: 598, distance: 90.9
click at [193, 598] on td "فساتين حفلات تخرج" at bounding box center [424, 594] width 469 height 39
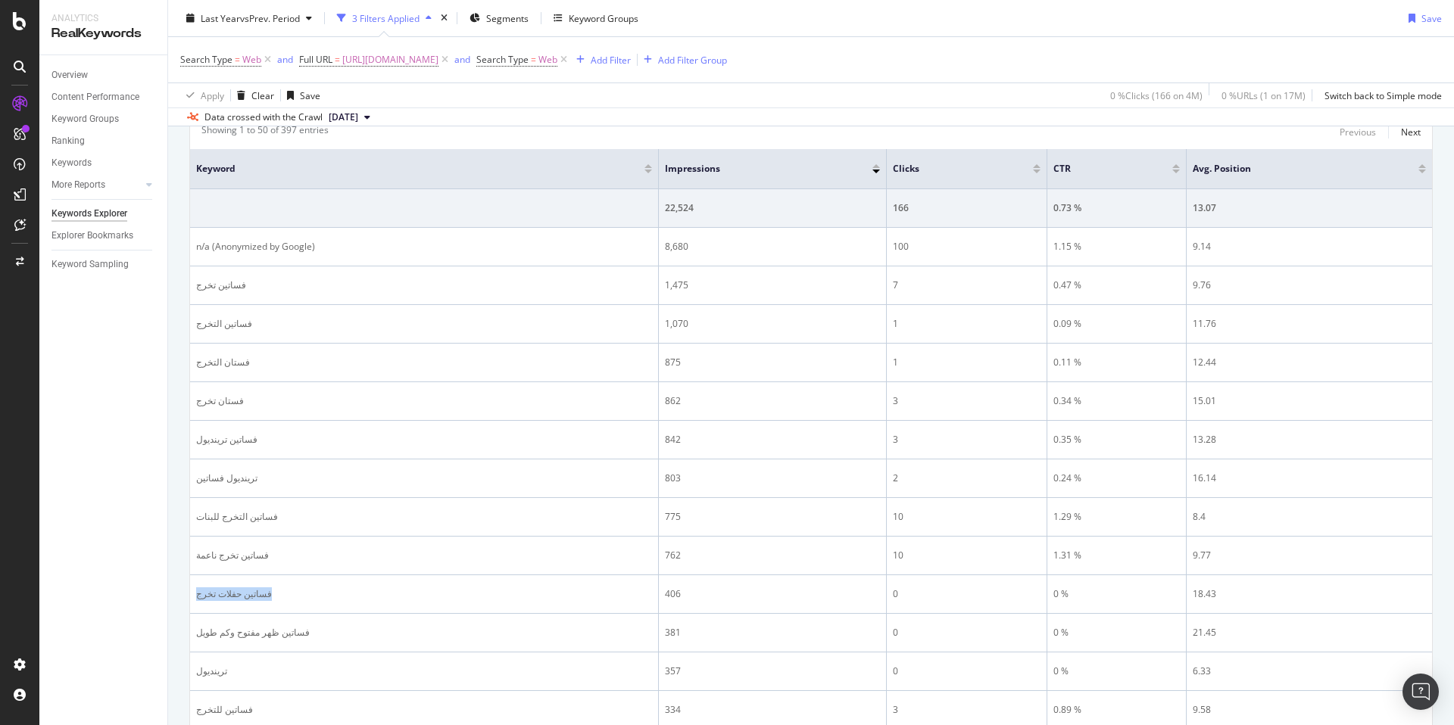
click at [183, 601] on div at bounding box center [183, 601] width 0 height 0
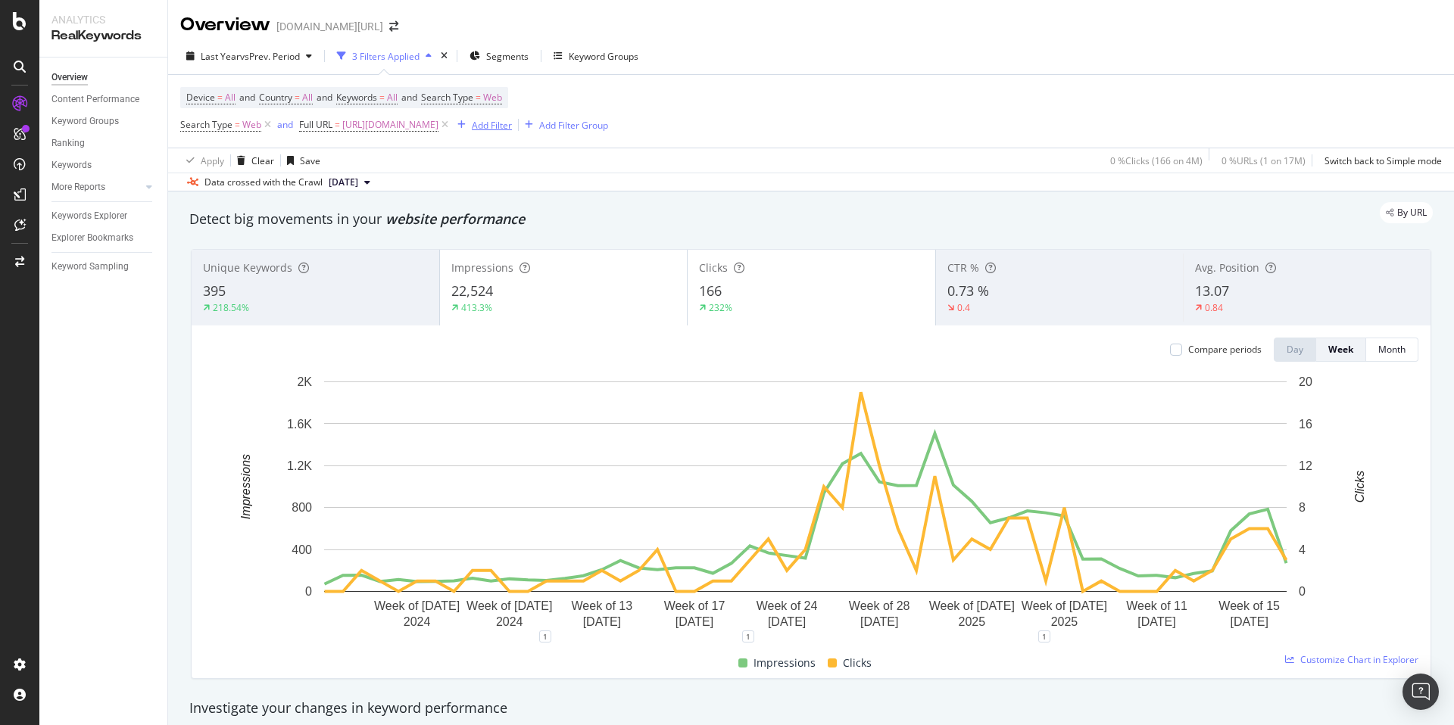
click at [512, 128] on div "Add Filter" at bounding box center [492, 125] width 40 height 13
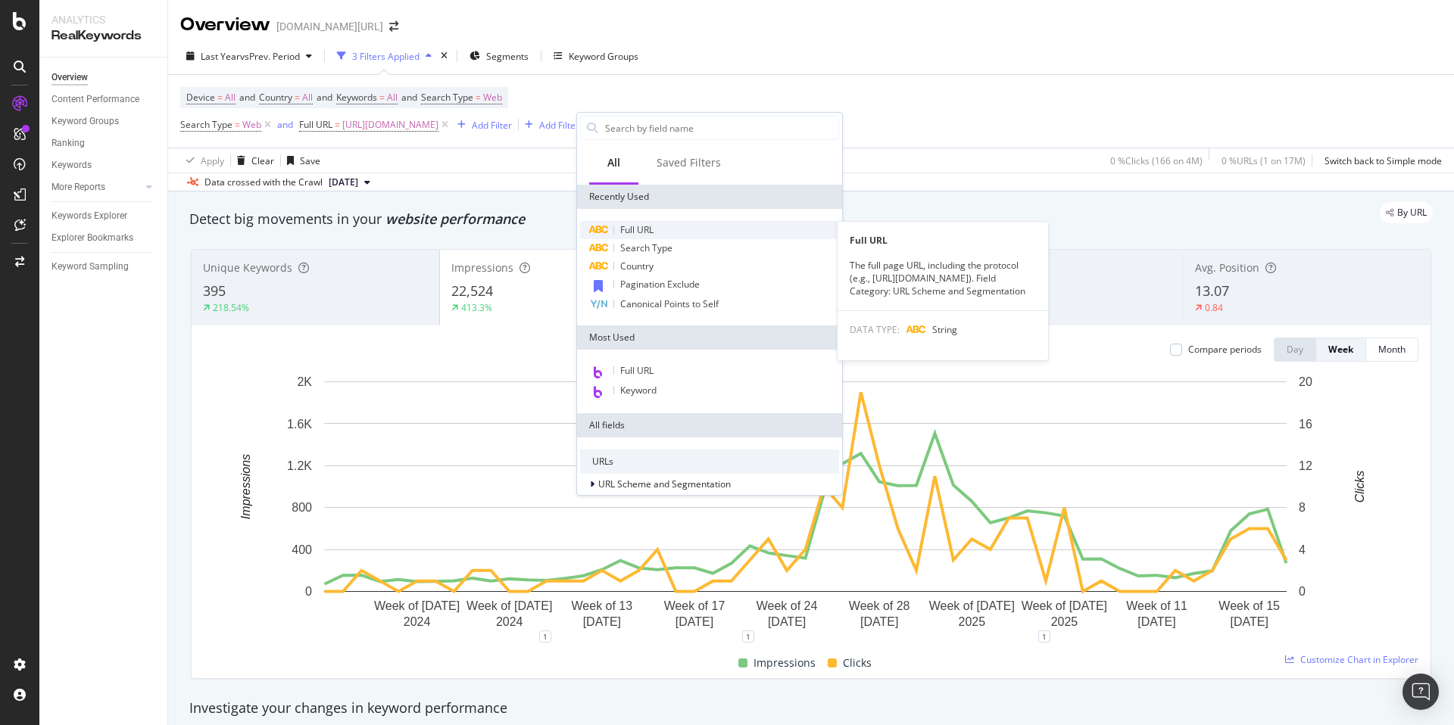
click at [688, 224] on div "Full URL" at bounding box center [709, 230] width 259 height 18
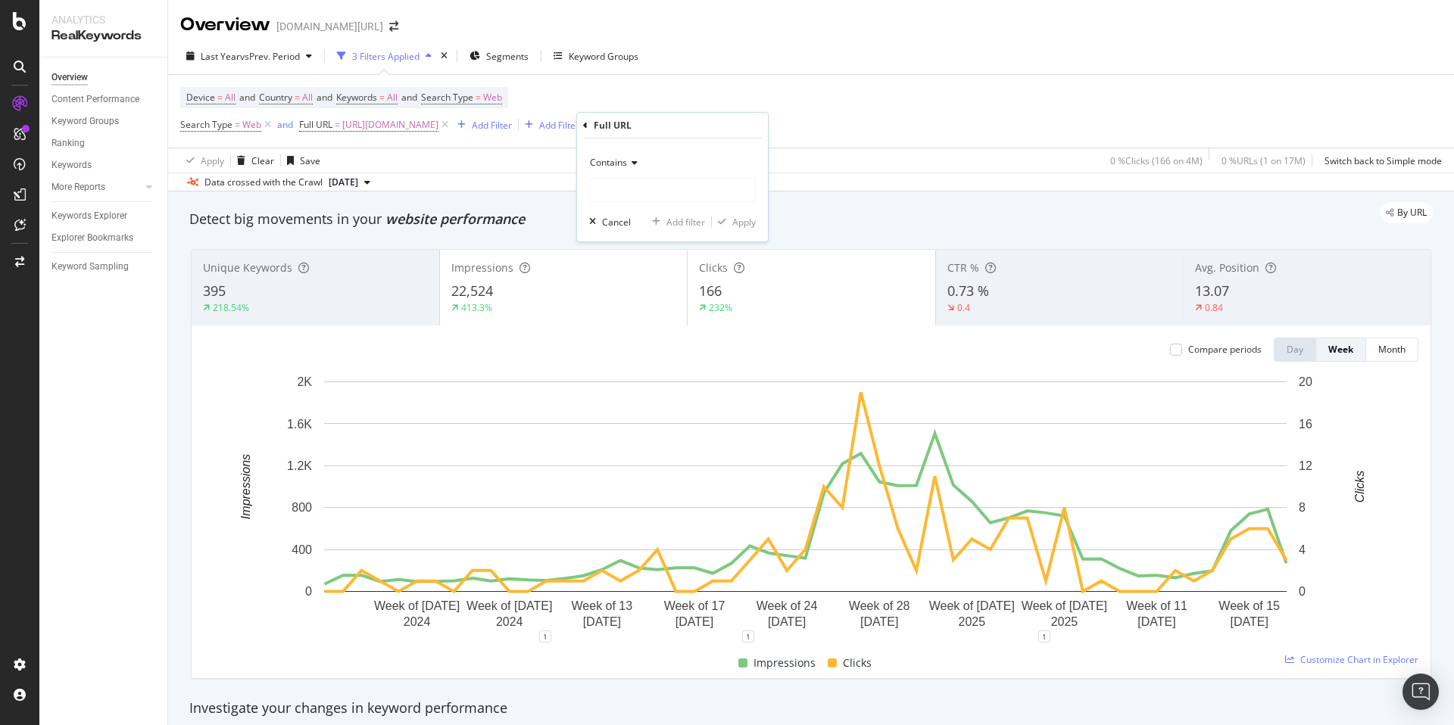
click at [622, 164] on span "Contains" at bounding box center [608, 162] width 37 height 13
click at [641, 194] on div "Equal to" at bounding box center [674, 194] width 162 height 20
click at [667, 193] on input "text" at bounding box center [672, 190] width 165 height 24
paste input "https://www.trendyol.com/ar/women-prom-dresses-x-g1-c1117"
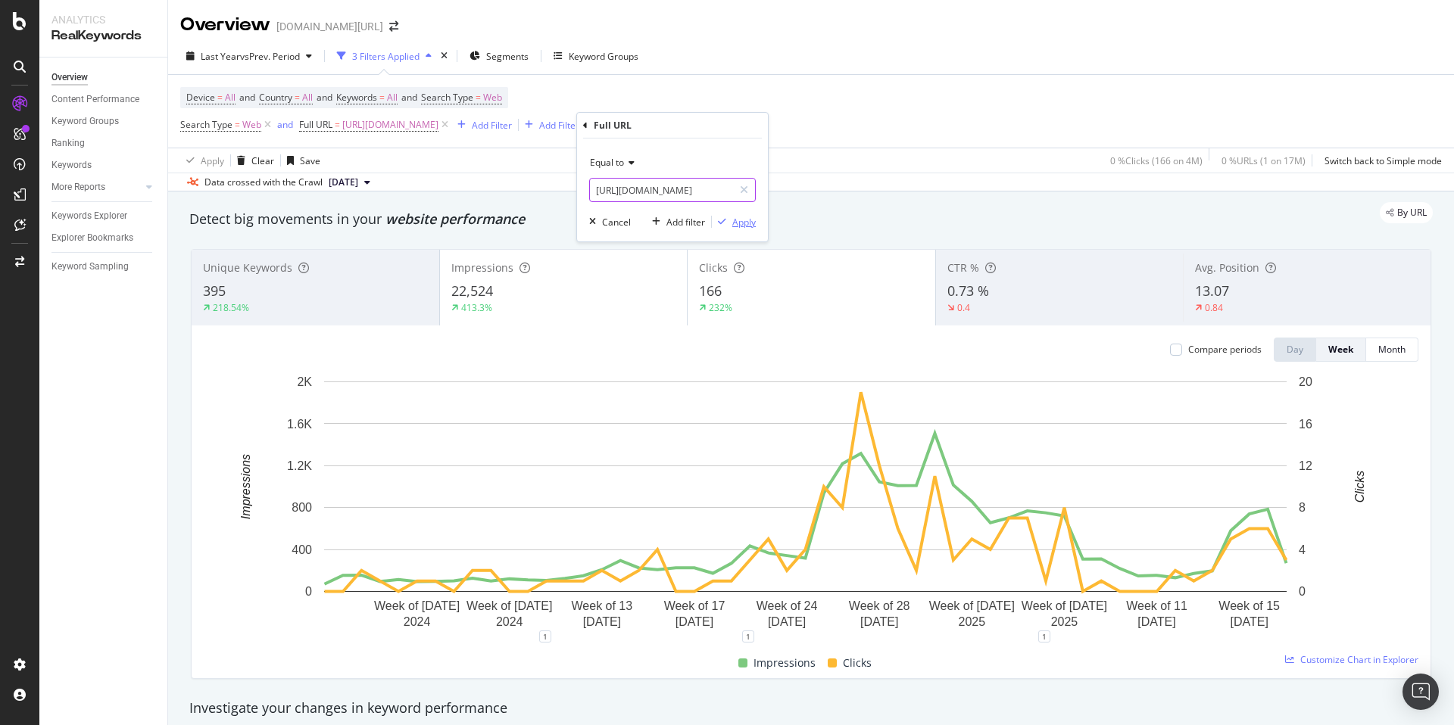
type input "https://www.trendyol.com/ar/women-prom-dresses-x-g1-c1117"
click at [744, 223] on div "Apply" at bounding box center [743, 222] width 23 height 13
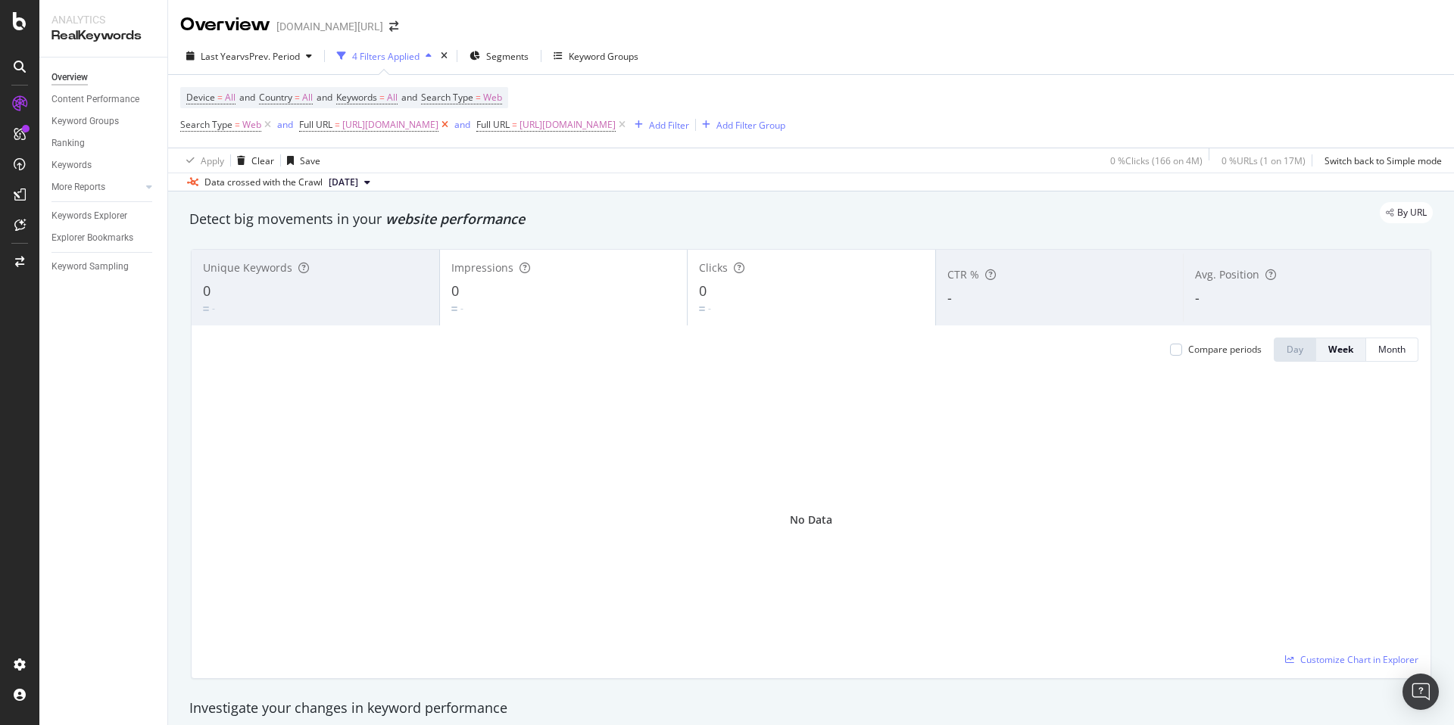
click at [451, 126] on icon at bounding box center [444, 124] width 13 height 15
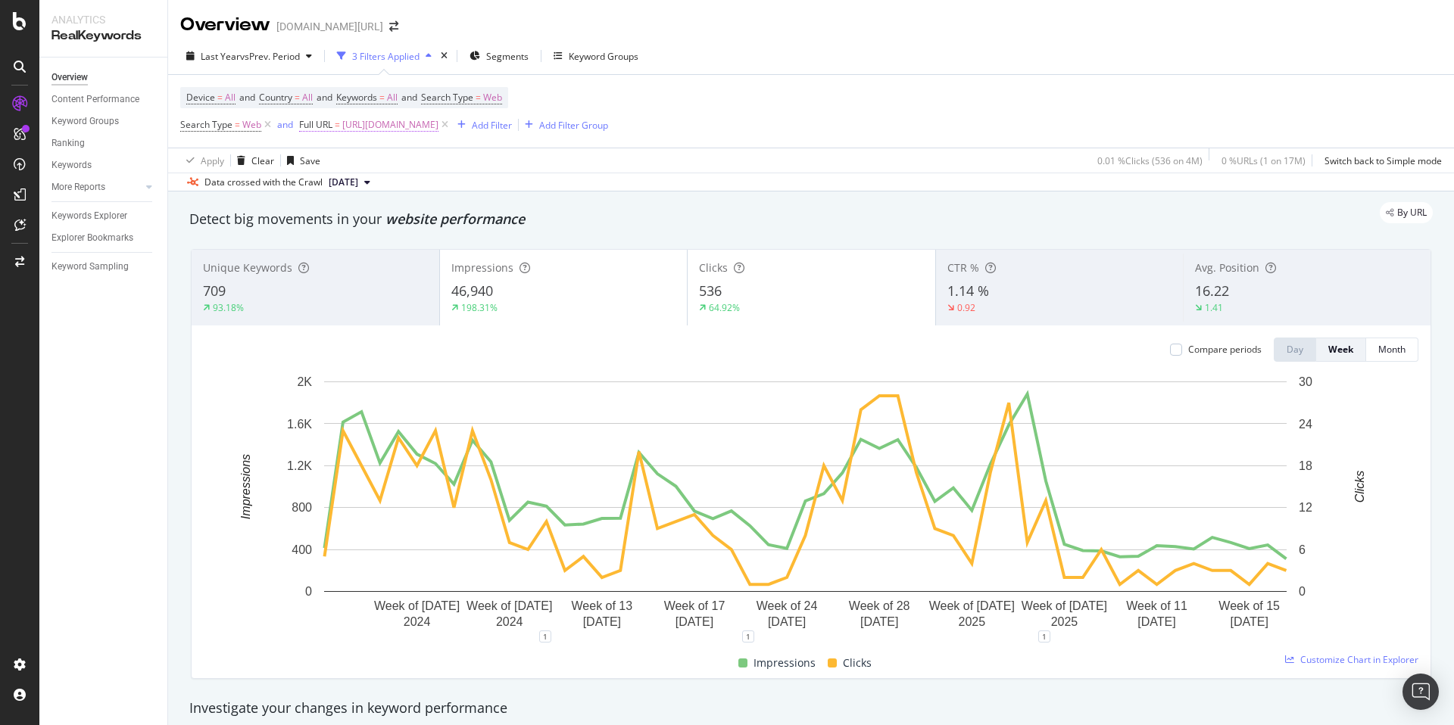
click at [438, 128] on span "https://www.trendyol.com/ar/women-prom-dresses-x-g1-c1117" at bounding box center [390, 124] width 96 height 21
click at [421, 179] on input "https://www.trendyol.com/ar/women-prom-dresses-x-g1-c1117" at bounding box center [384, 188] width 143 height 24
paste input "evening-prom-dresses-x-c55"
type input "https://www.trendyol.com/ar/evening-prom-dresses-x-c55"
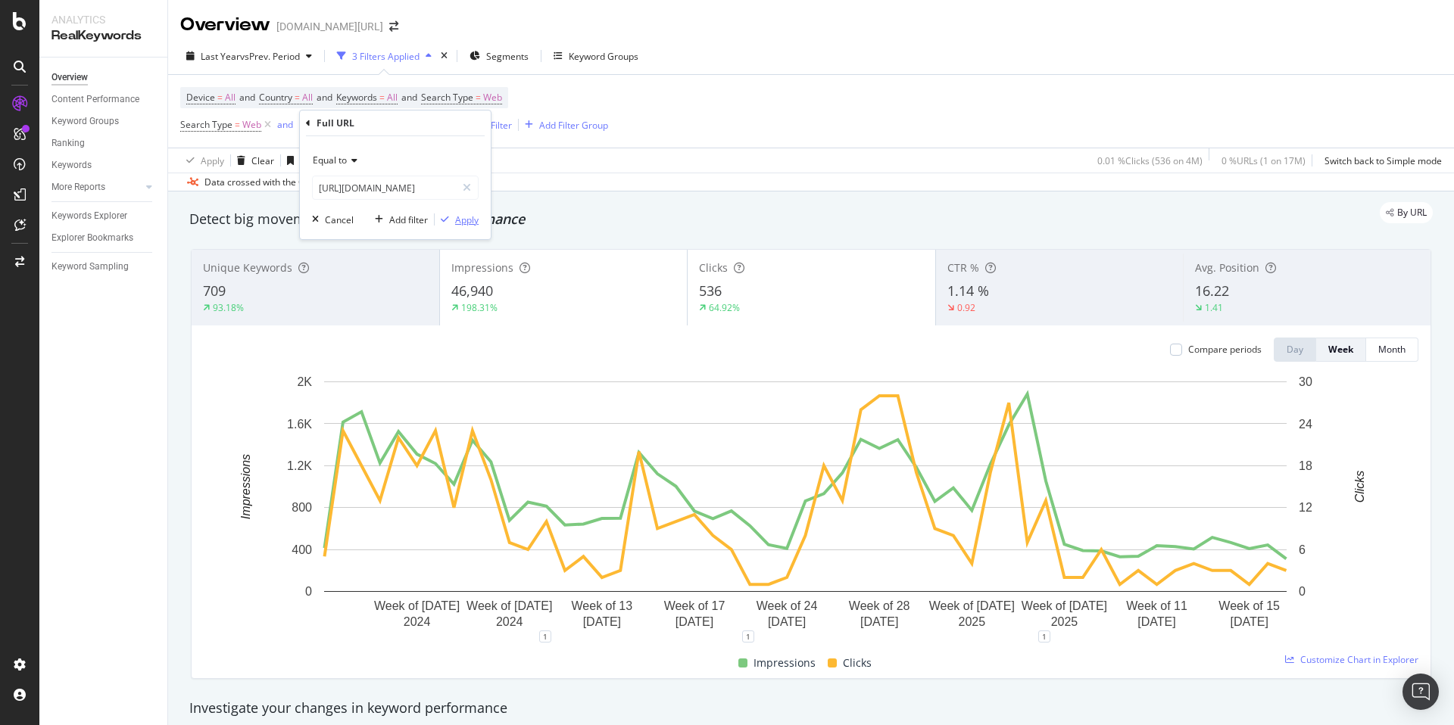
scroll to position [0, 0]
click at [474, 221] on div "Apply" at bounding box center [466, 220] width 23 height 13
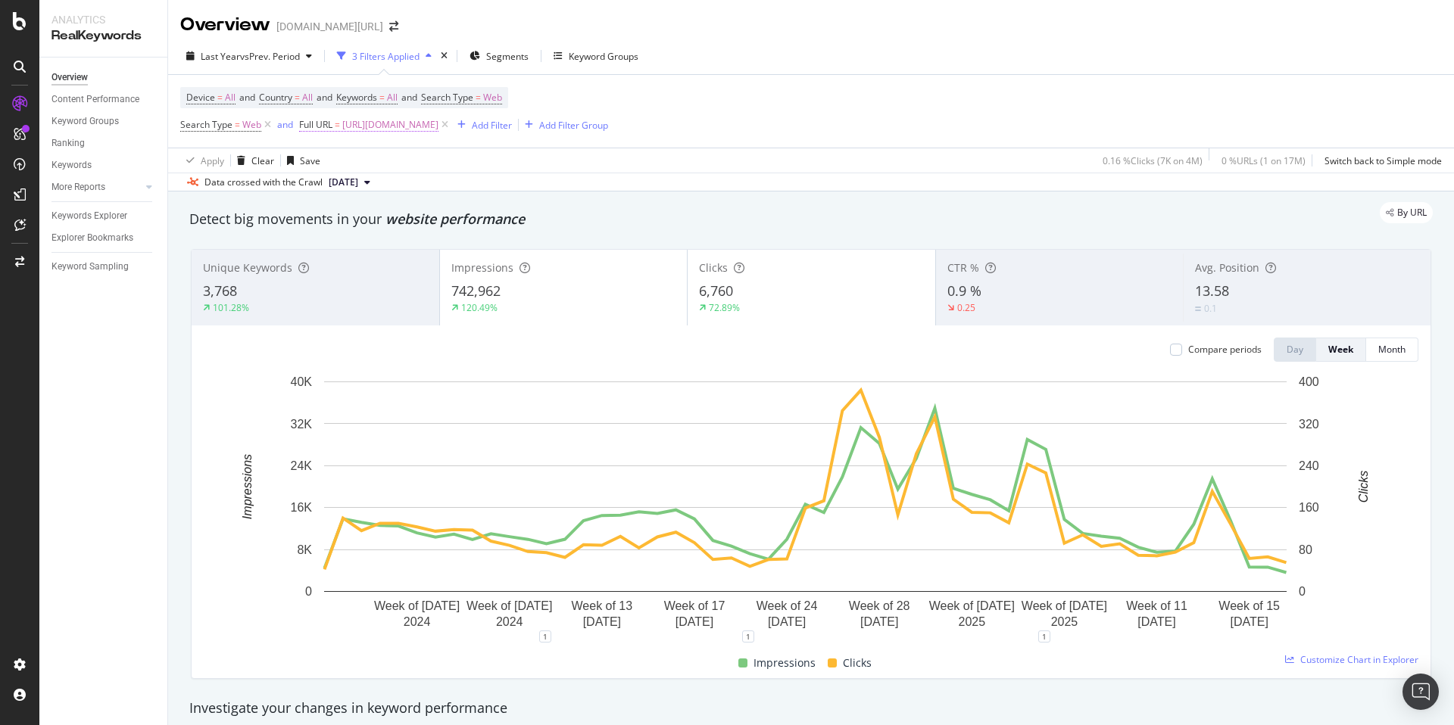
click at [438, 127] on span "https://www.trendyol.com/ar/evening-prom-dresses-x-c55" at bounding box center [390, 124] width 96 height 21
click at [418, 189] on input "https://www.trendyol.com/ar/evening-prom-dresses-x-c55" at bounding box center [384, 188] width 143 height 24
click at [431, 176] on input "https://www.trendyol.com/ar/evening-prom-dresses-x-c55" at bounding box center [384, 188] width 143 height 24
click at [811, 88] on div "Device = All and Country = All and Keywords = All and Search Type = Web Search …" at bounding box center [811, 111] width 1262 height 73
click at [79, 167] on div "Keywords" at bounding box center [71, 166] width 40 height 16
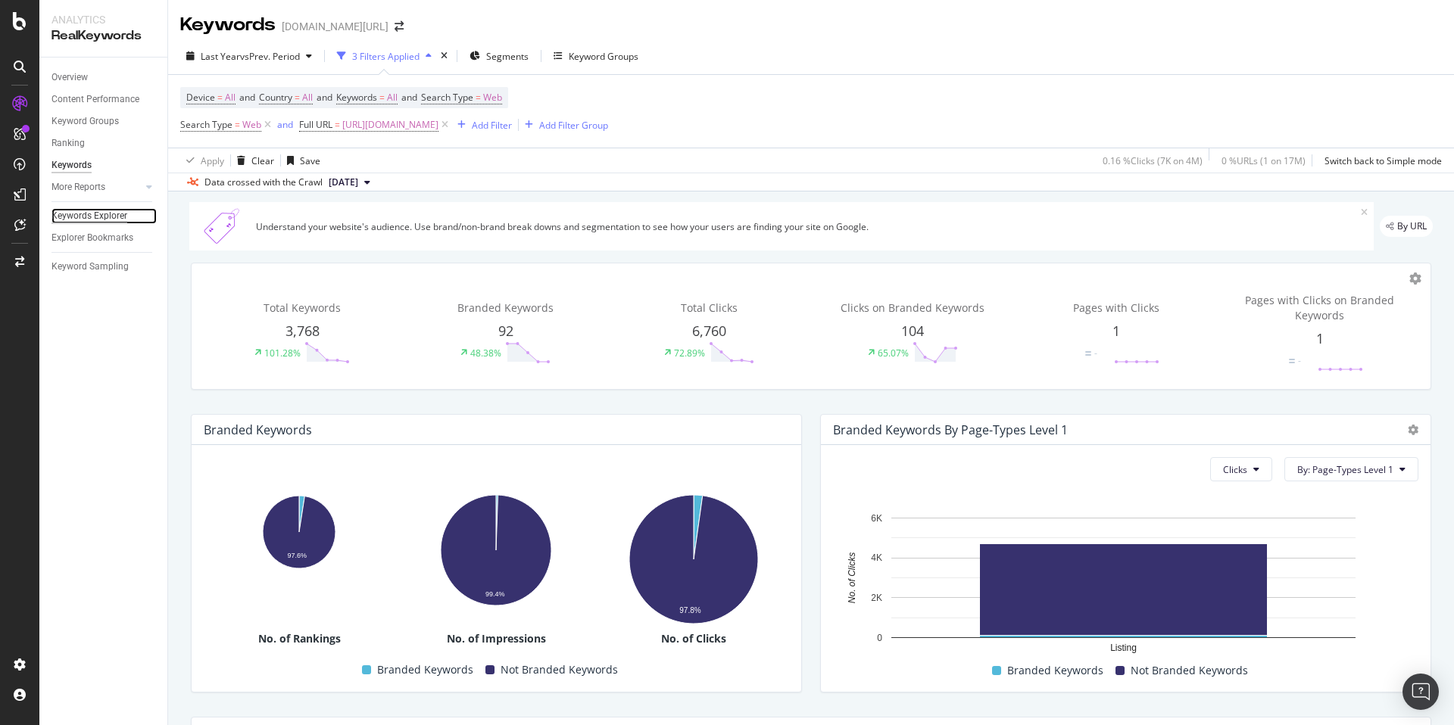
click at [98, 209] on div "Keywords Explorer" at bounding box center [89, 216] width 76 height 16
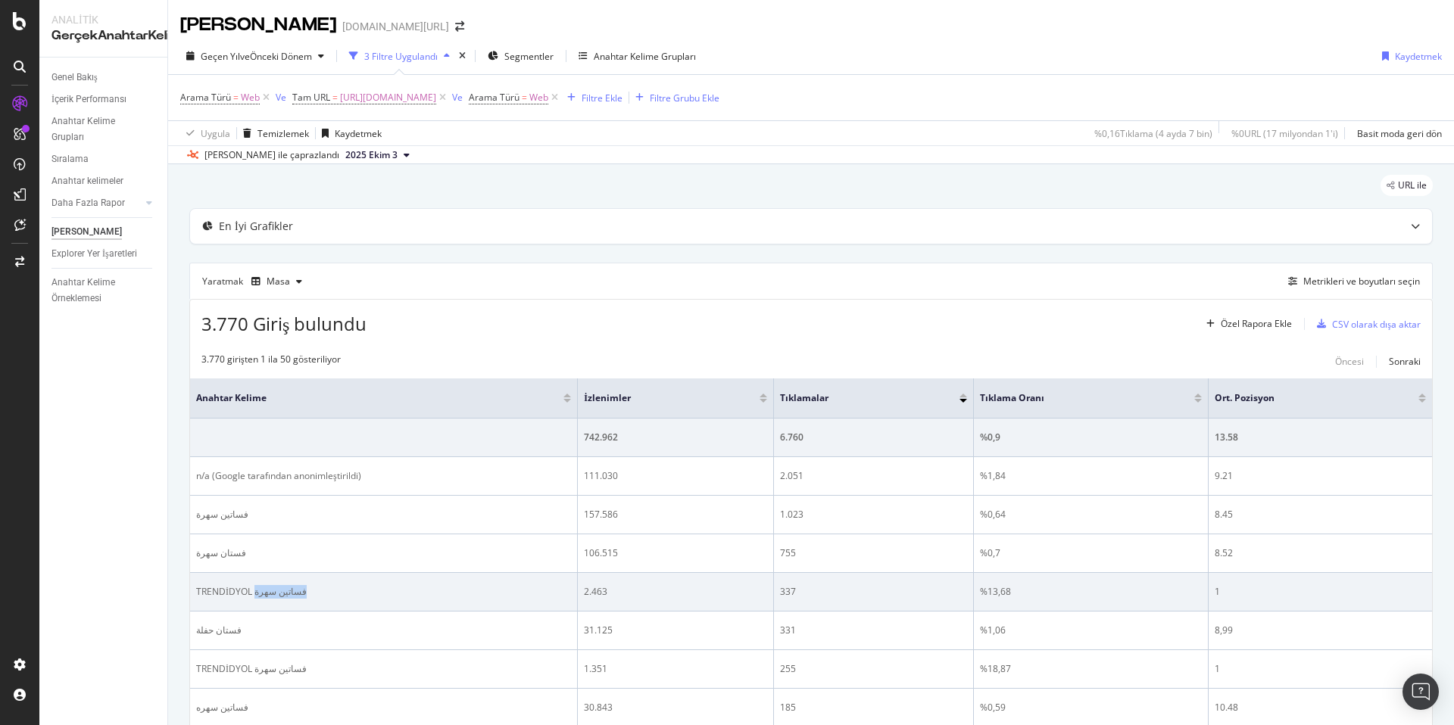
drag, startPoint x: 294, startPoint y: 591, endPoint x: 255, endPoint y: 593, distance: 38.6
click at [255, 593] on font "فساتين سهرة TRENDİDYOL" at bounding box center [251, 591] width 111 height 13
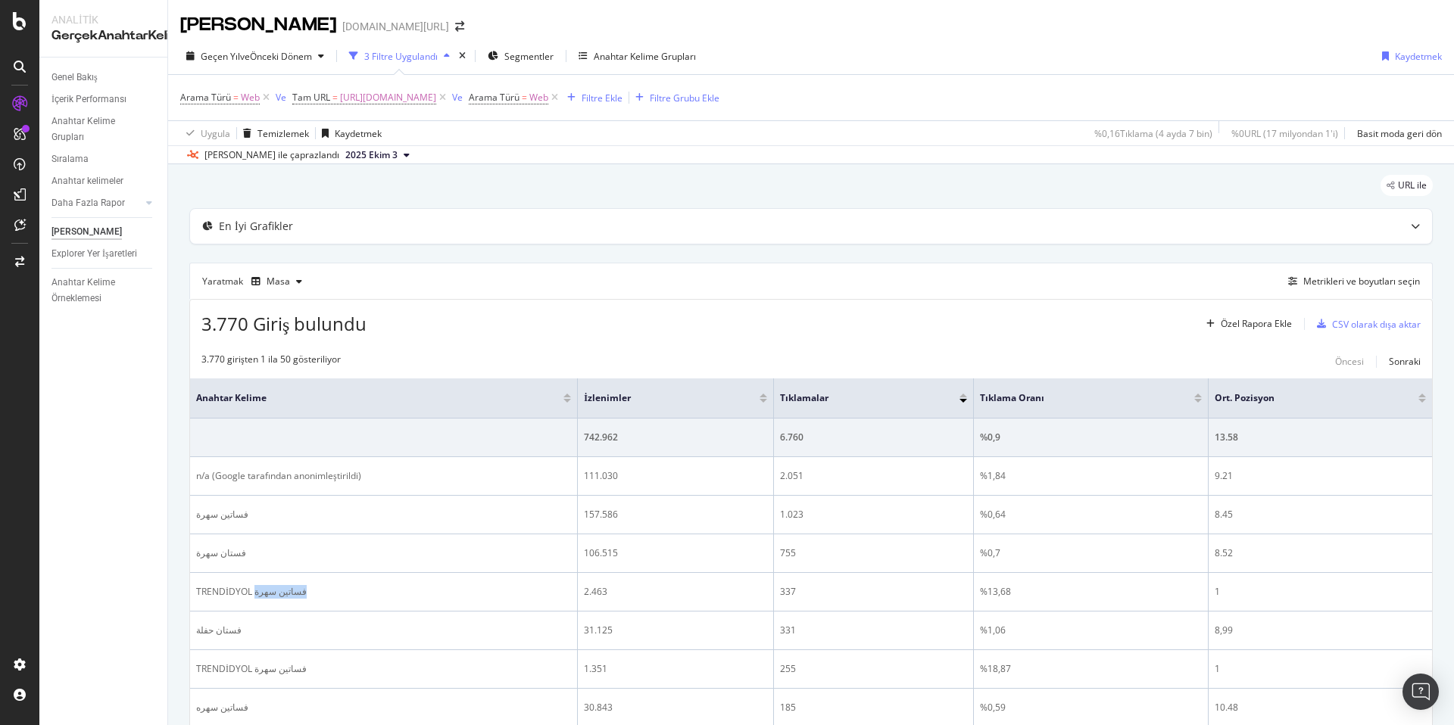
click at [245, 599] on div at bounding box center [245, 599] width 0 height 0
click at [121, 557] on div "Genel Bakış İçerik Performansı Anahtar Kelime Grupları Sıralama Anahtar kelimel…" at bounding box center [103, 392] width 128 height 668
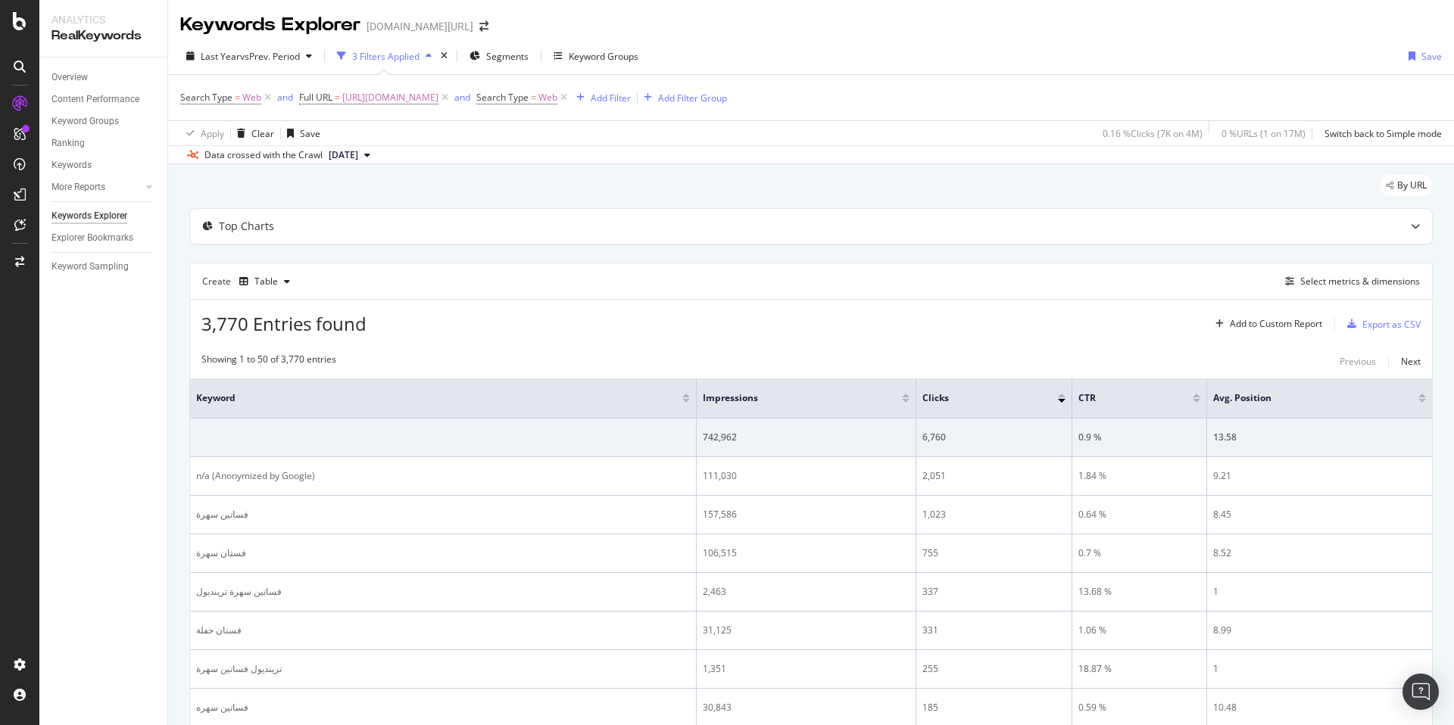
click at [1074, 30] on div "Keywords Explorer trendyol.com/ar" at bounding box center [811, 19] width 1286 height 38
click at [467, 186] on div "By URL" at bounding box center [810, 191] width 1243 height 33
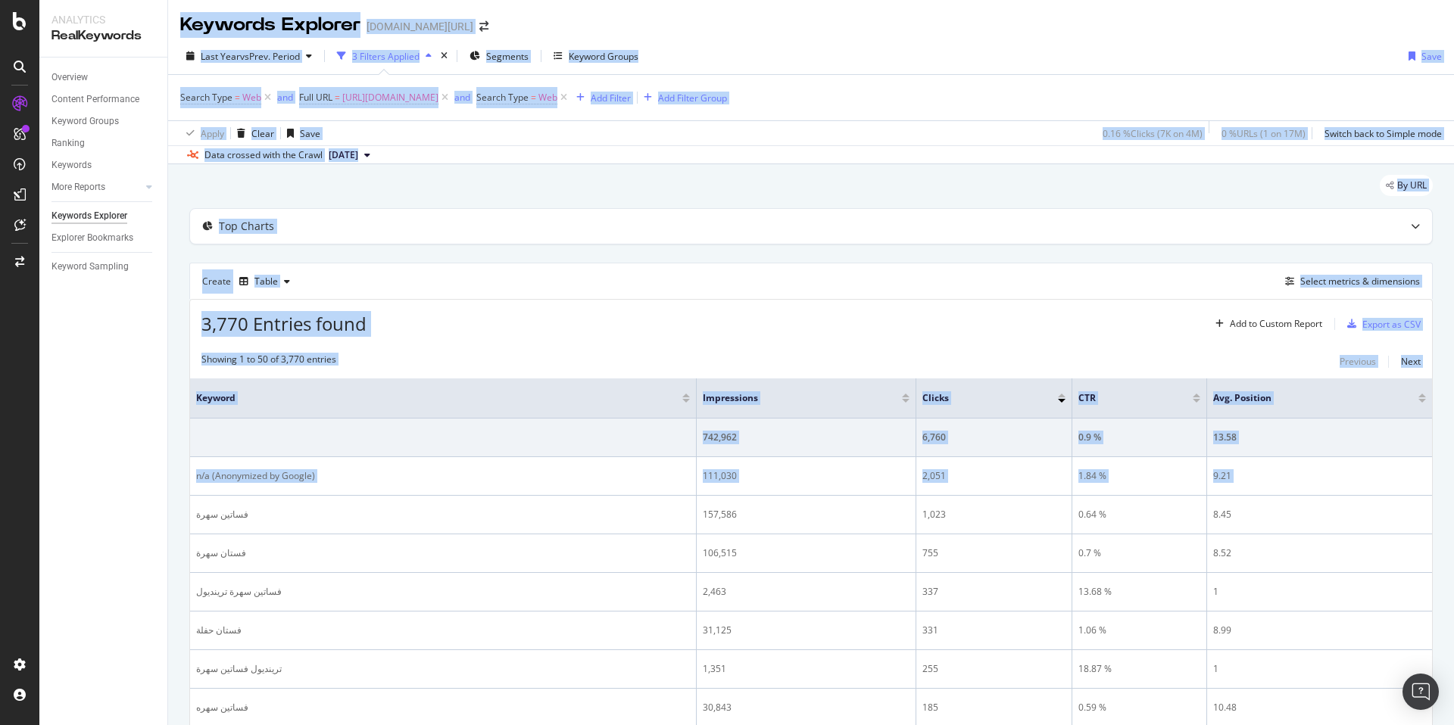
drag, startPoint x: 192, startPoint y: 516, endPoint x: 101, endPoint y: 512, distance: 91.0
click at [101, 512] on div "Analytics RealKeywords Overview Content Performance Keyword Groups Ranking Keyw…" at bounding box center [746, 362] width 1414 height 725
click at [80, 514] on div "Overview Content Performance Keyword Groups Ranking Keywords More Reports Count…" at bounding box center [103, 392] width 128 height 668
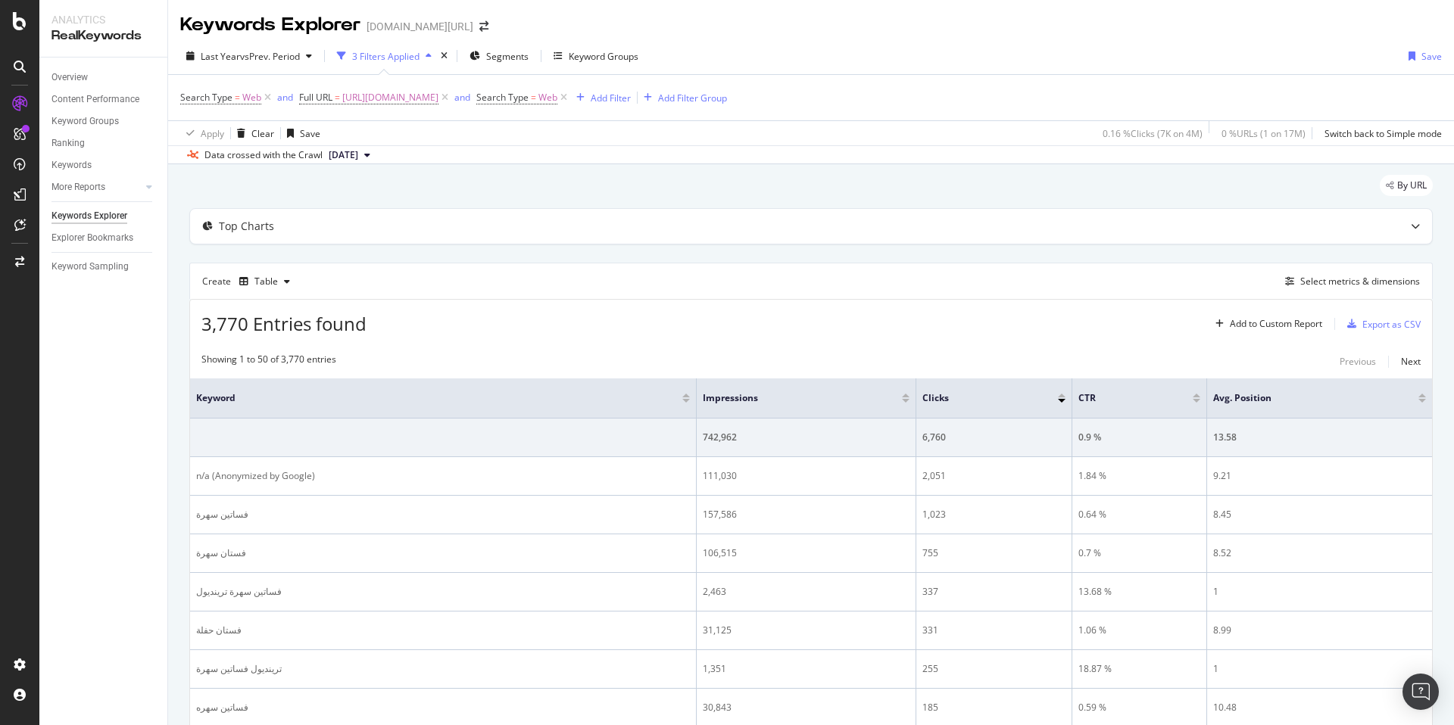
click at [794, 403] on div "Impressions" at bounding box center [806, 398] width 207 height 15
click at [902, 401] on div at bounding box center [906, 401] width 8 height 4
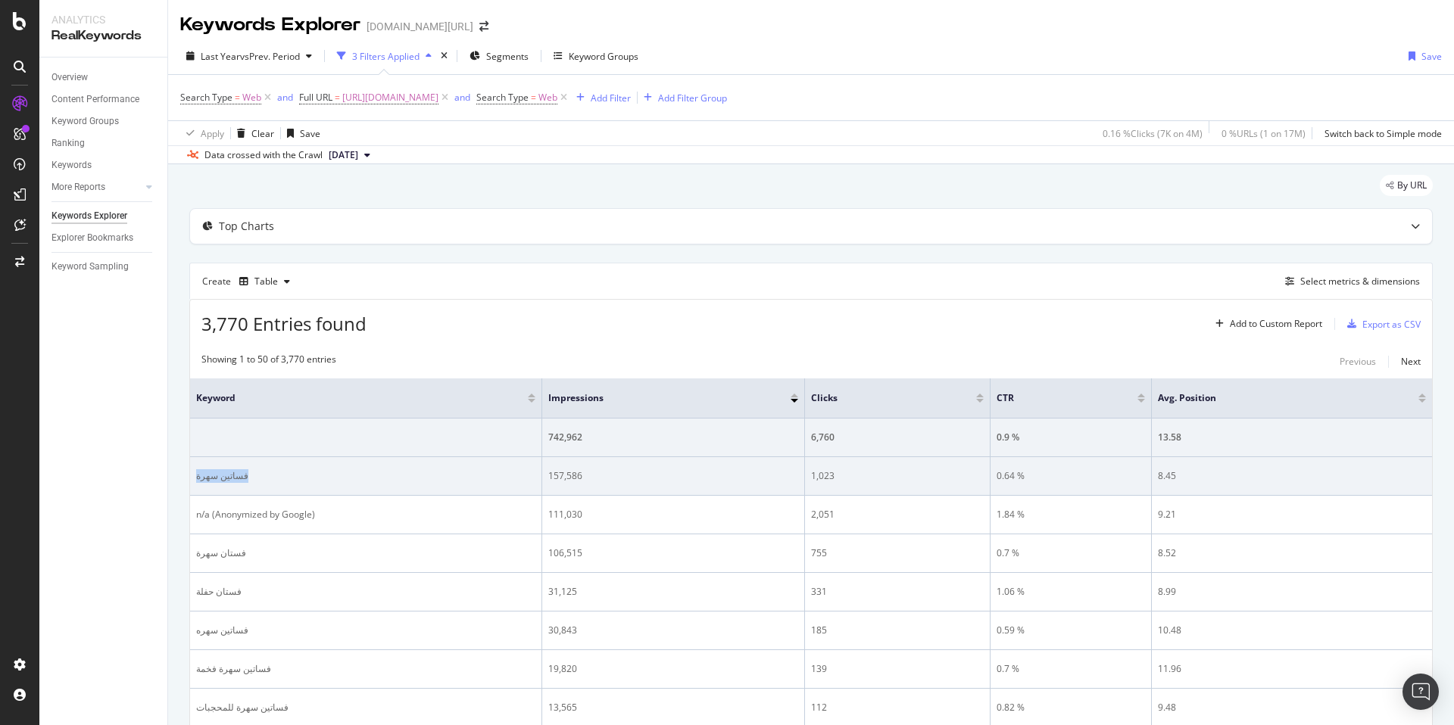
drag, startPoint x: 195, startPoint y: 478, endPoint x: 255, endPoint y: 476, distance: 59.8
click at [255, 476] on div "فساتين سهرة" at bounding box center [365, 476] width 339 height 14
click at [245, 483] on div at bounding box center [245, 483] width 0 height 0
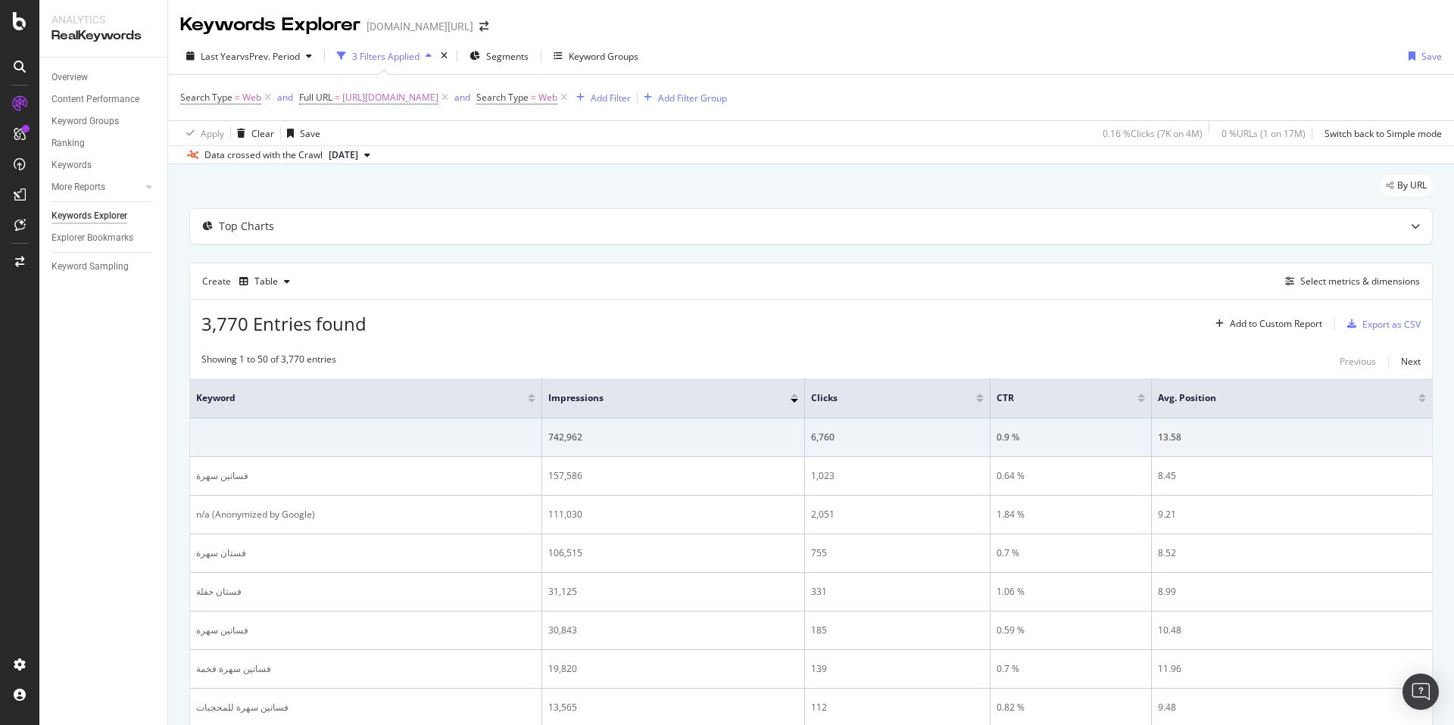
click at [167, 490] on div "Overview Content Performance Keyword Groups Ranking Keywords More Reports Count…" at bounding box center [103, 392] width 128 height 668
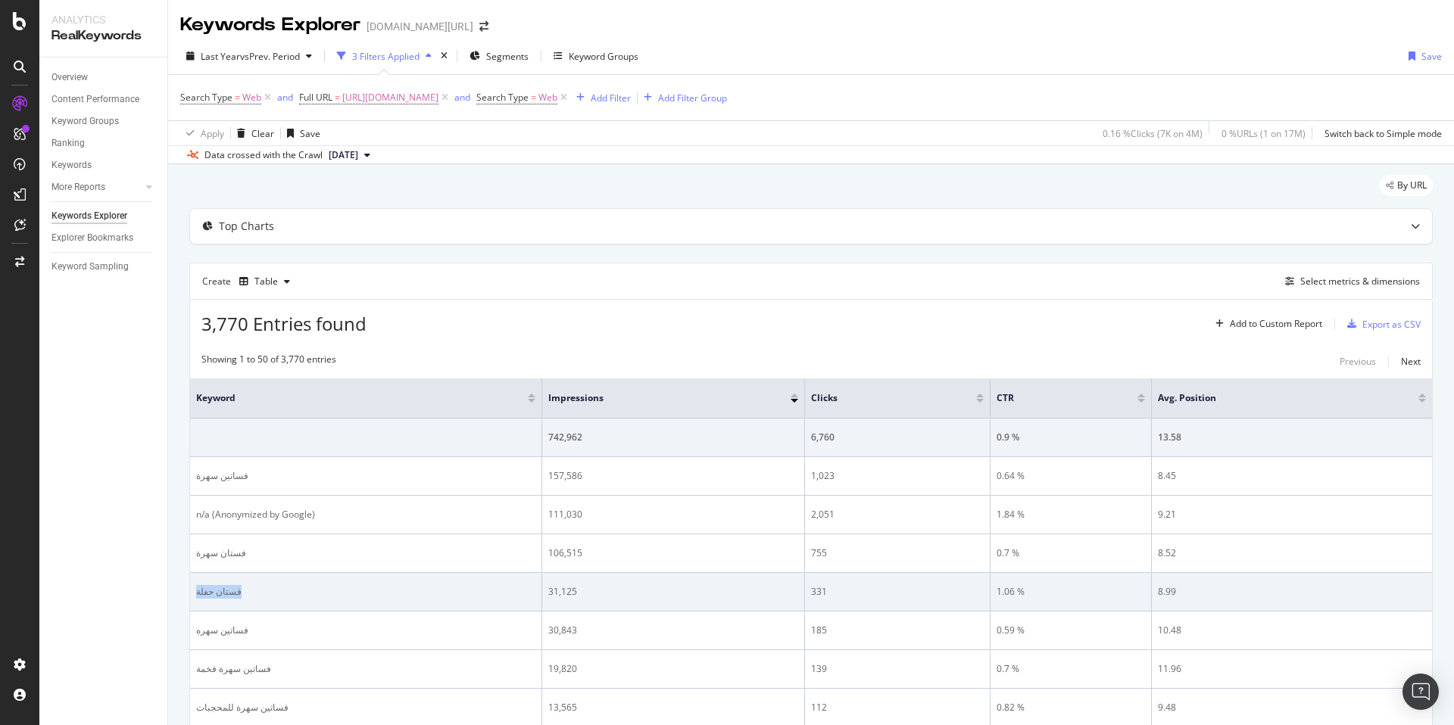
drag, startPoint x: 193, startPoint y: 593, endPoint x: 257, endPoint y: 594, distance: 64.4
click at [257, 594] on td "فستان حفلة" at bounding box center [366, 592] width 352 height 39
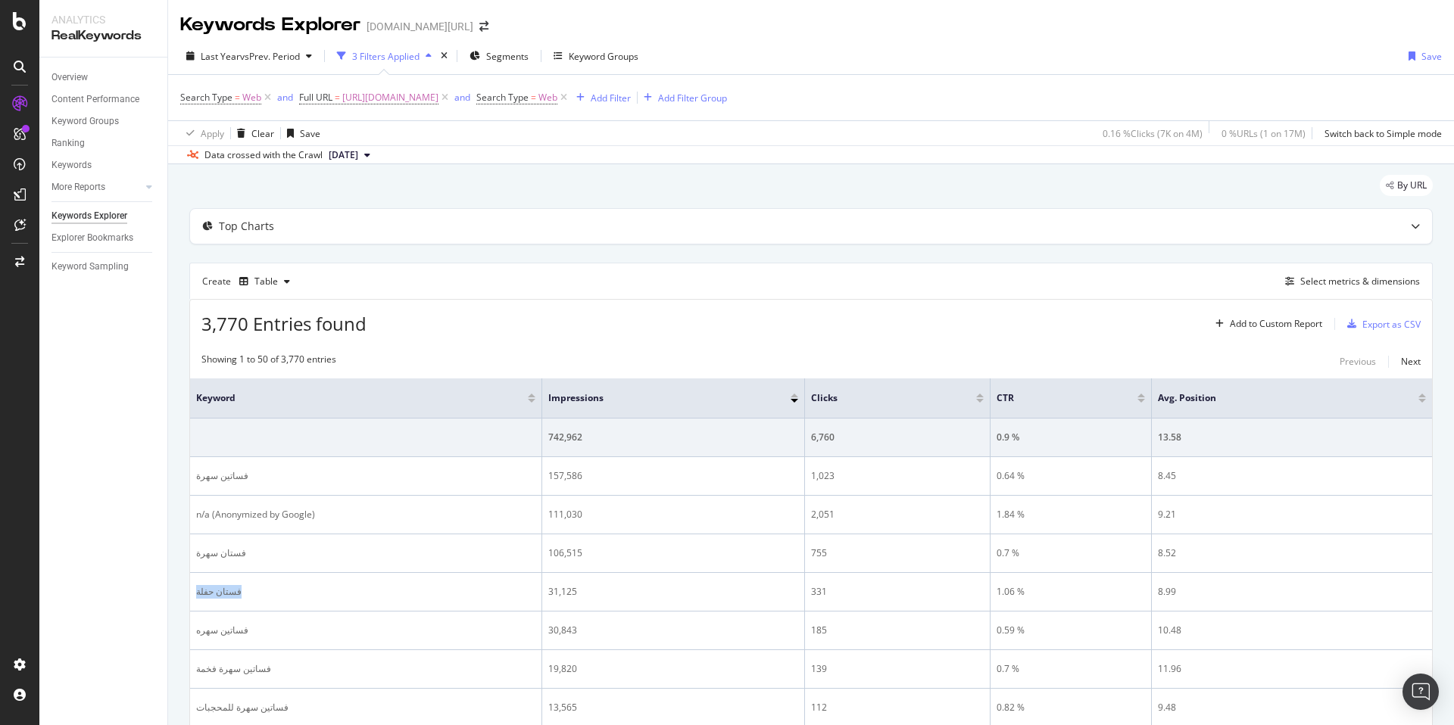
click at [248, 599] on div at bounding box center [248, 599] width 0 height 0
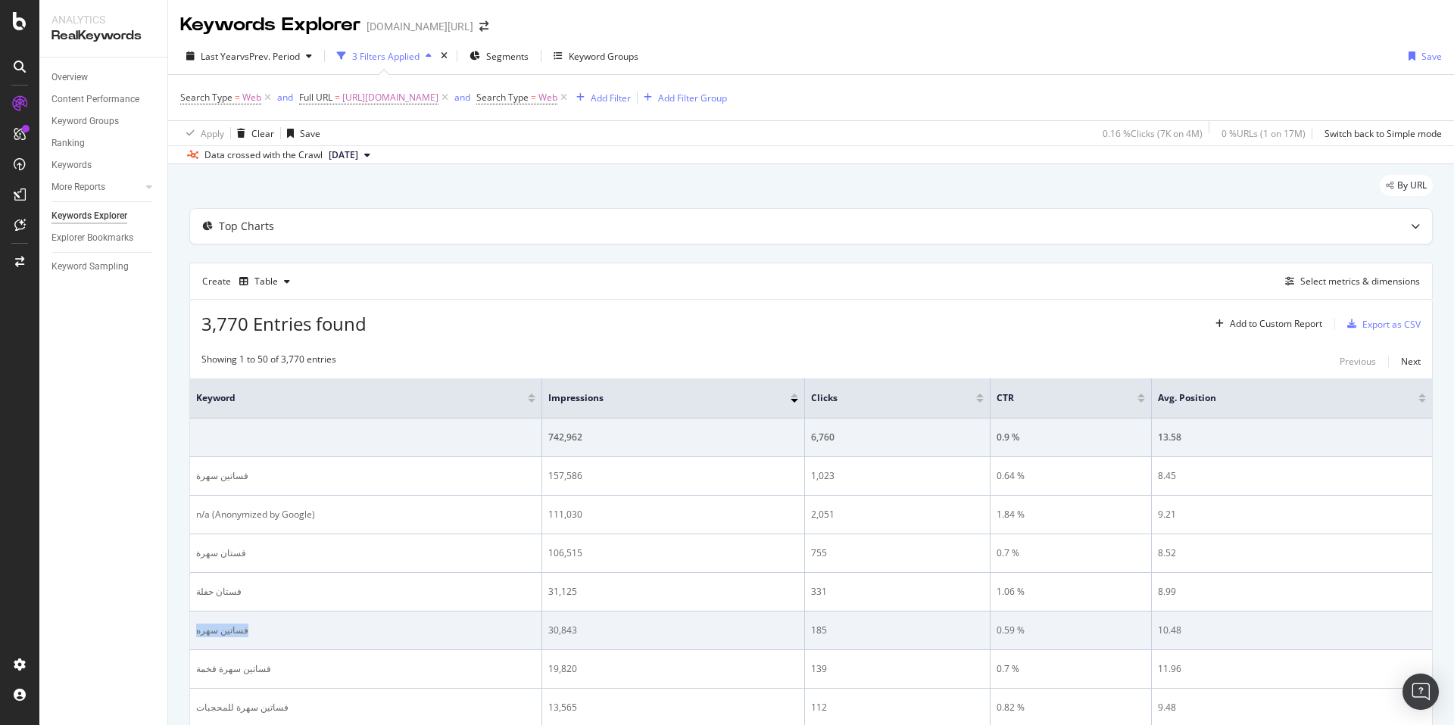
drag, startPoint x: 195, startPoint y: 632, endPoint x: 265, endPoint y: 634, distance: 69.7
click at [265, 634] on div "فساتين سهره" at bounding box center [365, 631] width 339 height 14
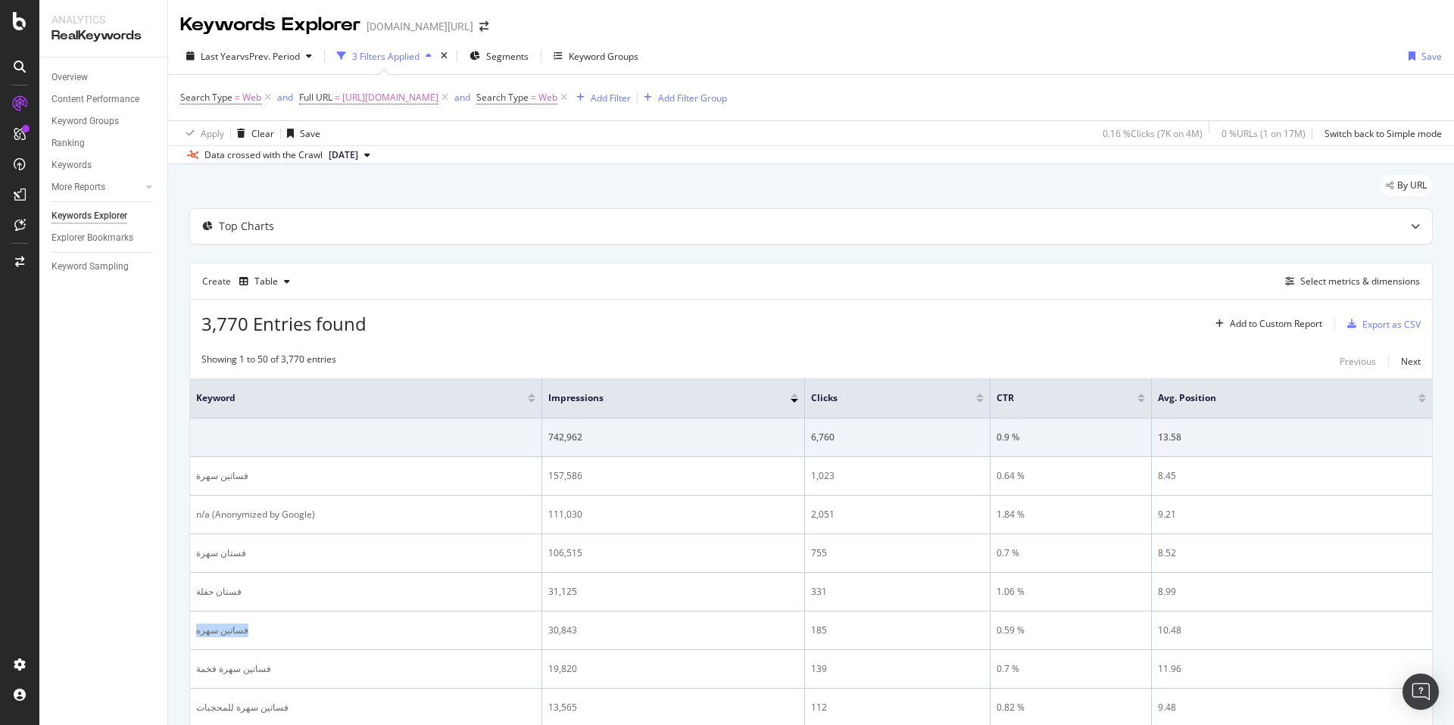
click at [255, 638] on div at bounding box center [255, 638] width 0 height 0
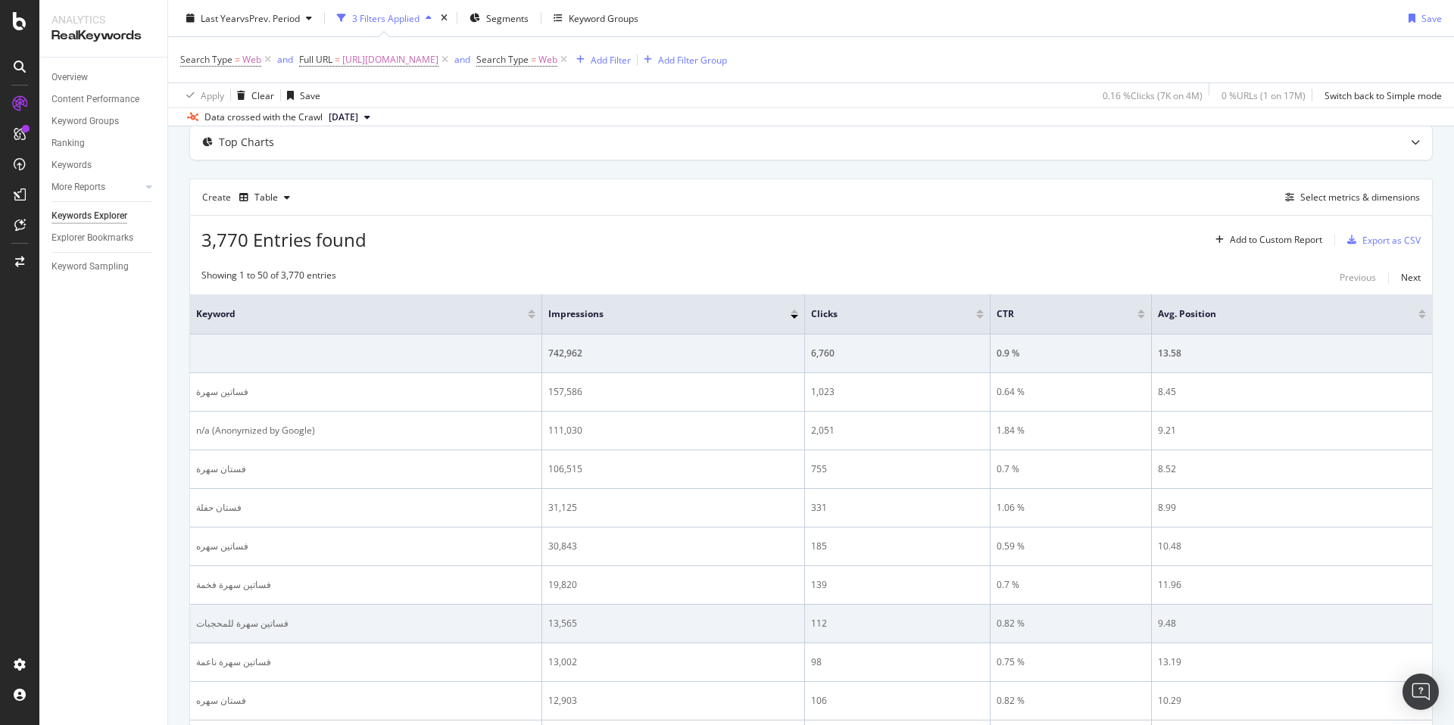
scroll to position [123, 0]
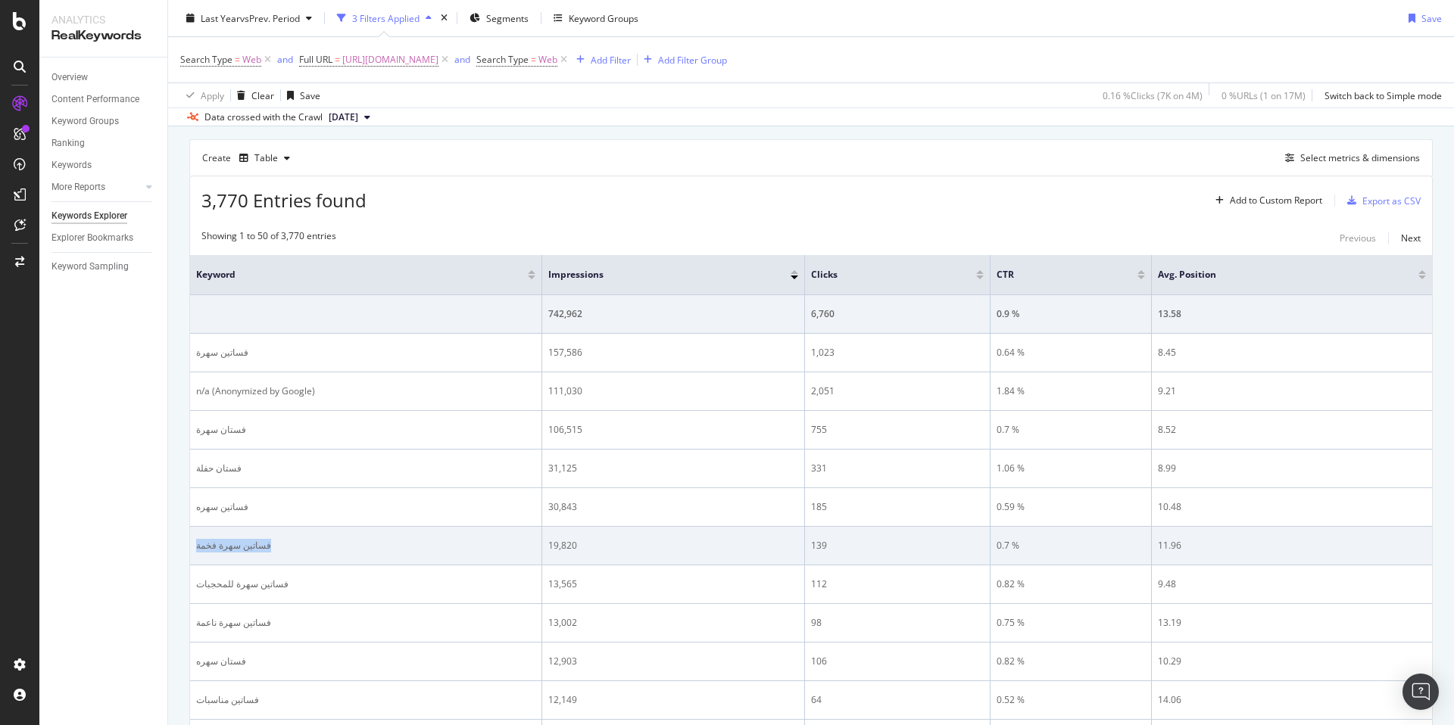
drag, startPoint x: 262, startPoint y: 547, endPoint x: 190, endPoint y: 547, distance: 71.9
click at [190, 547] on td "فساتين سهرة فخمة" at bounding box center [366, 546] width 352 height 39
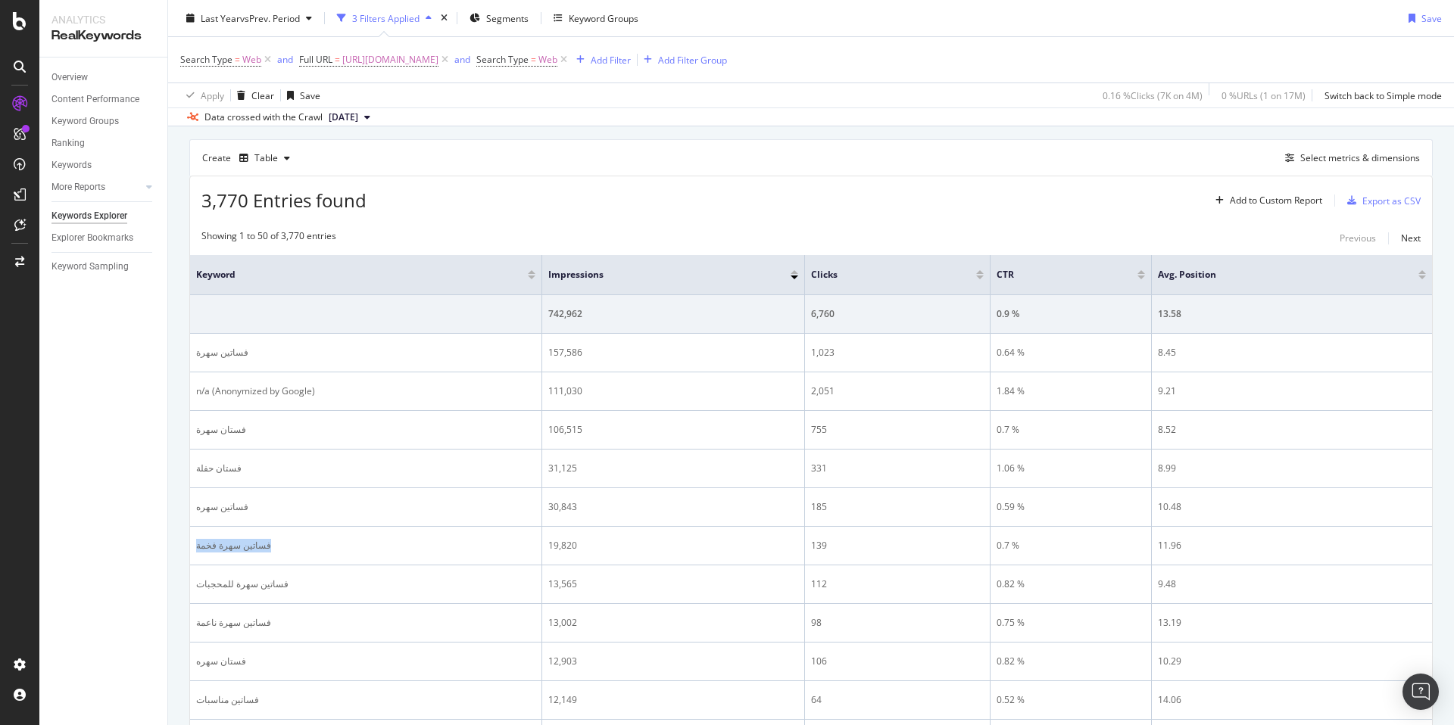
click at [180, 553] on div at bounding box center [180, 553] width 0 height 0
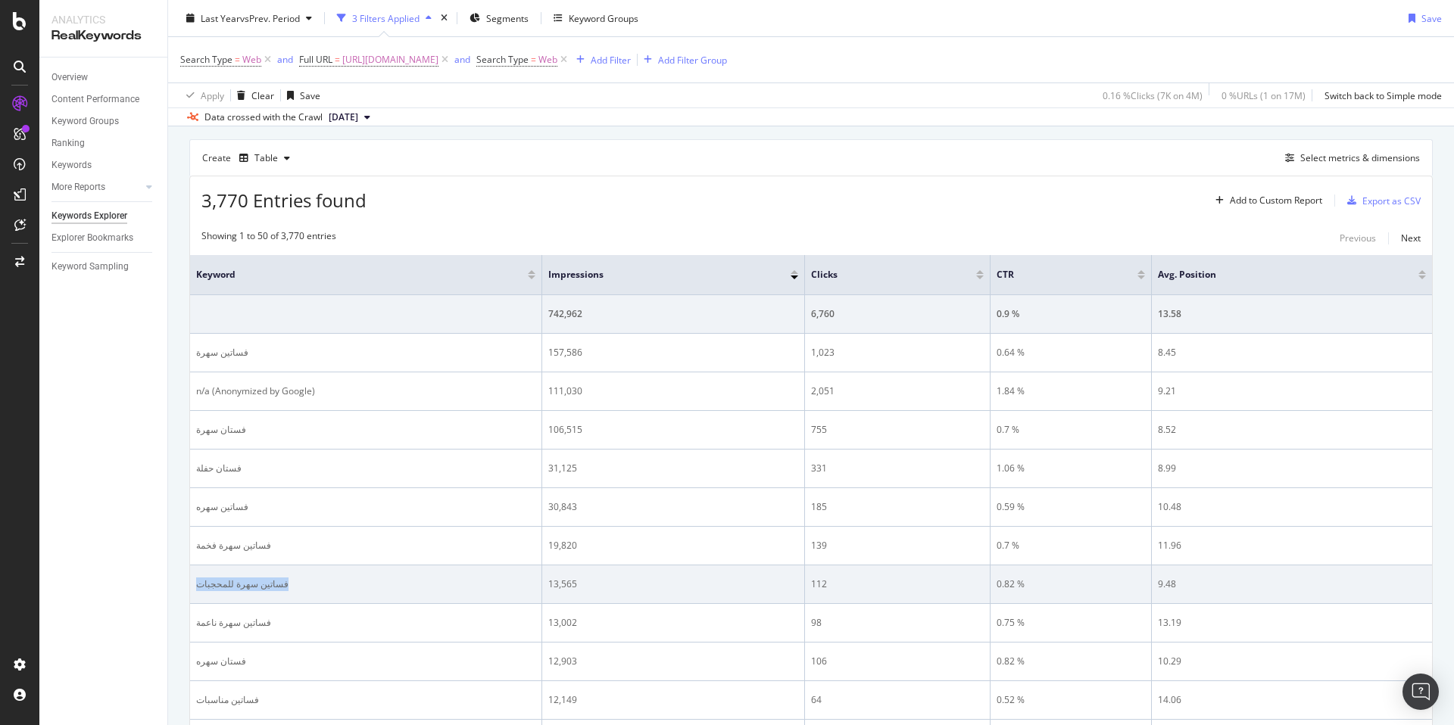
drag, startPoint x: 194, startPoint y: 585, endPoint x: 274, endPoint y: 585, distance: 80.3
click at [274, 585] on td "فساتين سهرة للمحجبات" at bounding box center [366, 585] width 352 height 39
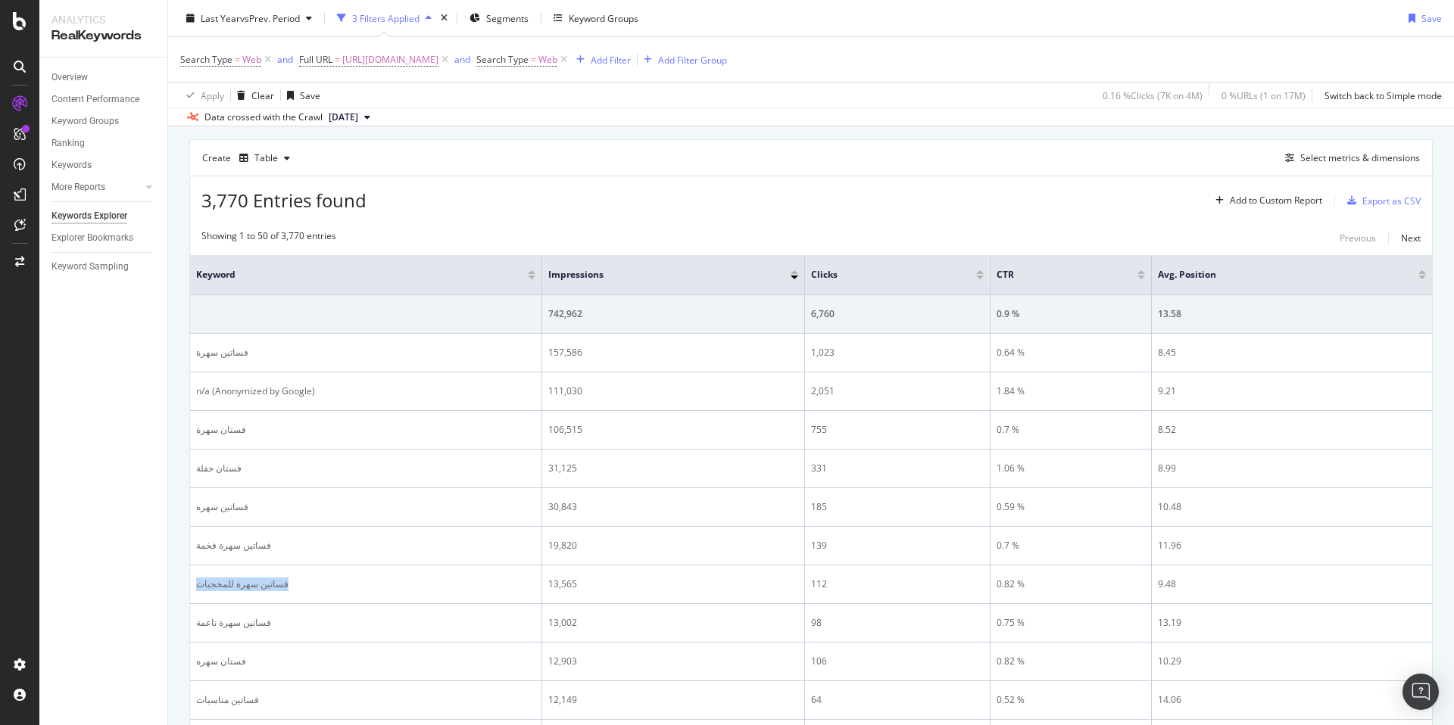
click at [264, 591] on div at bounding box center [264, 591] width 0 height 0
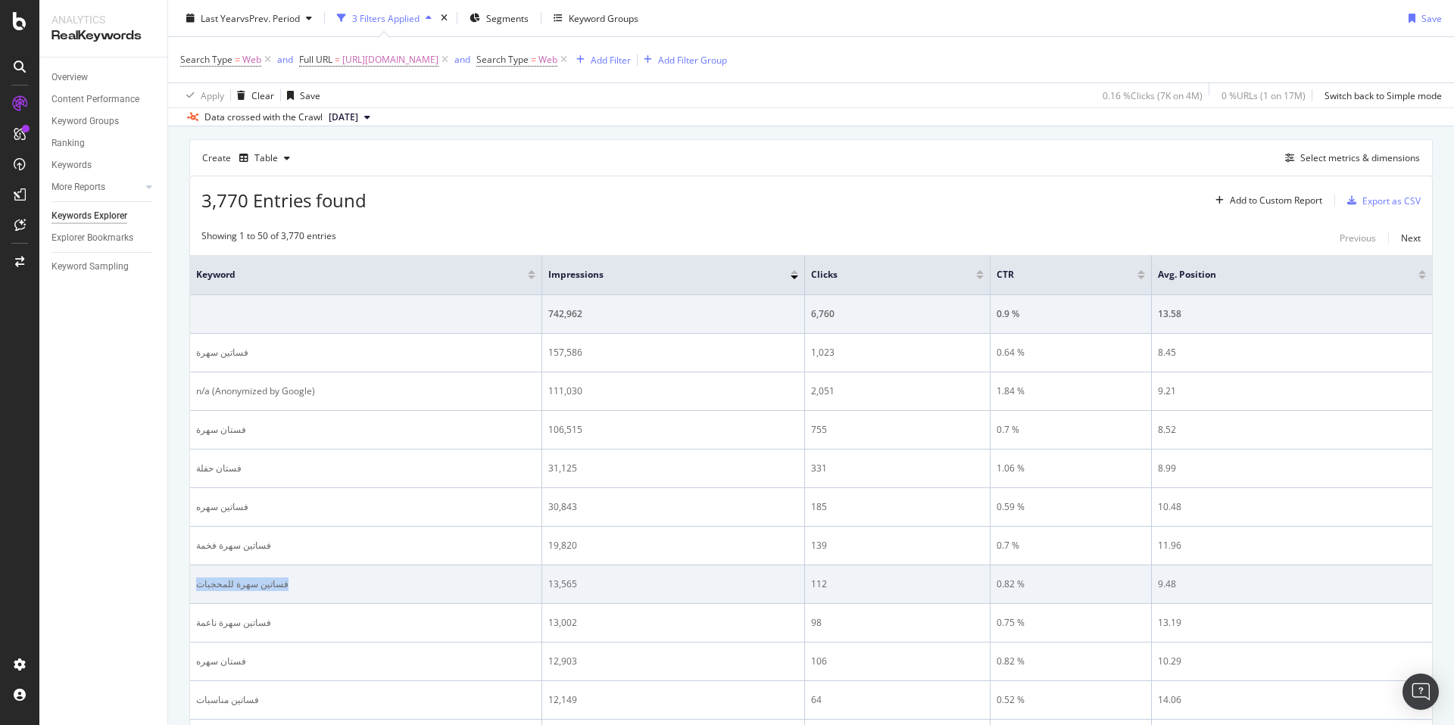
click at [277, 592] on td "فساتين سهرة للمحجبات" at bounding box center [366, 585] width 352 height 39
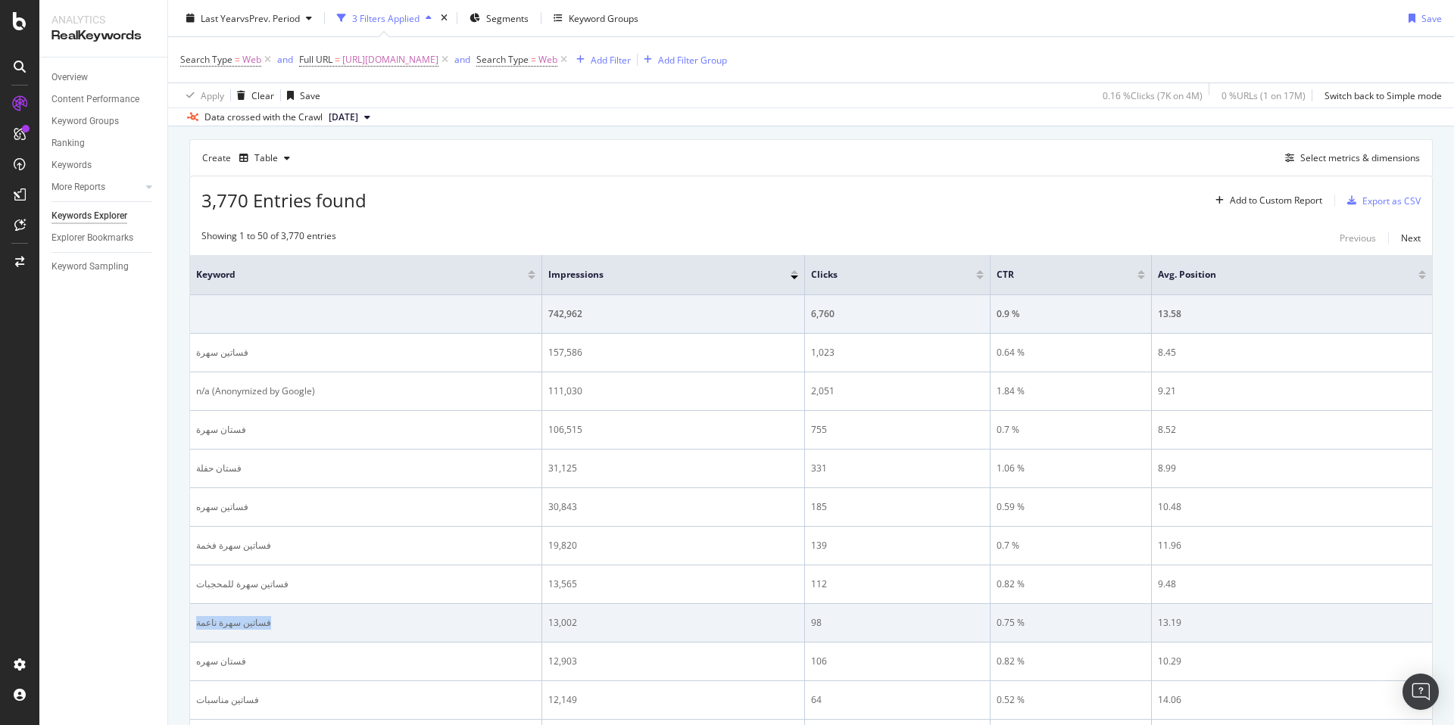
drag, startPoint x: 236, startPoint y: 621, endPoint x: 194, endPoint y: 622, distance: 42.4
click at [194, 622] on td "فساتين سهرة ناعمة" at bounding box center [366, 623] width 352 height 39
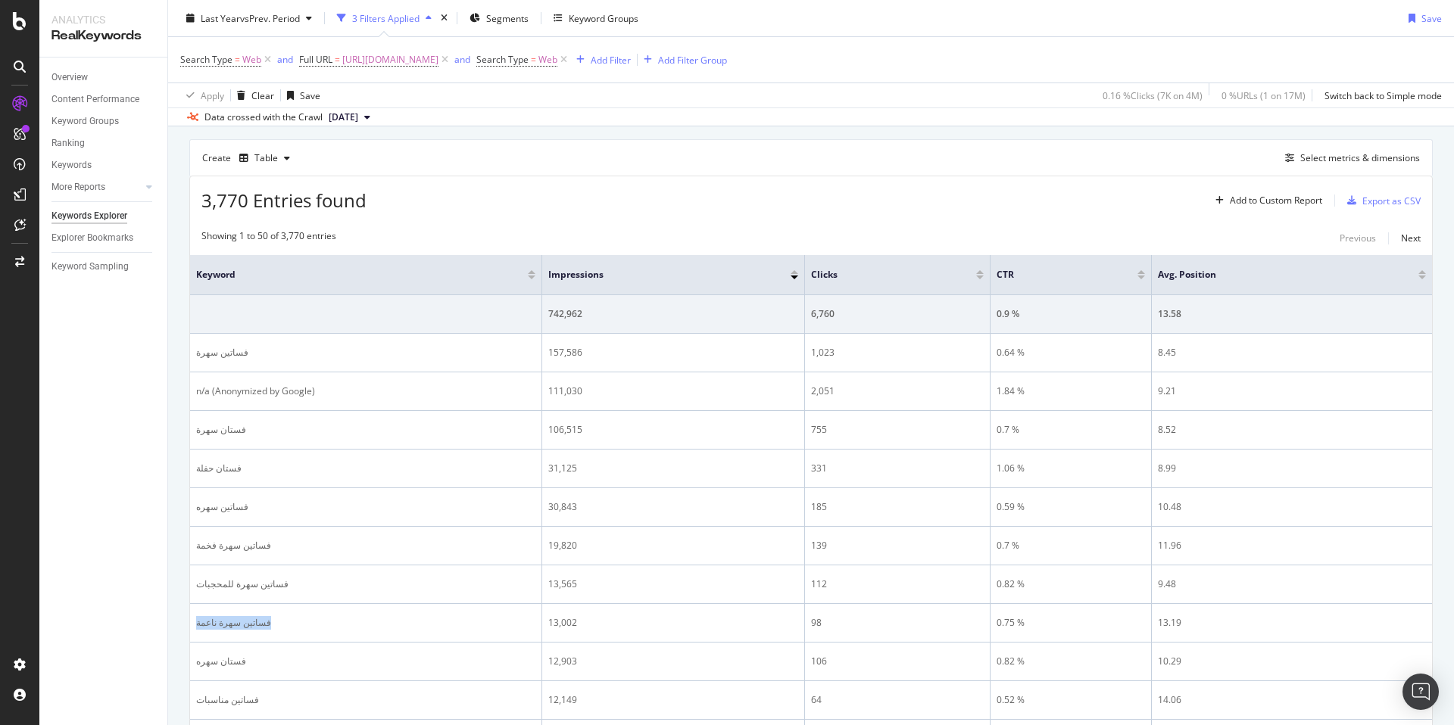
click at [184, 595] on div at bounding box center [184, 595] width 0 height 0
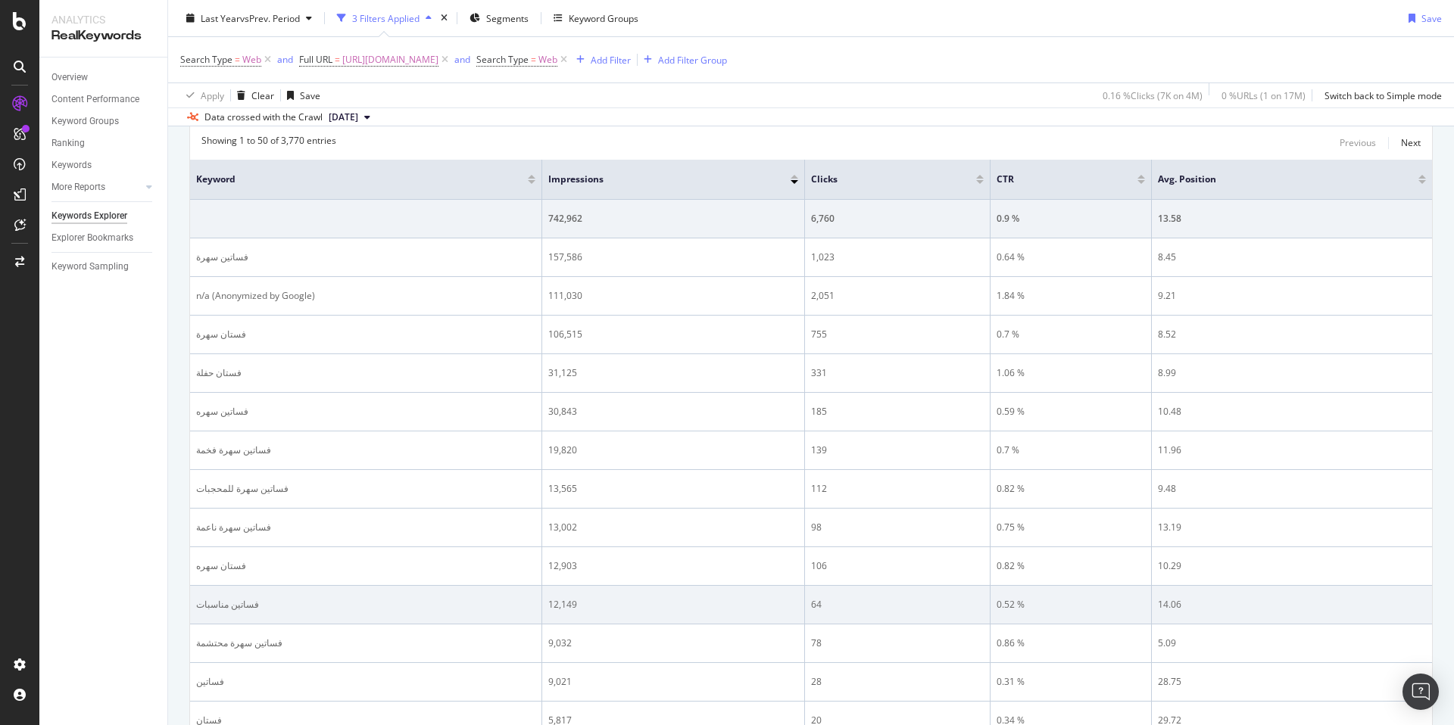
scroll to position [230, 0]
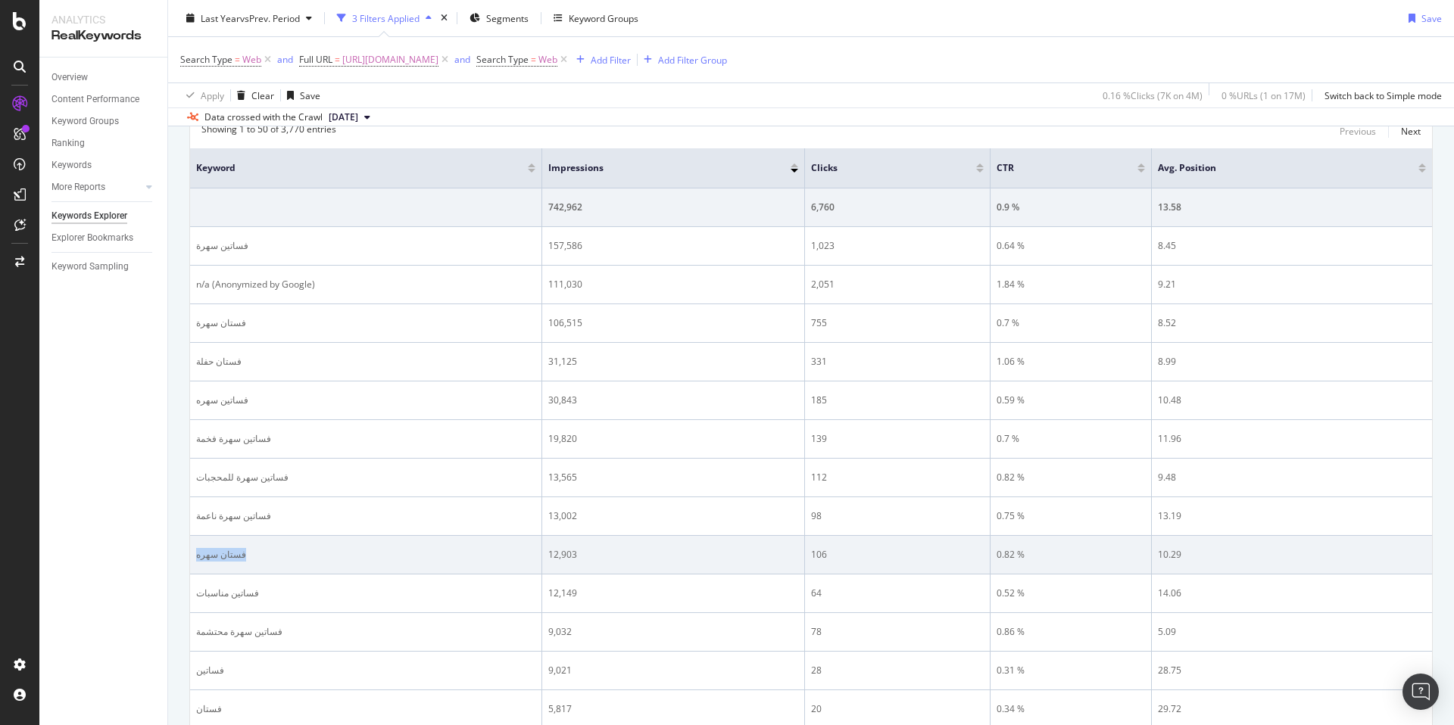
drag, startPoint x: 195, startPoint y: 557, endPoint x: 254, endPoint y: 557, distance: 59.1
click at [254, 557] on td "فستان سهره" at bounding box center [366, 555] width 352 height 39
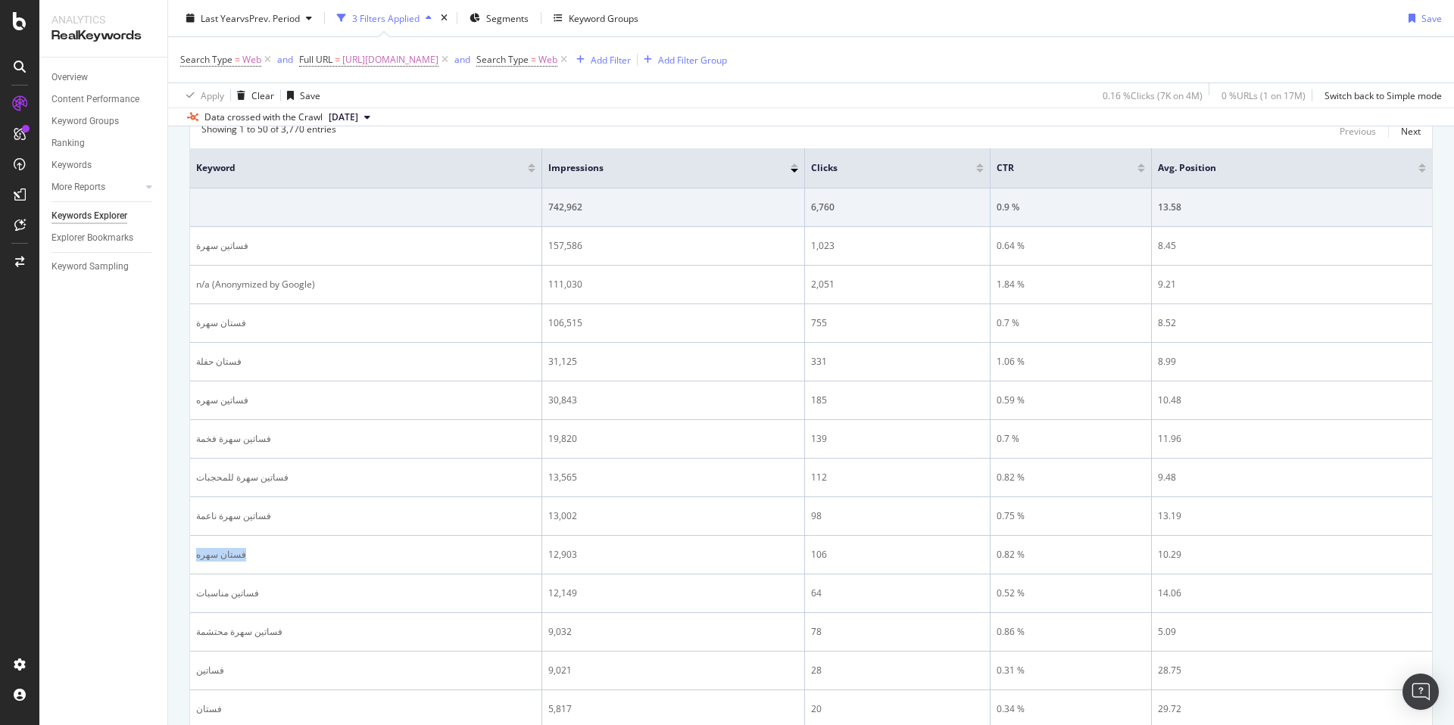
click at [244, 562] on div at bounding box center [244, 562] width 0 height 0
click at [165, 575] on div "Overview Content Performance Keyword Groups Ranking Keywords More Reports Count…" at bounding box center [103, 392] width 128 height 668
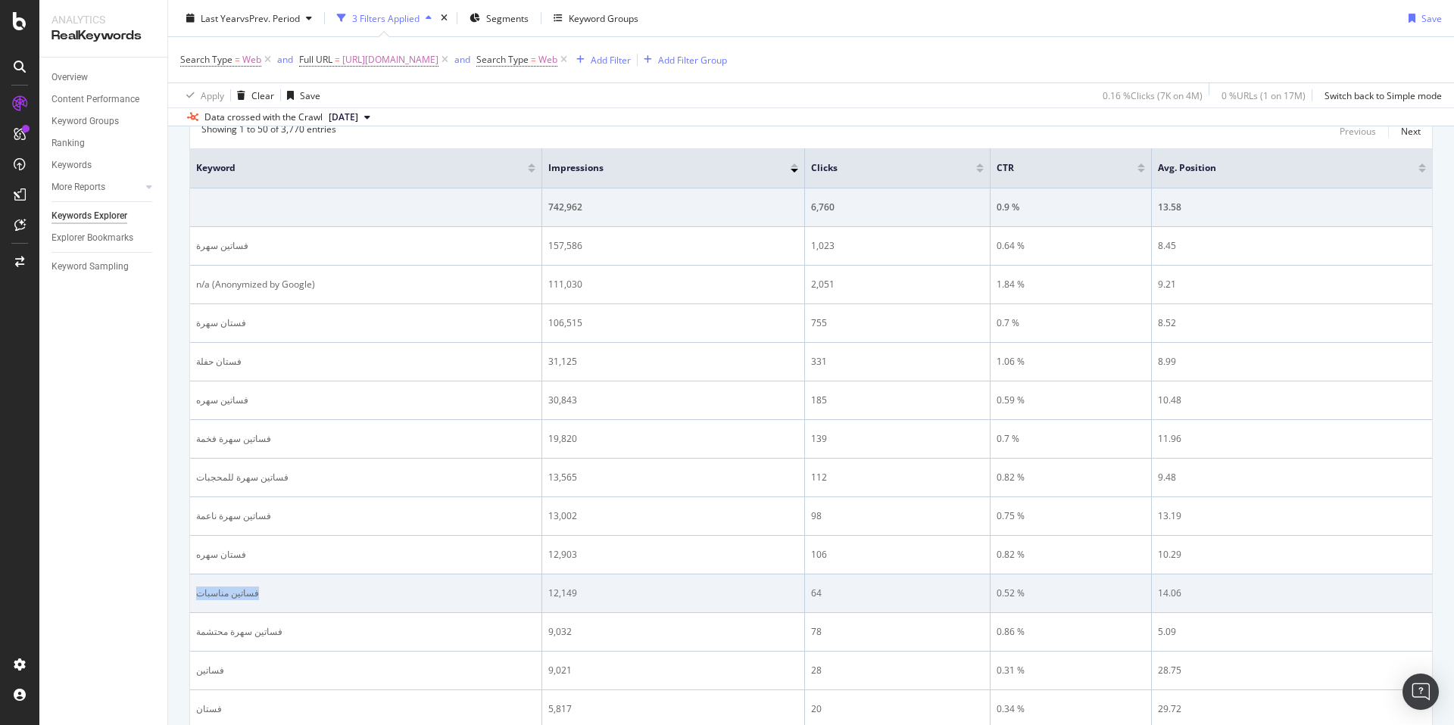
drag, startPoint x: 217, startPoint y: 594, endPoint x: 276, endPoint y: 590, distance: 59.2
click at [276, 590] on td "فساتين مناسبات" at bounding box center [366, 594] width 352 height 39
click at [267, 566] on div at bounding box center [267, 566] width 0 height 0
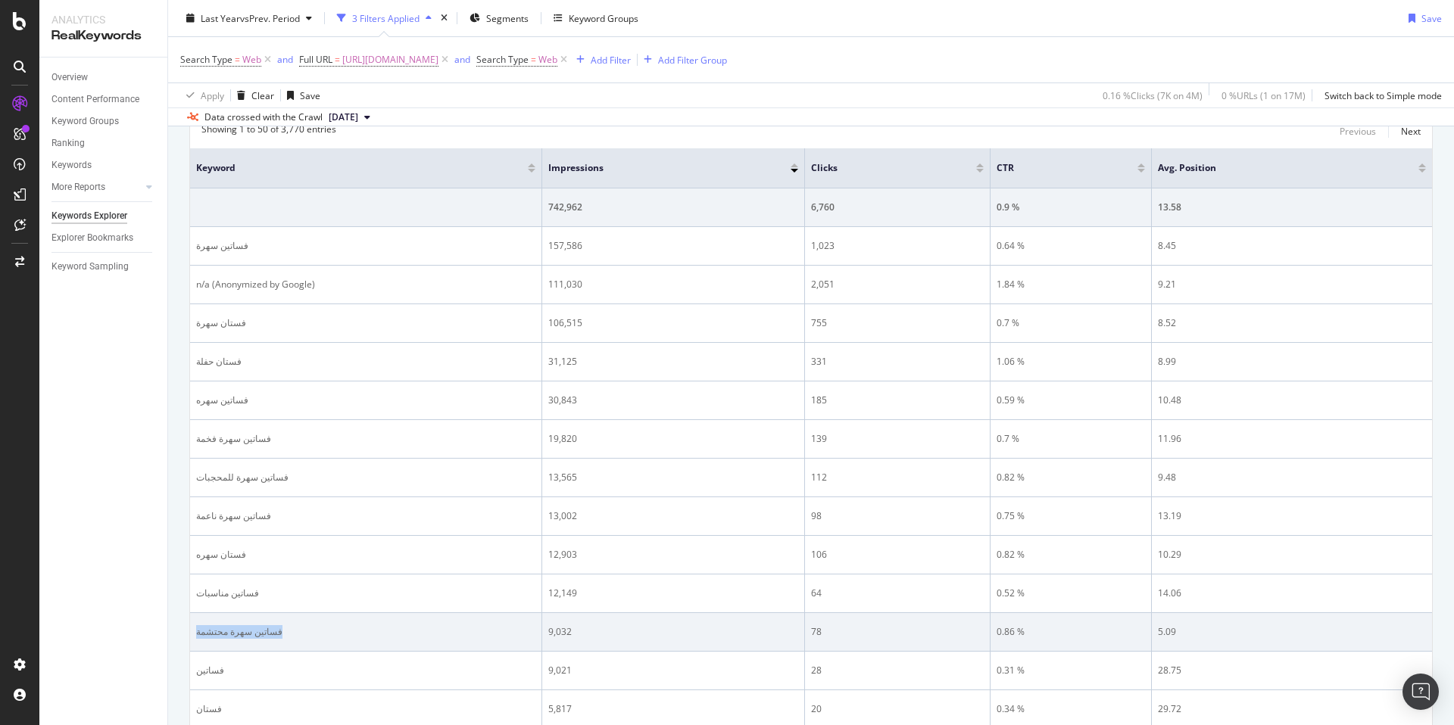
drag, startPoint x: 196, startPoint y: 632, endPoint x: 296, endPoint y: 635, distance: 100.0
click at [296, 635] on div "فساتين سهرة محتشمة" at bounding box center [365, 632] width 339 height 14
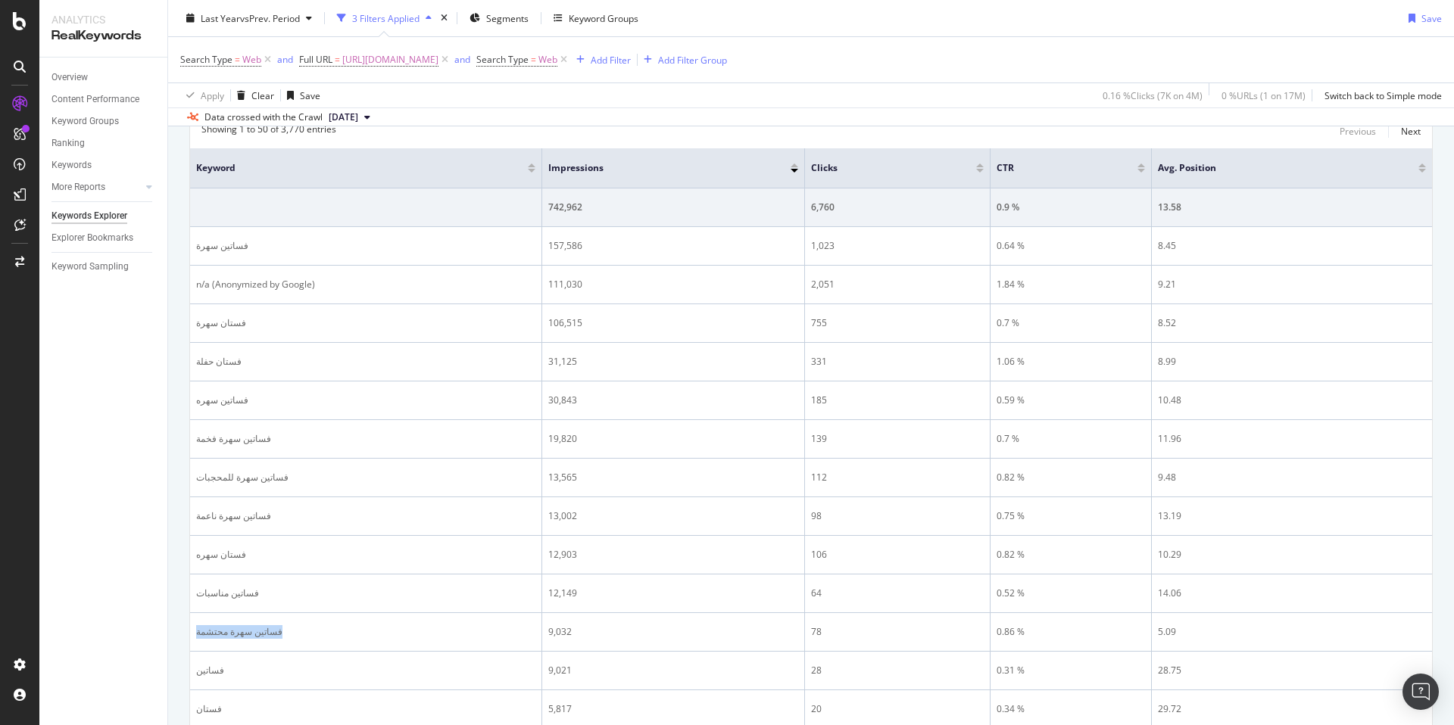
click at [286, 639] on div at bounding box center [286, 639] width 0 height 0
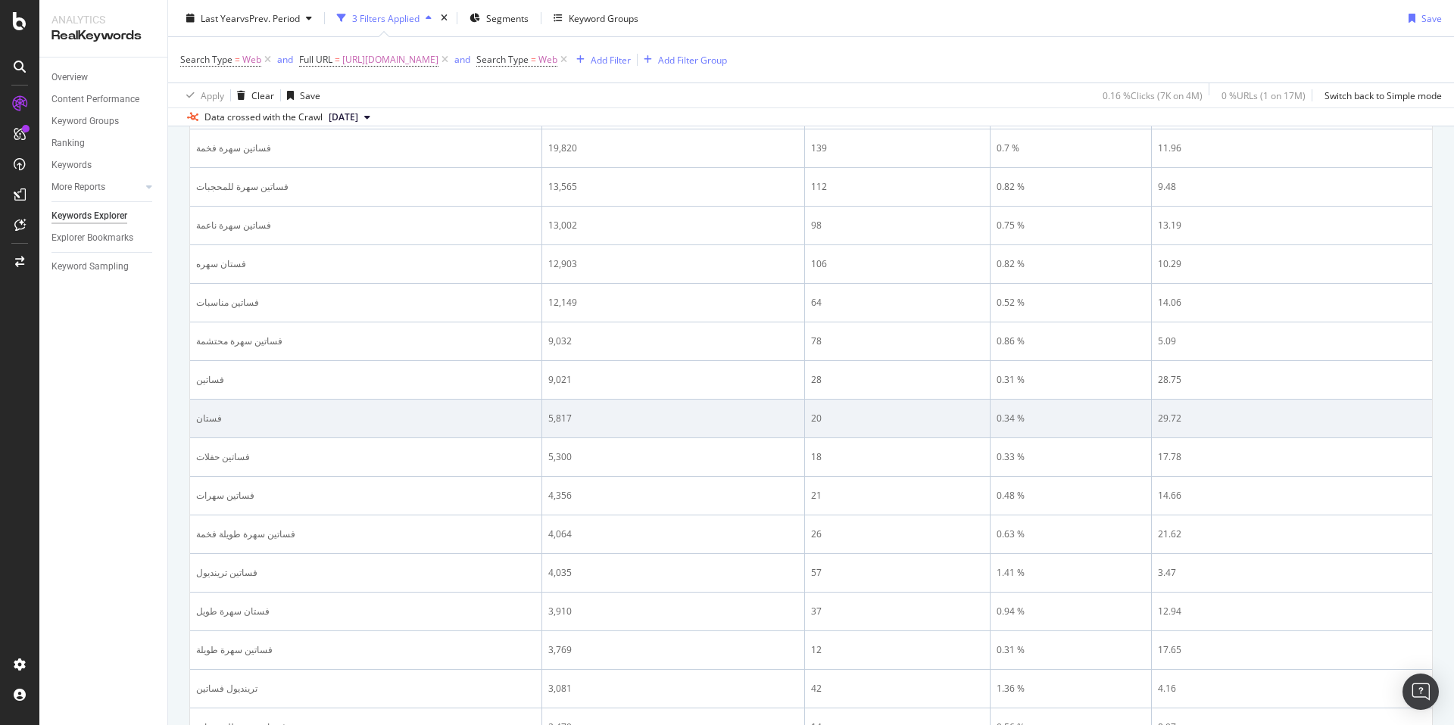
scroll to position [0, 0]
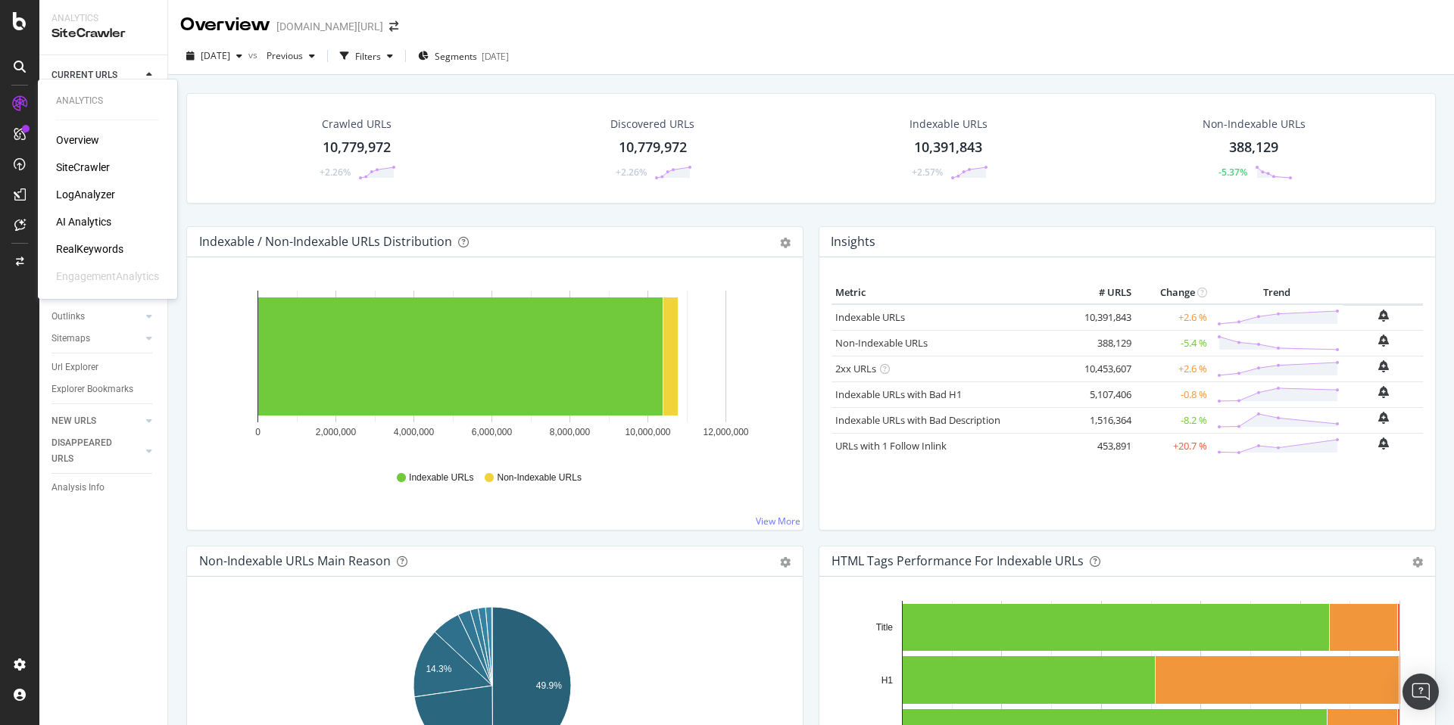
click at [98, 249] on div "RealKeywords" at bounding box center [89, 249] width 67 height 15
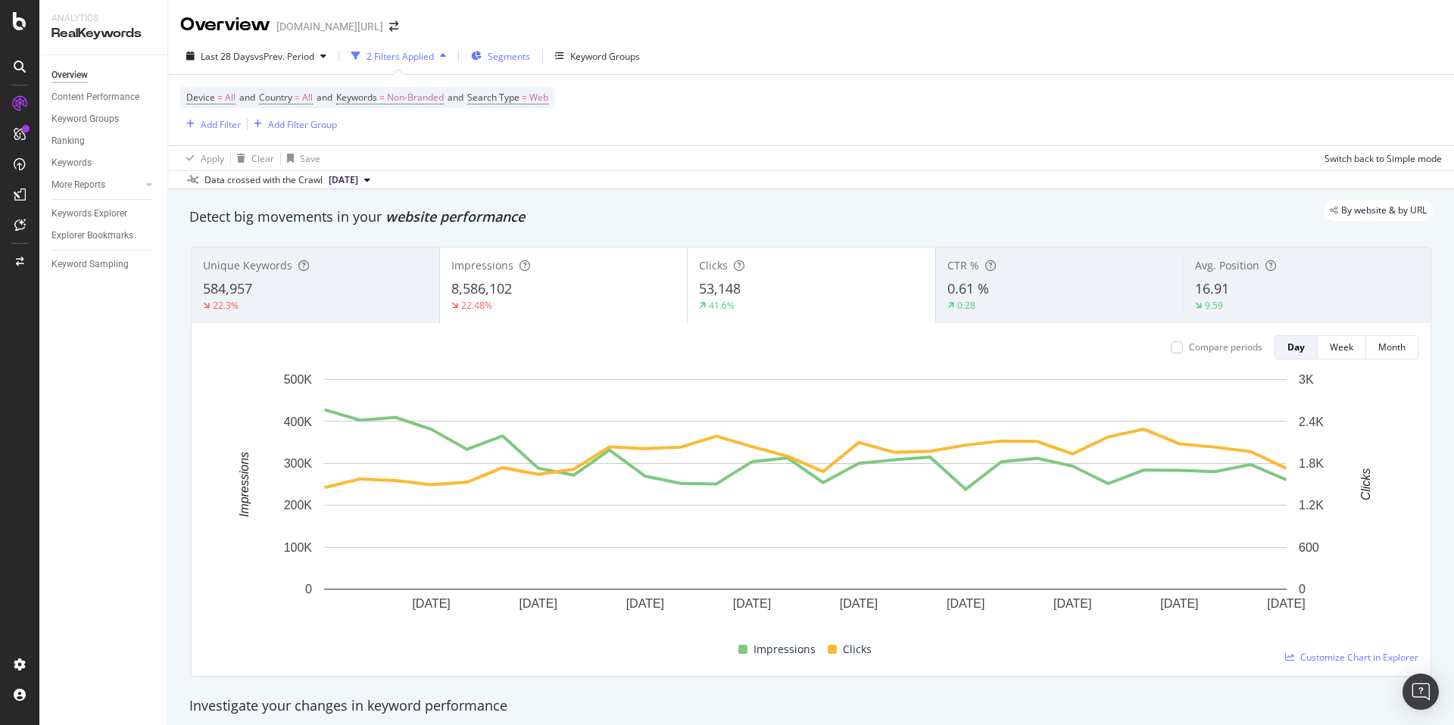
click at [523, 61] on span "Segments" at bounding box center [509, 56] width 42 height 13
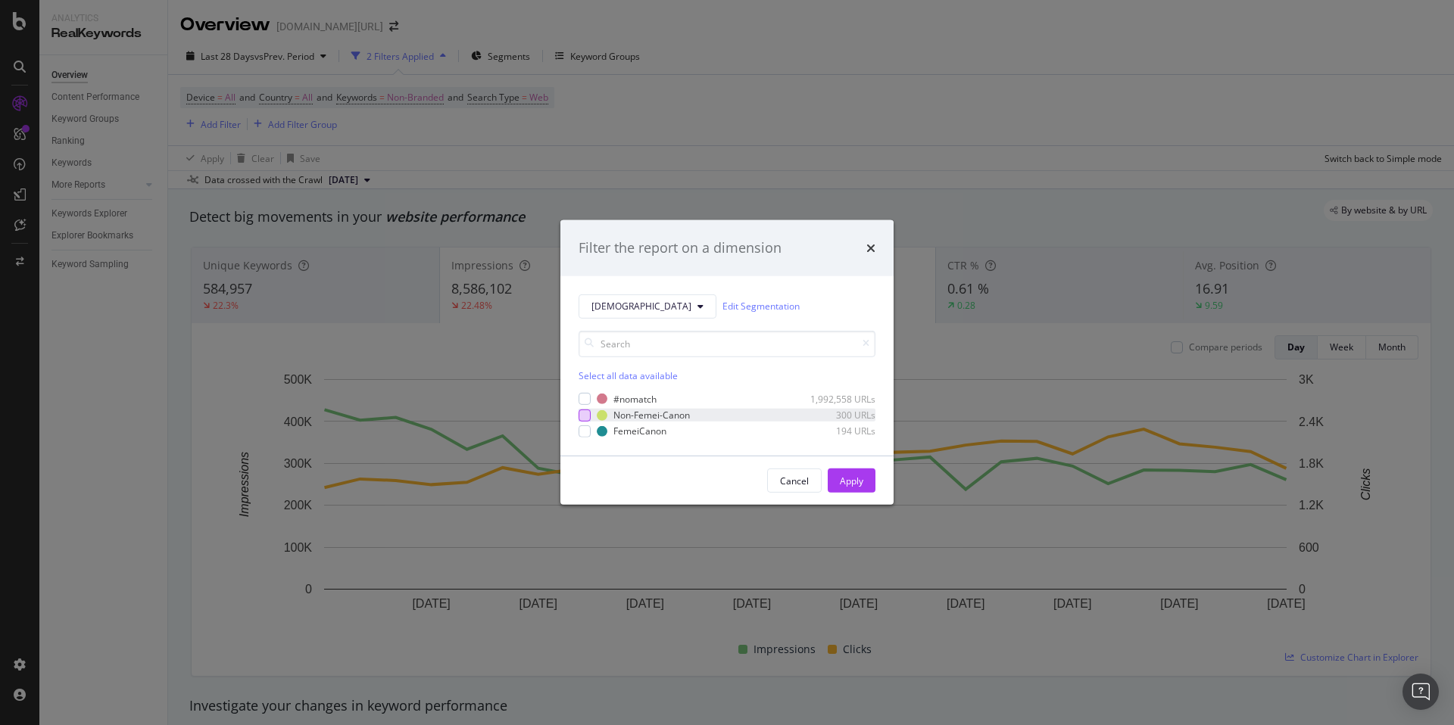
click at [582, 414] on div "modal" at bounding box center [585, 415] width 12 height 12
click at [850, 475] on div "Apply" at bounding box center [851, 481] width 23 height 13
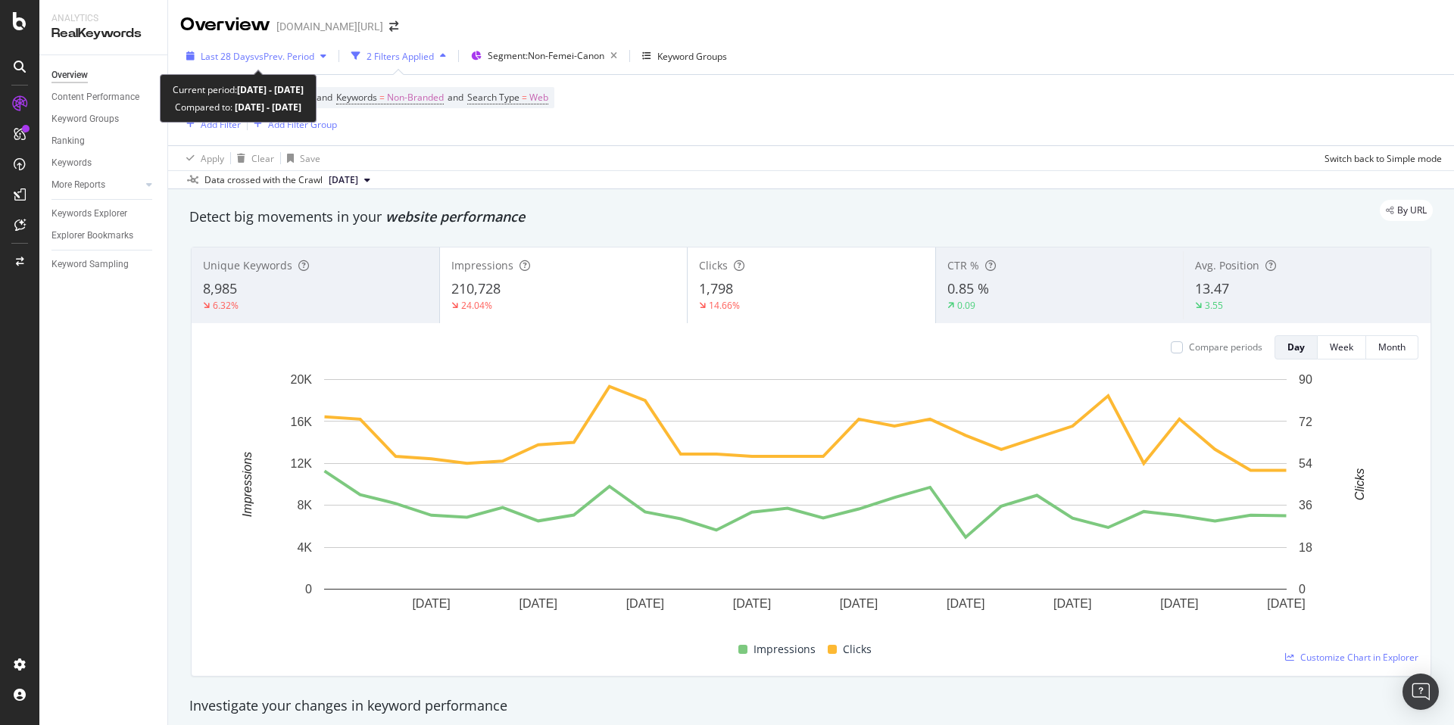
click at [235, 52] on span "Last 28 Days" at bounding box center [228, 56] width 54 height 13
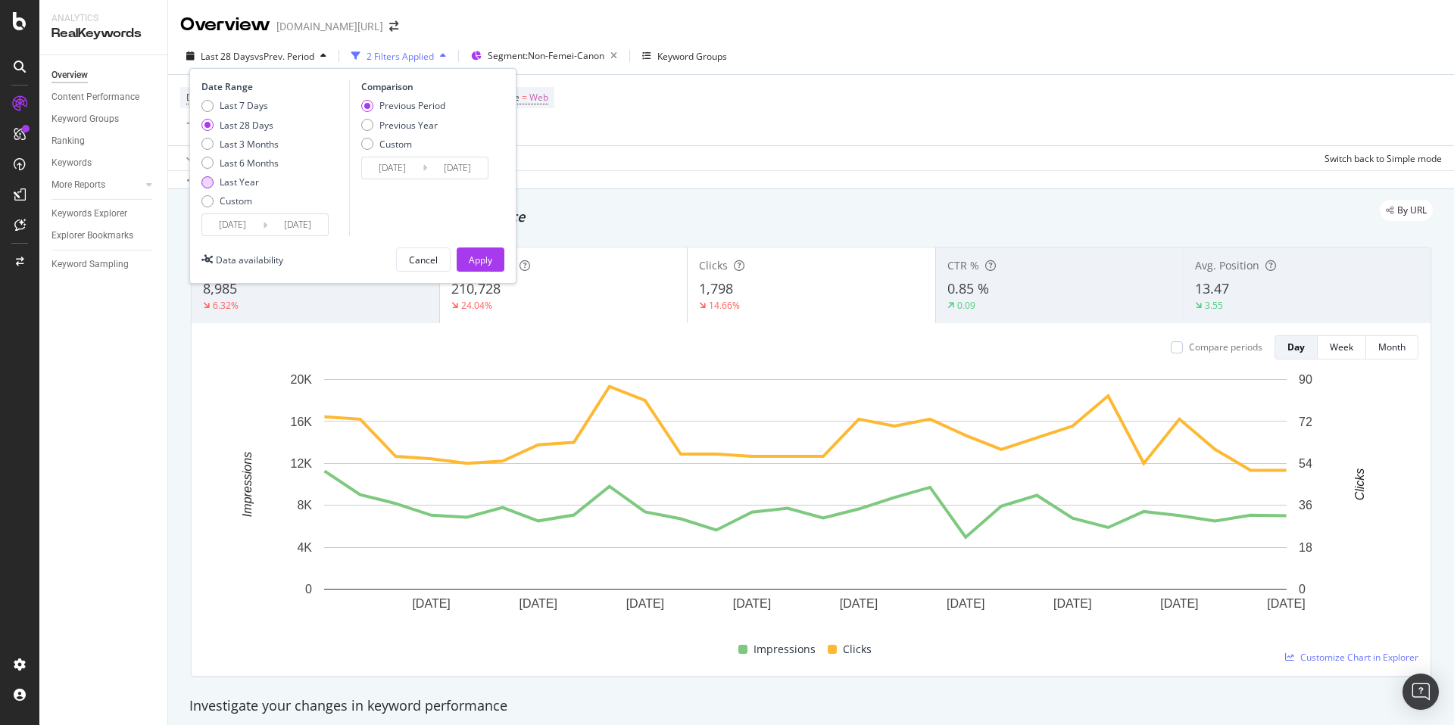
click at [236, 178] on div "Last Year" at bounding box center [239, 182] width 39 height 13
type input "[DATE]"
type input "2023/10/05"
type input "2024/10/03"
click at [474, 259] on div "Apply" at bounding box center [480, 260] width 23 height 13
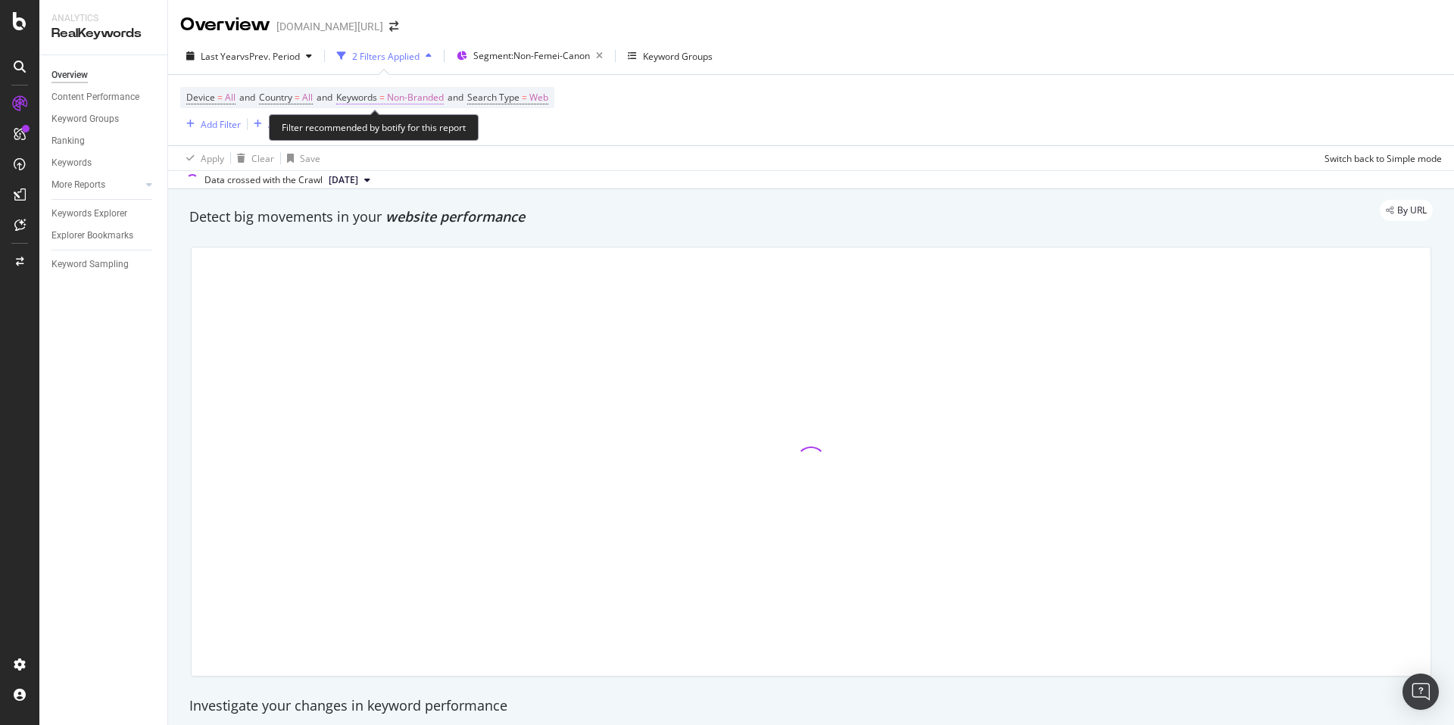
click at [377, 96] on span "Keywords" at bounding box center [356, 97] width 41 height 13
click at [388, 134] on span "Non-Branded" at bounding box center [389, 132] width 63 height 13
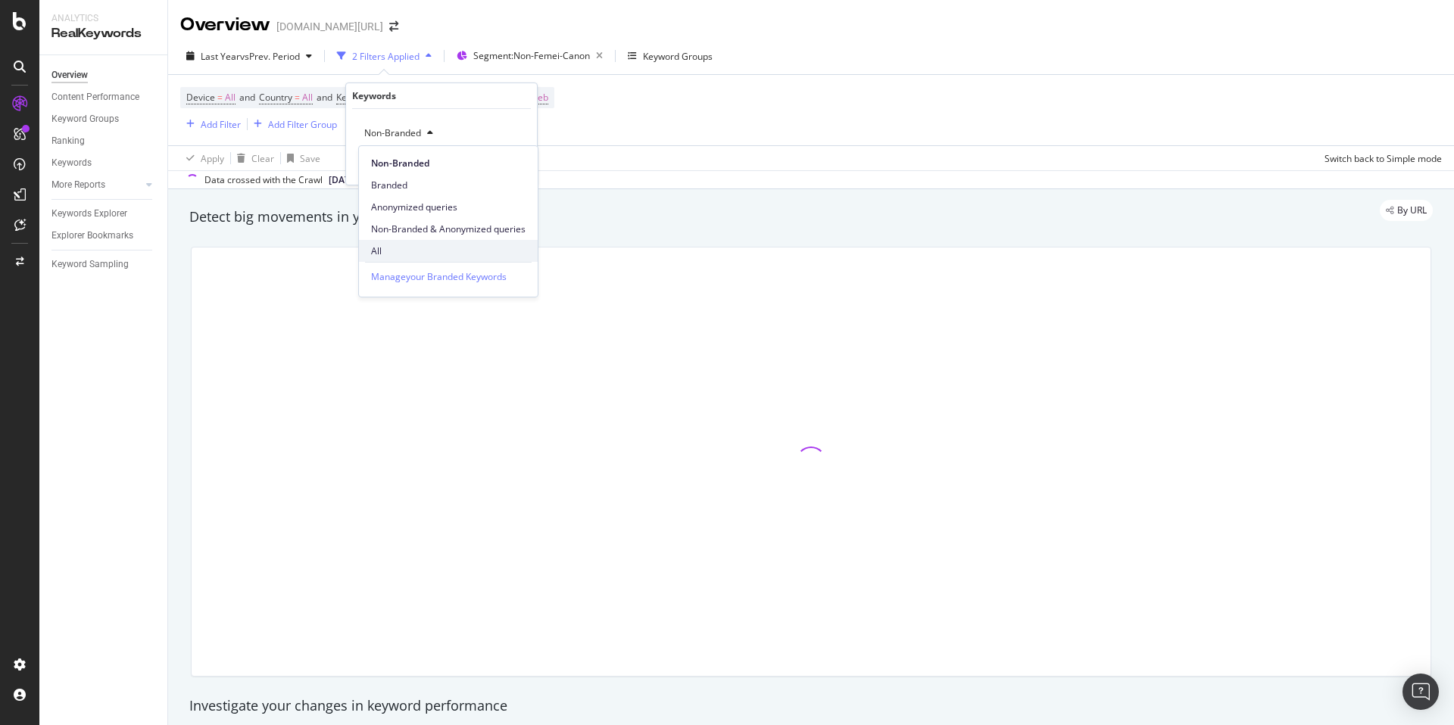
click at [409, 245] on span "All" at bounding box center [448, 252] width 154 height 14
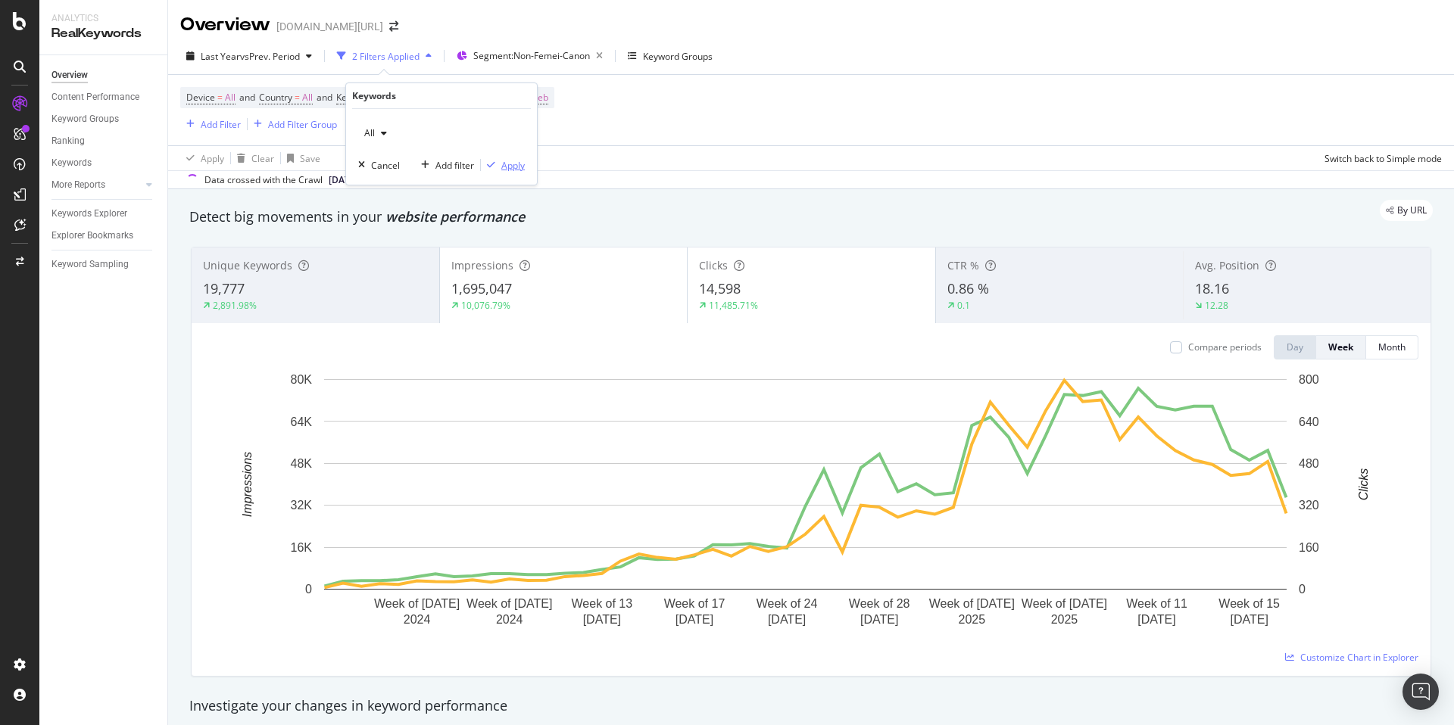
click at [507, 163] on div "Apply" at bounding box center [512, 165] width 23 height 13
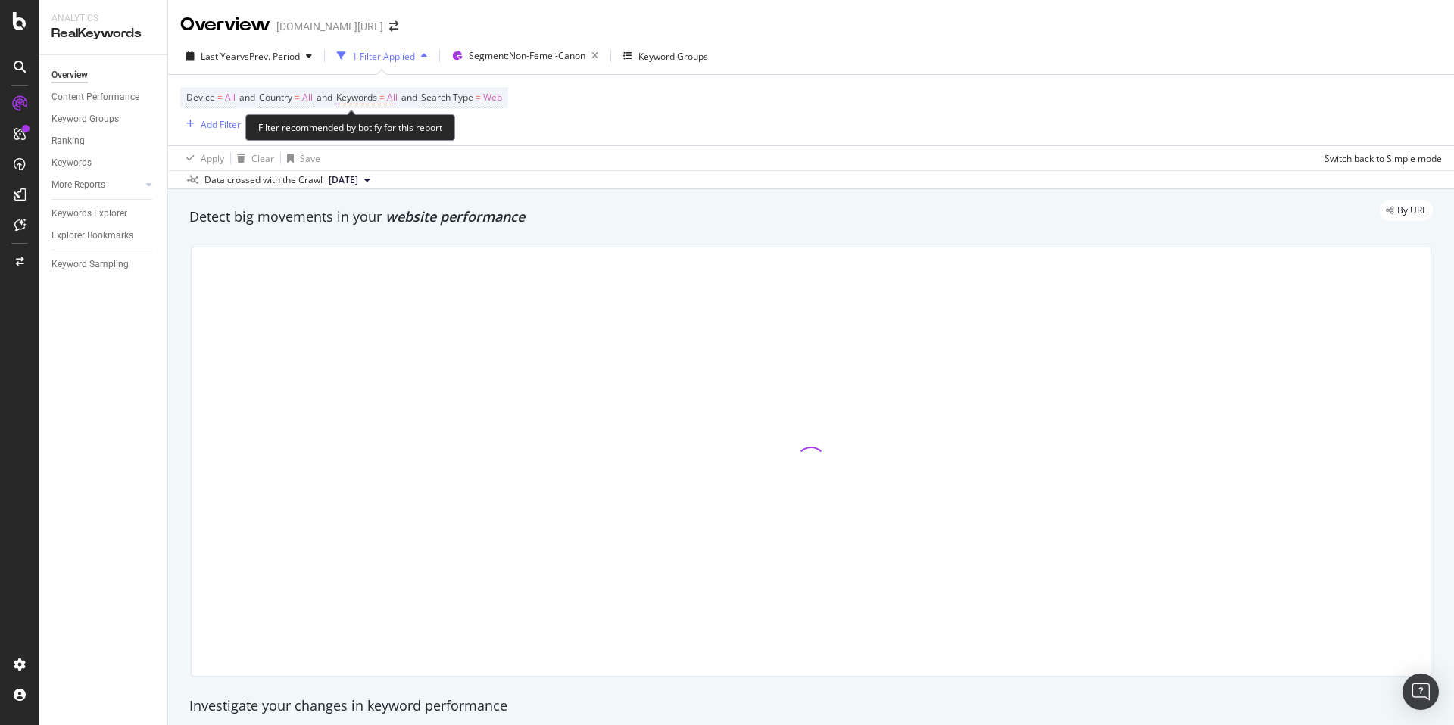
click at [374, 99] on span "Keywords" at bounding box center [356, 97] width 41 height 13
click at [378, 136] on div "button" at bounding box center [384, 133] width 18 height 9
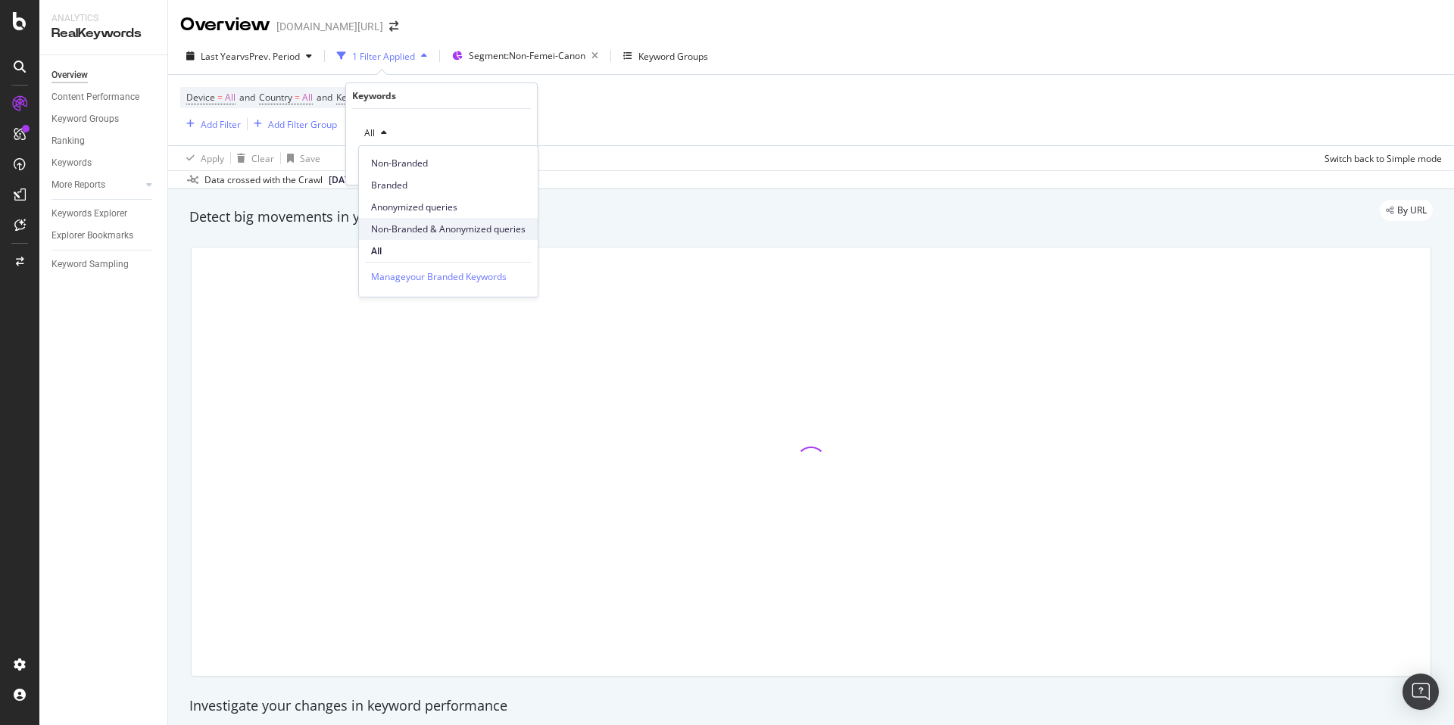
click at [423, 230] on span "Non-Branded & Anonymized queries" at bounding box center [448, 230] width 154 height 14
drag, startPoint x: 515, startPoint y: 165, endPoint x: 750, endPoint y: 98, distance: 245.0
click at [515, 165] on div "Apply" at bounding box center [524, 165] width 23 height 13
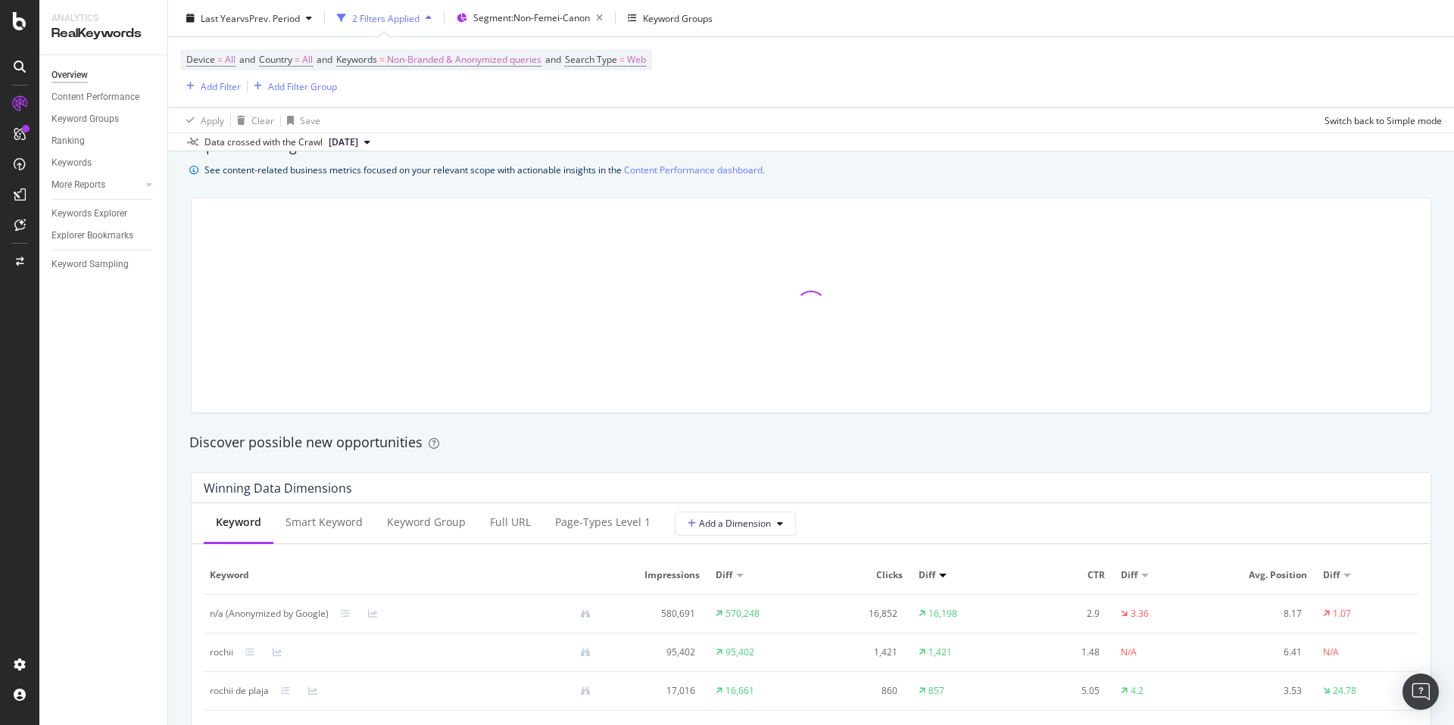
scroll to position [1273, 0]
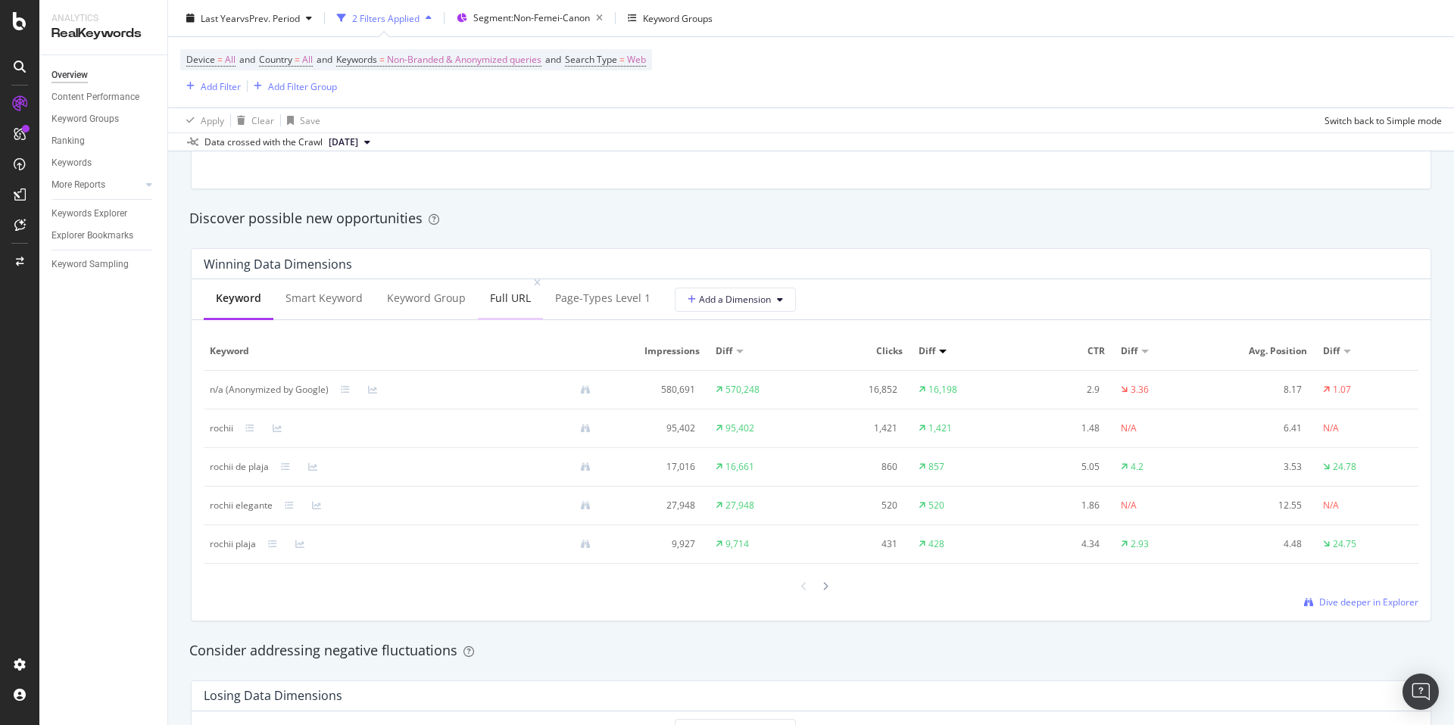
click at [490, 299] on div "Full URL" at bounding box center [510, 298] width 41 height 15
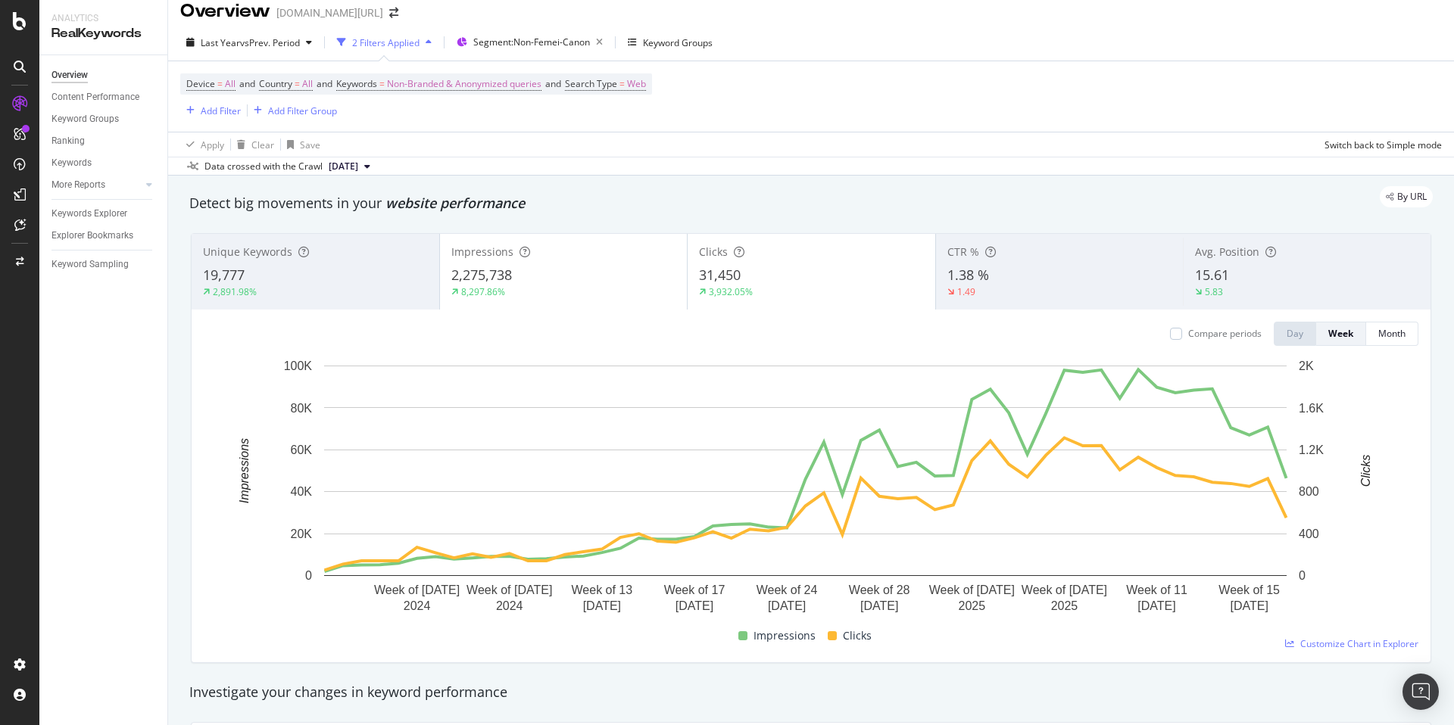
scroll to position [0, 0]
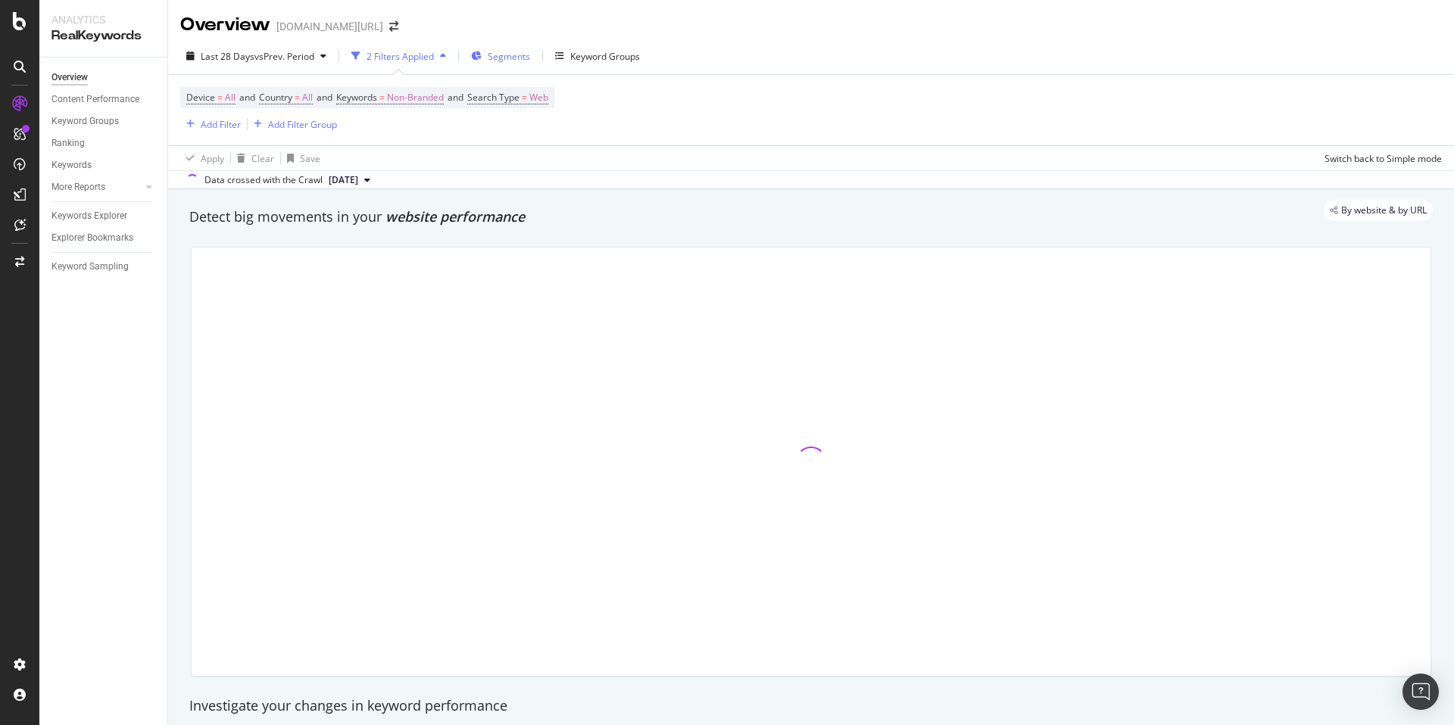
click at [501, 62] on span "Segments" at bounding box center [509, 56] width 42 height 13
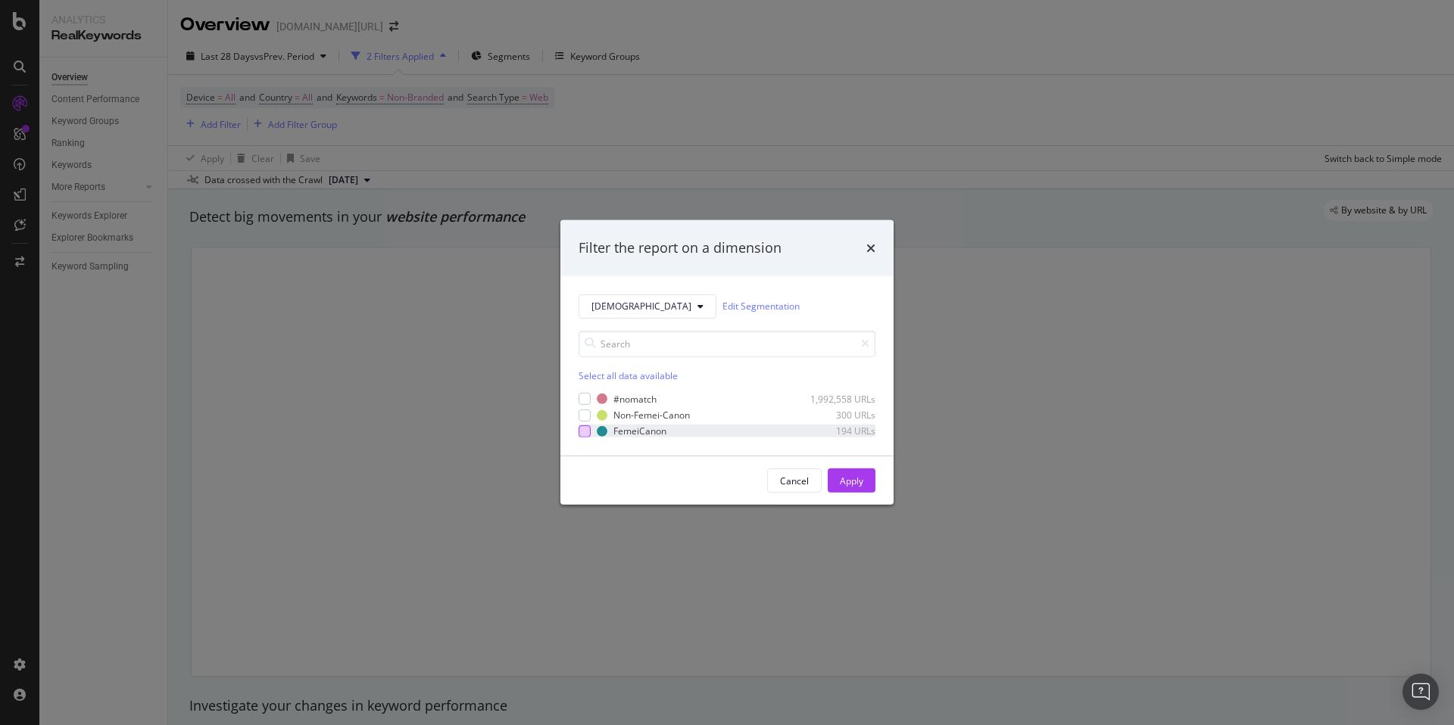
click at [585, 432] on div "modal" at bounding box center [585, 432] width 12 height 12
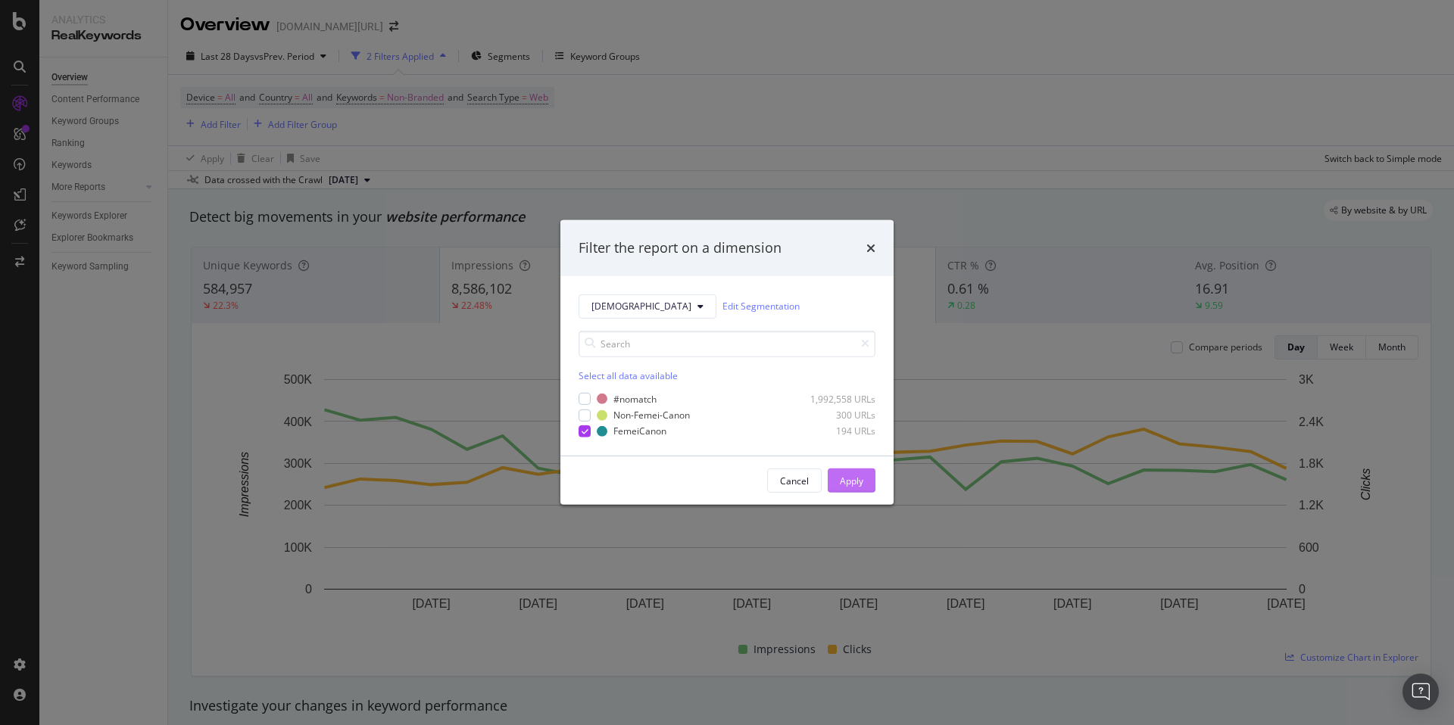
click at [845, 475] on div "Apply" at bounding box center [851, 481] width 23 height 13
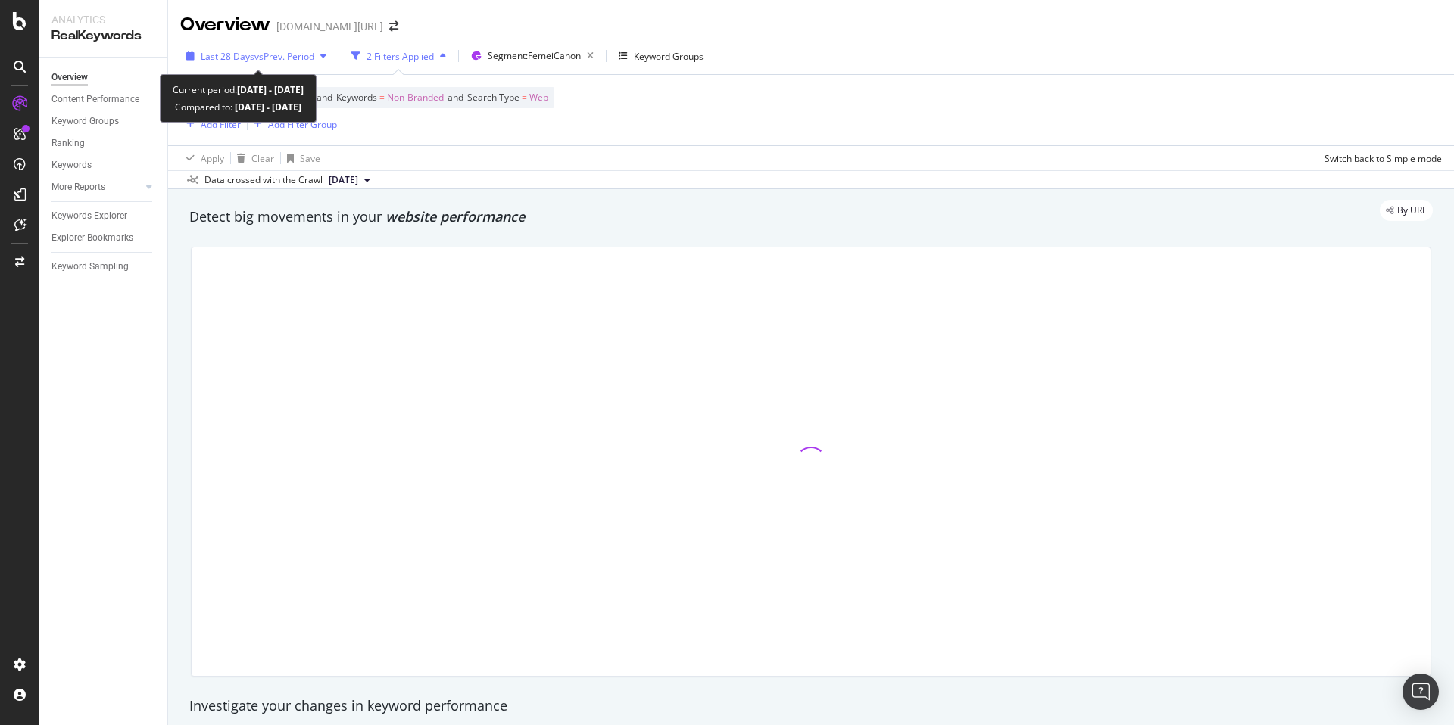
click at [239, 61] on span "Last 28 Days" at bounding box center [228, 56] width 54 height 13
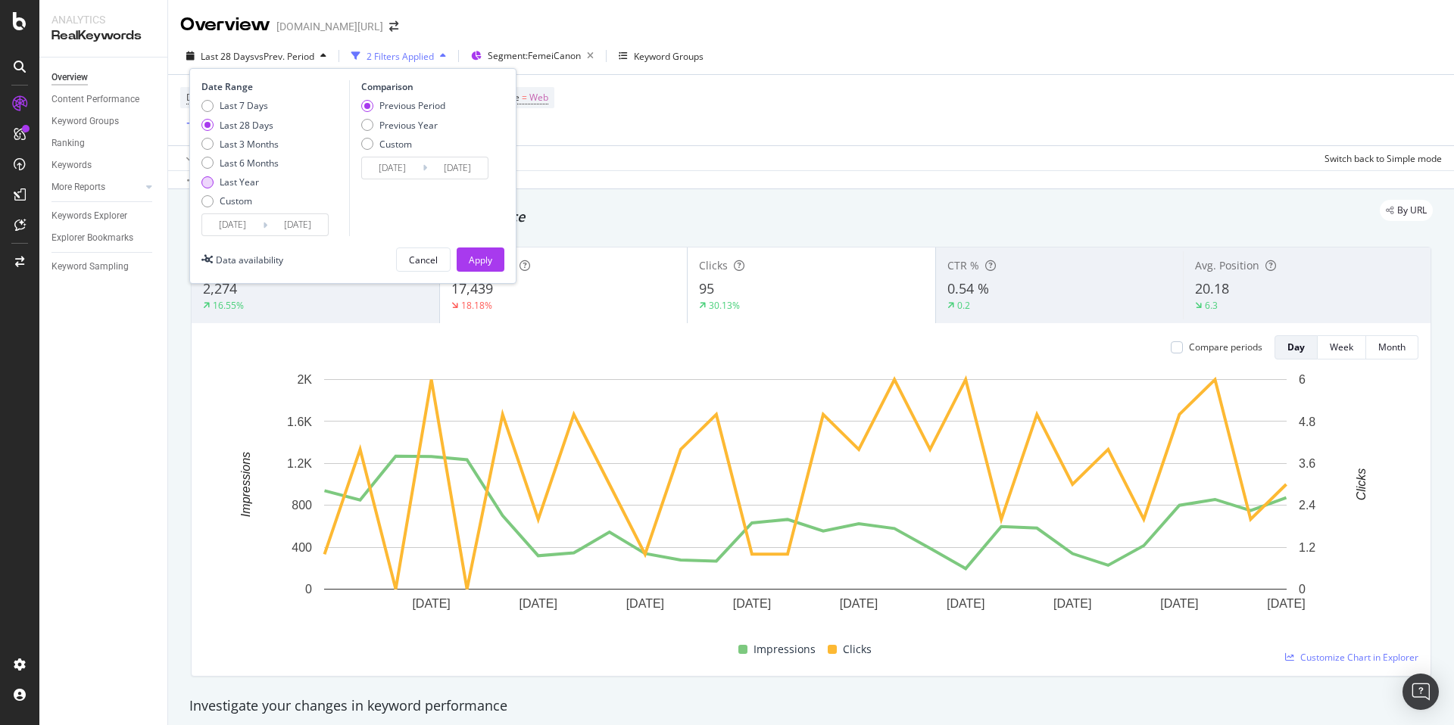
click at [239, 184] on div "Last Year" at bounding box center [239, 182] width 39 height 13
type input "[DATE]"
click at [463, 250] on button "Apply" at bounding box center [481, 260] width 48 height 24
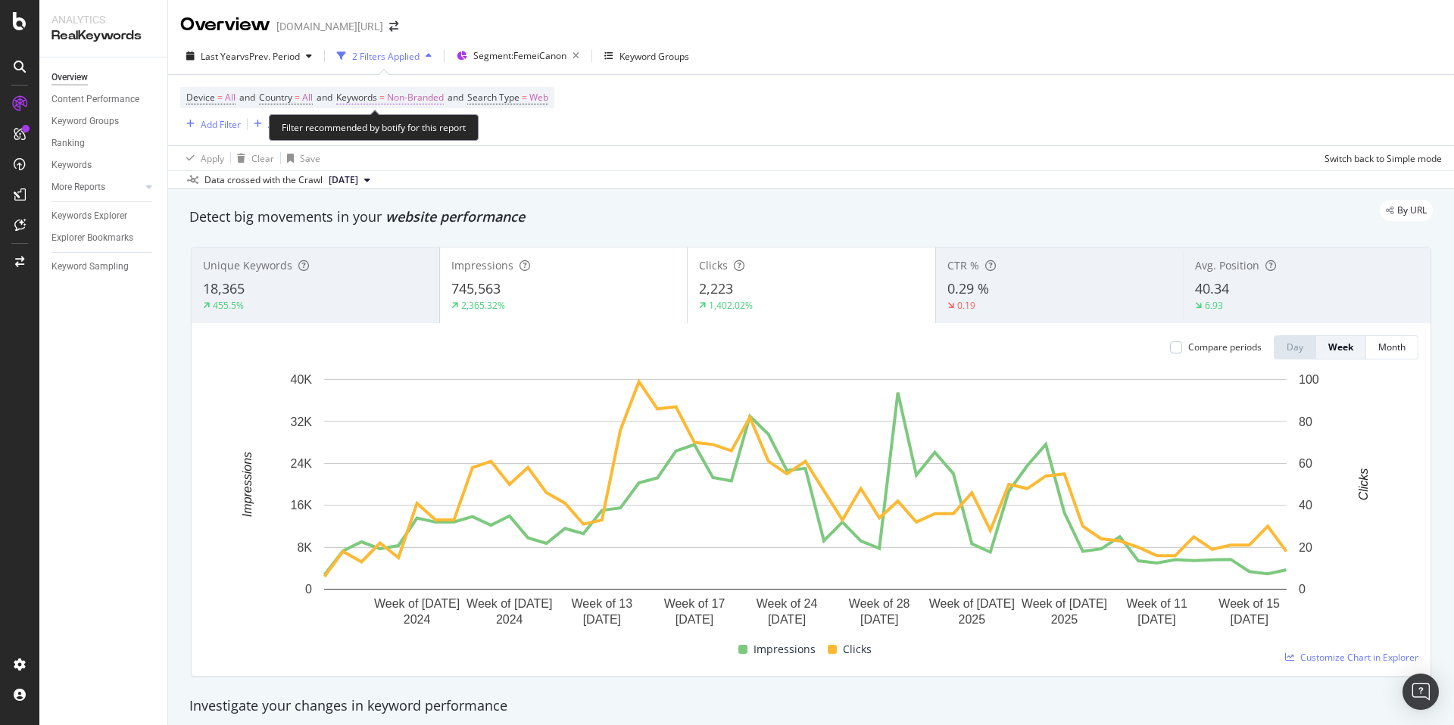
click at [412, 96] on span "Non-Branded" at bounding box center [415, 97] width 57 height 21
click at [410, 133] on span "Non-Branded" at bounding box center [389, 132] width 63 height 13
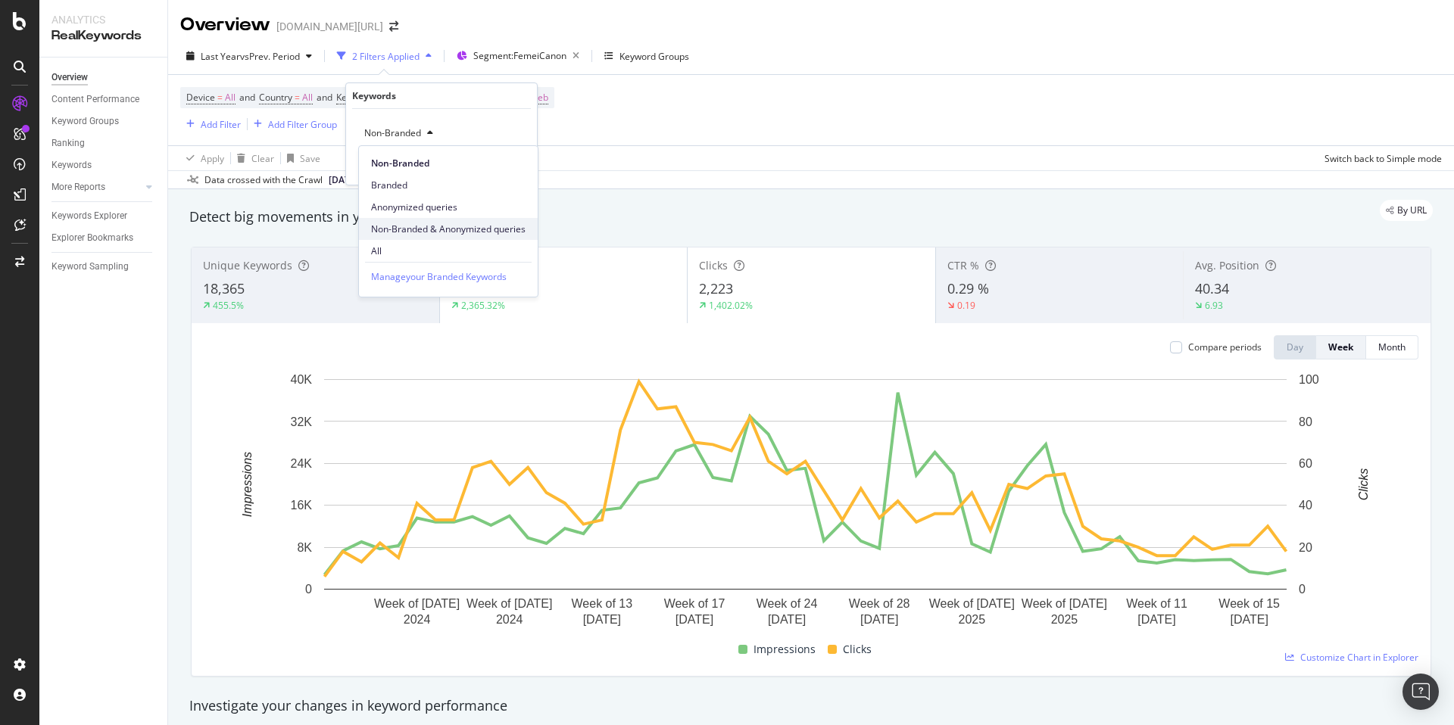
click at [439, 229] on span "Non-Branded & Anonymized queries" at bounding box center [448, 230] width 154 height 14
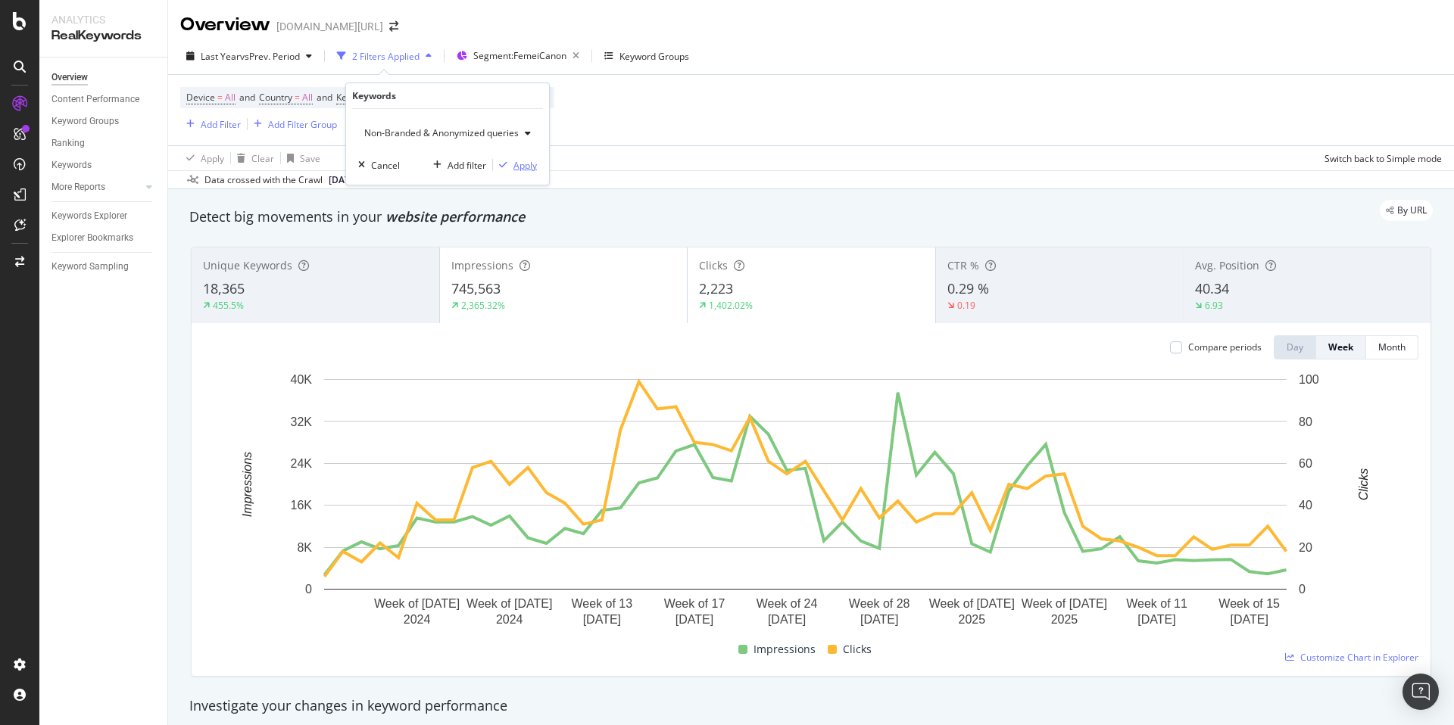
drag, startPoint x: 524, startPoint y: 164, endPoint x: 854, endPoint y: 123, distance: 332.6
click at [524, 164] on div "Apply" at bounding box center [524, 165] width 23 height 13
